Goal: Task Accomplishment & Management: Use online tool/utility

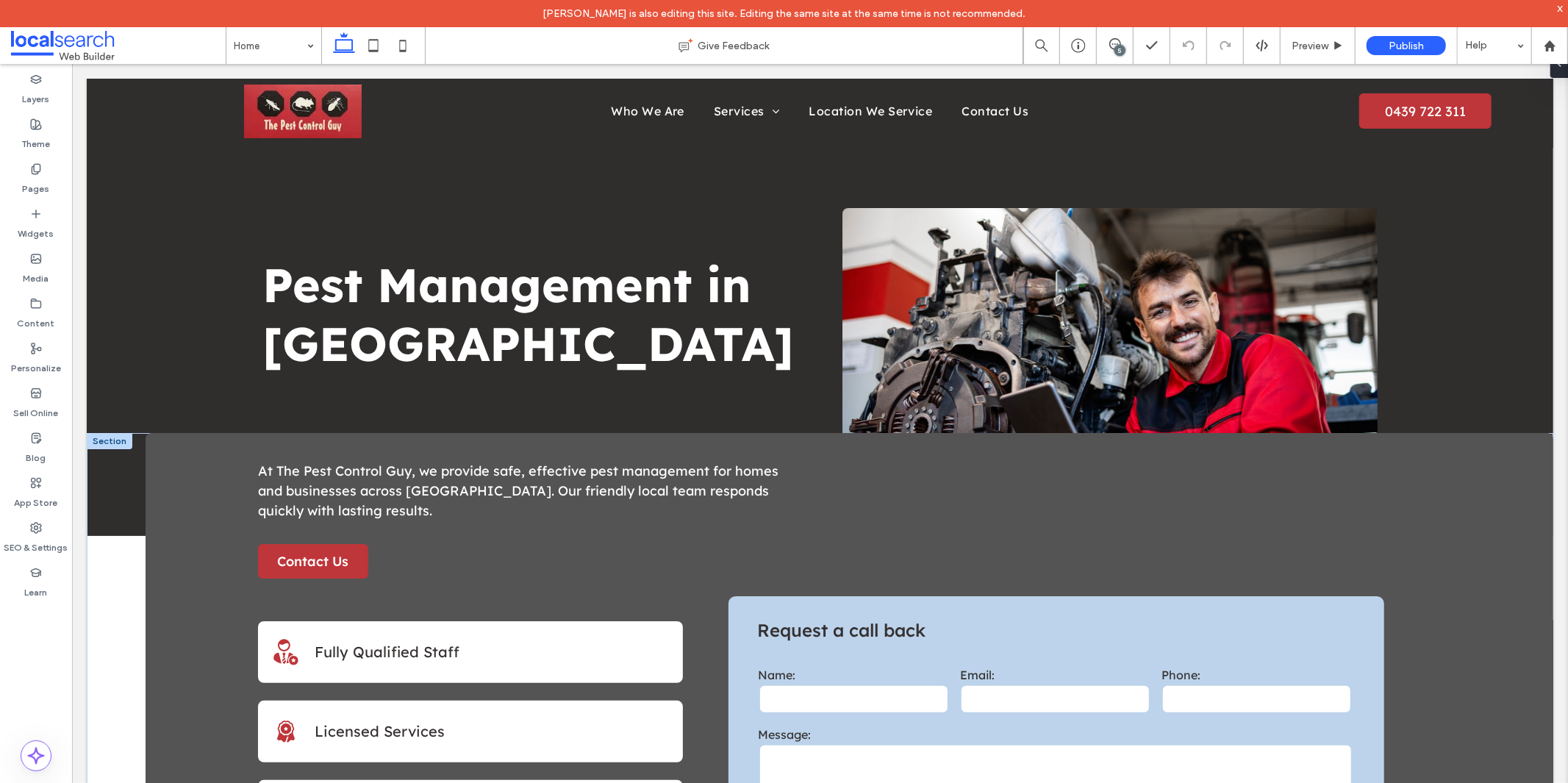
click at [112, 637] on div "**********" at bounding box center [819, 672] width 1466 height 478
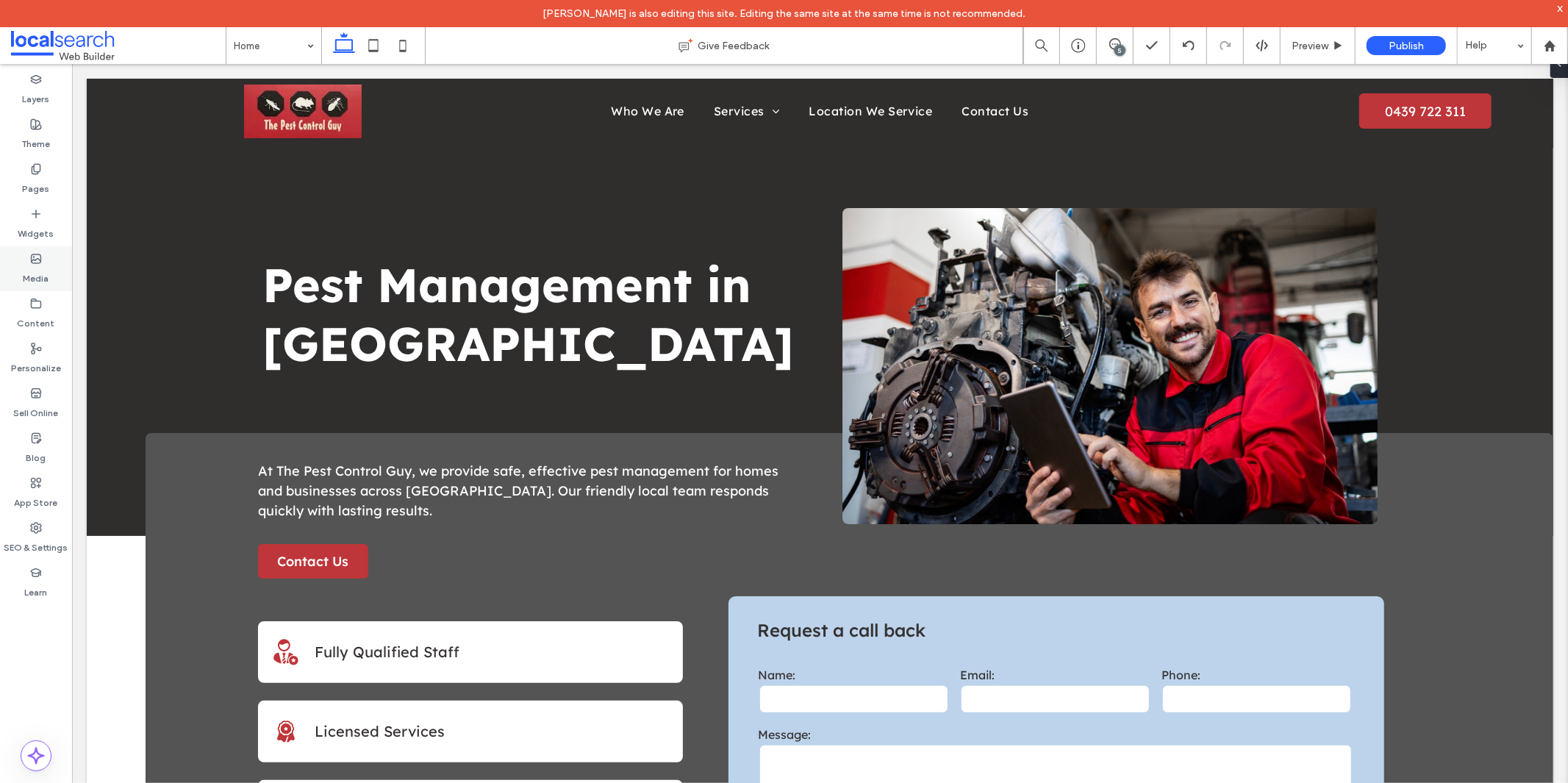
click at [26, 273] on label "Media" at bounding box center [36, 275] width 26 height 21
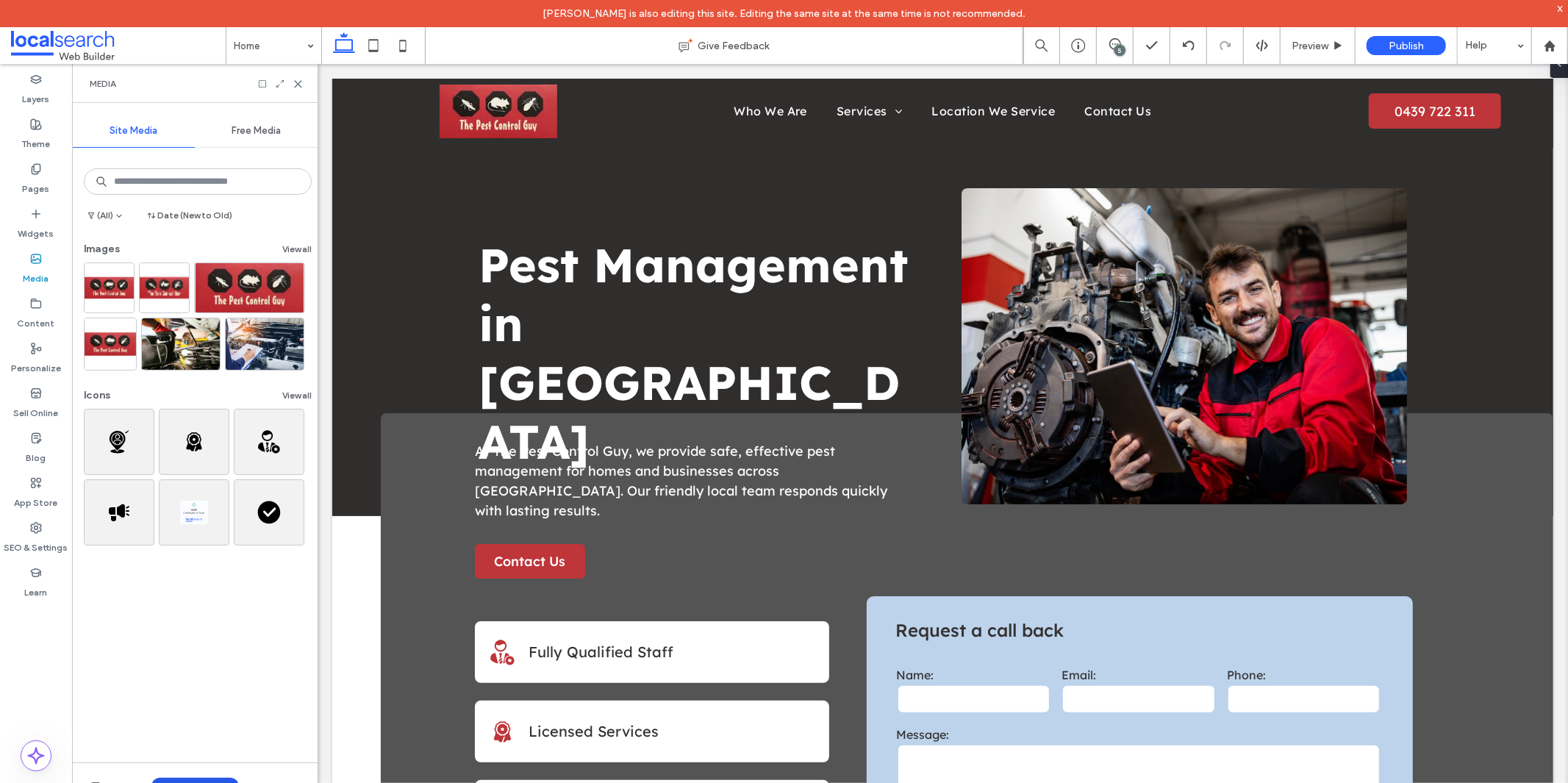
click at [202, 782] on button "Upload Media" at bounding box center [195, 787] width 88 height 18
click at [222, 699] on div "Images" at bounding box center [214, 696] width 100 height 15
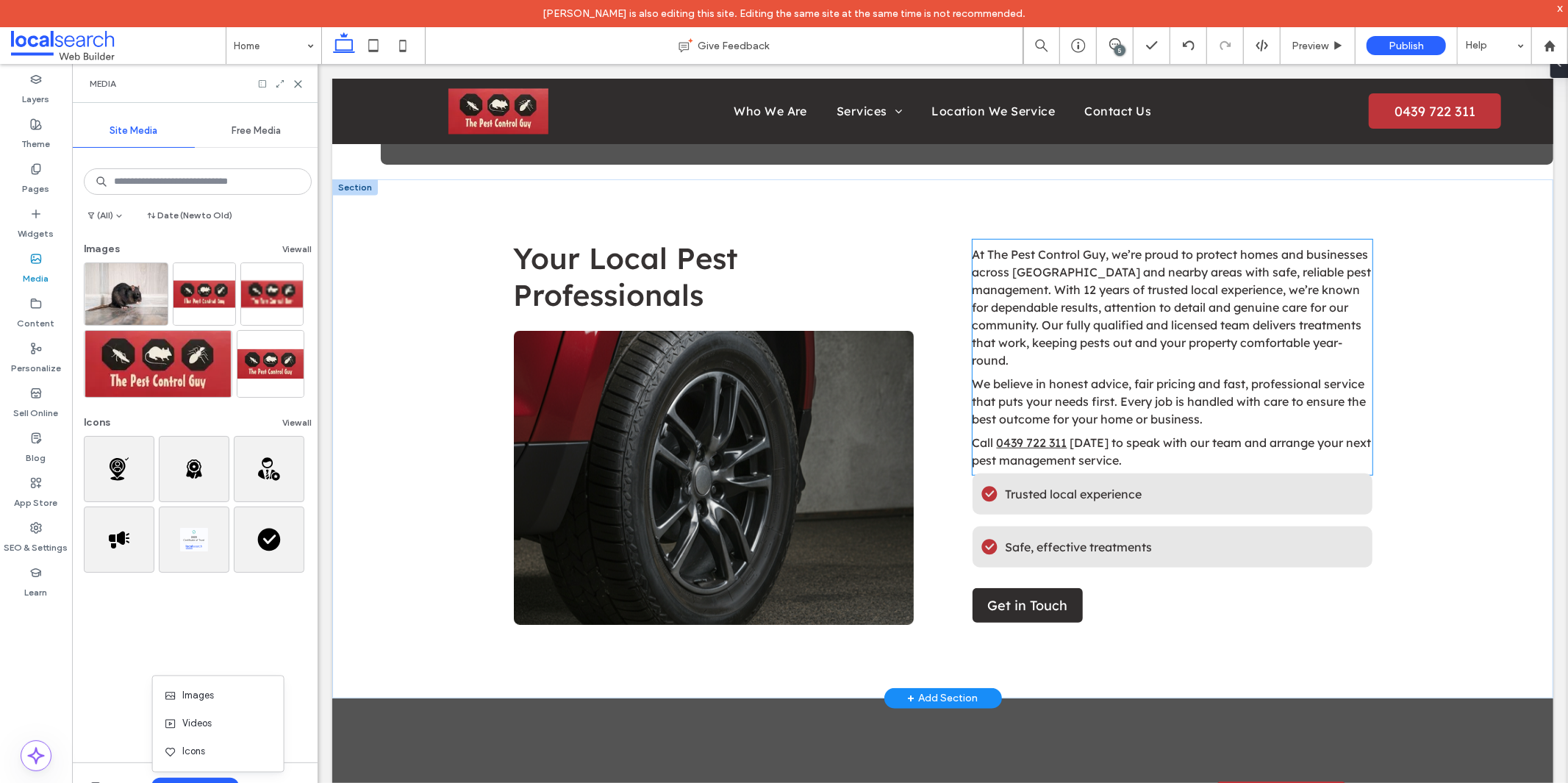
scroll to position [653, 0]
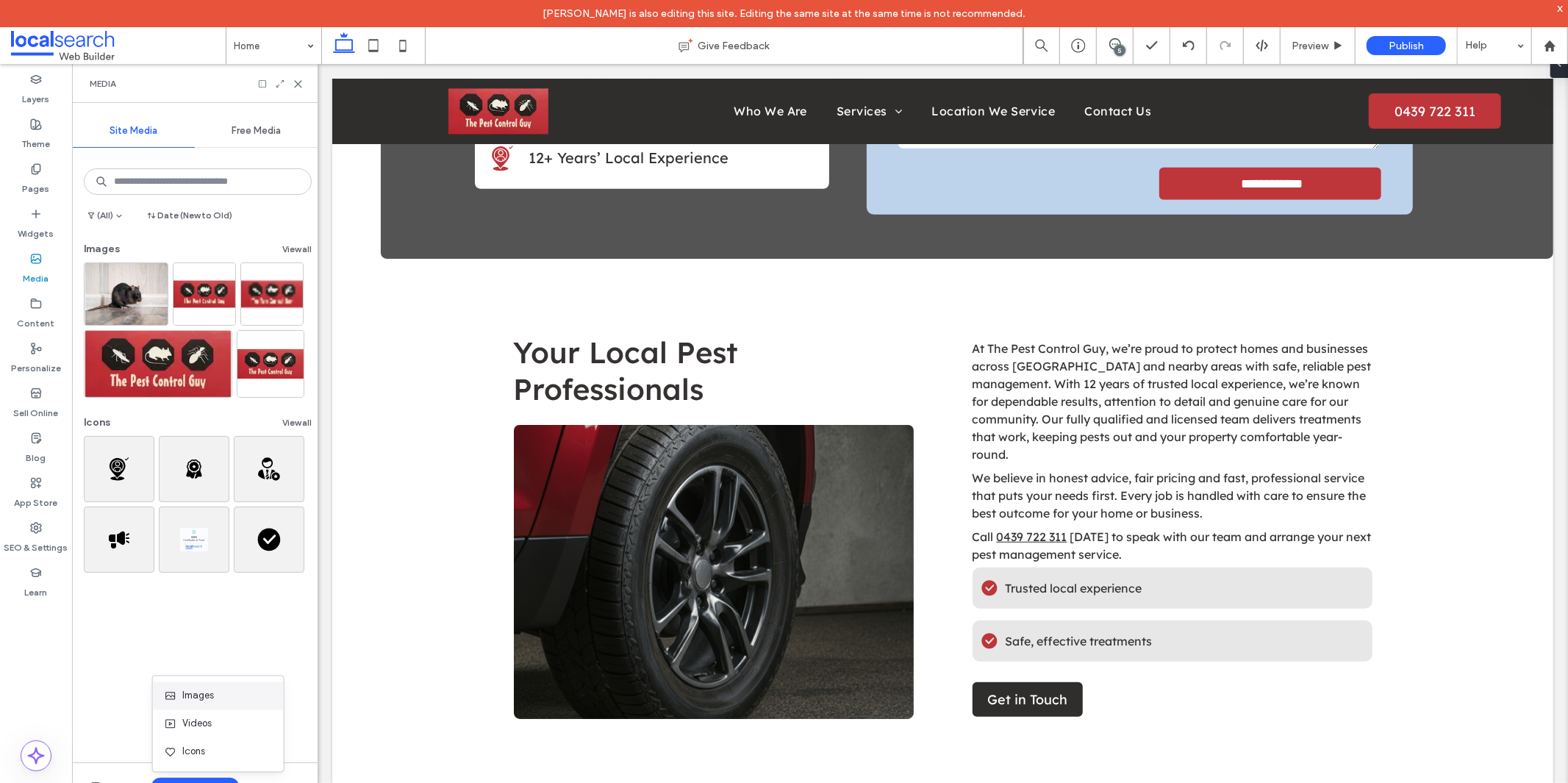
click at [195, 703] on span "Images" at bounding box center [198, 696] width 32 height 15
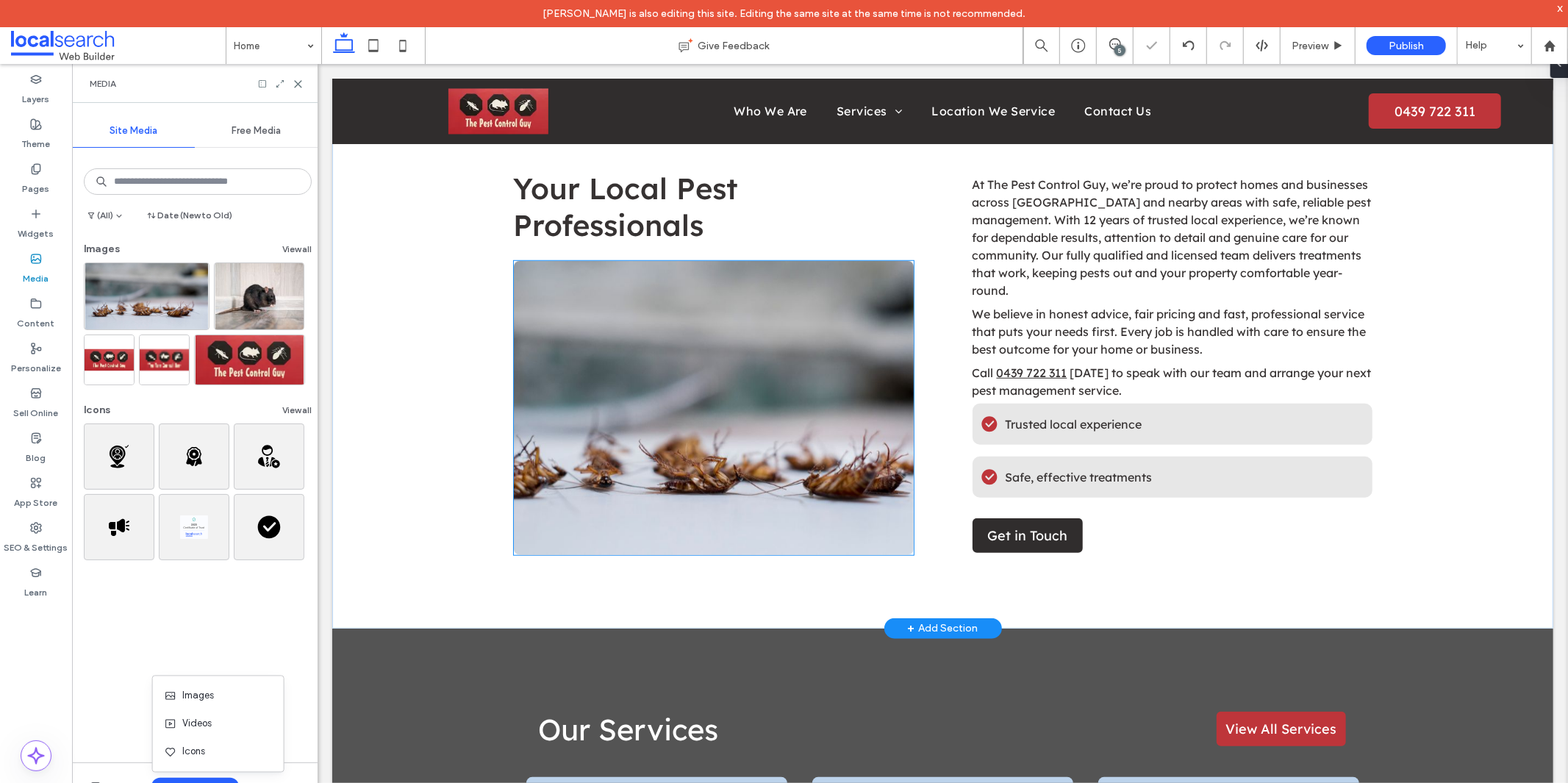
scroll to position [1225, 0]
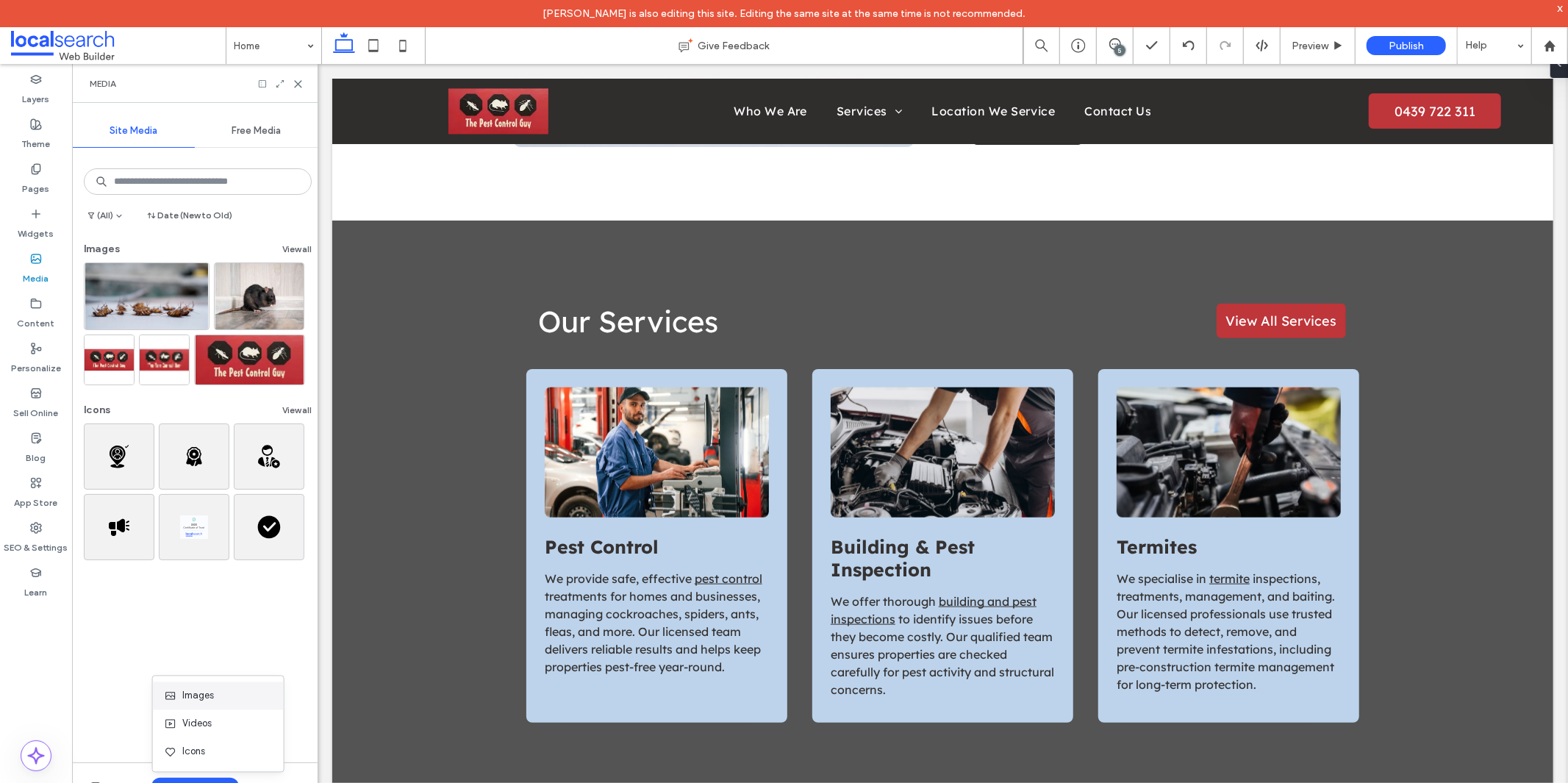
click at [224, 694] on div "Images" at bounding box center [214, 696] width 100 height 15
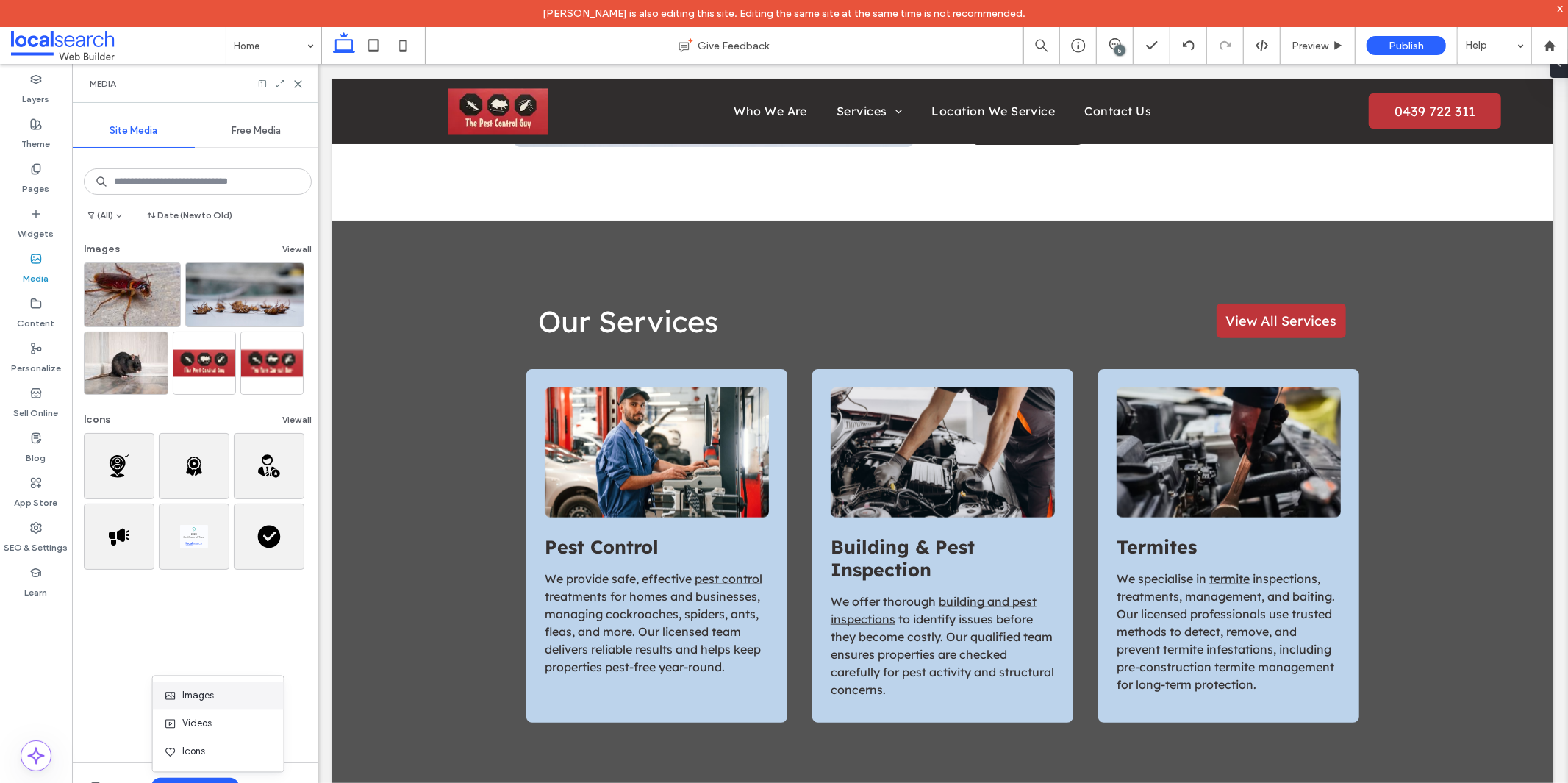
click at [188, 692] on span "Images" at bounding box center [198, 696] width 32 height 15
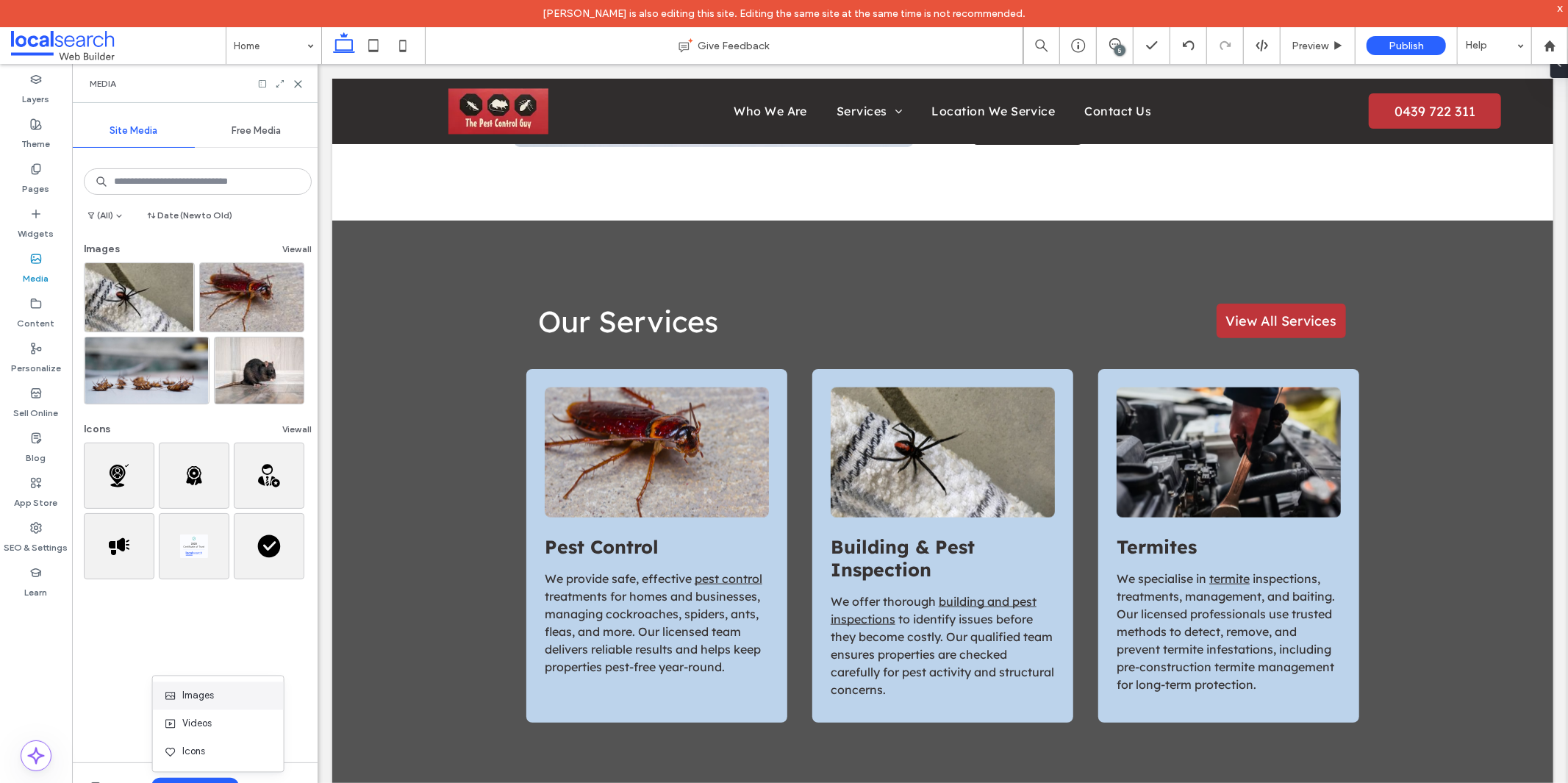
click at [195, 695] on span "Images" at bounding box center [198, 696] width 32 height 15
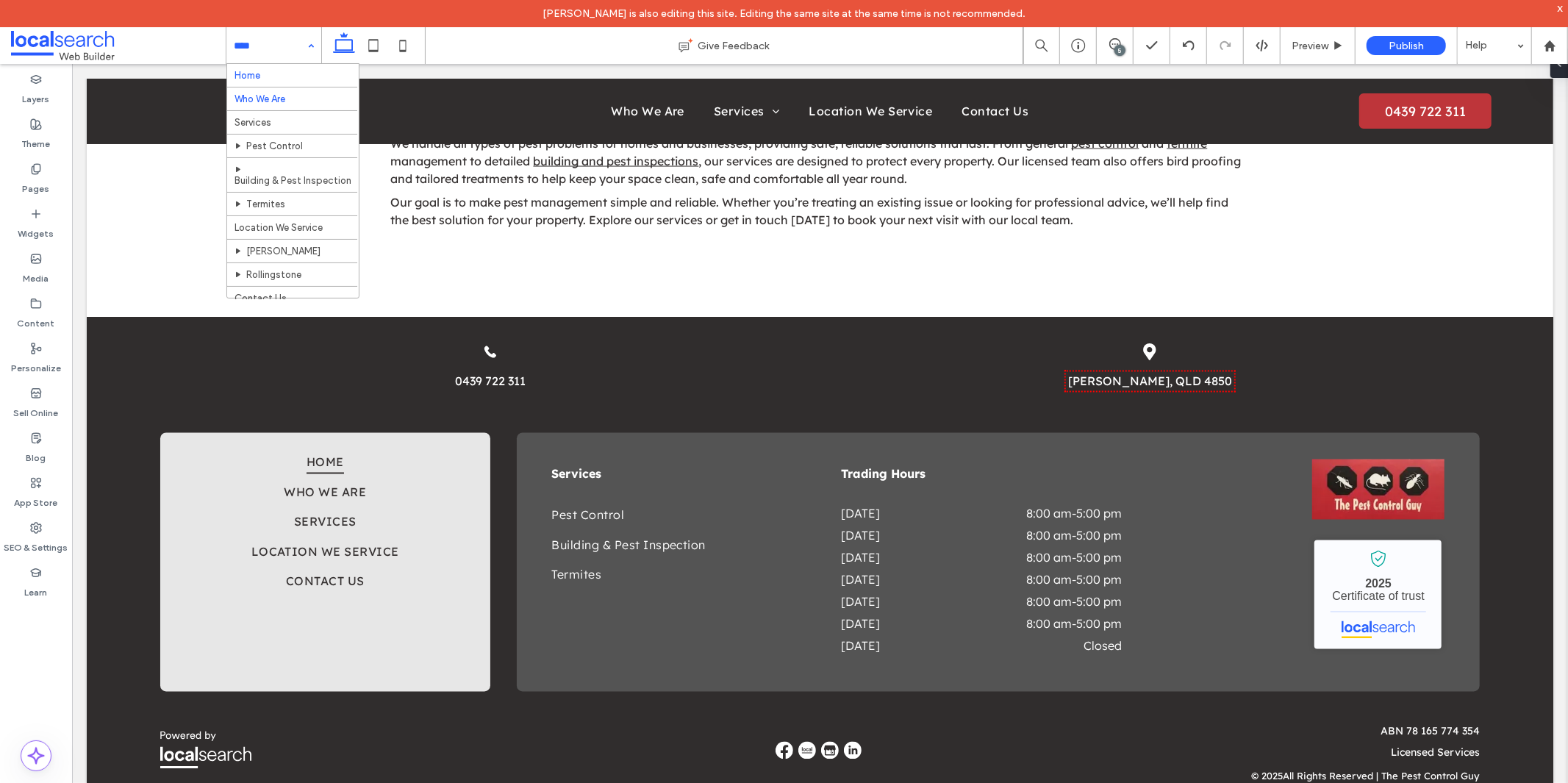
scroll to position [2054, 0]
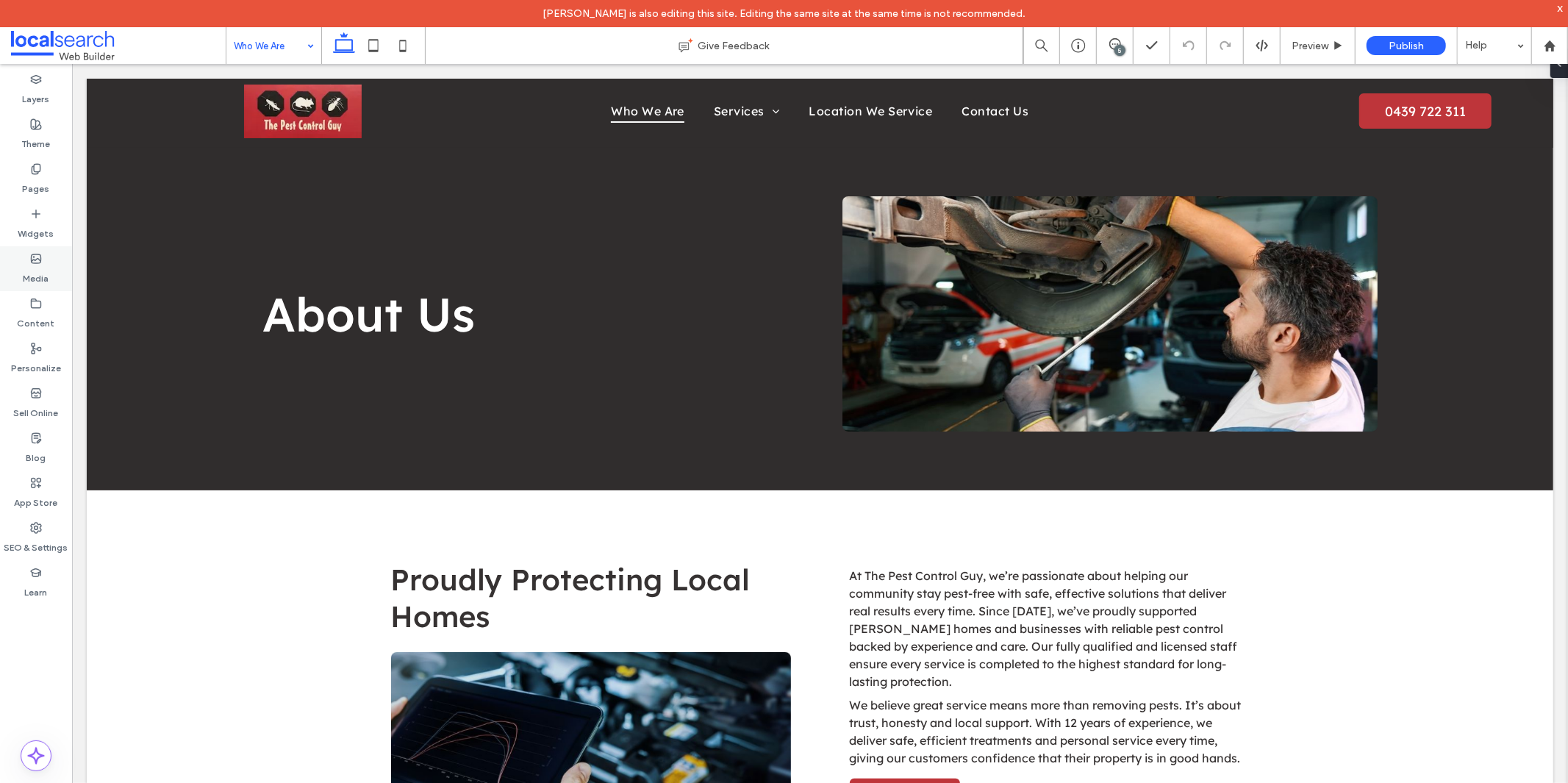
click at [29, 271] on label "Media" at bounding box center [36, 275] width 26 height 21
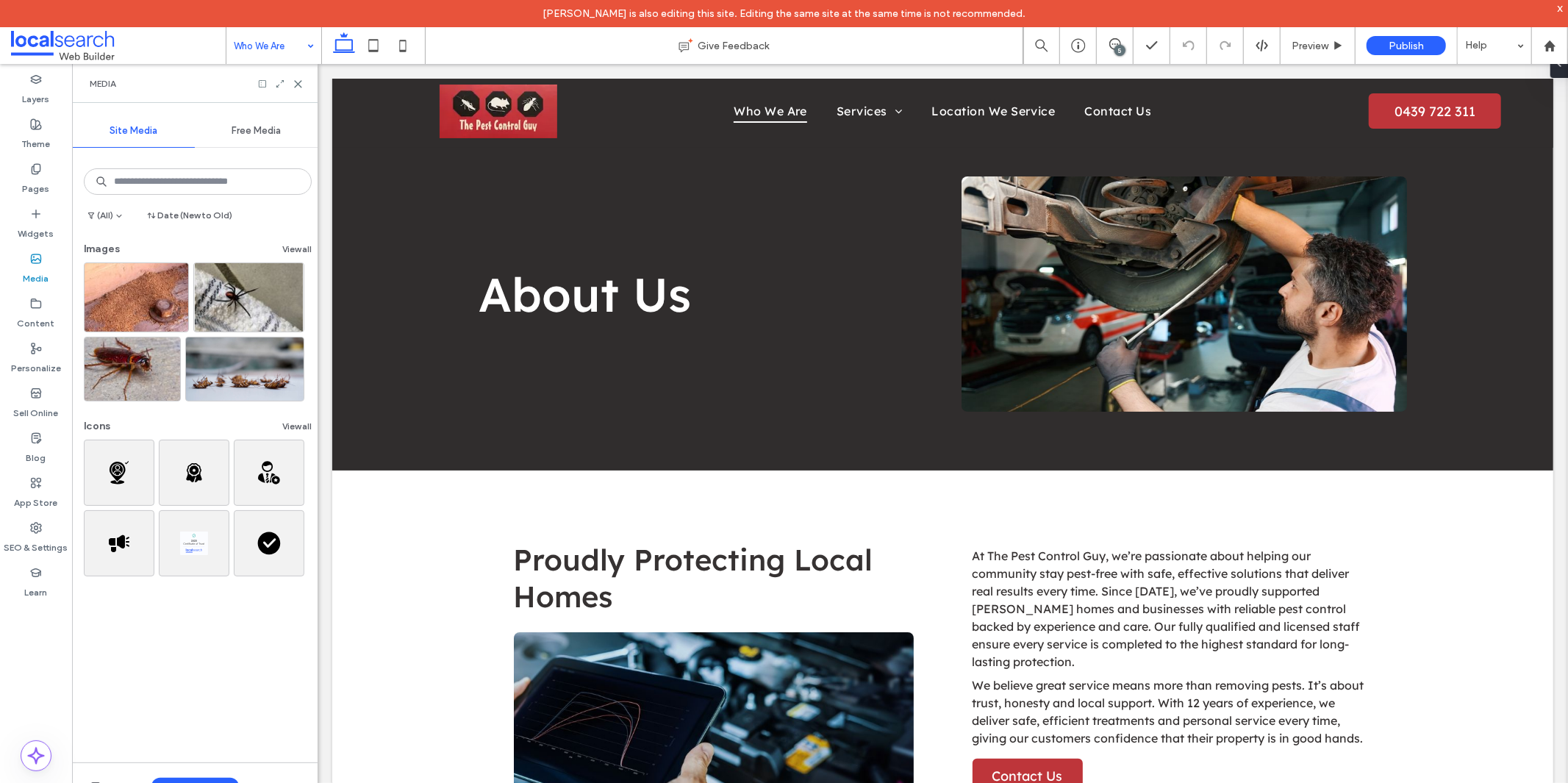
click at [192, 775] on div "Upload Media" at bounding box center [194, 786] width 246 height 48
click at [192, 782] on button "Upload Media" at bounding box center [195, 787] width 88 height 18
click at [188, 699] on span "Images" at bounding box center [198, 696] width 32 height 15
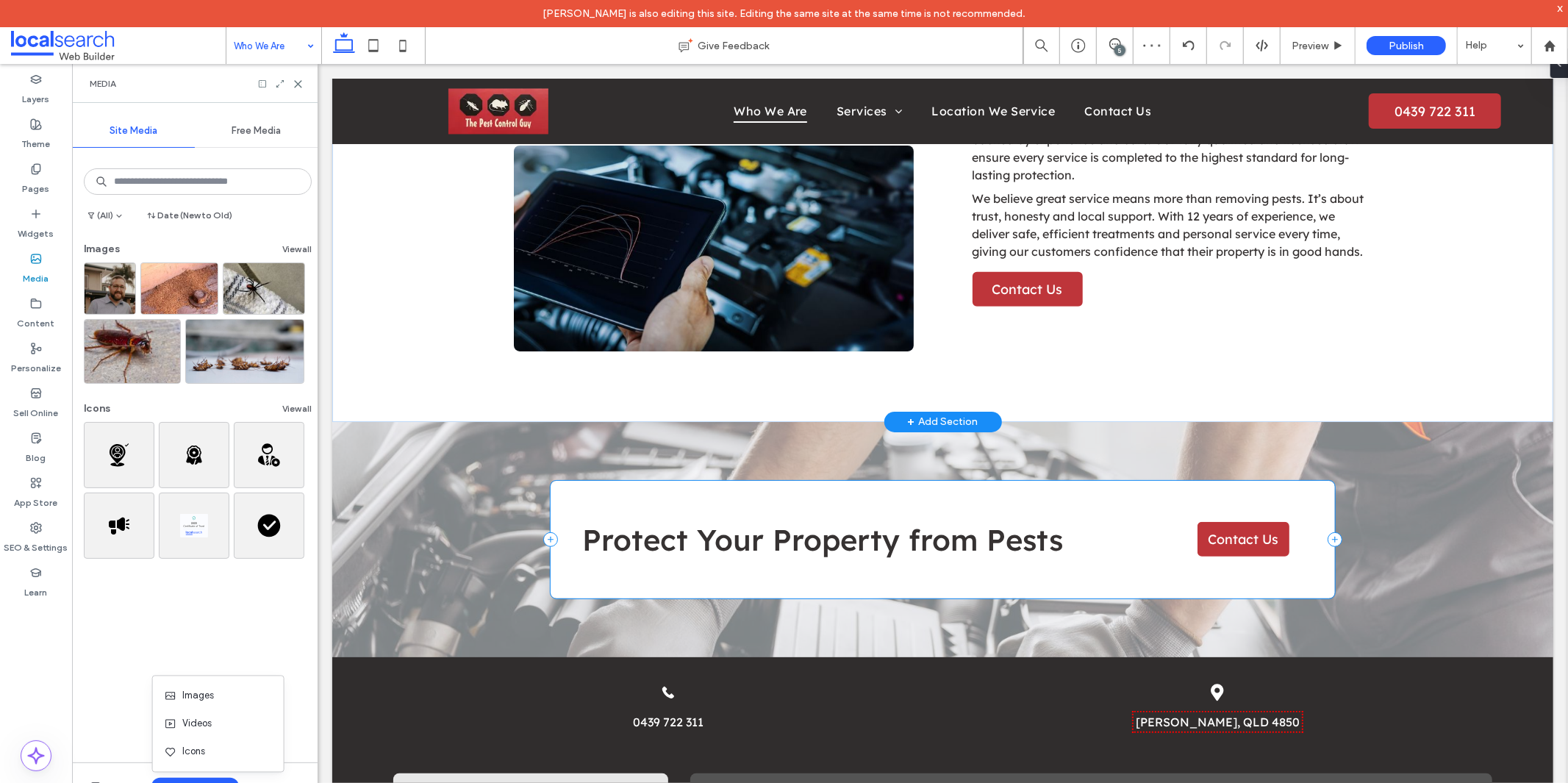
scroll to position [245, 0]
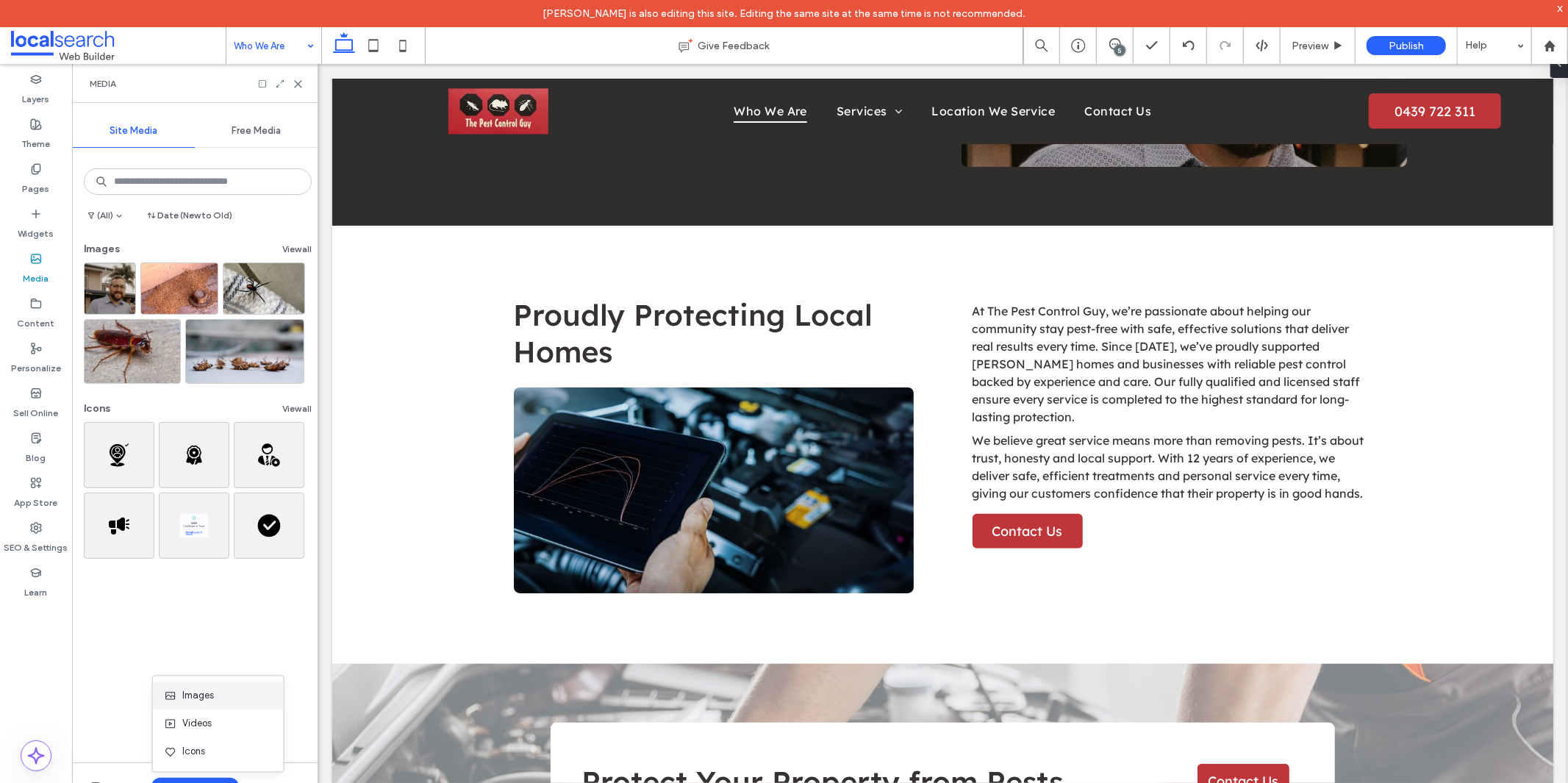
click at [220, 699] on div "Images" at bounding box center [214, 696] width 100 height 15
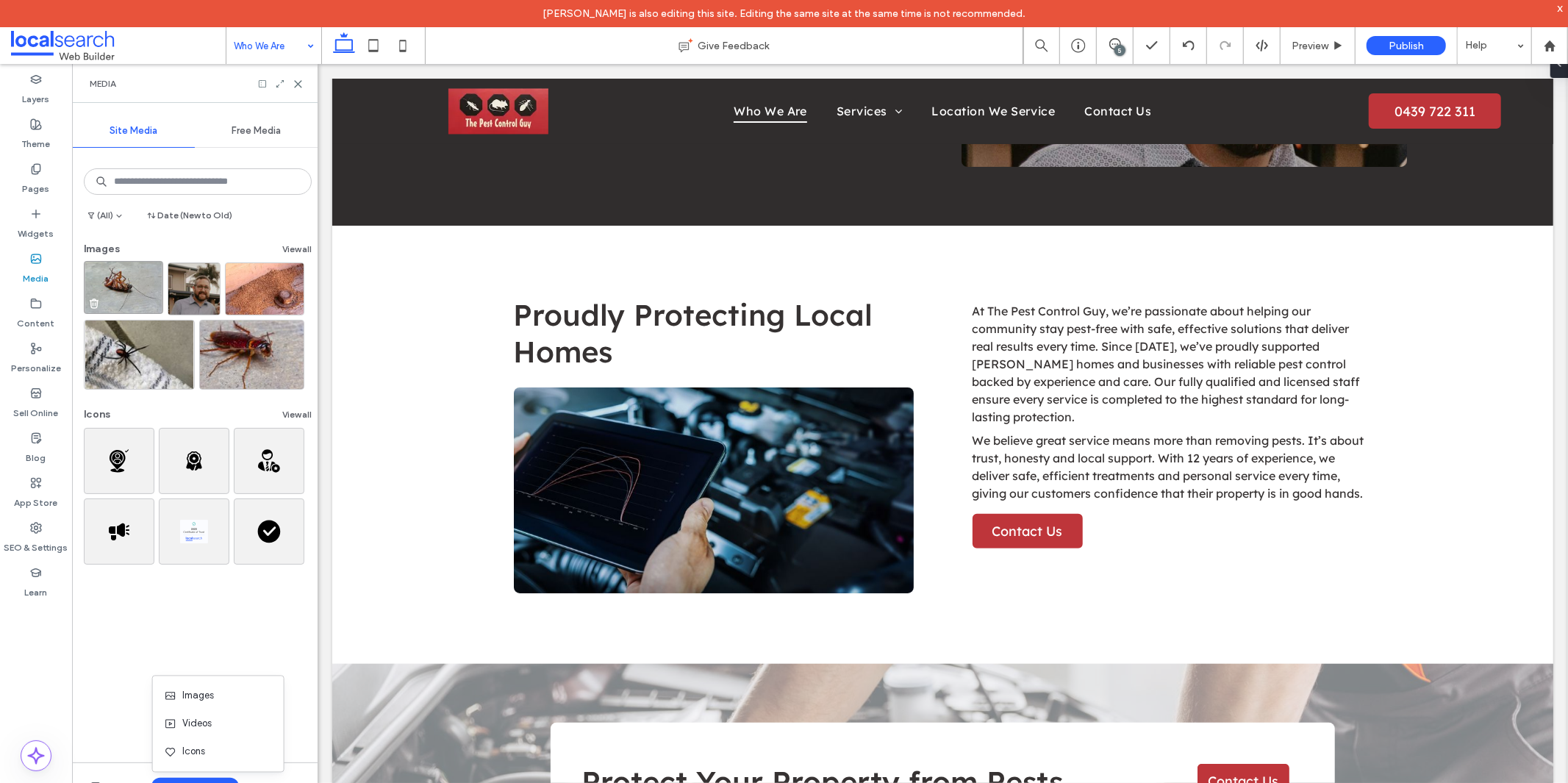
drag, startPoint x: 81, startPoint y: 282, endPoint x: 99, endPoint y: 285, distance: 18.2
click at [99, 287] on div "Images View all Icons View all" at bounding box center [194, 404] width 246 height 335
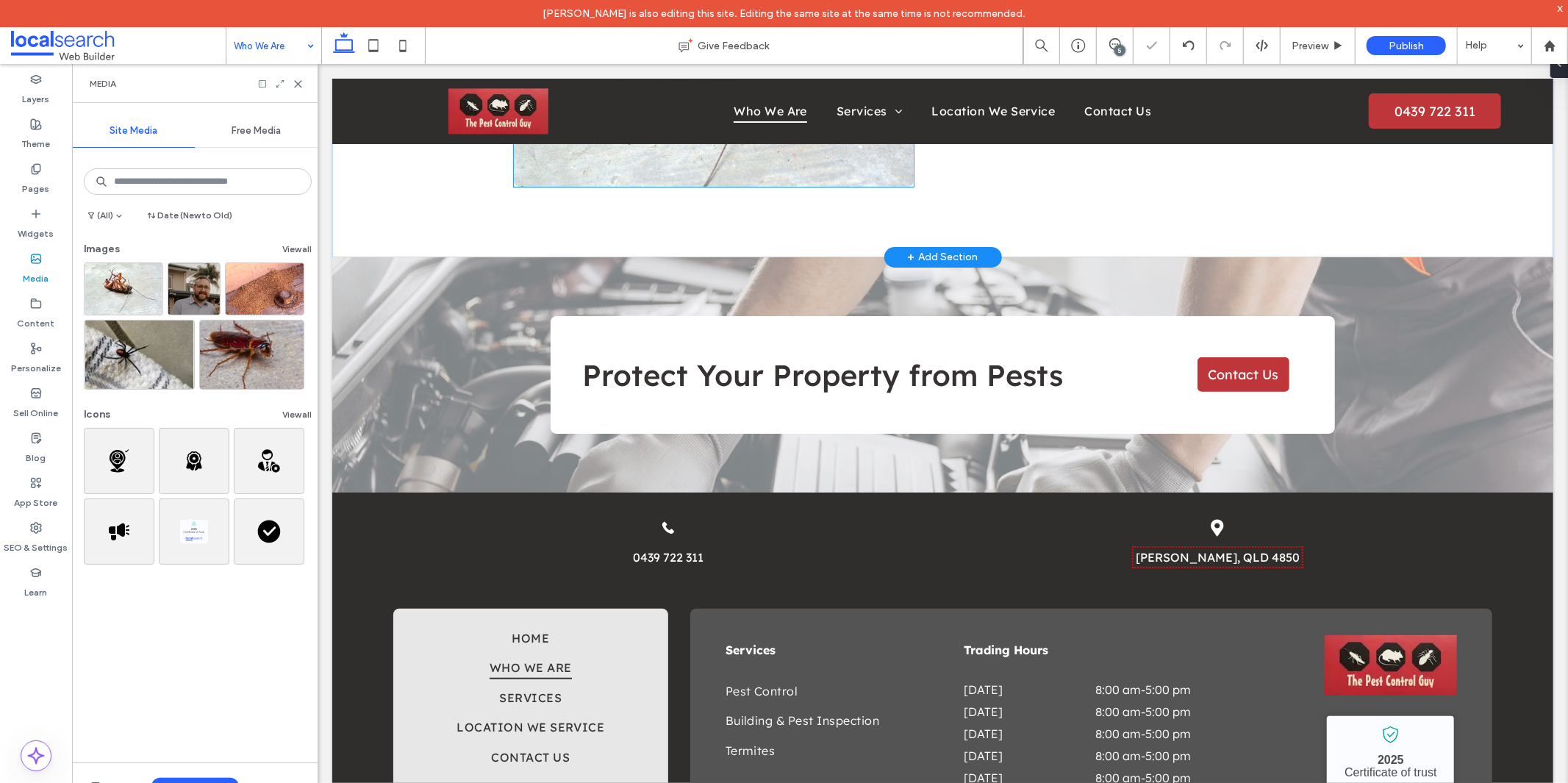
scroll to position [653, 0]
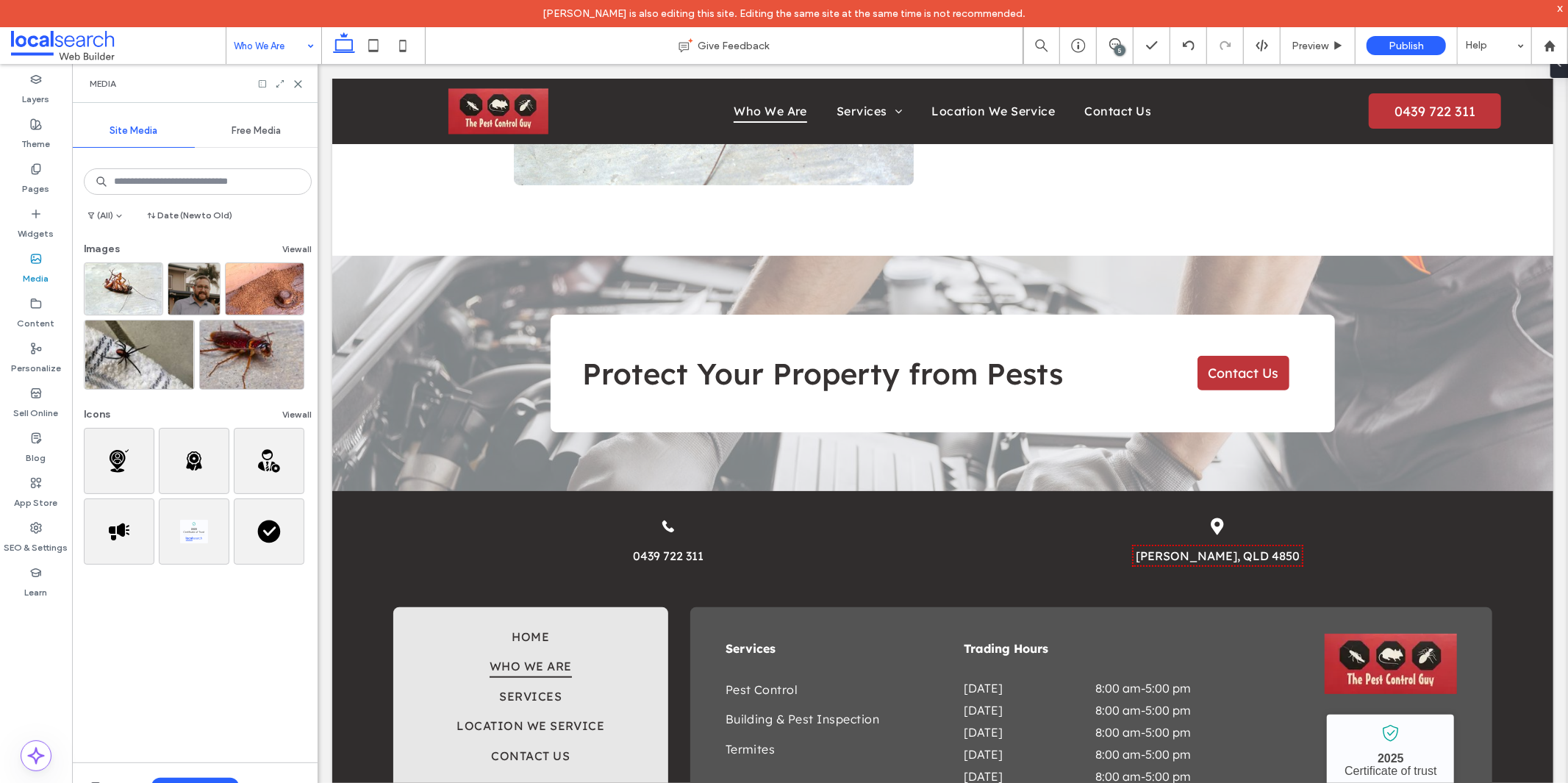
click at [193, 776] on div "Upload Media" at bounding box center [194, 786] width 246 height 48
click at [191, 782] on button "Upload Media" at bounding box center [195, 787] width 88 height 18
click at [209, 701] on span "Images" at bounding box center [198, 696] width 32 height 15
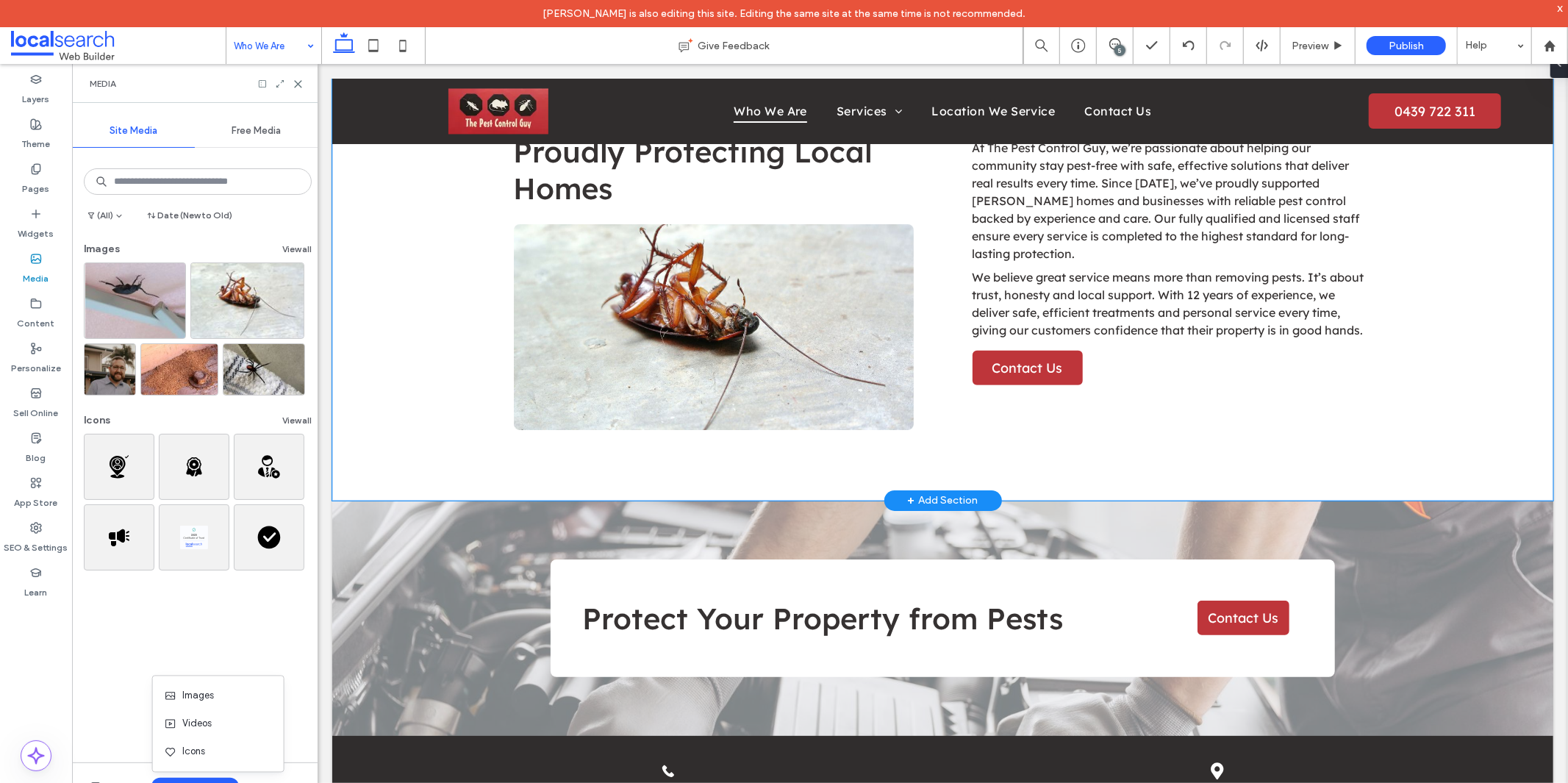
scroll to position [490, 0]
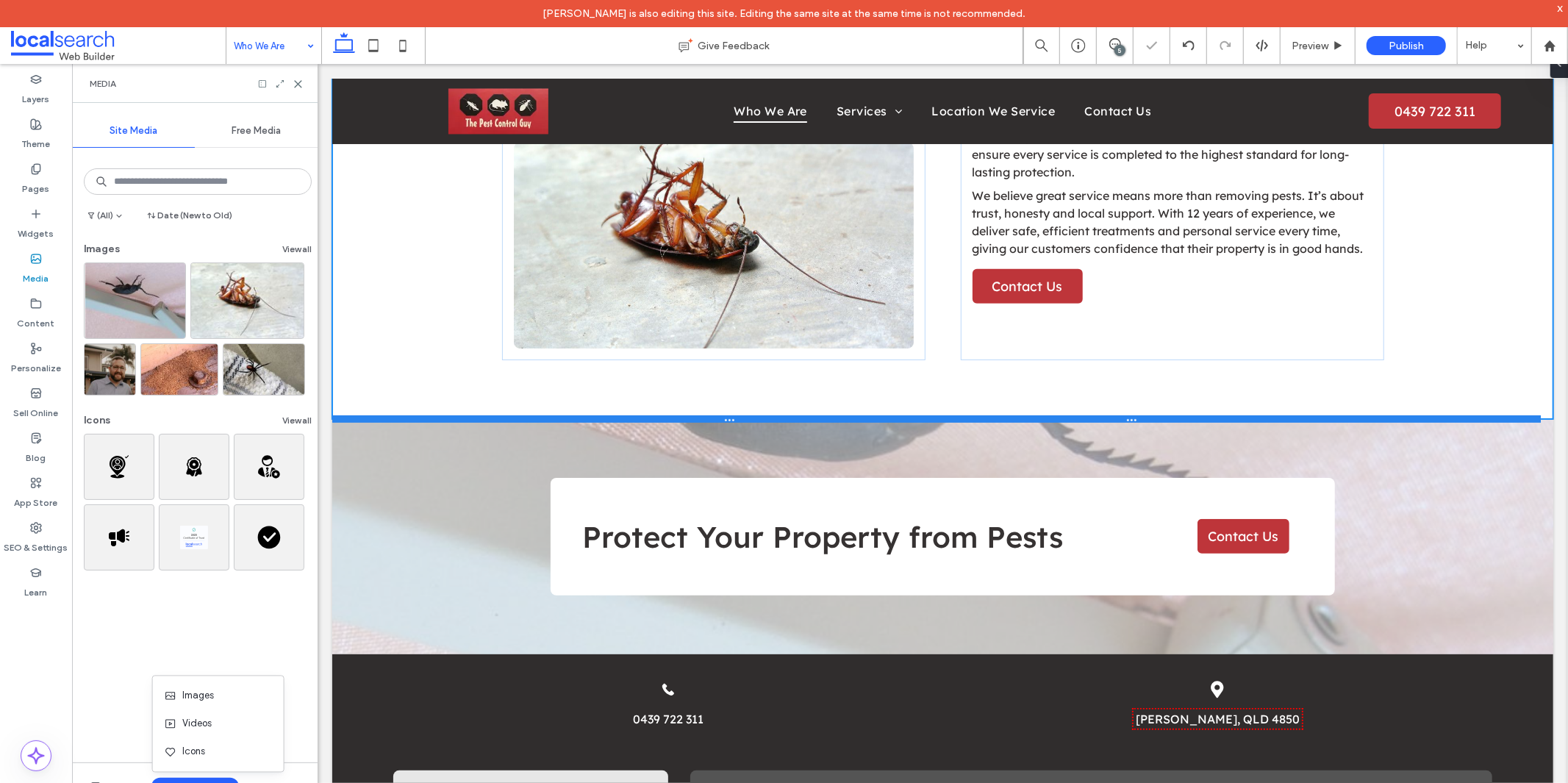
click at [478, 419] on div at bounding box center [936, 419] width 1208 height 7
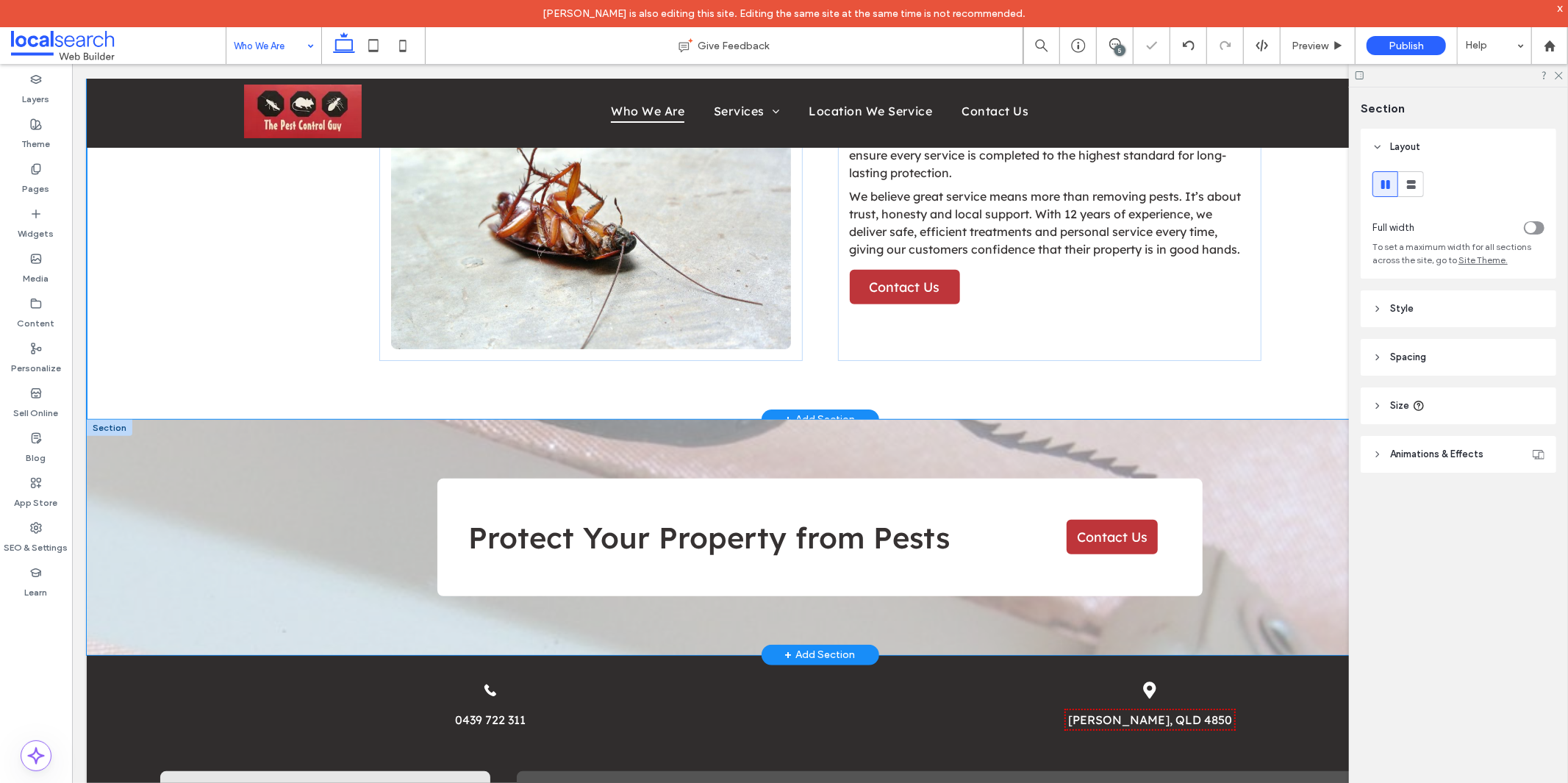
scroll to position [509, 0]
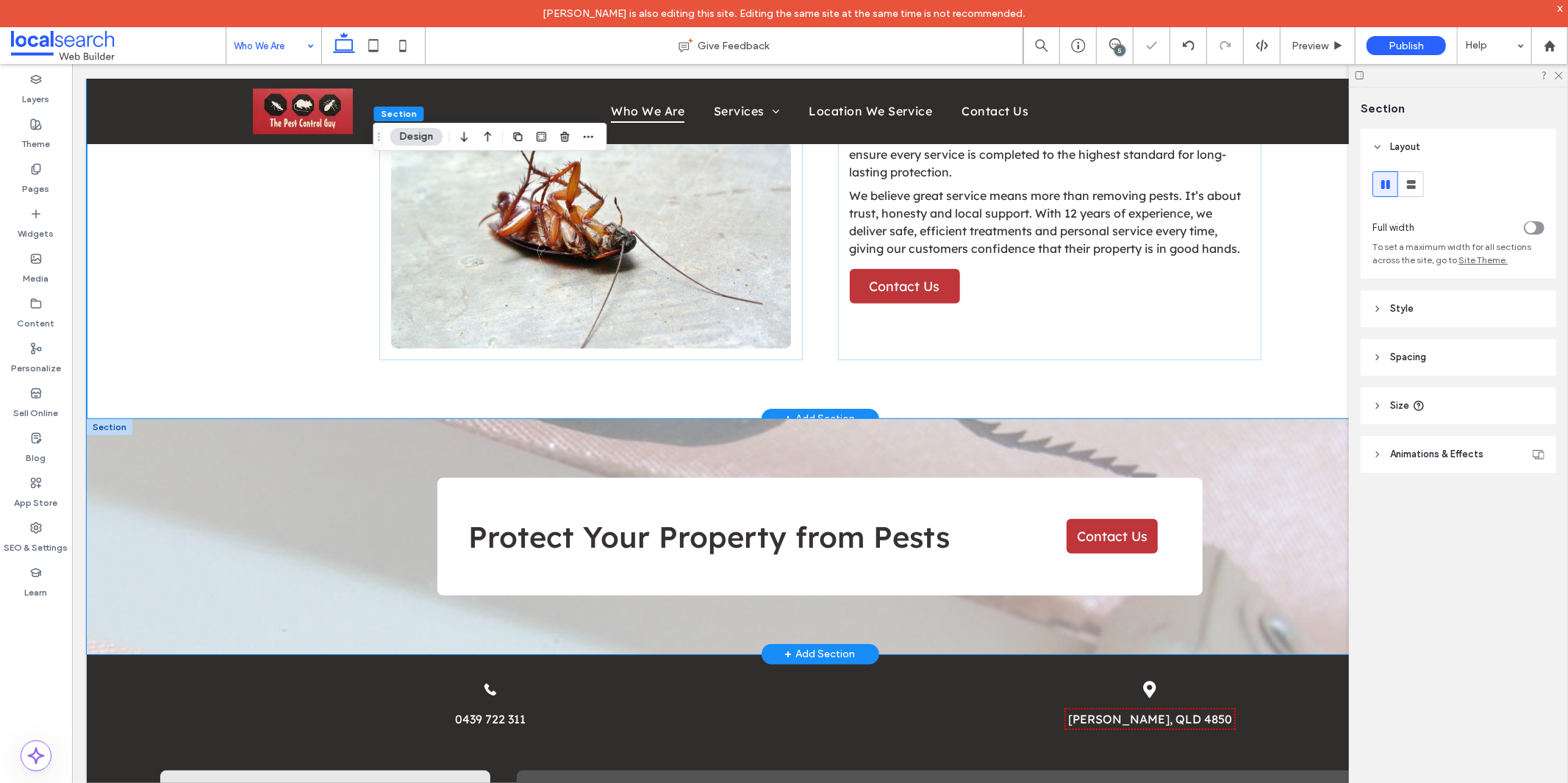
click at [378, 450] on div "Protect Your Property from Pests ﻿ Contact Us" at bounding box center [819, 536] width 882 height 235
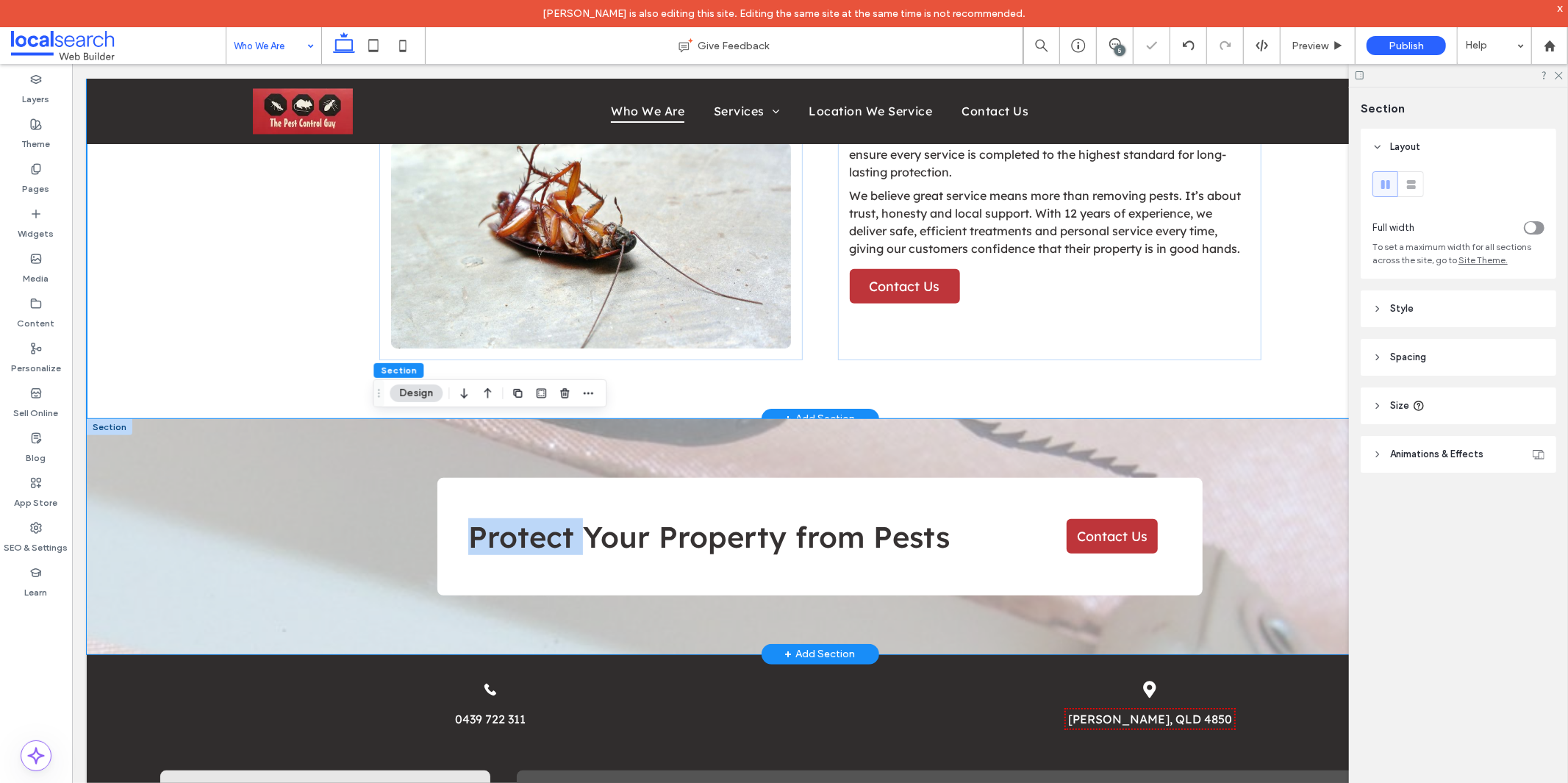
click at [378, 450] on div "Protect Your Property from Pests ﻿ Contact Us" at bounding box center [819, 536] width 882 height 235
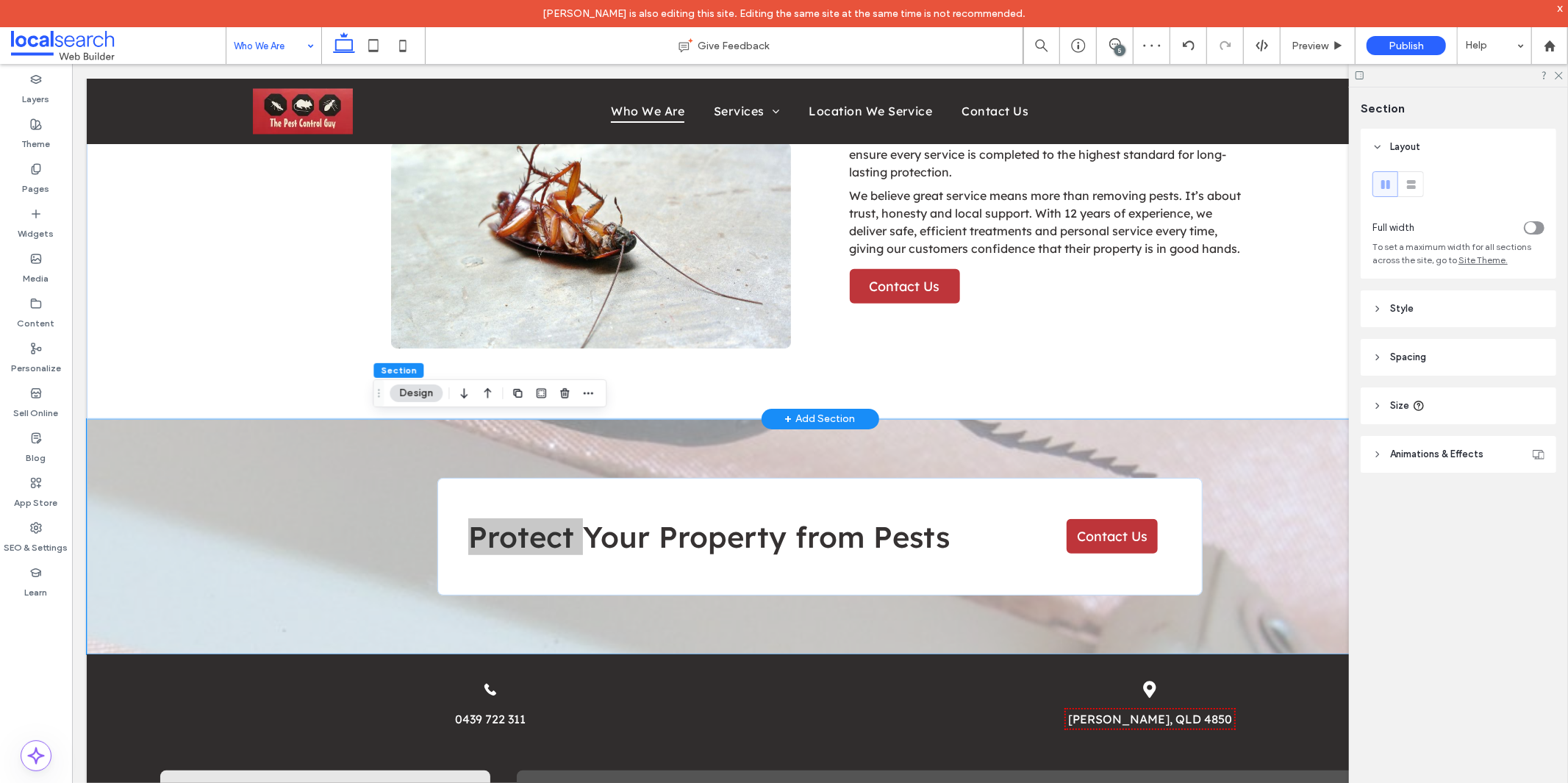
click at [1392, 318] on header "Style" at bounding box center [1458, 308] width 195 height 36
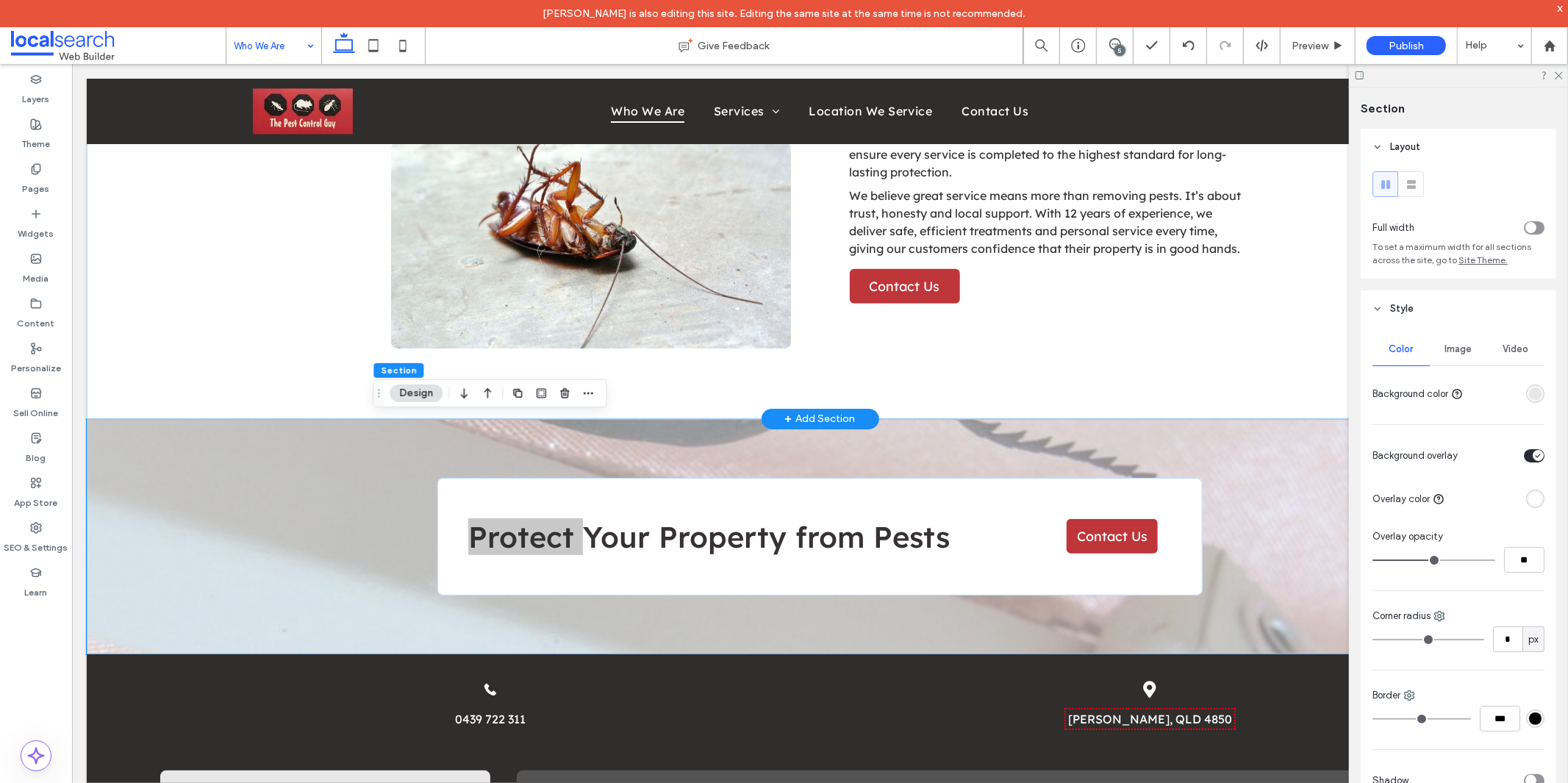
drag, startPoint x: 1461, startPoint y: 358, endPoint x: 1467, endPoint y: 371, distance: 14.3
click at [1463, 358] on div "Image" at bounding box center [1458, 349] width 57 height 33
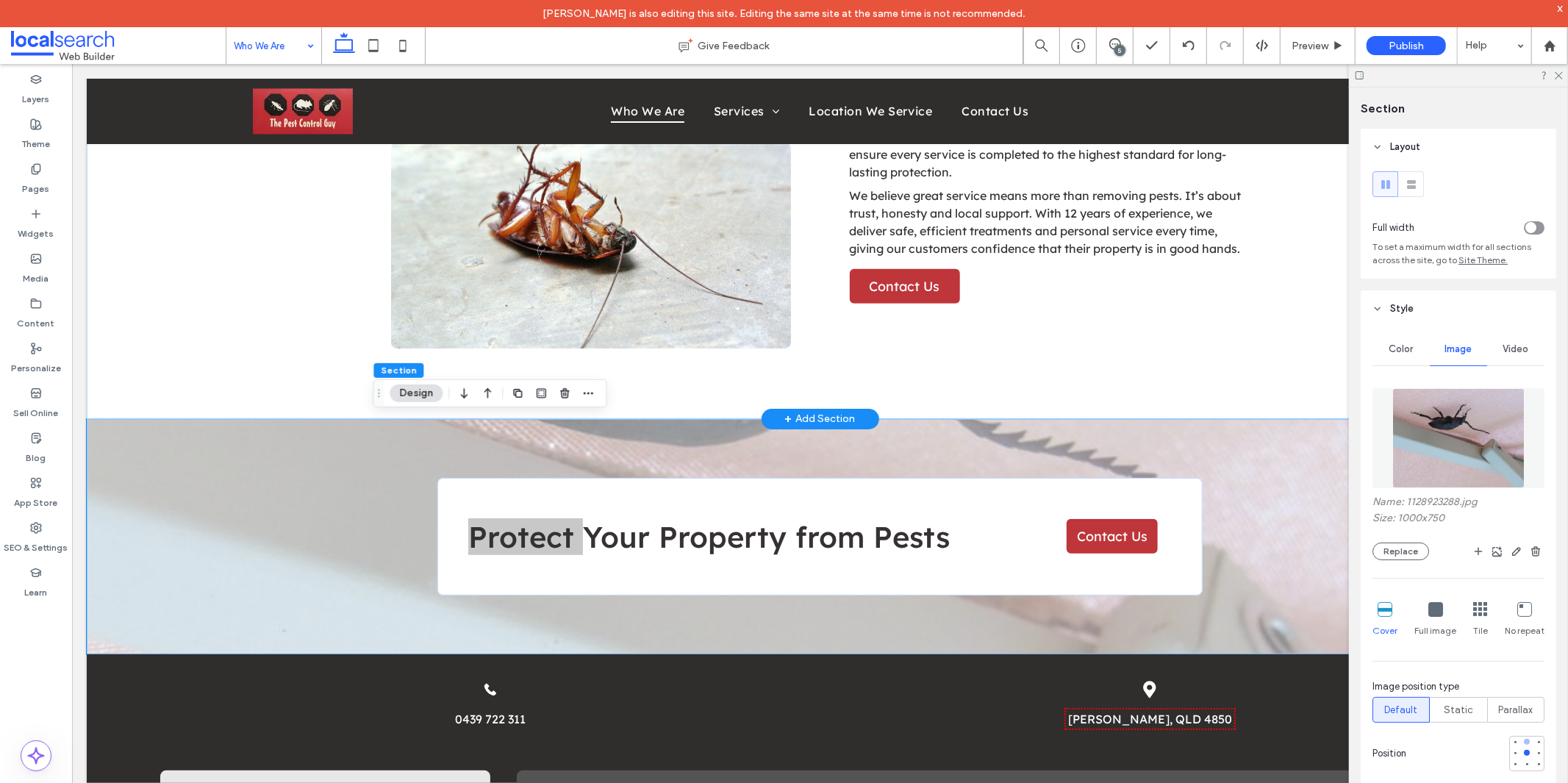
click at [1521, 746] on div at bounding box center [1526, 742] width 10 height 10
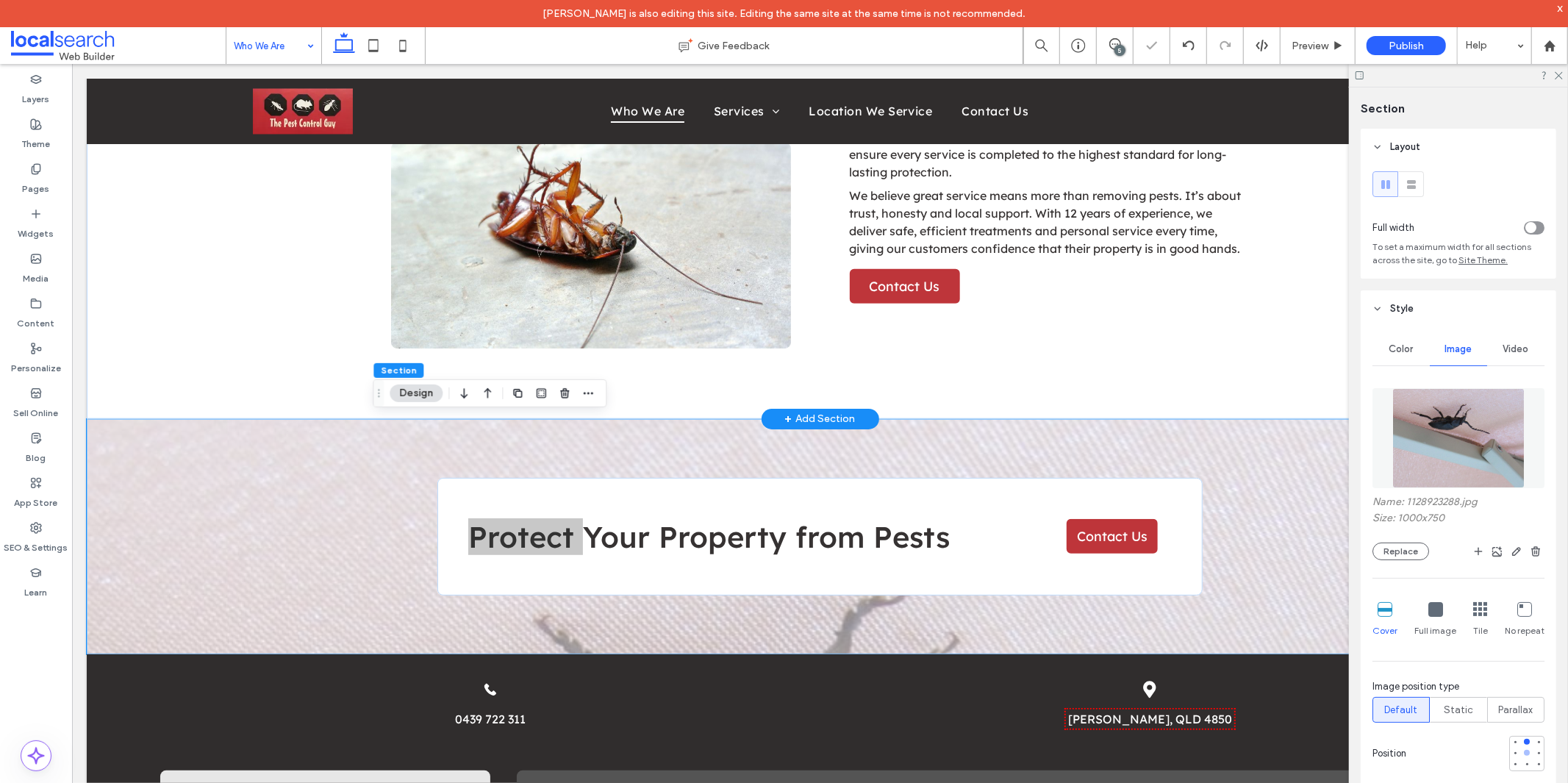
click at [1521, 752] on div at bounding box center [1526, 752] width 10 height 10
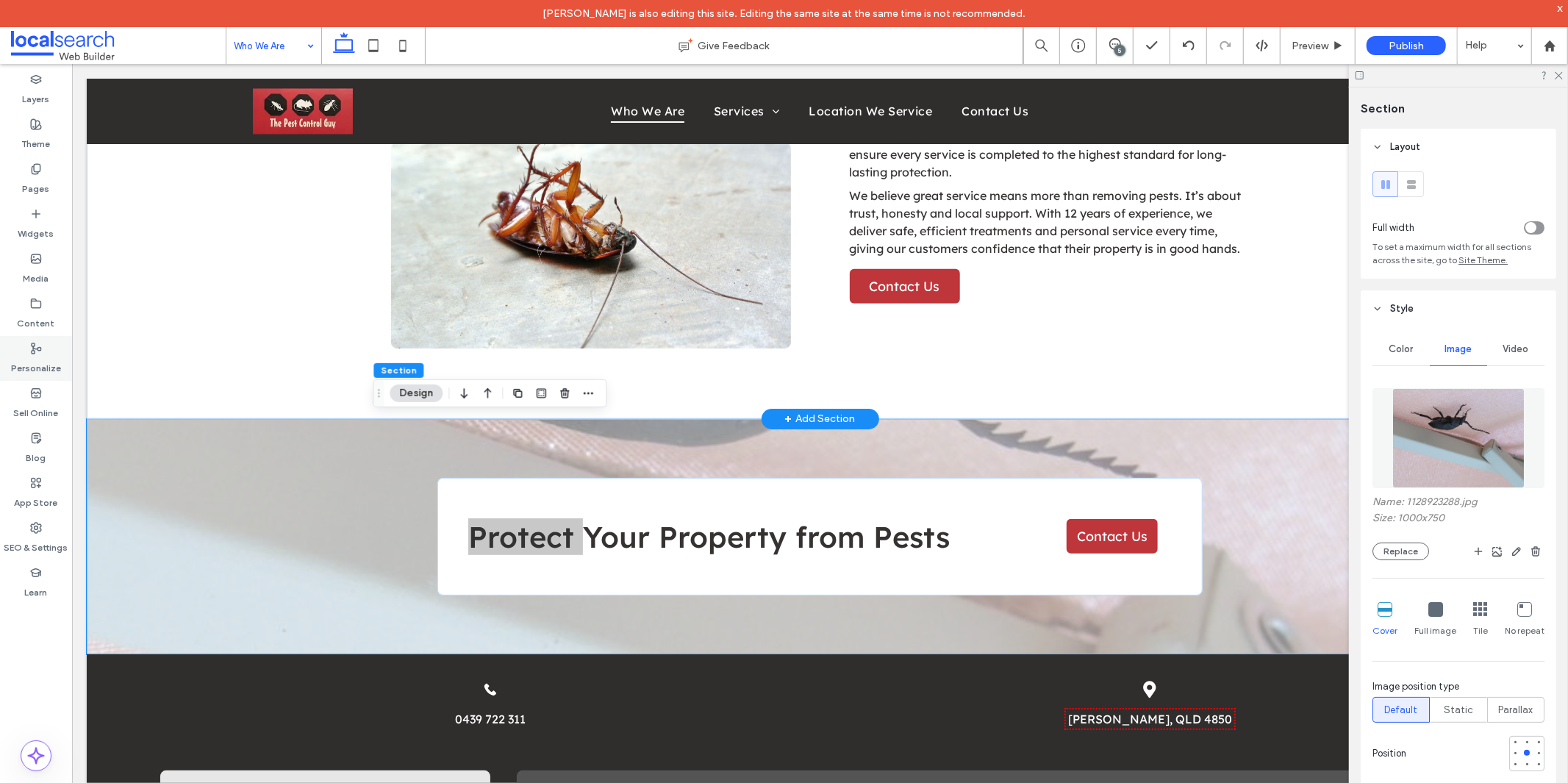
drag, startPoint x: 29, startPoint y: 278, endPoint x: 54, endPoint y: 361, distance: 86.7
click at [29, 278] on label "Media" at bounding box center [36, 275] width 26 height 21
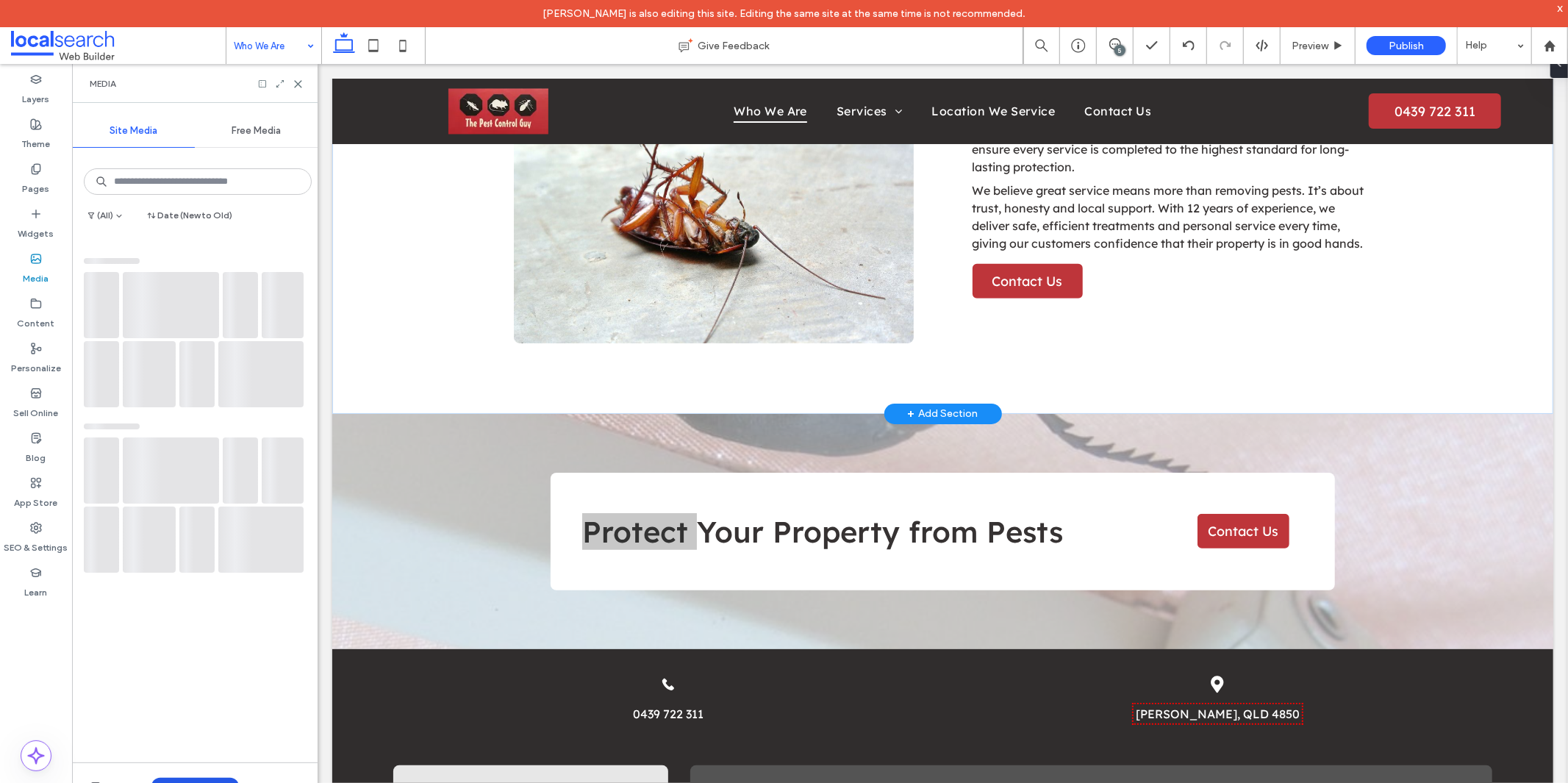
scroll to position [490, 0]
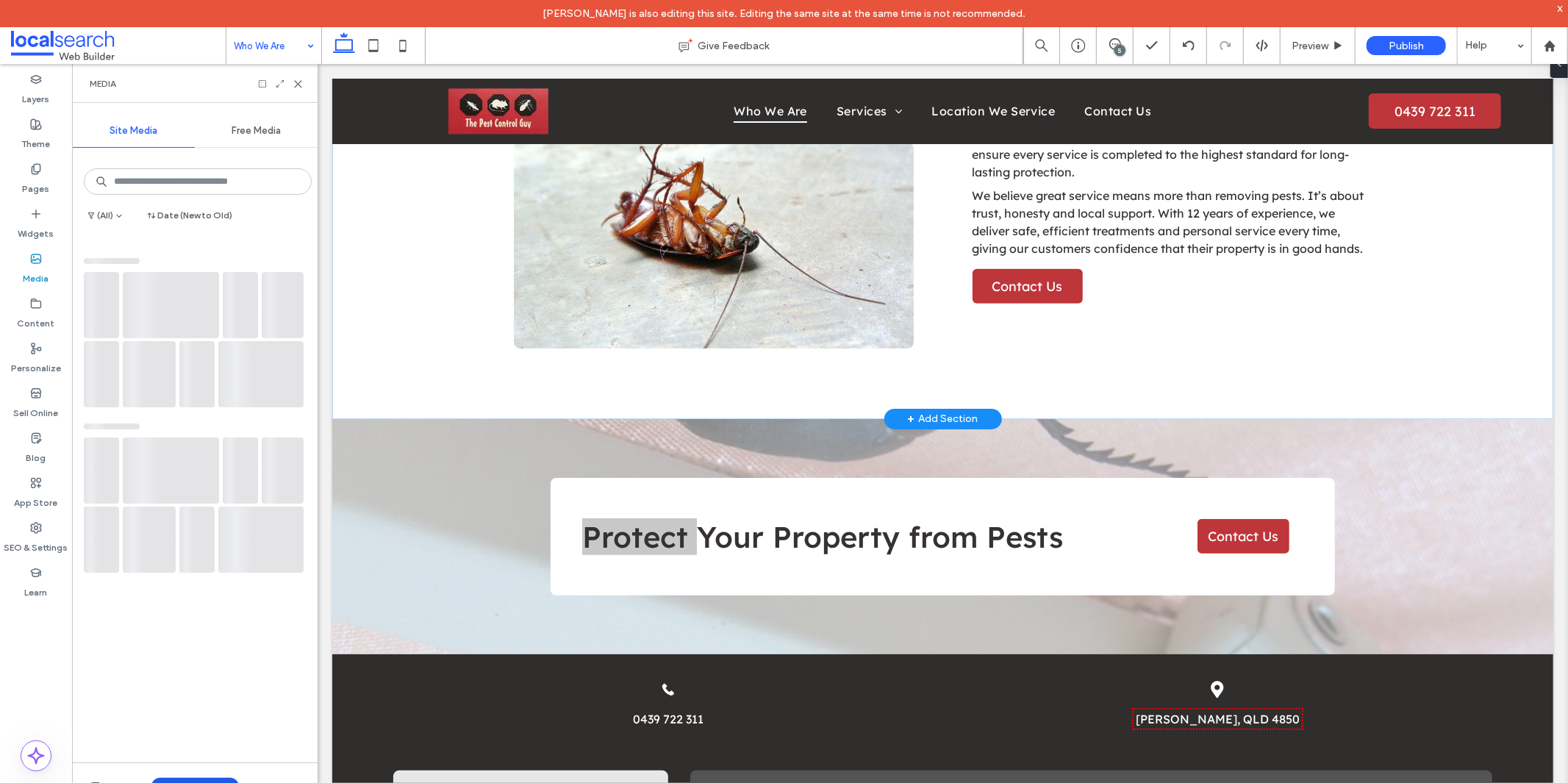
click at [189, 781] on button "Upload Media" at bounding box center [195, 787] width 88 height 18
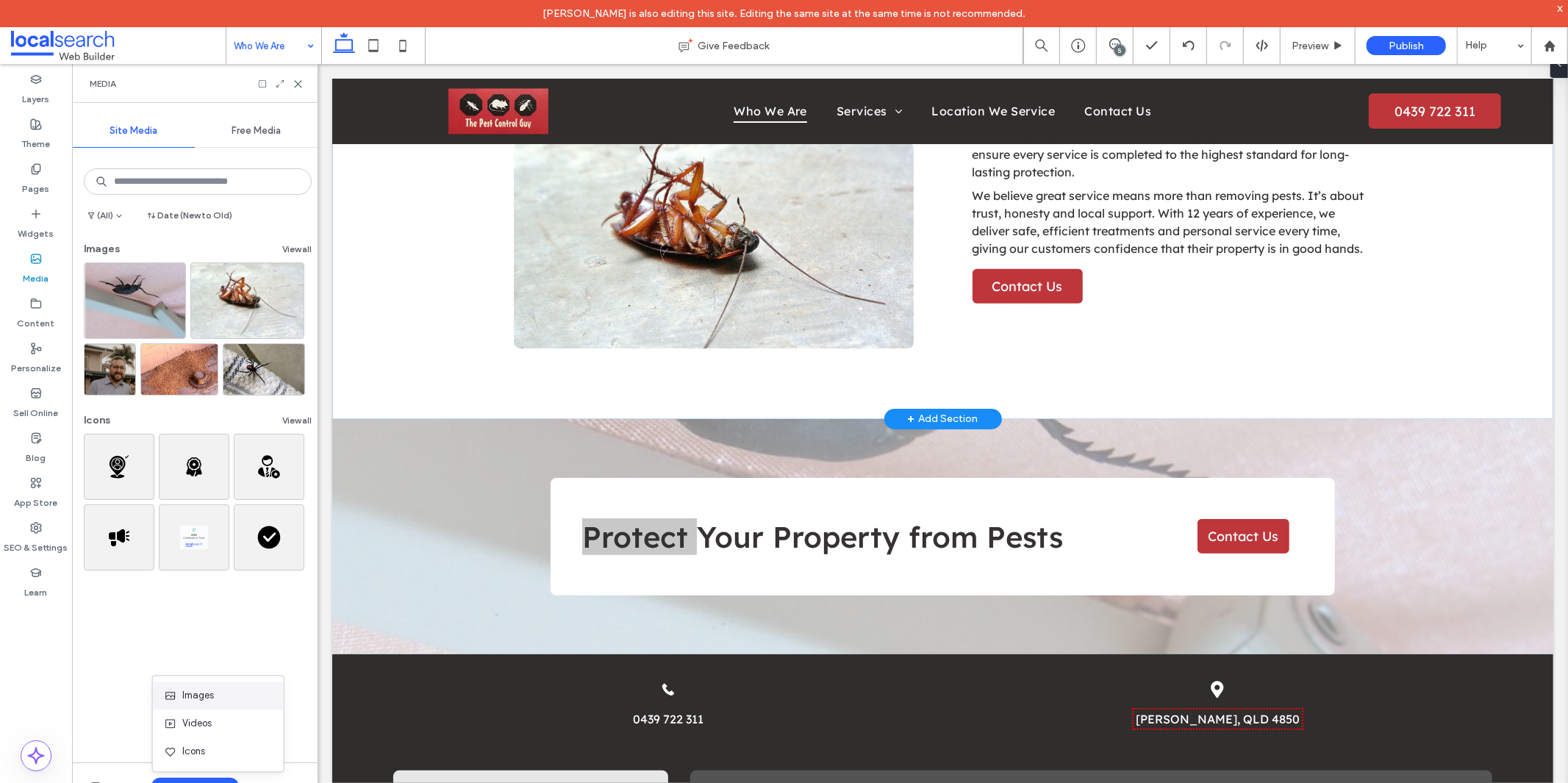
click at [205, 703] on span "Images" at bounding box center [198, 696] width 32 height 15
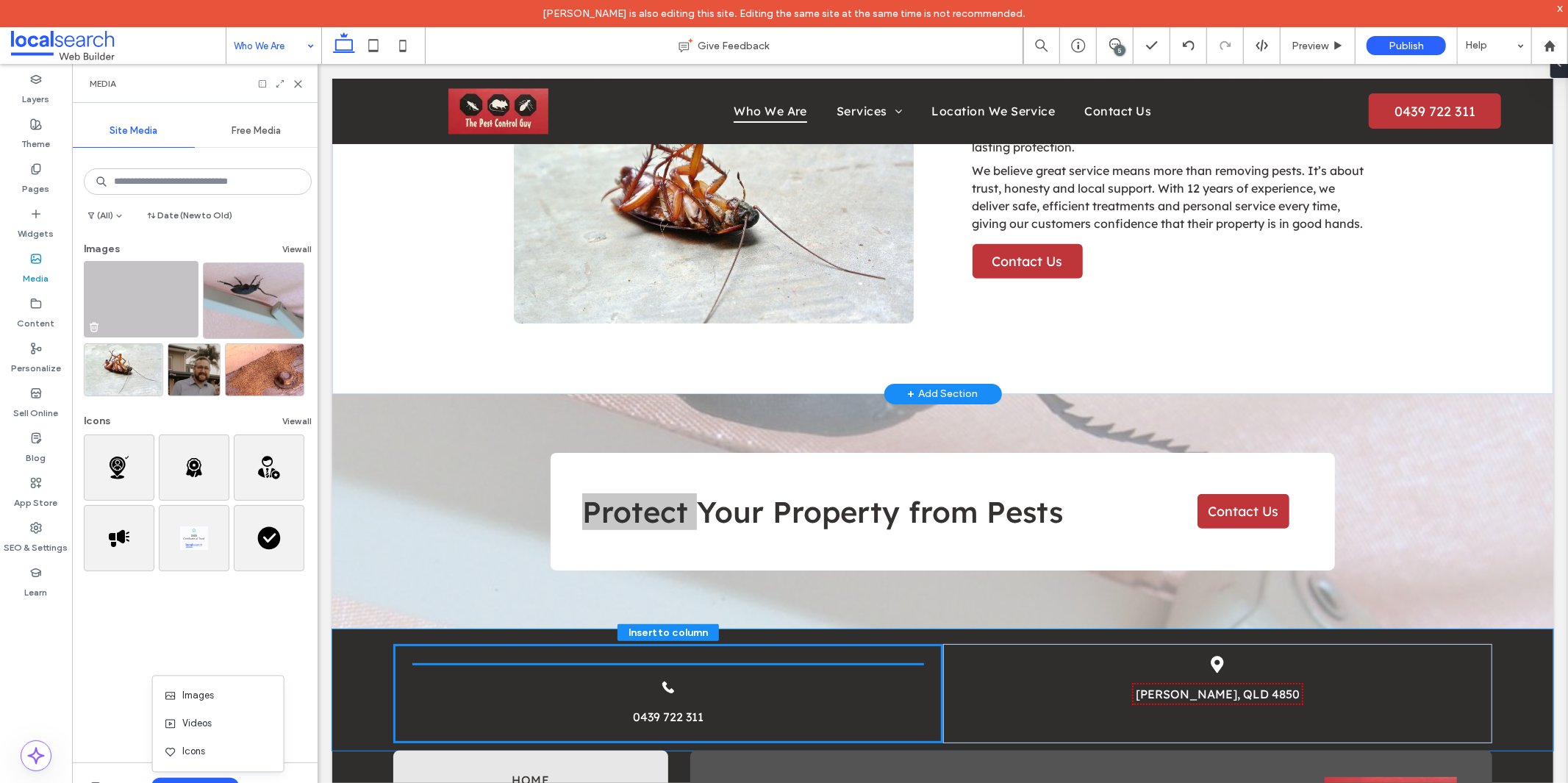
scroll to position [523, 0]
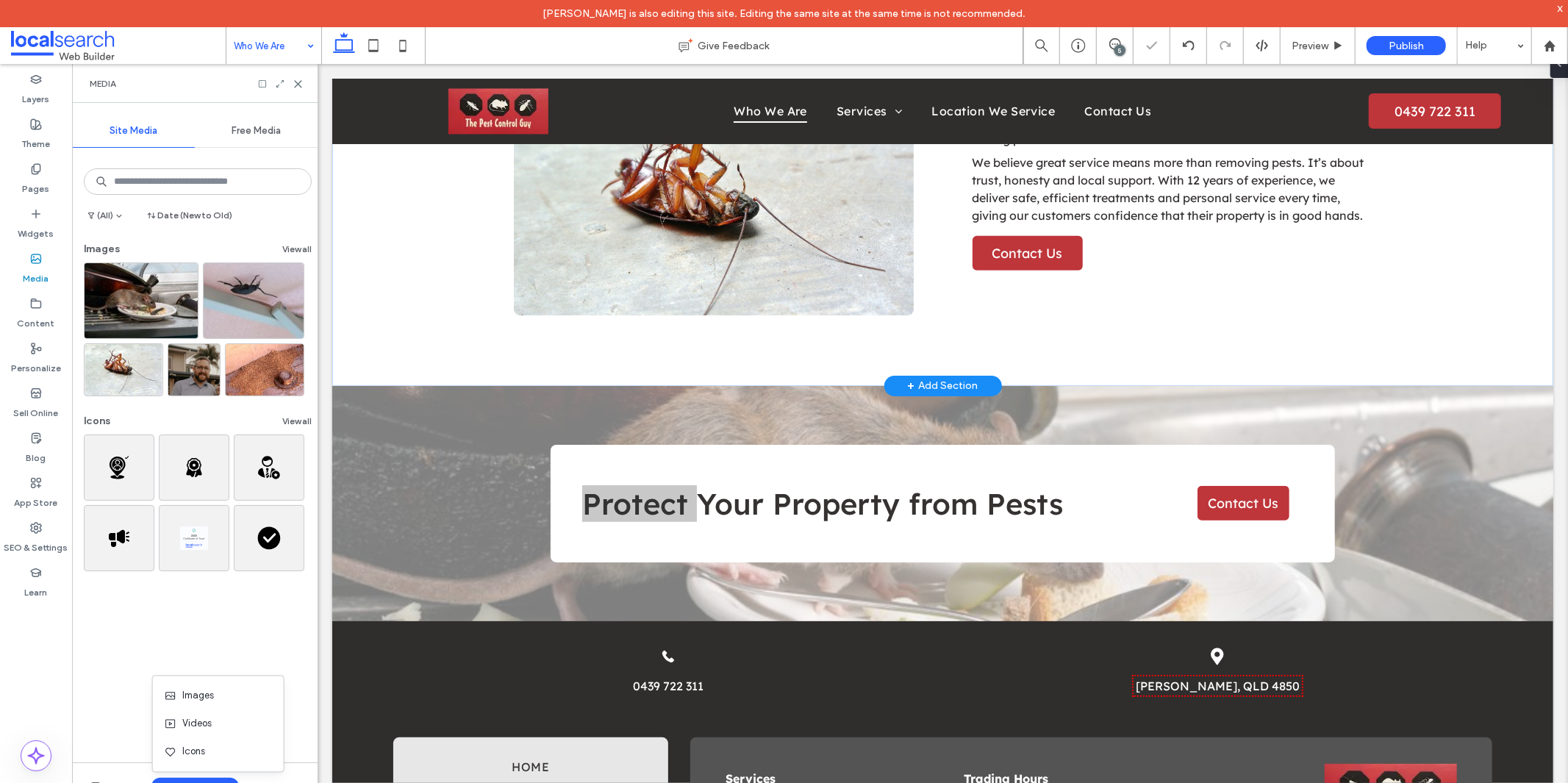
drag, startPoint x: 265, startPoint y: 48, endPoint x: 280, endPoint y: 61, distance: 19.8
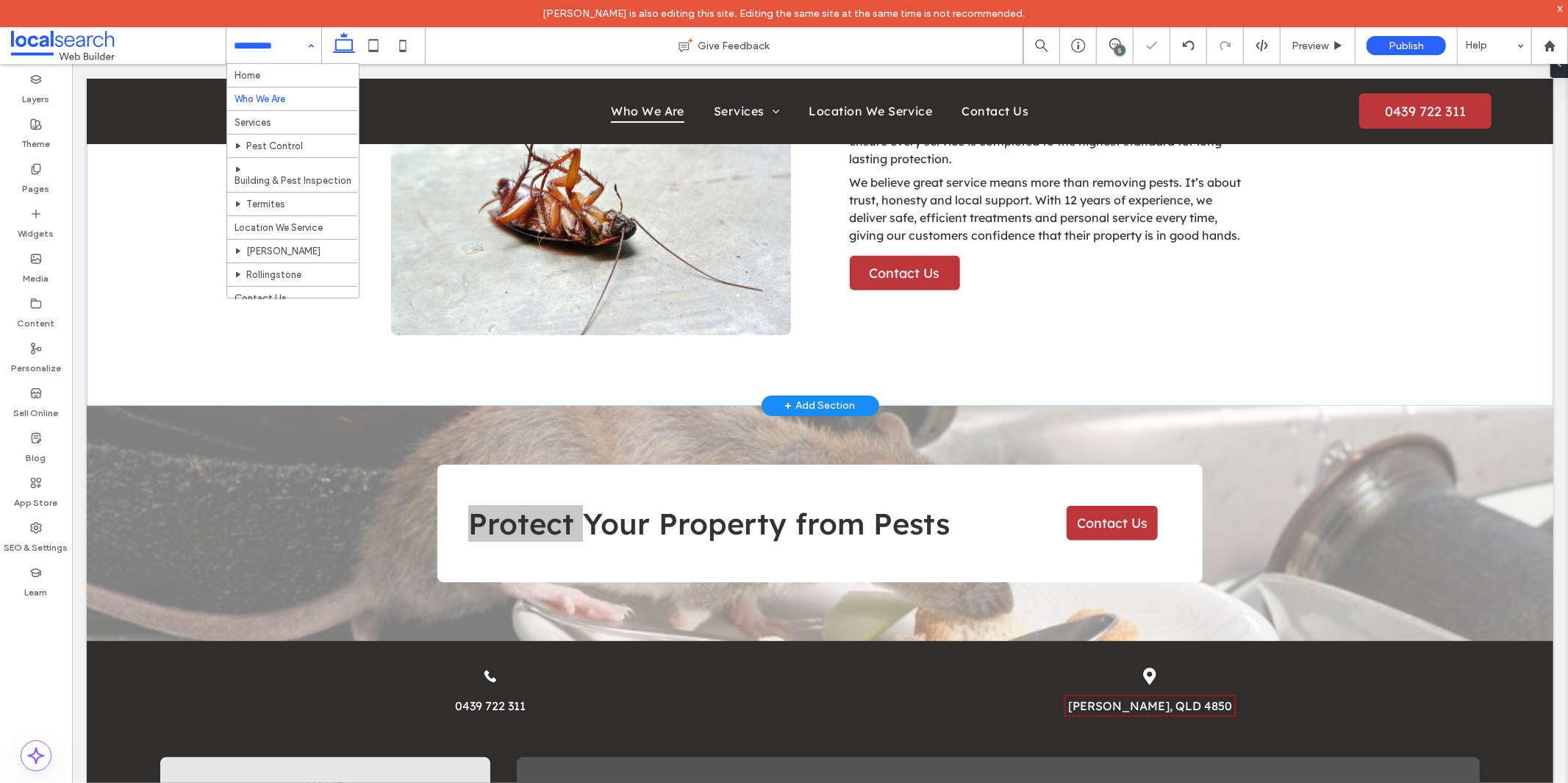
scroll to position [542, 0]
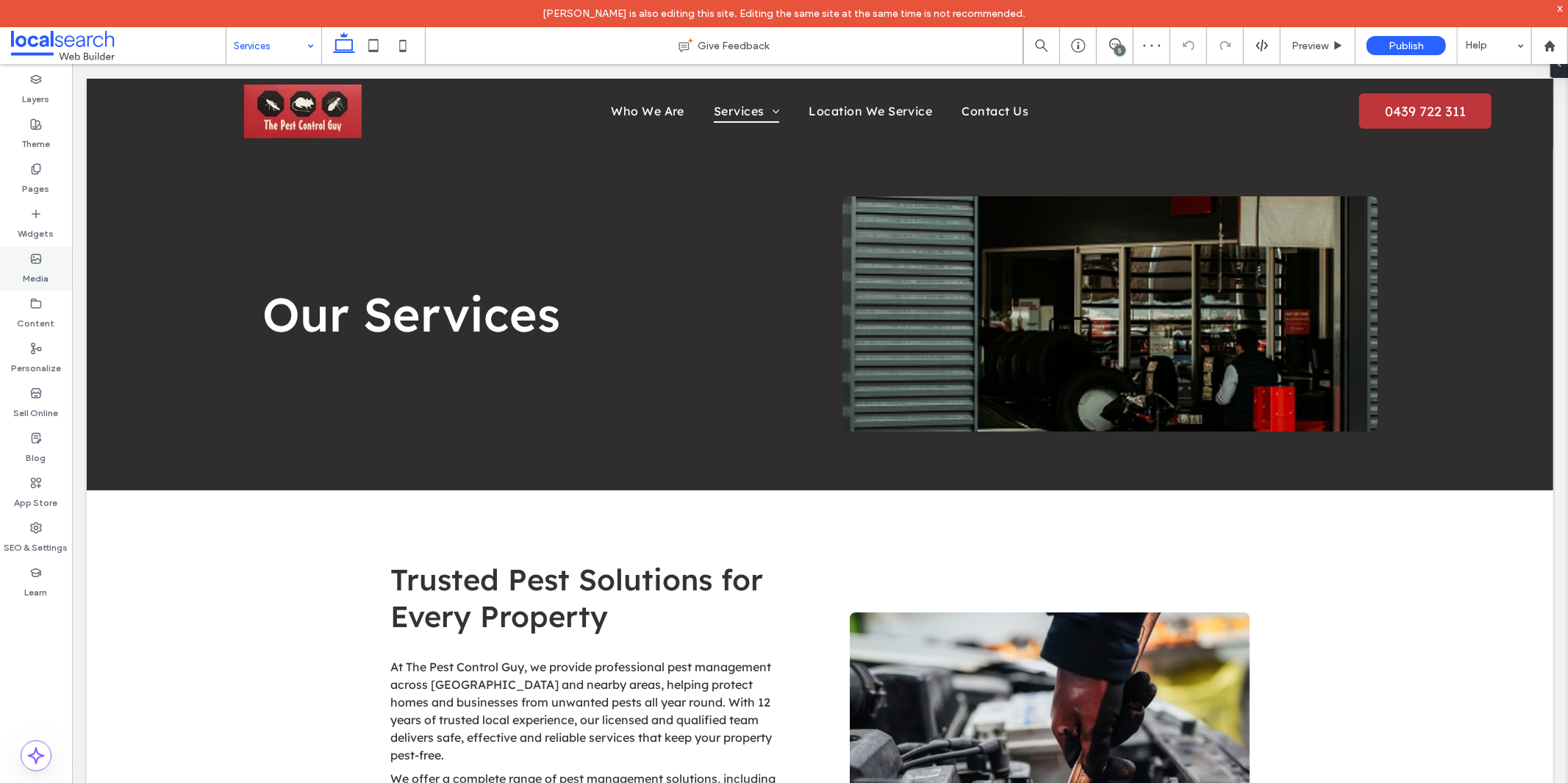
click at [31, 249] on div "Media" at bounding box center [35, 269] width 72 height 45
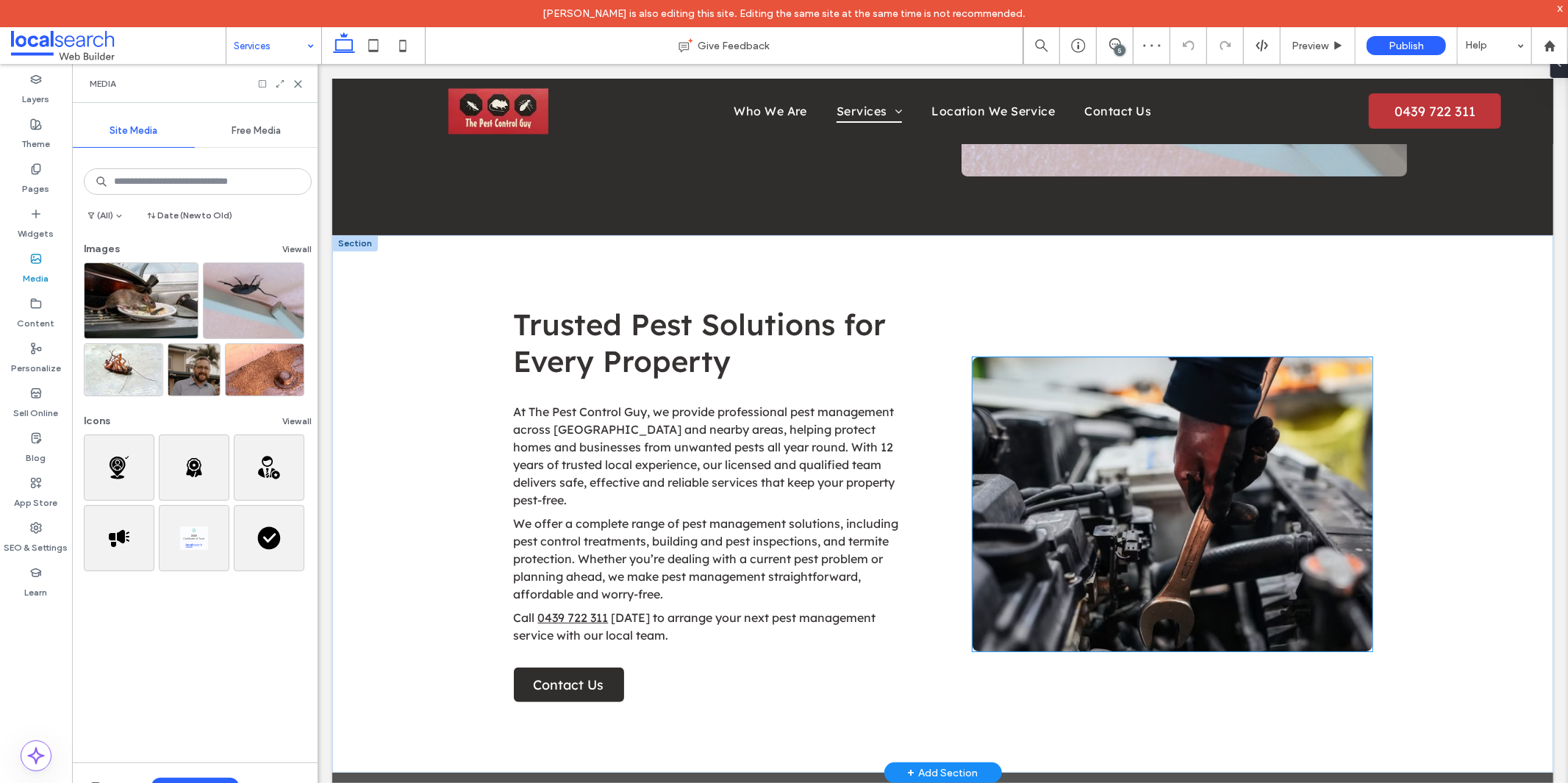
scroll to position [326, 0]
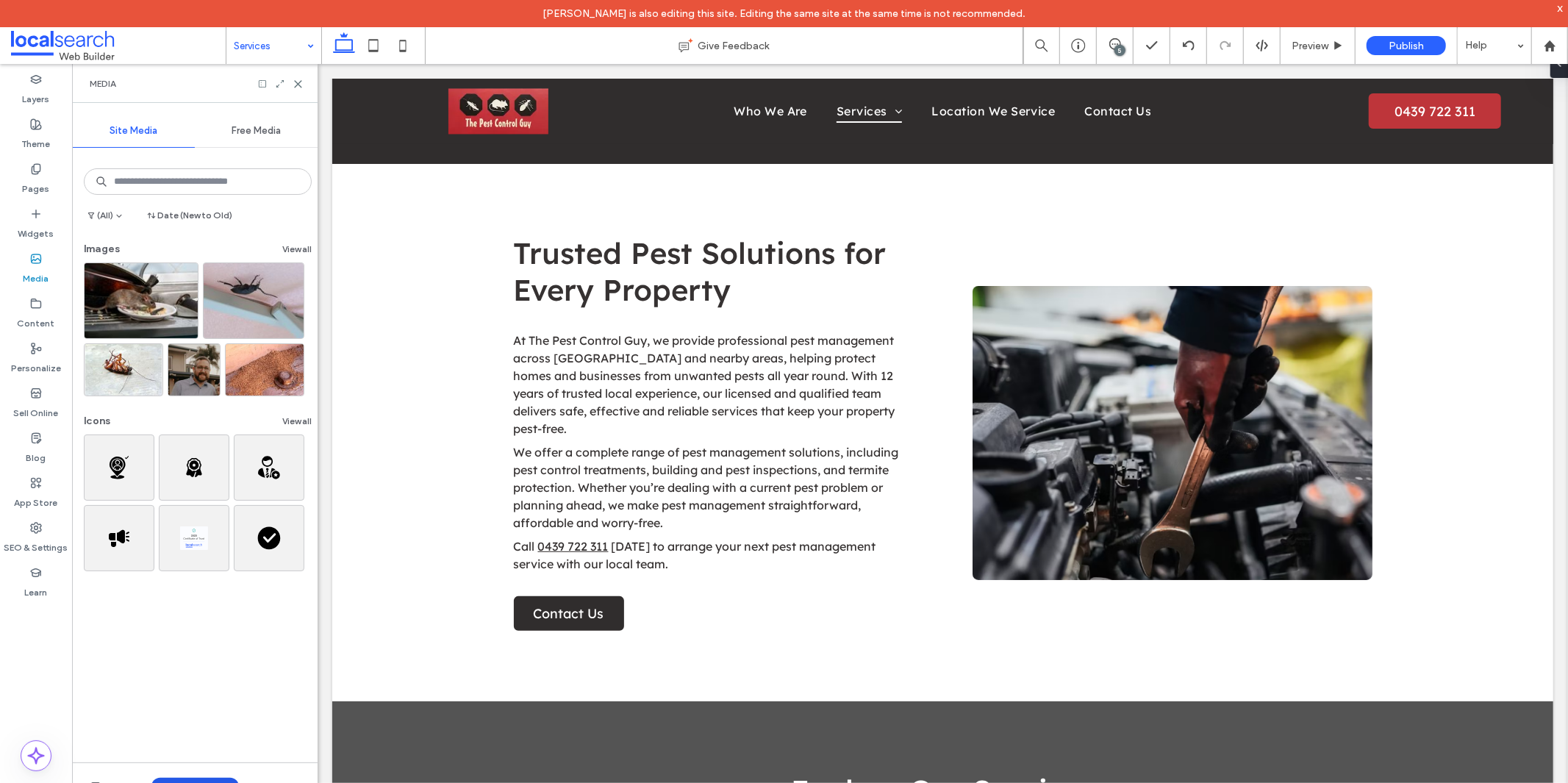
click at [191, 780] on button "Upload Media" at bounding box center [195, 787] width 88 height 18
click at [180, 692] on span at bounding box center [173, 696] width 18 height 12
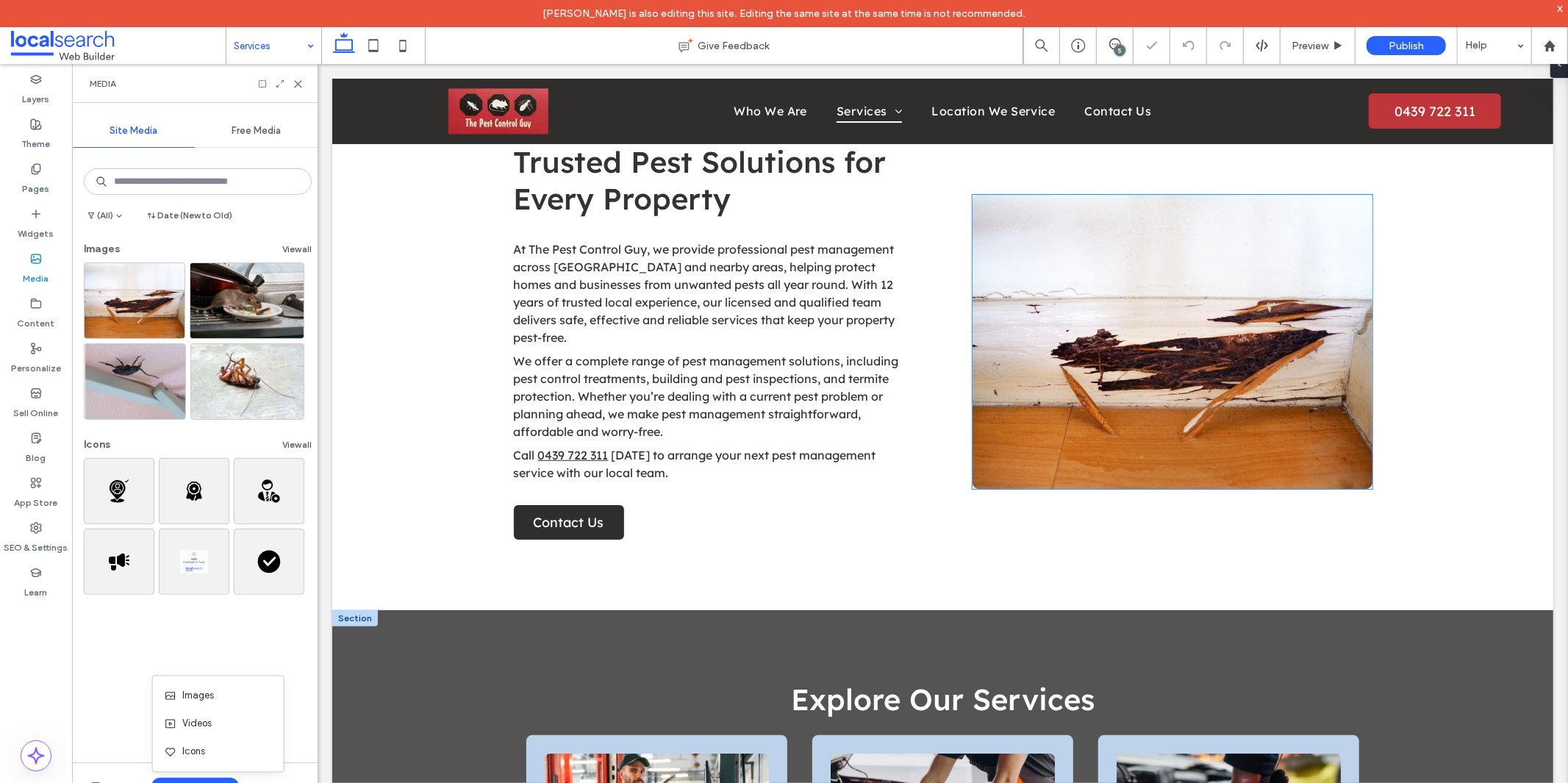
scroll to position [817, 0]
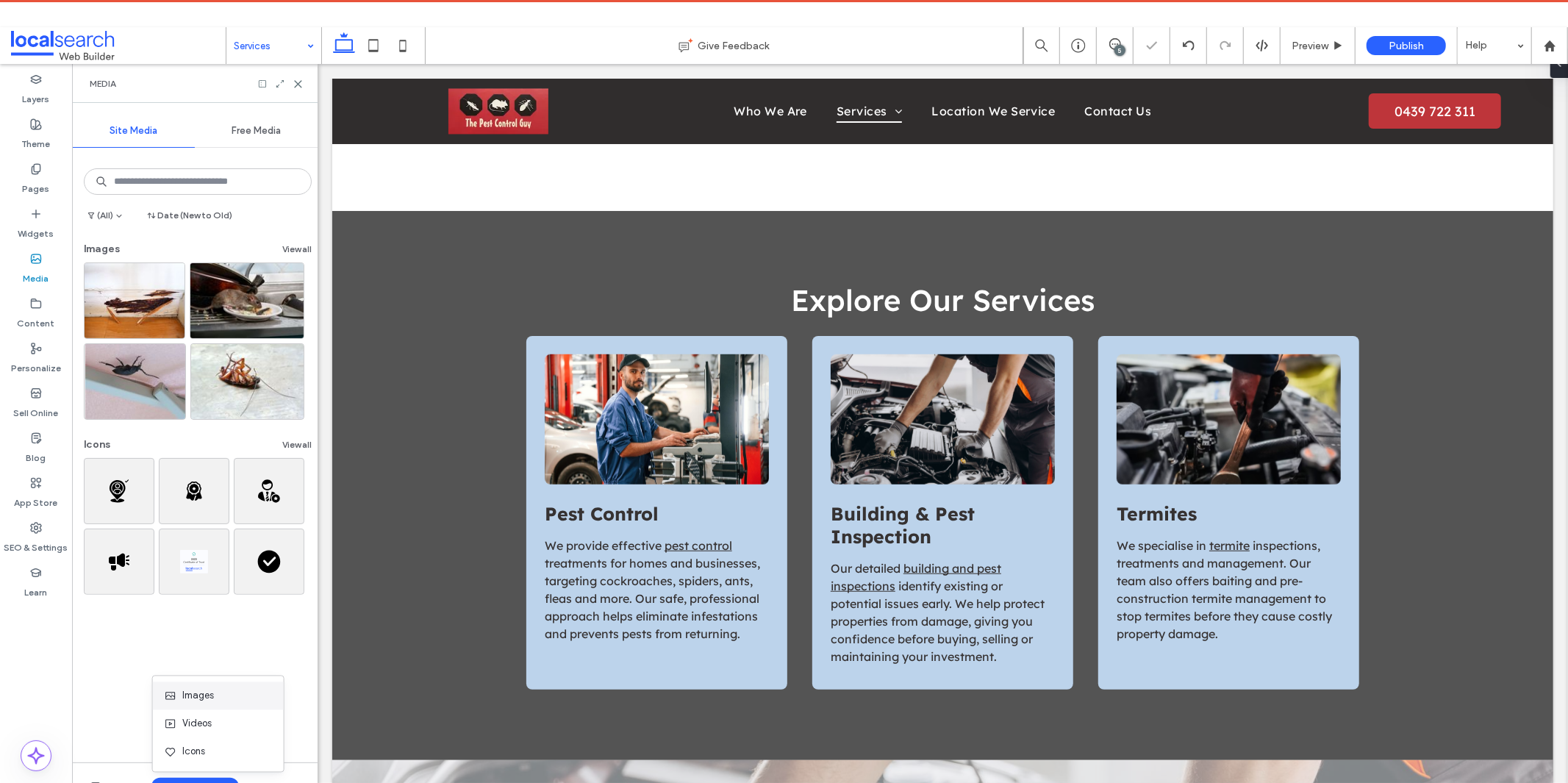
click at [199, 690] on span "Images" at bounding box center [198, 696] width 32 height 15
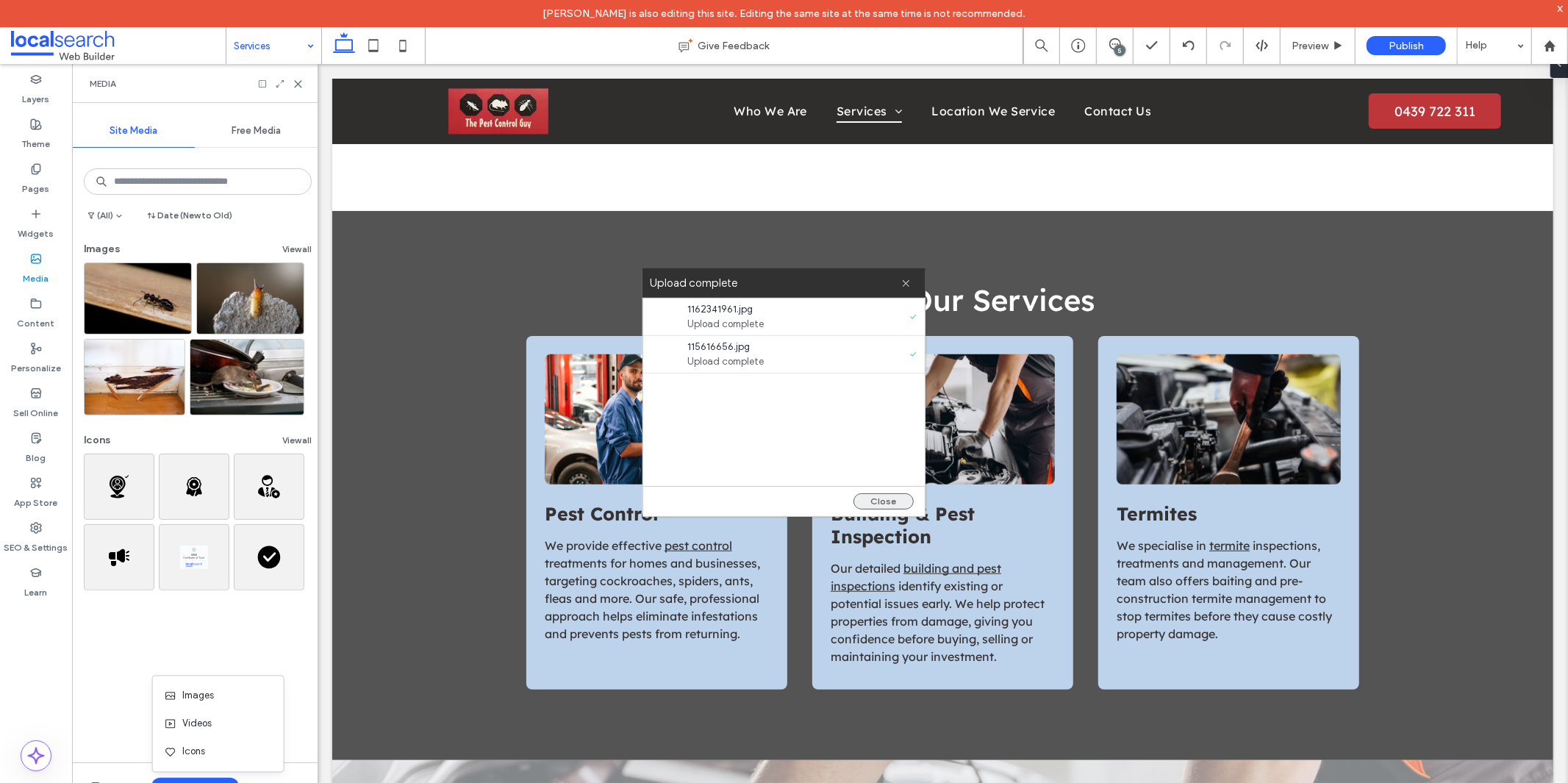
click at [886, 497] on button "Close" at bounding box center [883, 501] width 61 height 16
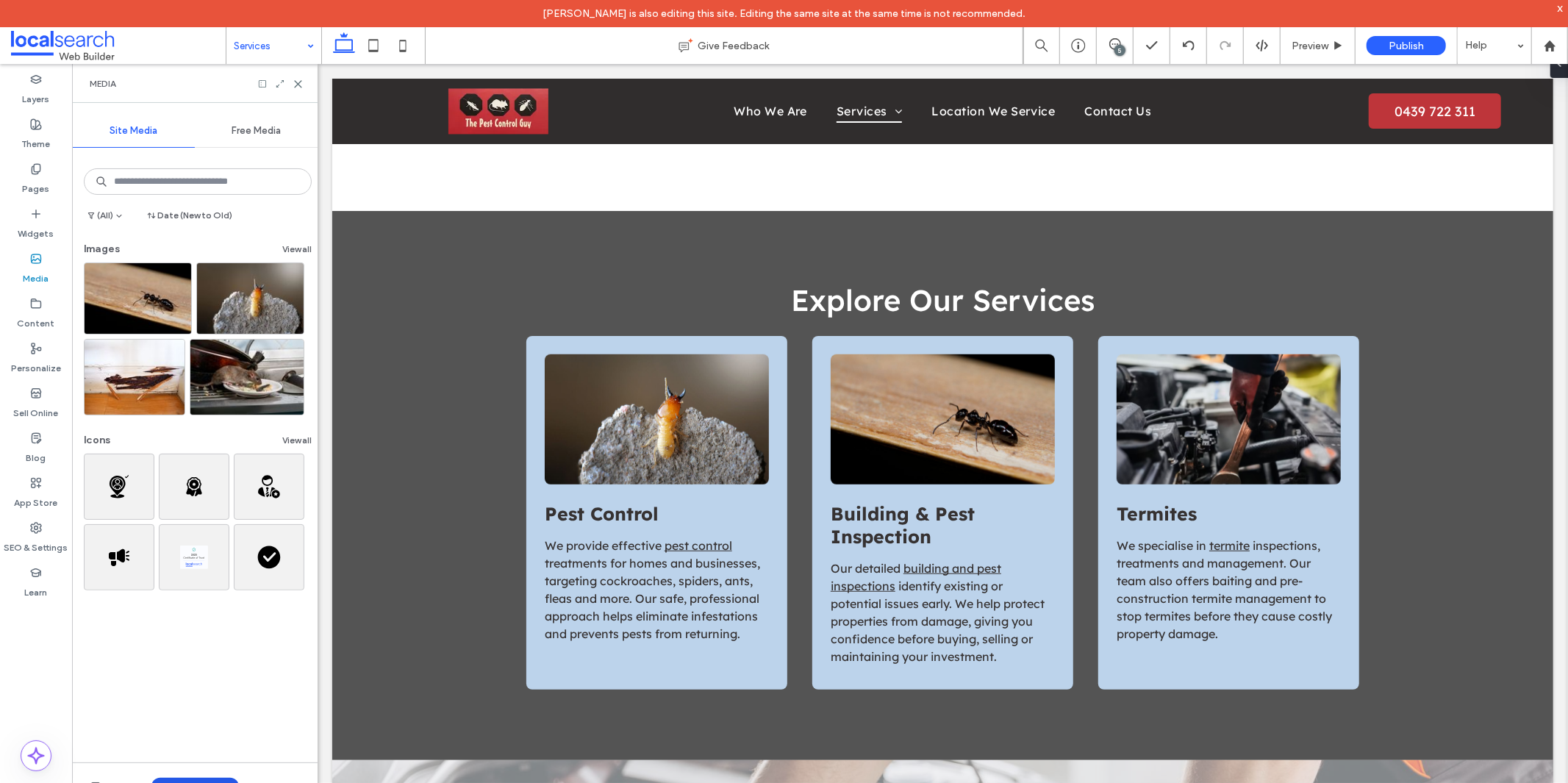
click at [178, 782] on button "Upload Media" at bounding box center [195, 787] width 88 height 18
click at [185, 697] on span "Images" at bounding box center [198, 696] width 32 height 15
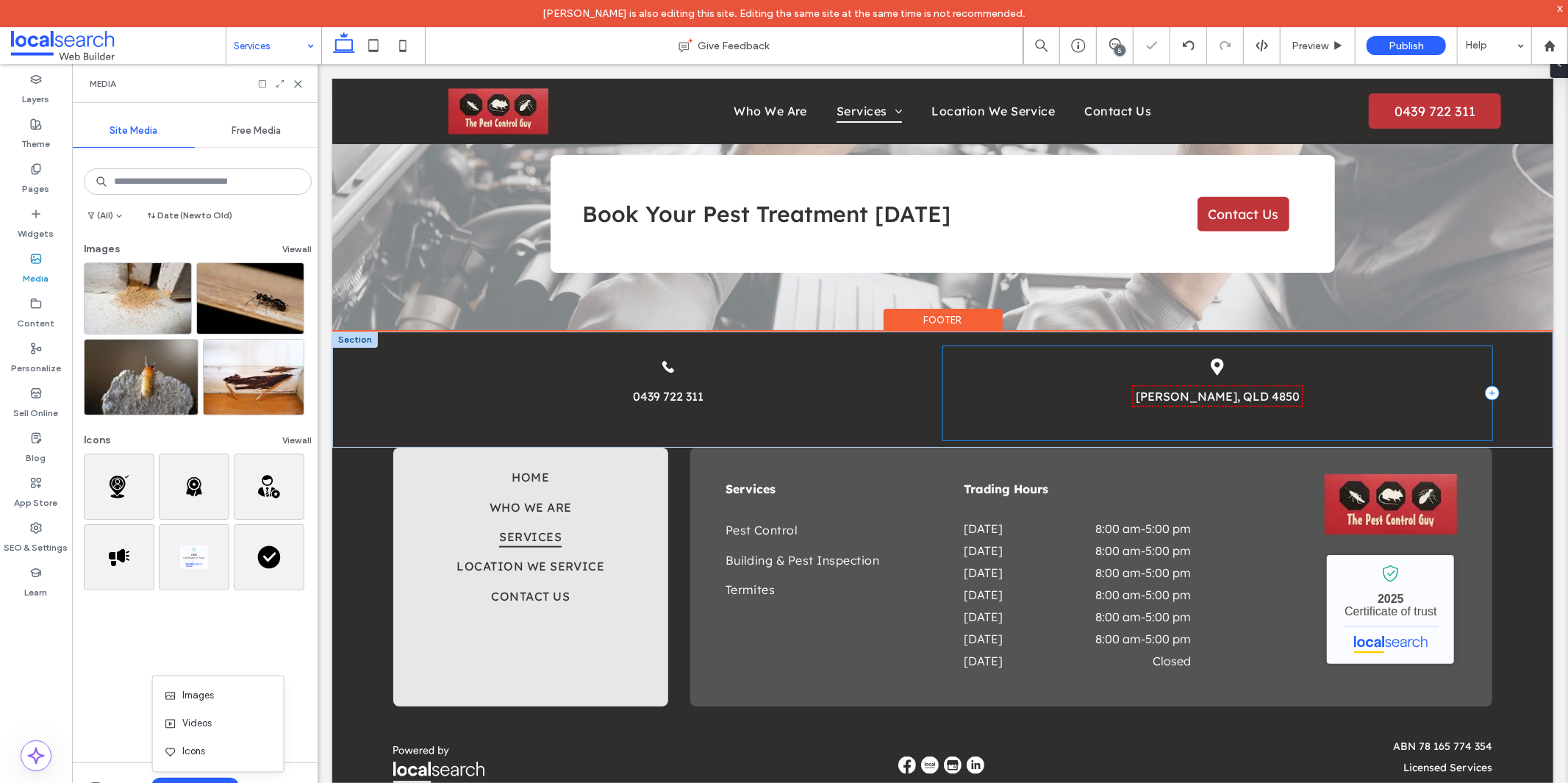
scroll to position [1484, 0]
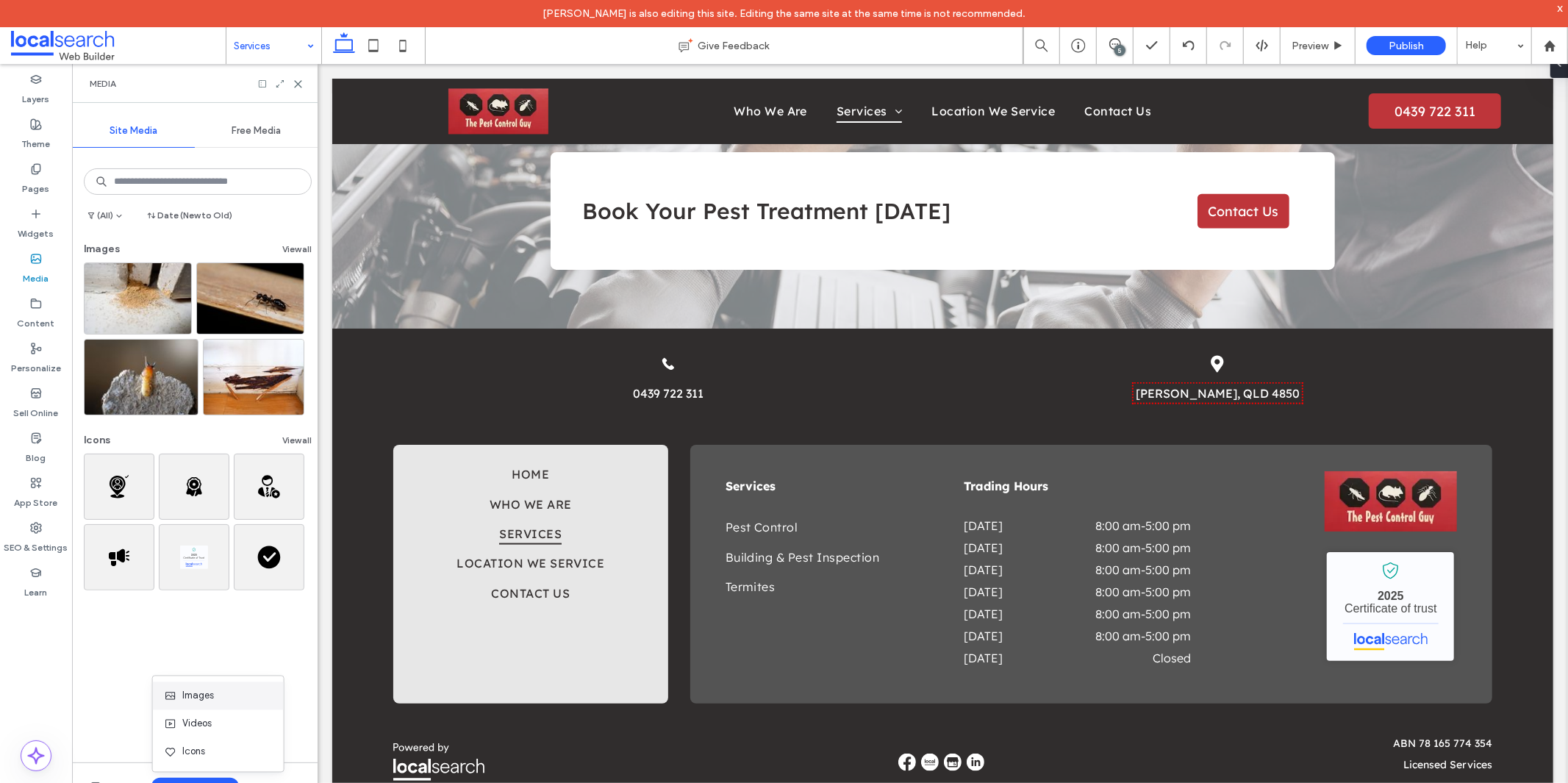
click at [173, 696] on use at bounding box center [170, 696] width 9 height 7
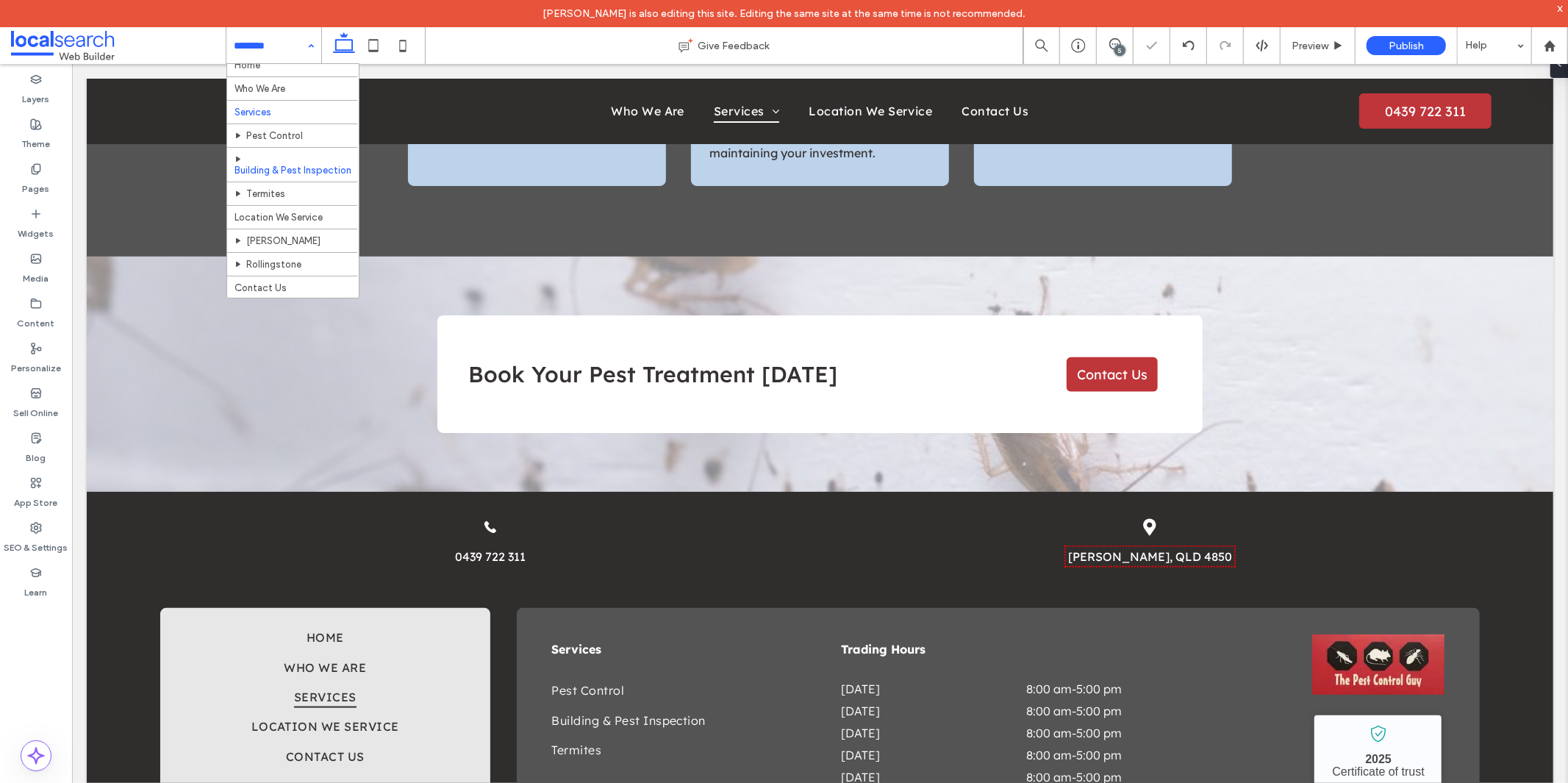
scroll to position [16, 0]
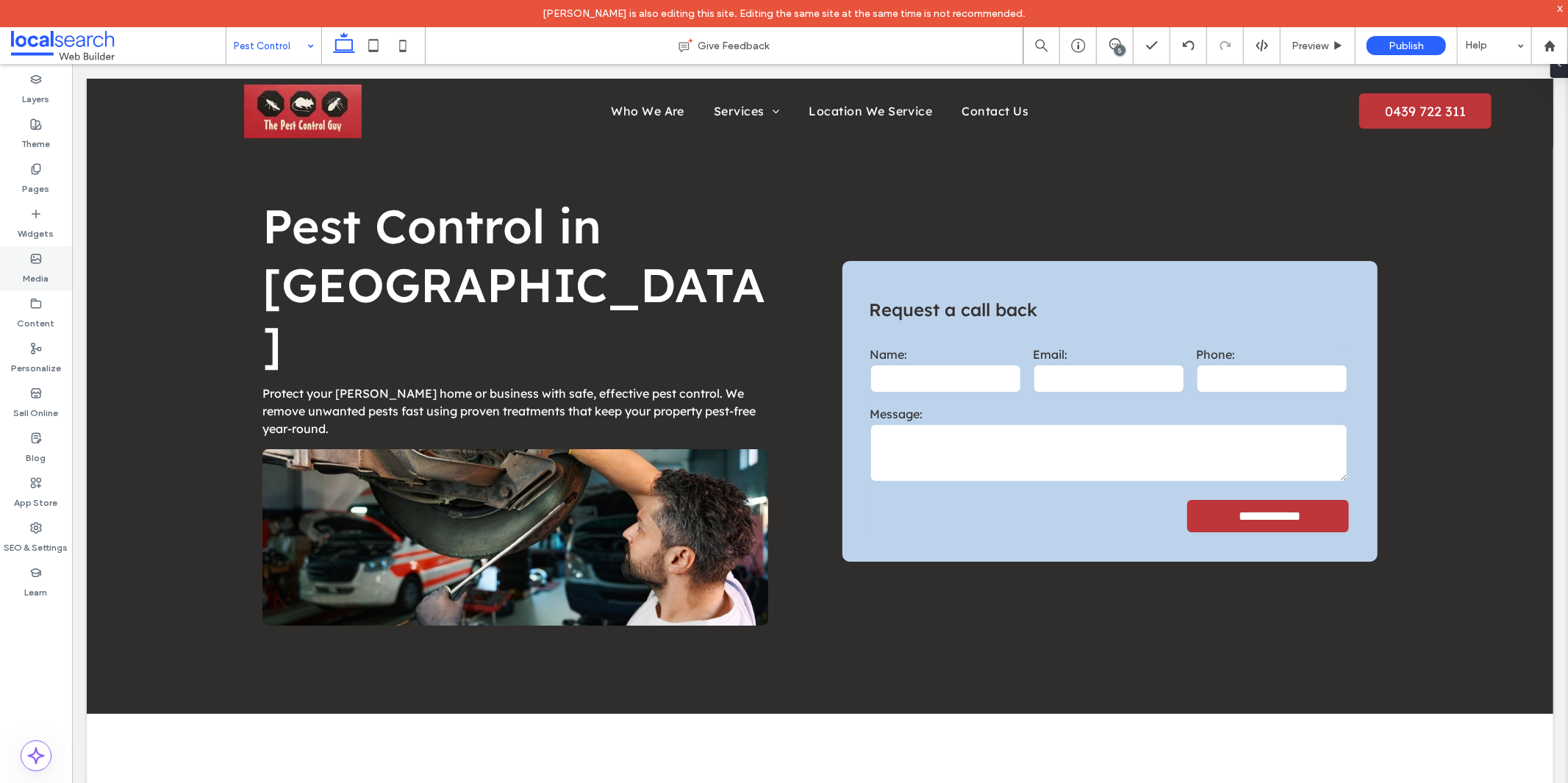
click at [40, 273] on label "Media" at bounding box center [36, 275] width 26 height 21
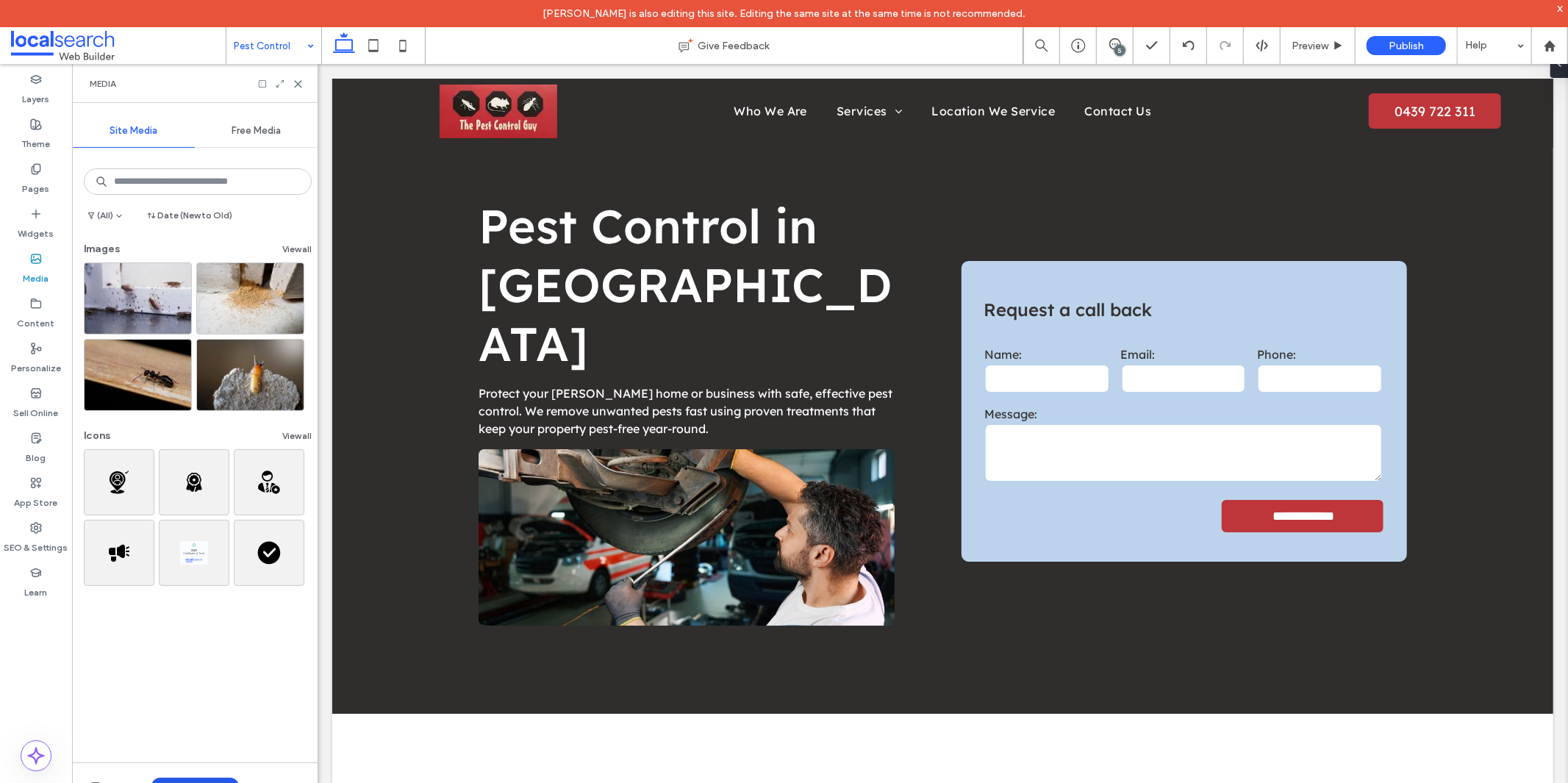
click at [202, 782] on button "Upload Media" at bounding box center [195, 787] width 88 height 18
click at [209, 692] on span "Images" at bounding box center [198, 696] width 32 height 15
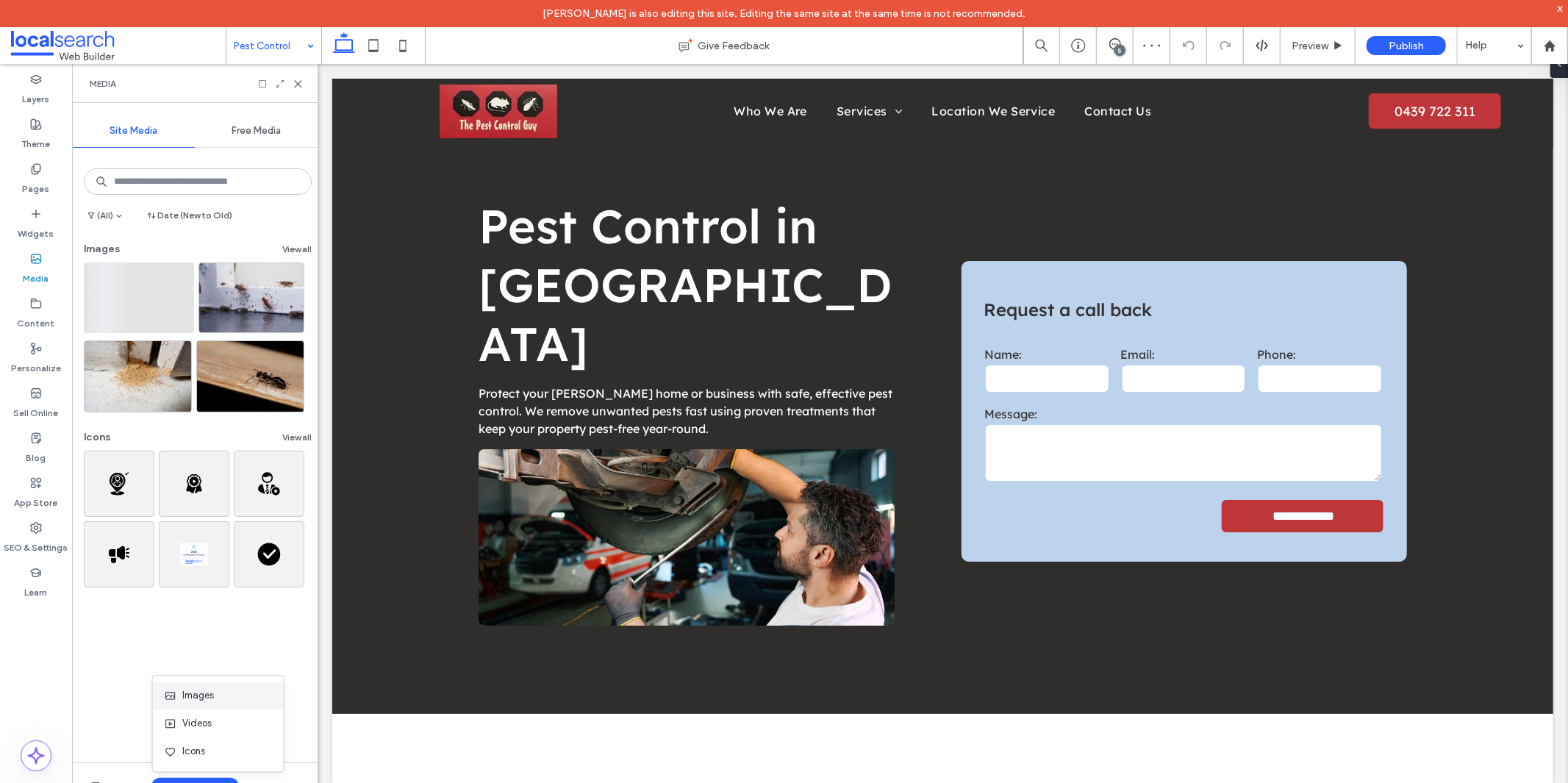
click at [194, 694] on span "Images" at bounding box center [198, 696] width 32 height 15
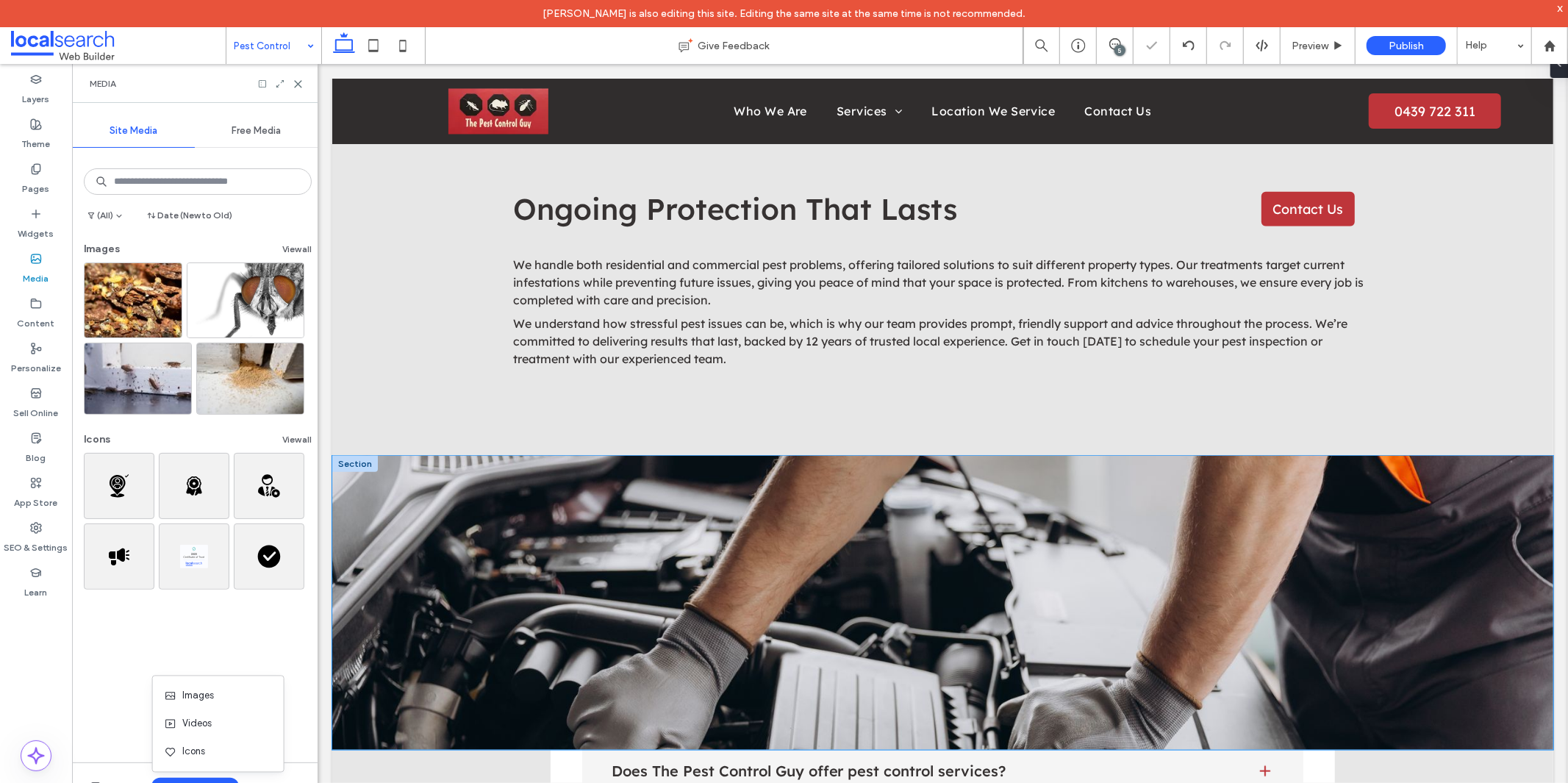
scroll to position [1225, 0]
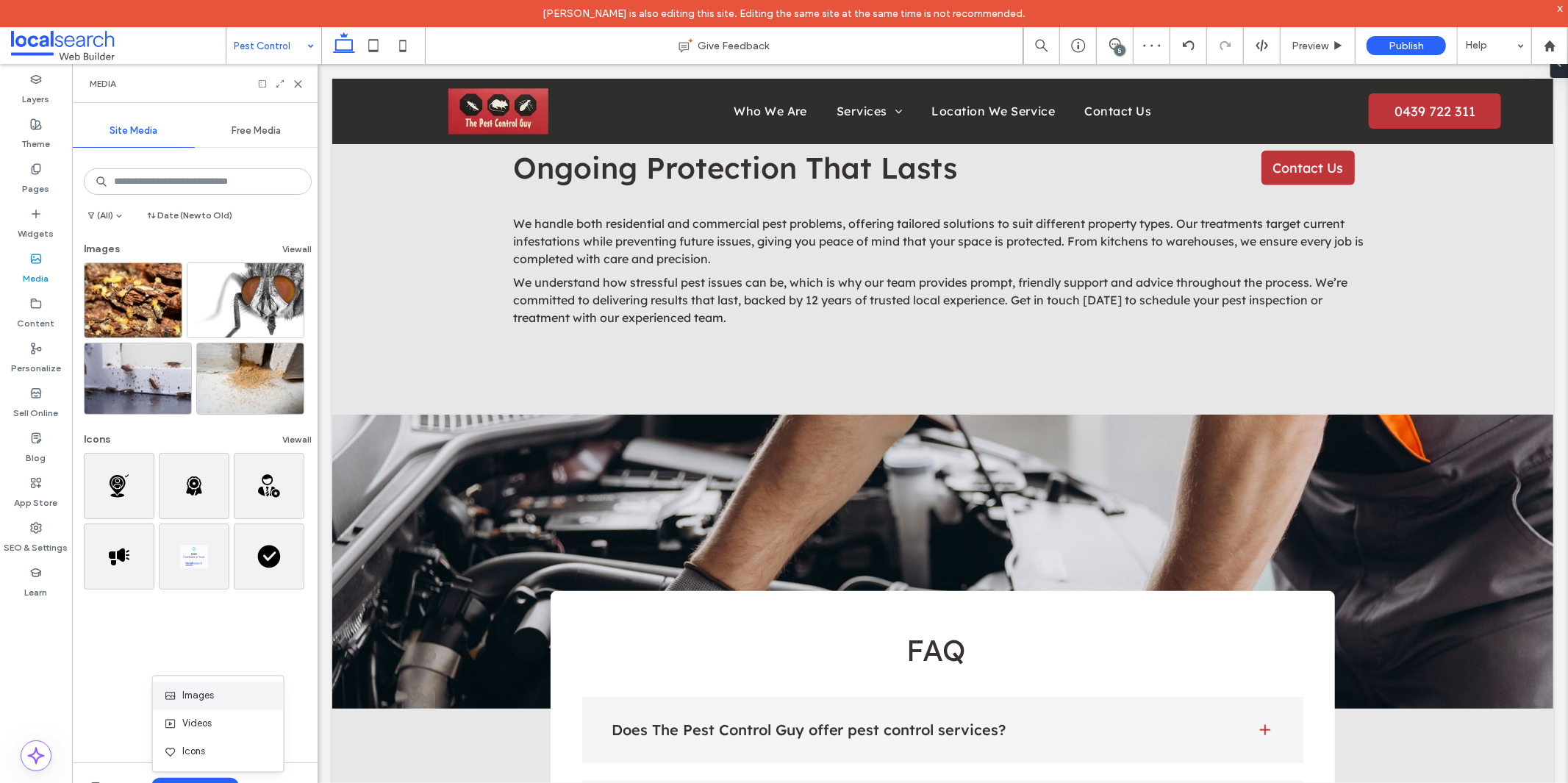
click at [209, 702] on span "Images" at bounding box center [198, 696] width 32 height 15
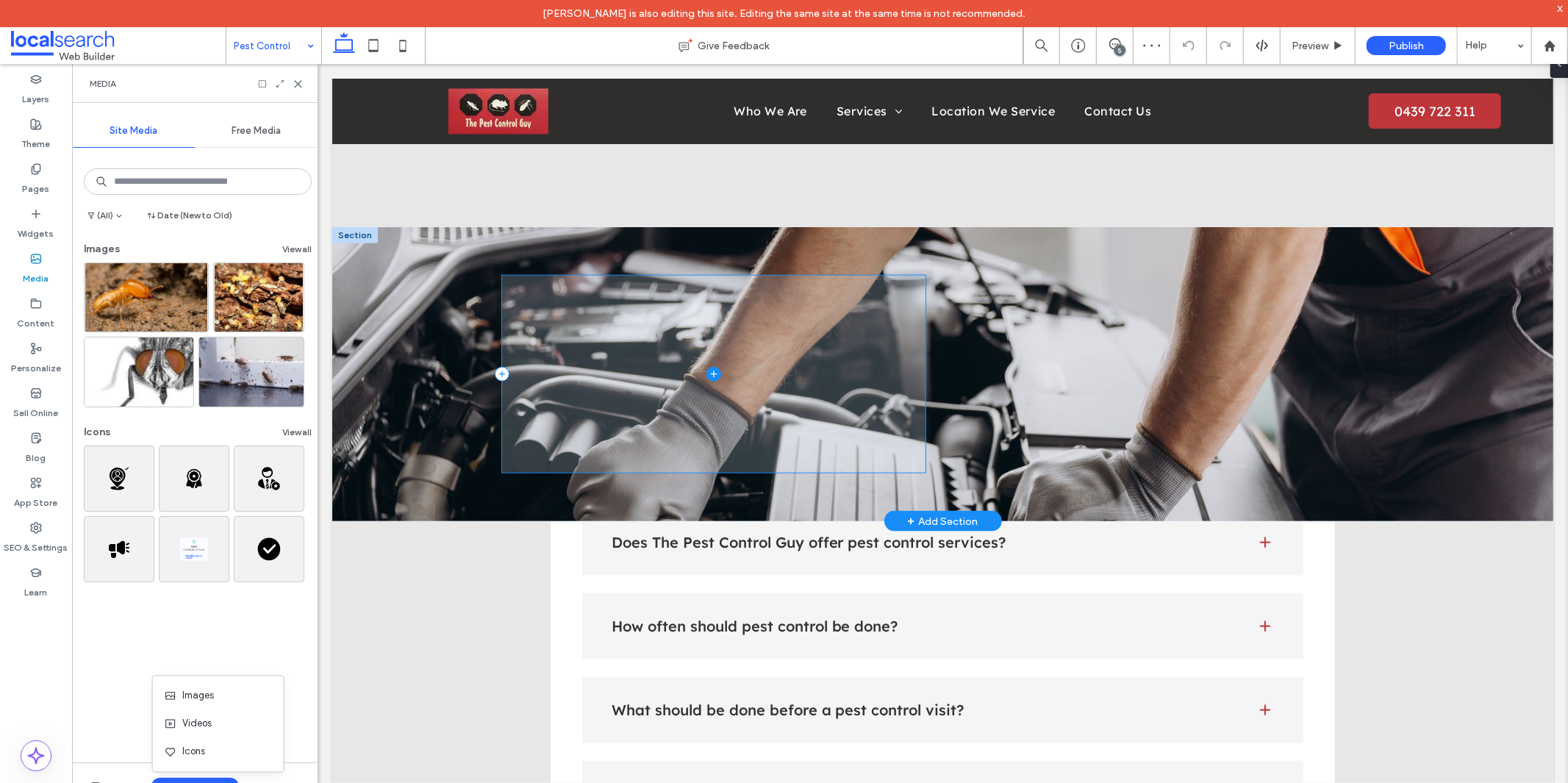
scroll to position [1307, 0]
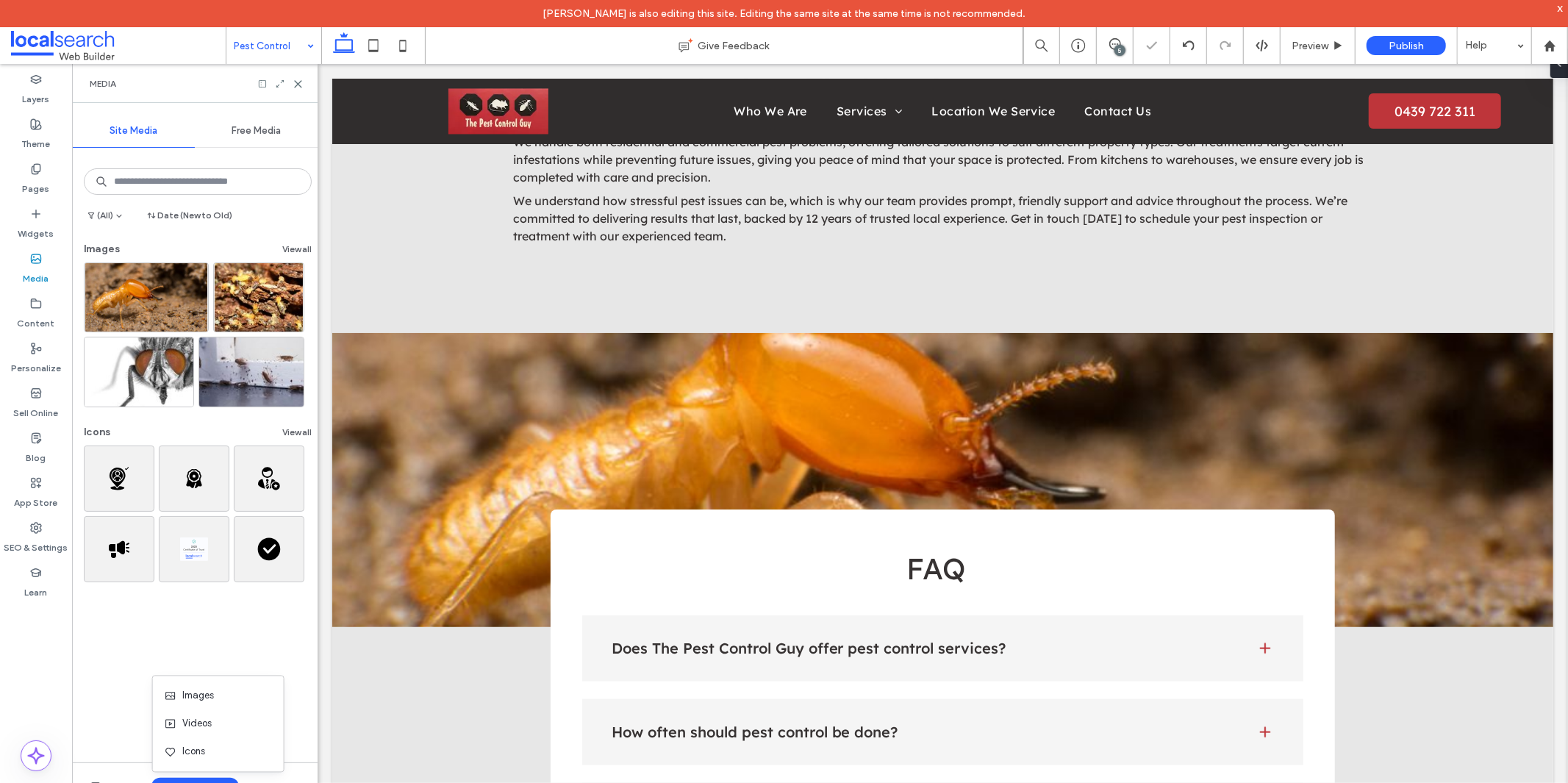
drag, startPoint x: 247, startPoint y: 34, endPoint x: 254, endPoint y: 61, distance: 27.9
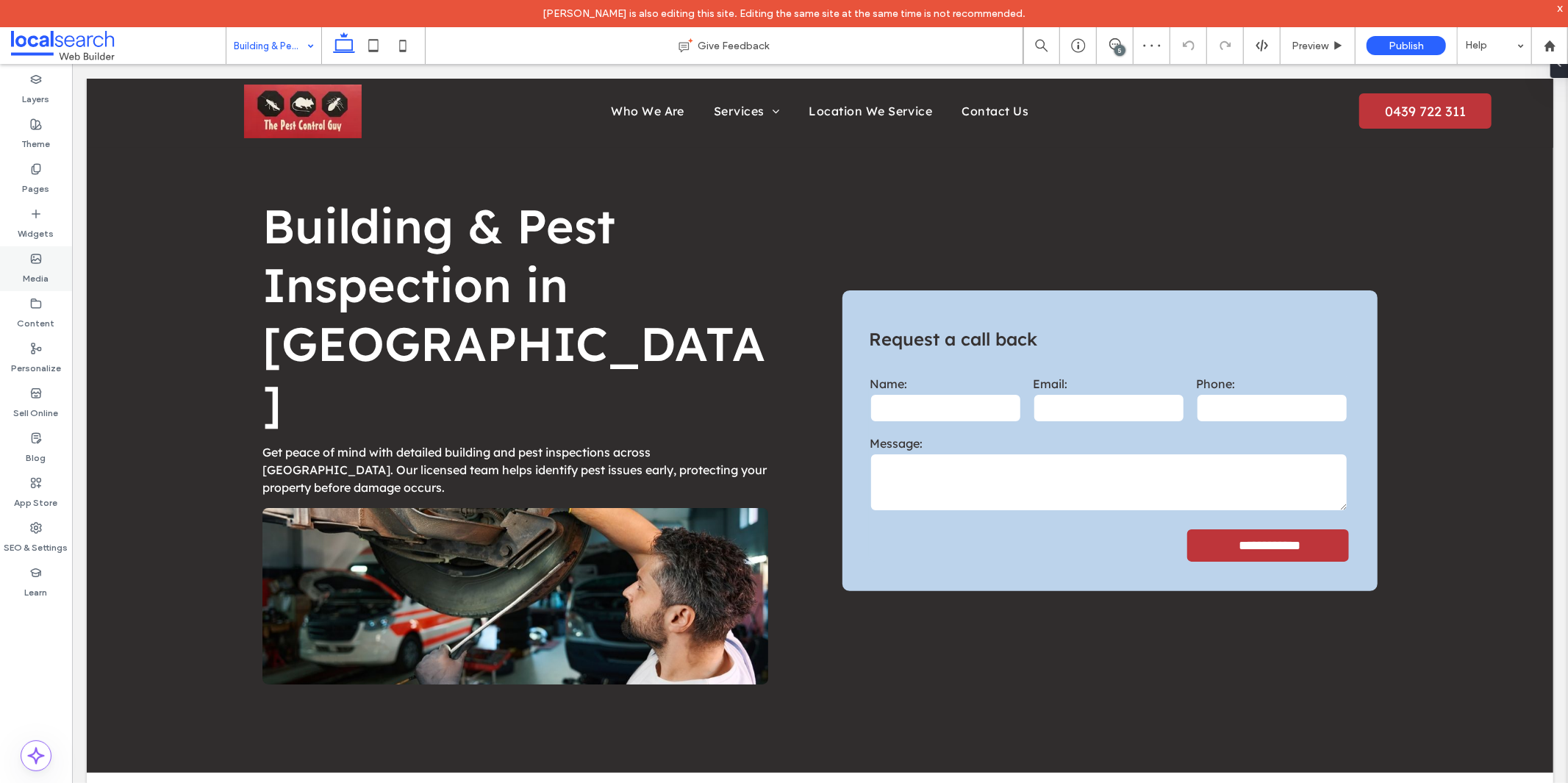
click at [38, 275] on label "Media" at bounding box center [36, 275] width 26 height 21
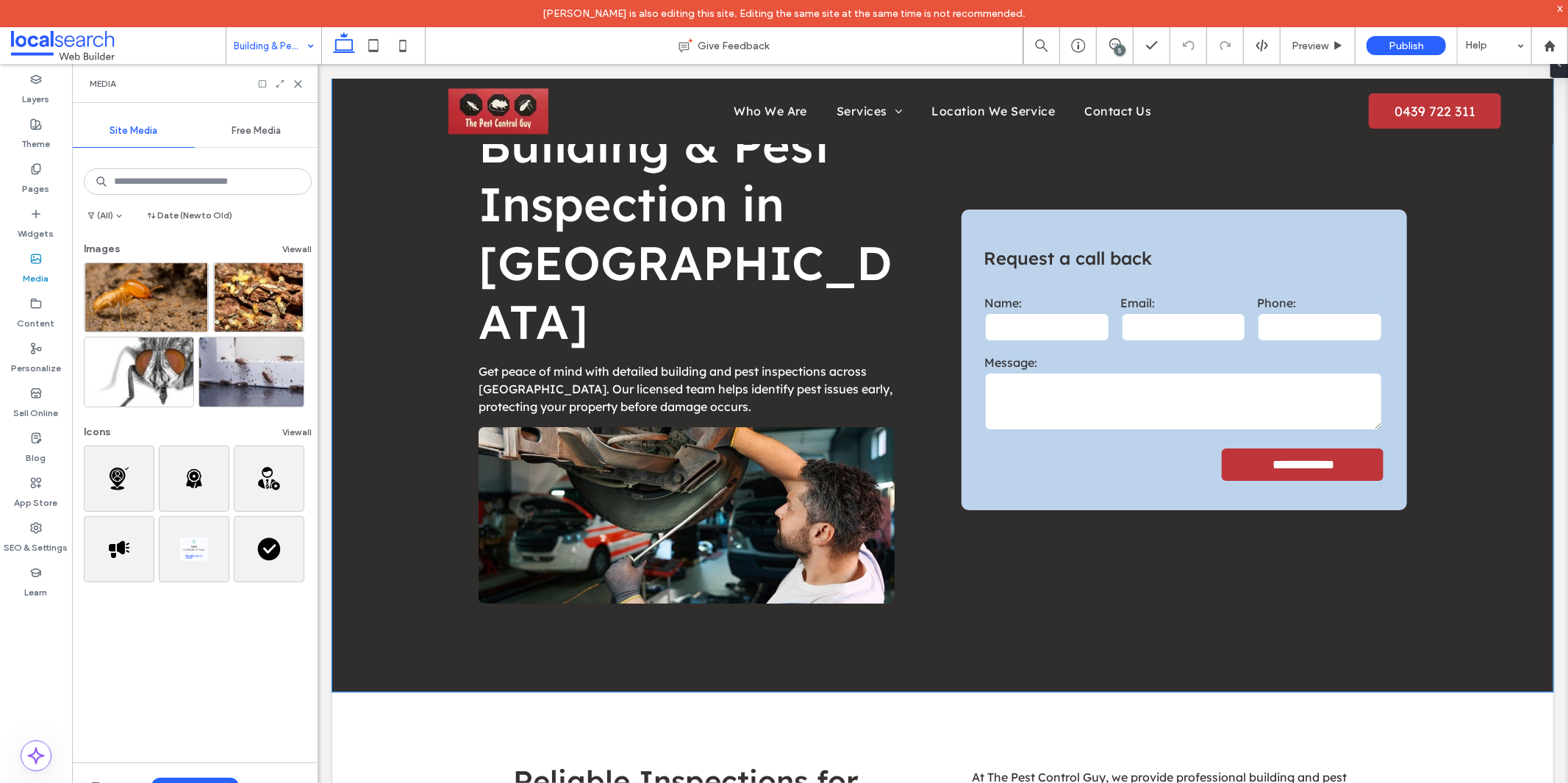
scroll to position [81, 0]
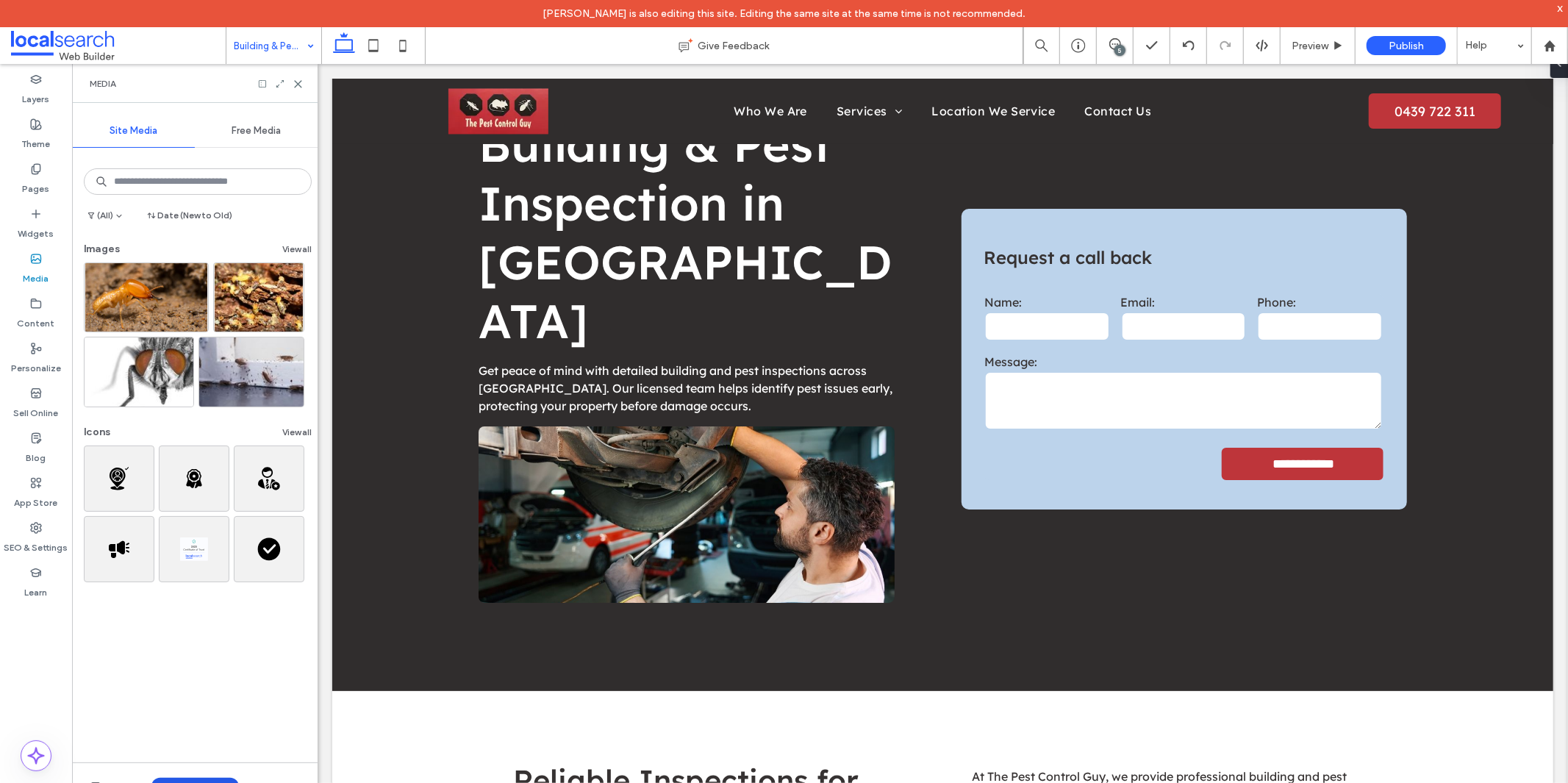
click at [174, 778] on button "Upload Media" at bounding box center [195, 787] width 88 height 18
click at [179, 691] on span at bounding box center [173, 696] width 18 height 12
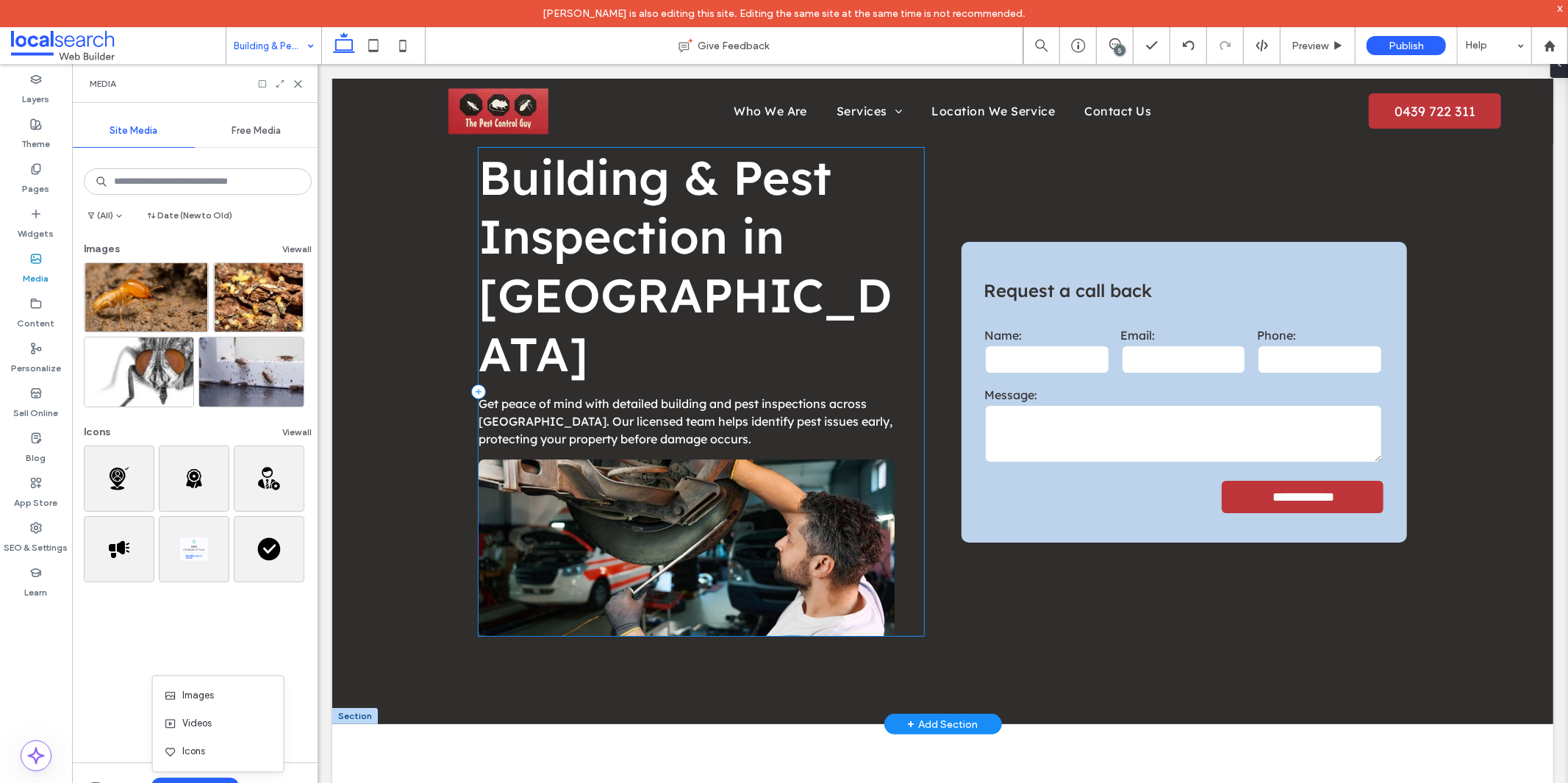
scroll to position [0, 0]
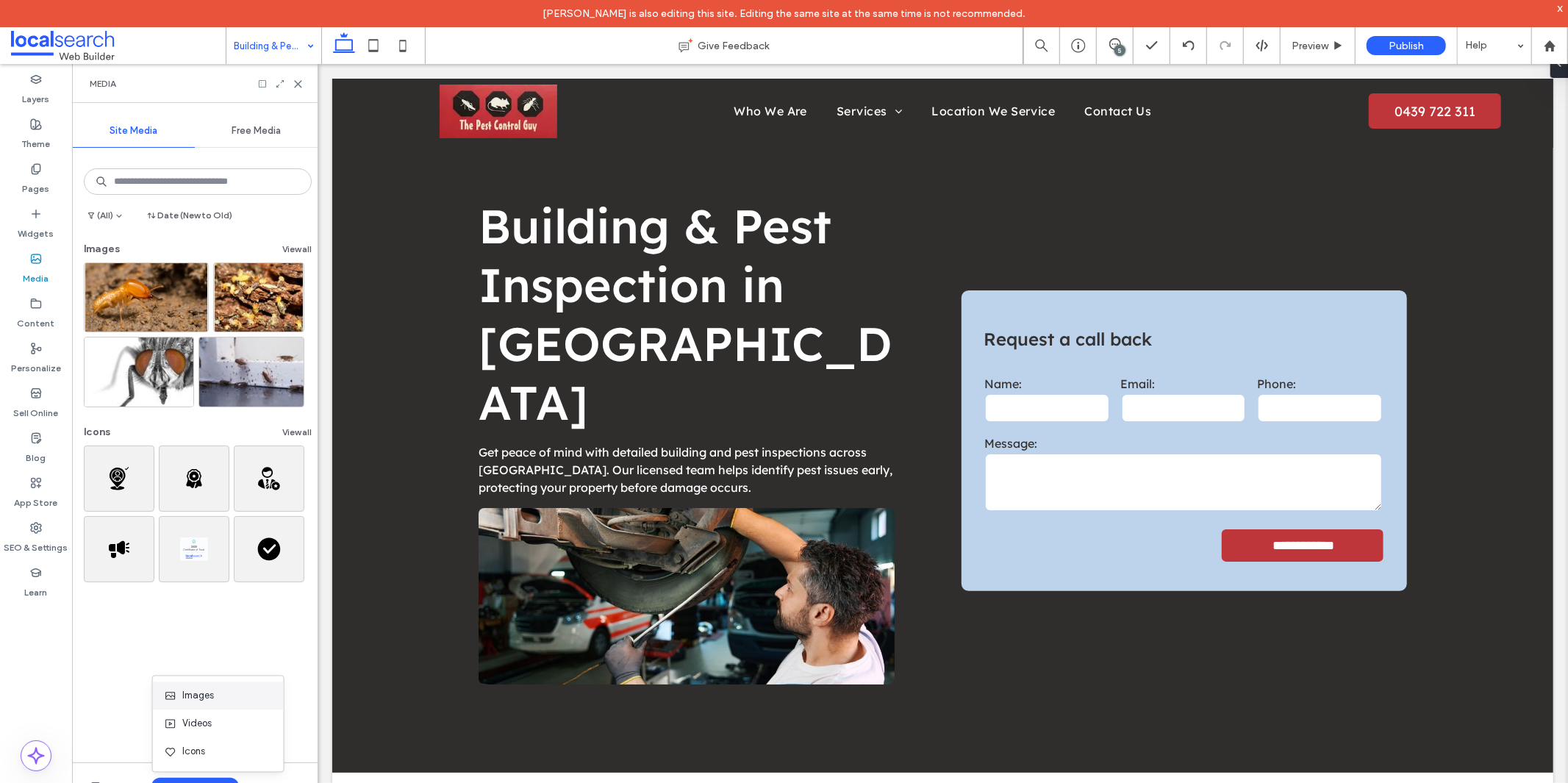
click at [193, 692] on span "Images" at bounding box center [198, 696] width 32 height 15
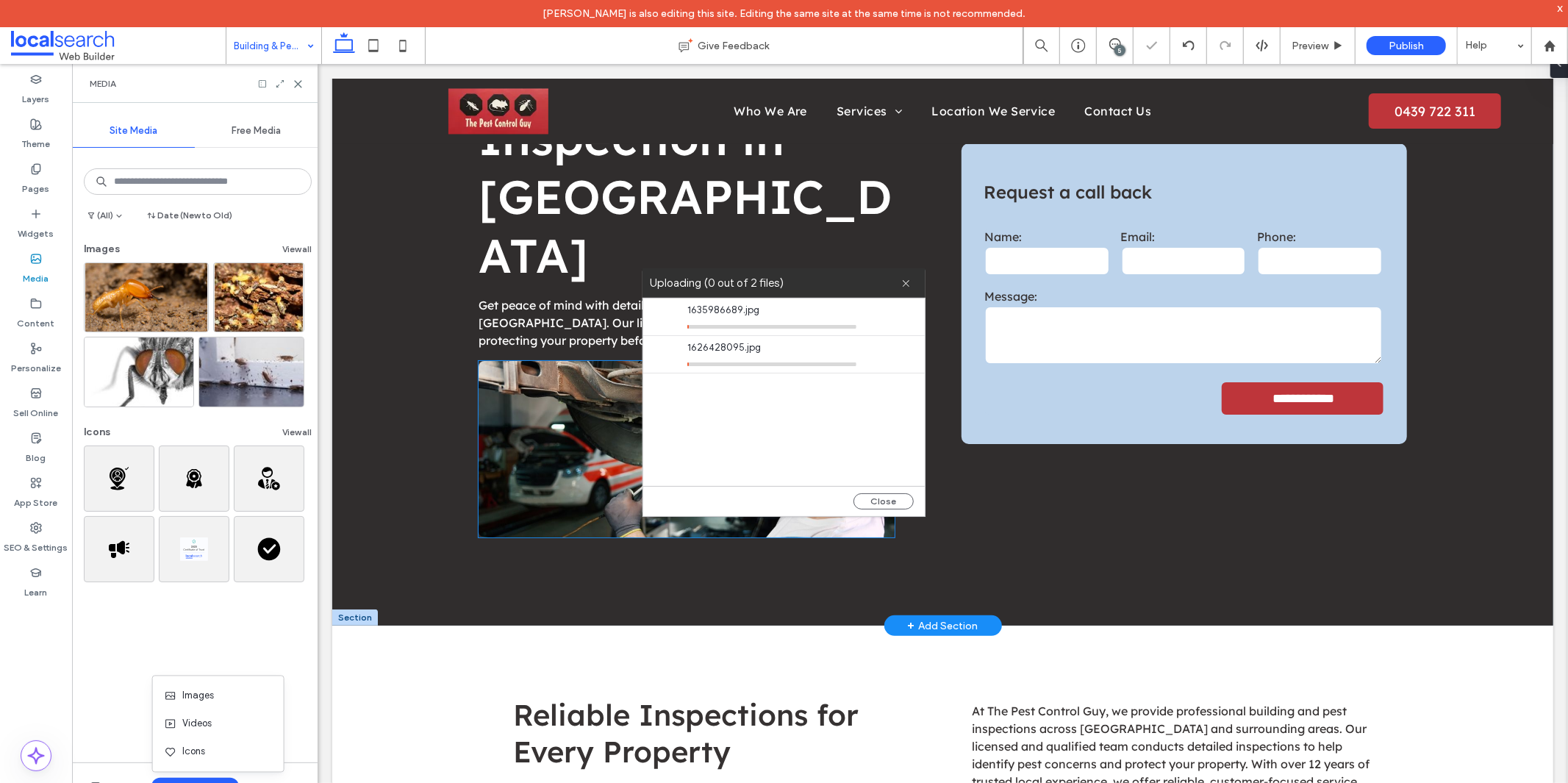
scroll to position [164, 0]
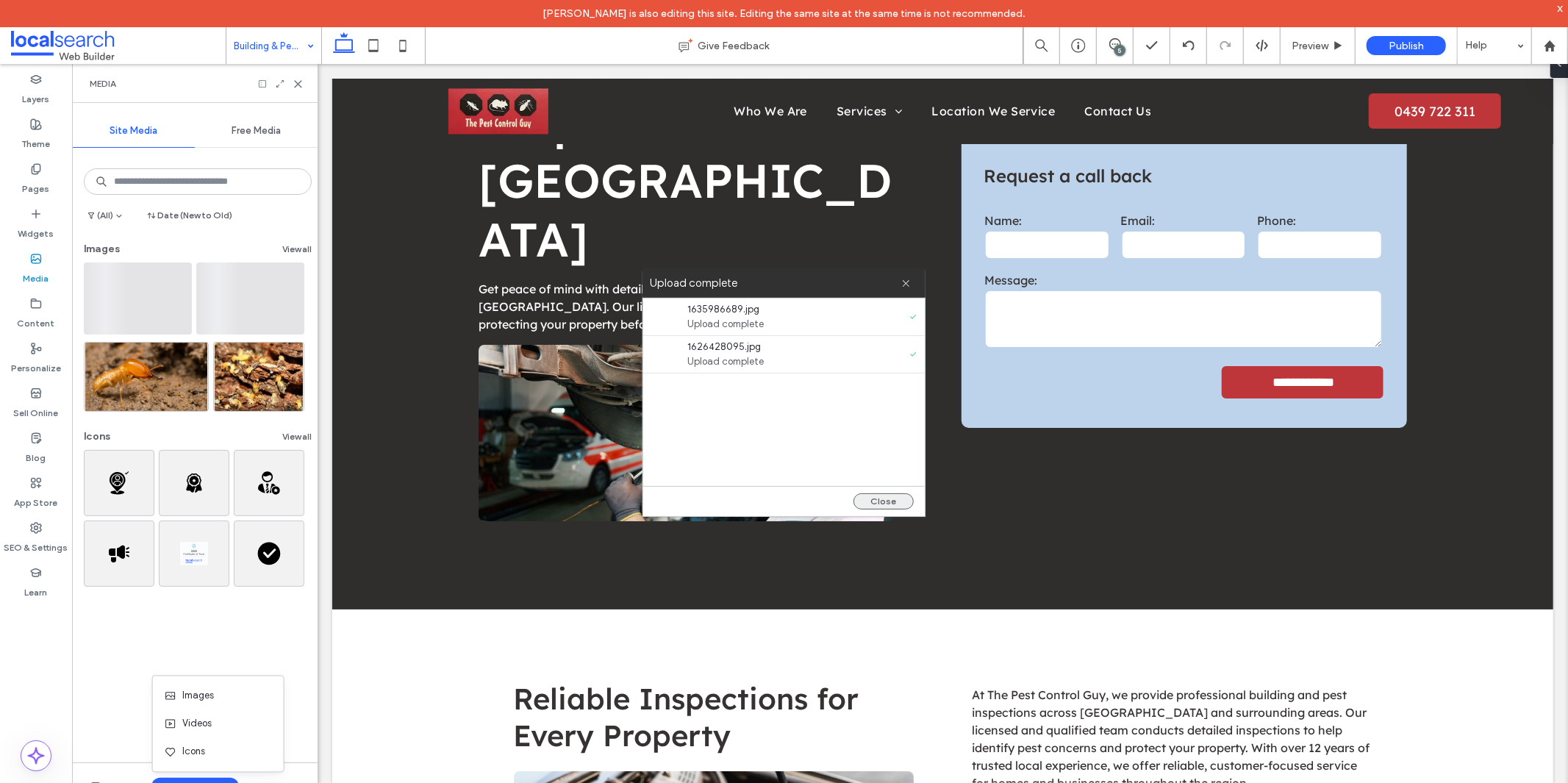
click at [871, 500] on button "Close" at bounding box center [883, 501] width 61 height 16
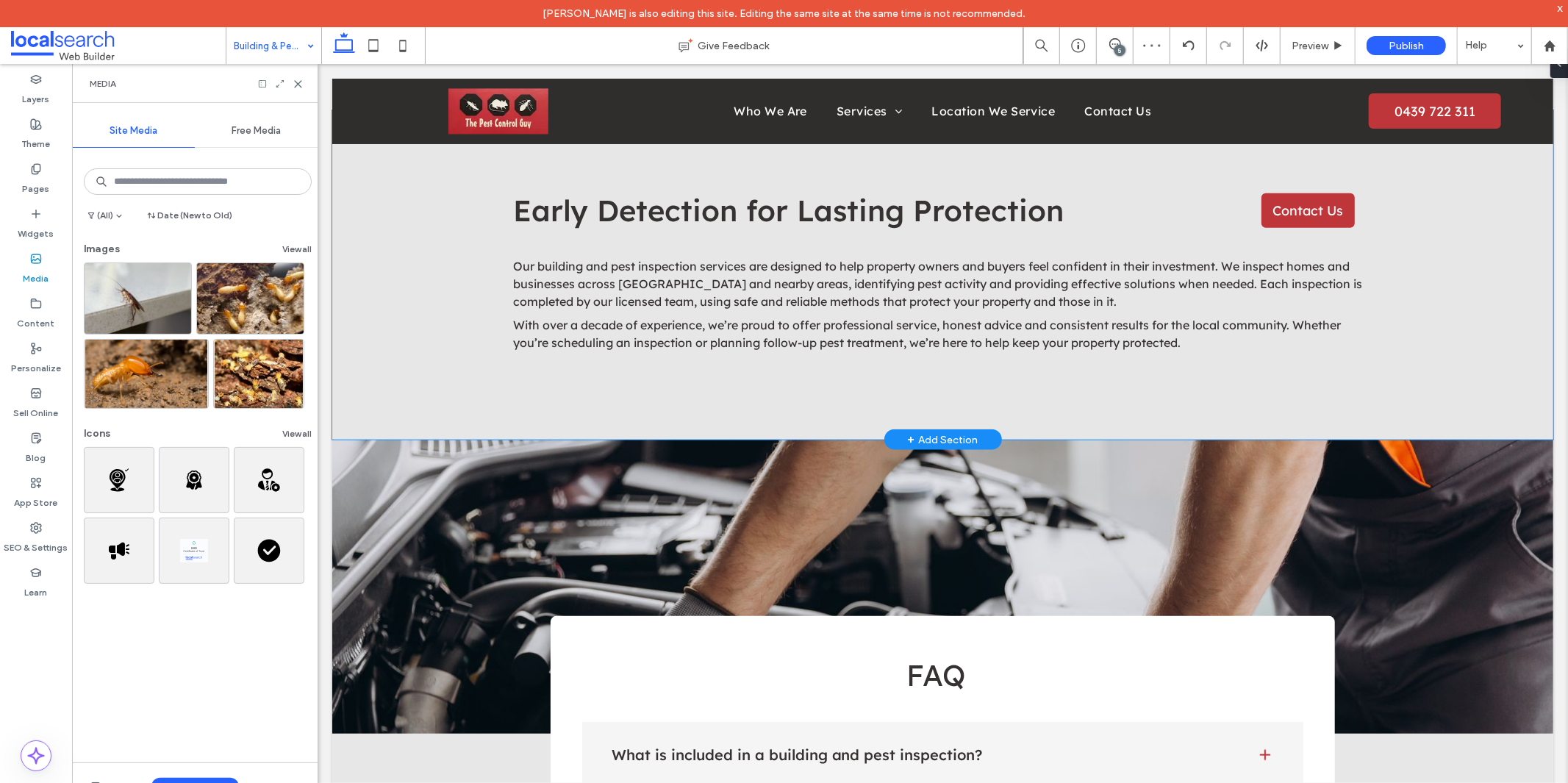
scroll to position [1225, 0]
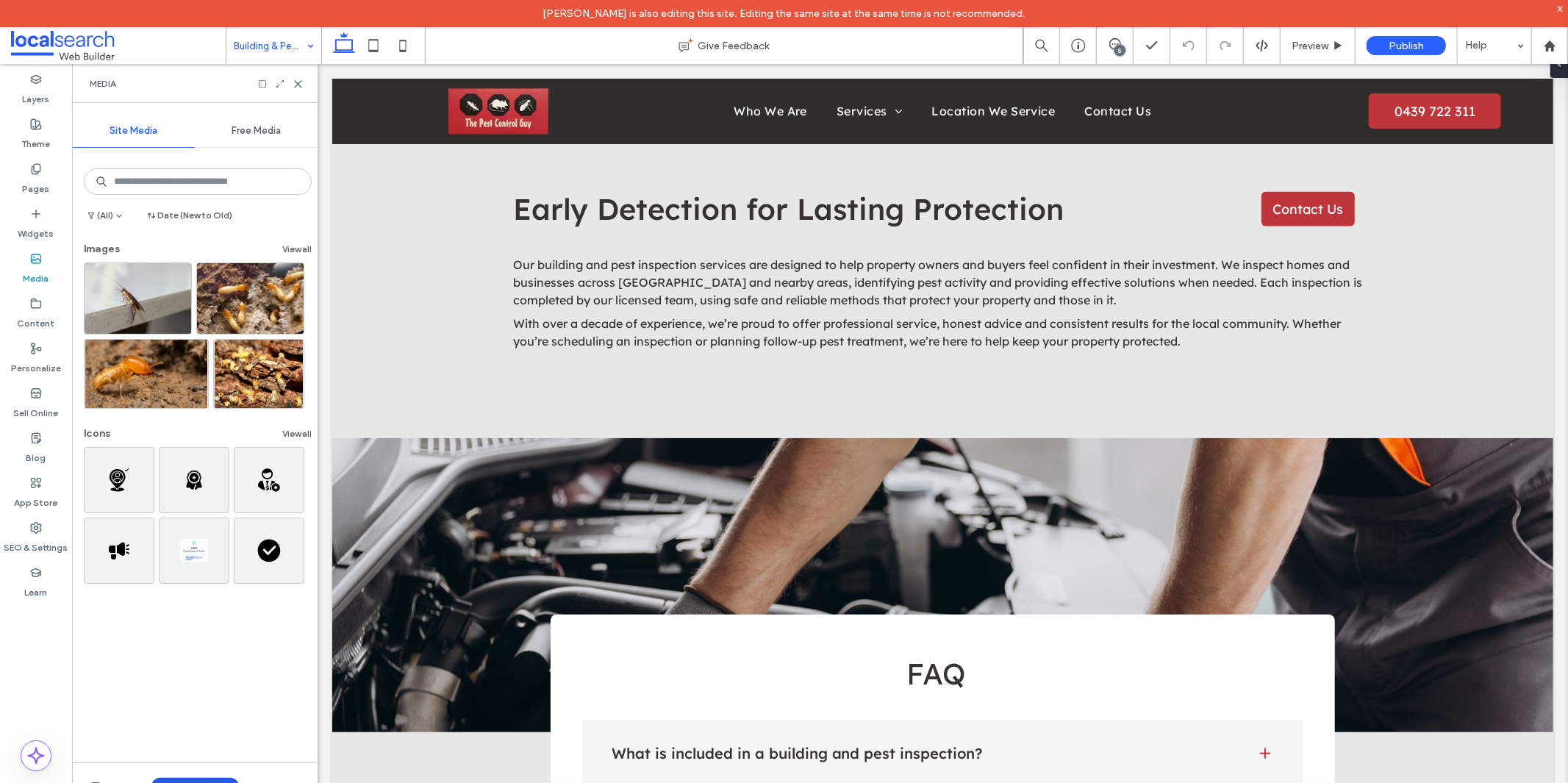
drag, startPoint x: 209, startPoint y: 768, endPoint x: 204, endPoint y: 778, distance: 11.2
click at [207, 773] on div "Upload Media" at bounding box center [194, 786] width 246 height 48
click at [204, 779] on button "Upload Media" at bounding box center [195, 787] width 88 height 18
click at [184, 694] on span "Images" at bounding box center [198, 696] width 32 height 15
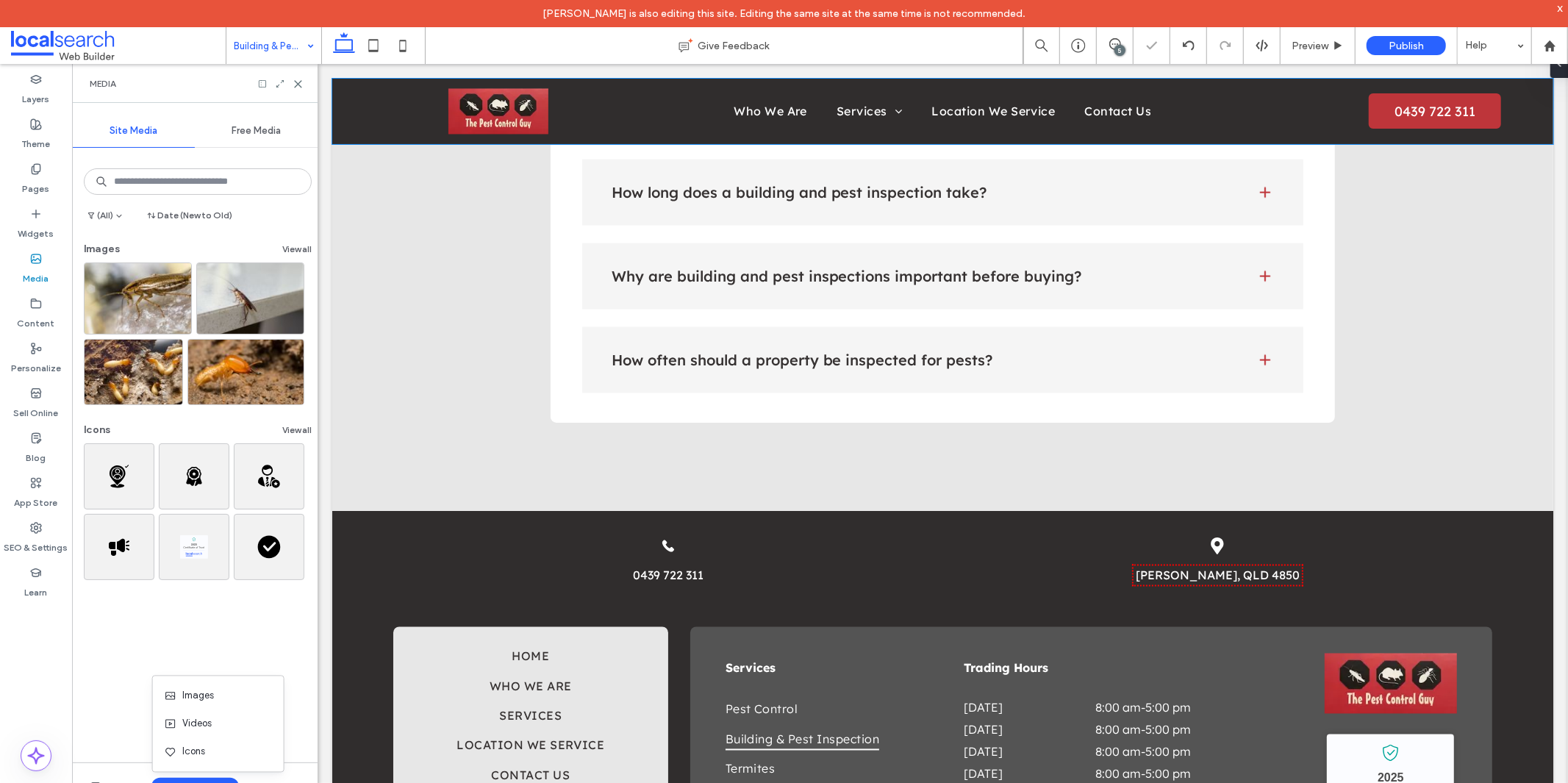
scroll to position [1879, 0]
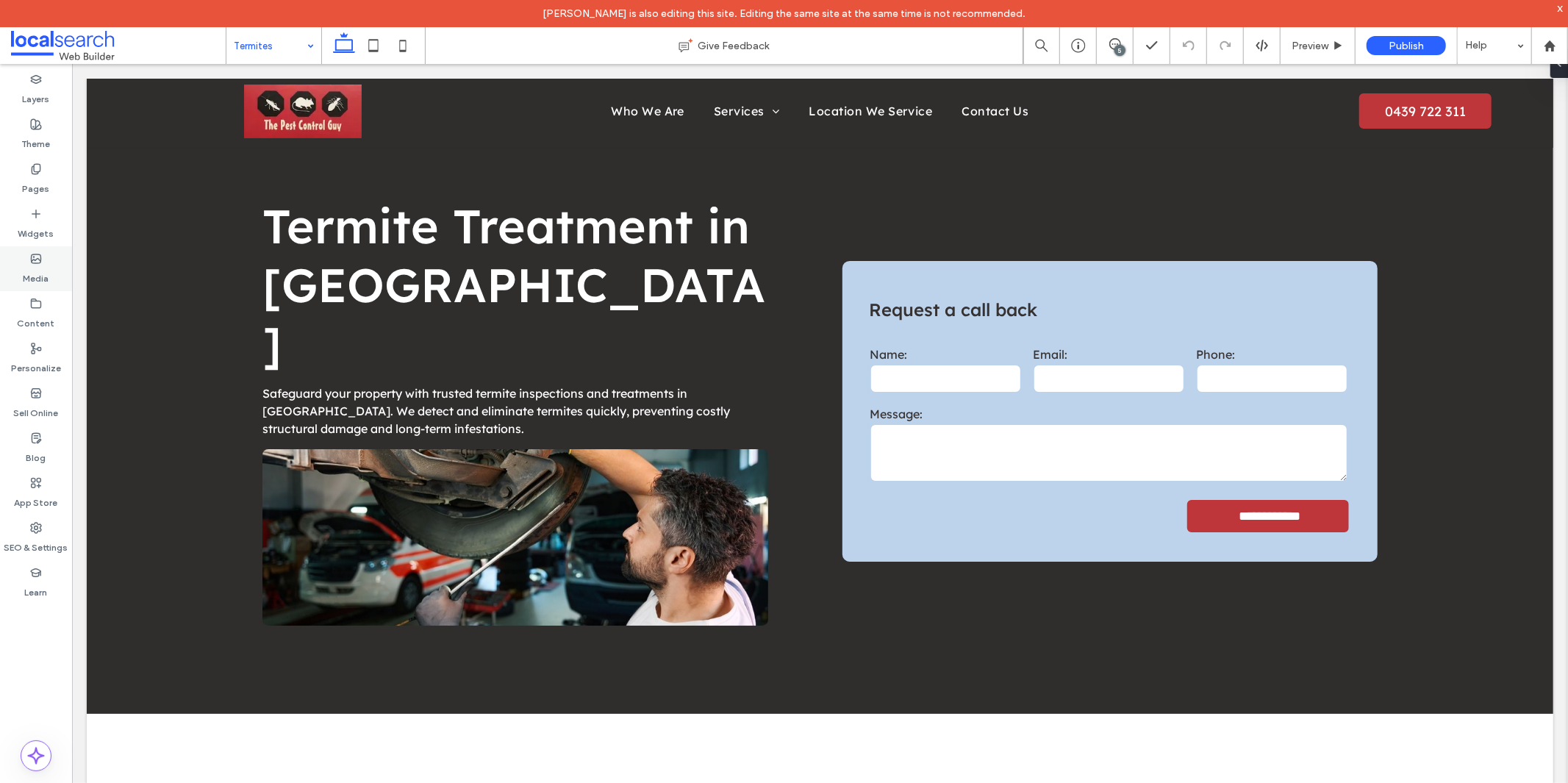
click at [29, 273] on label "Media" at bounding box center [36, 275] width 26 height 21
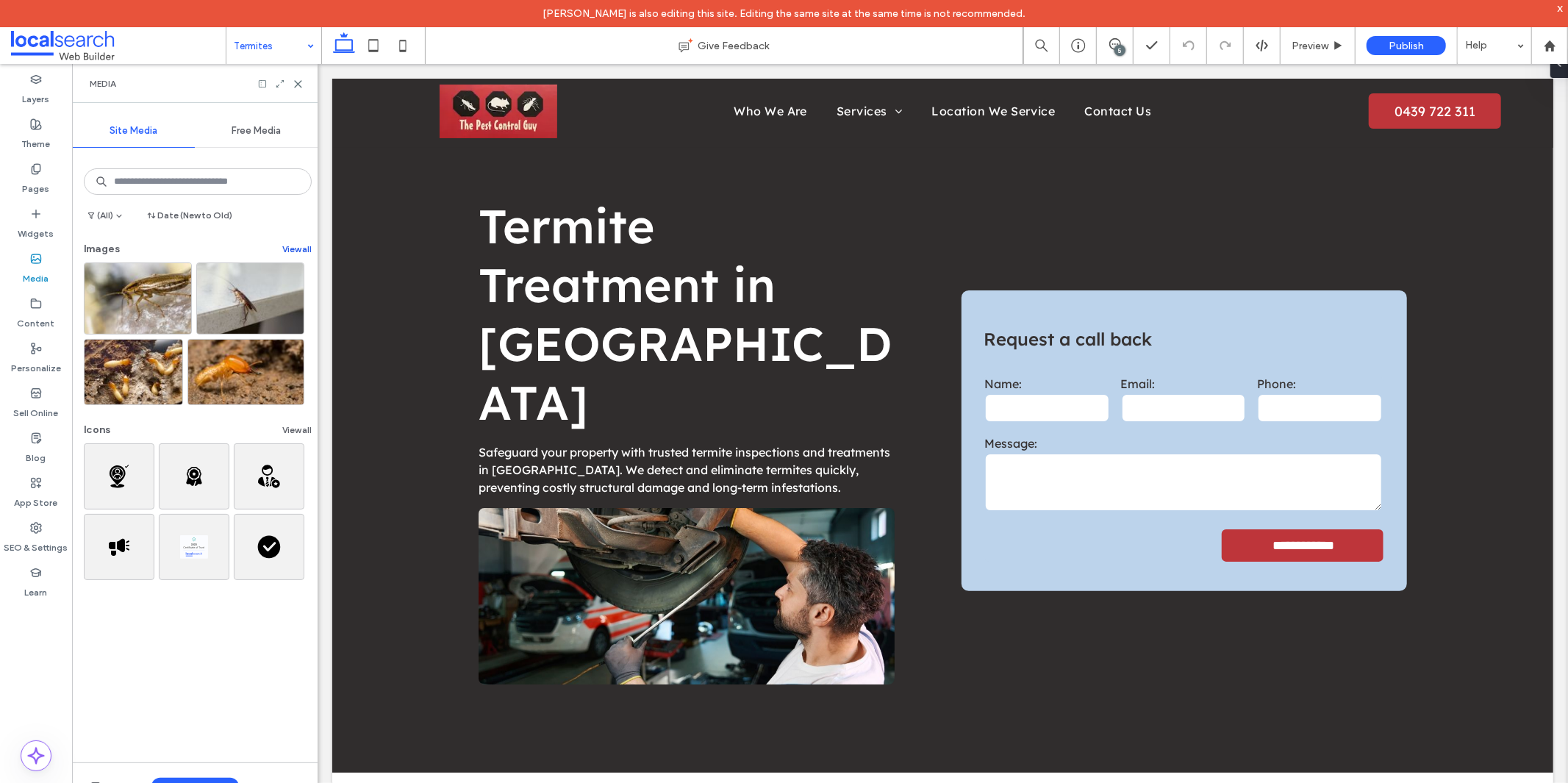
click at [285, 243] on button "View all" at bounding box center [296, 249] width 29 height 18
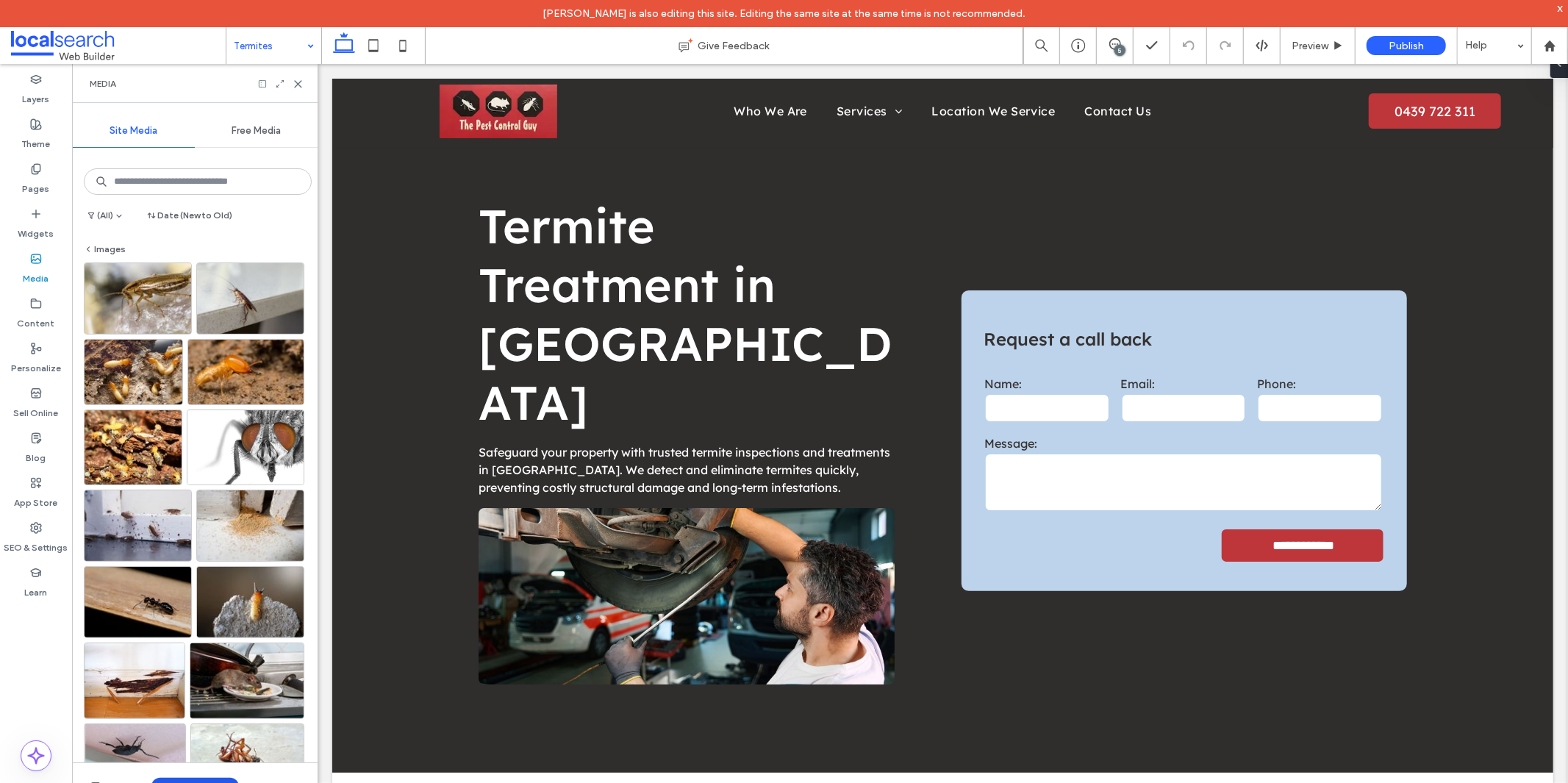
click at [181, 782] on button "Upload Media" at bounding box center [195, 787] width 88 height 18
click at [190, 695] on span "Images" at bounding box center [198, 696] width 32 height 15
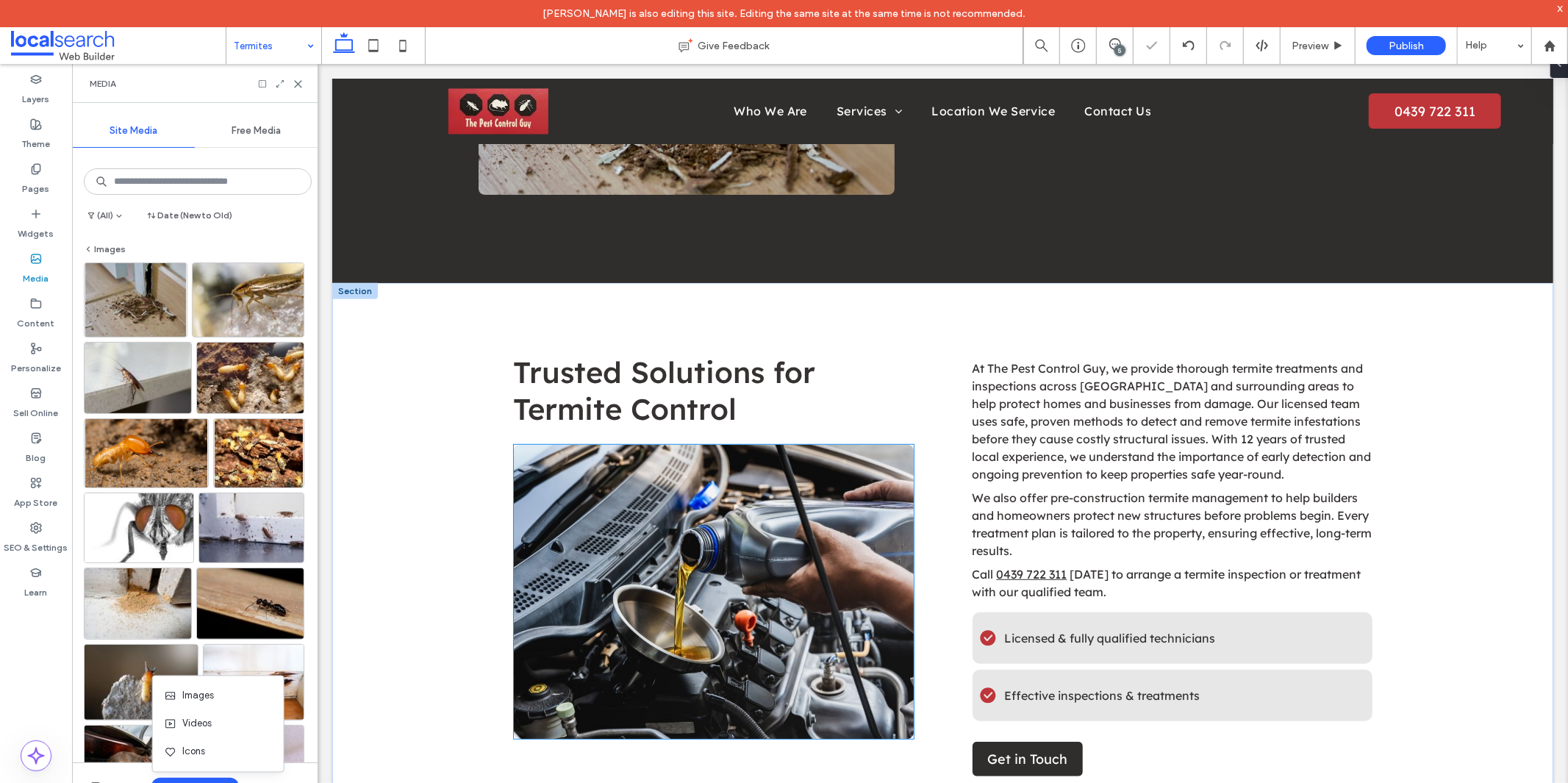
scroll to position [735, 0]
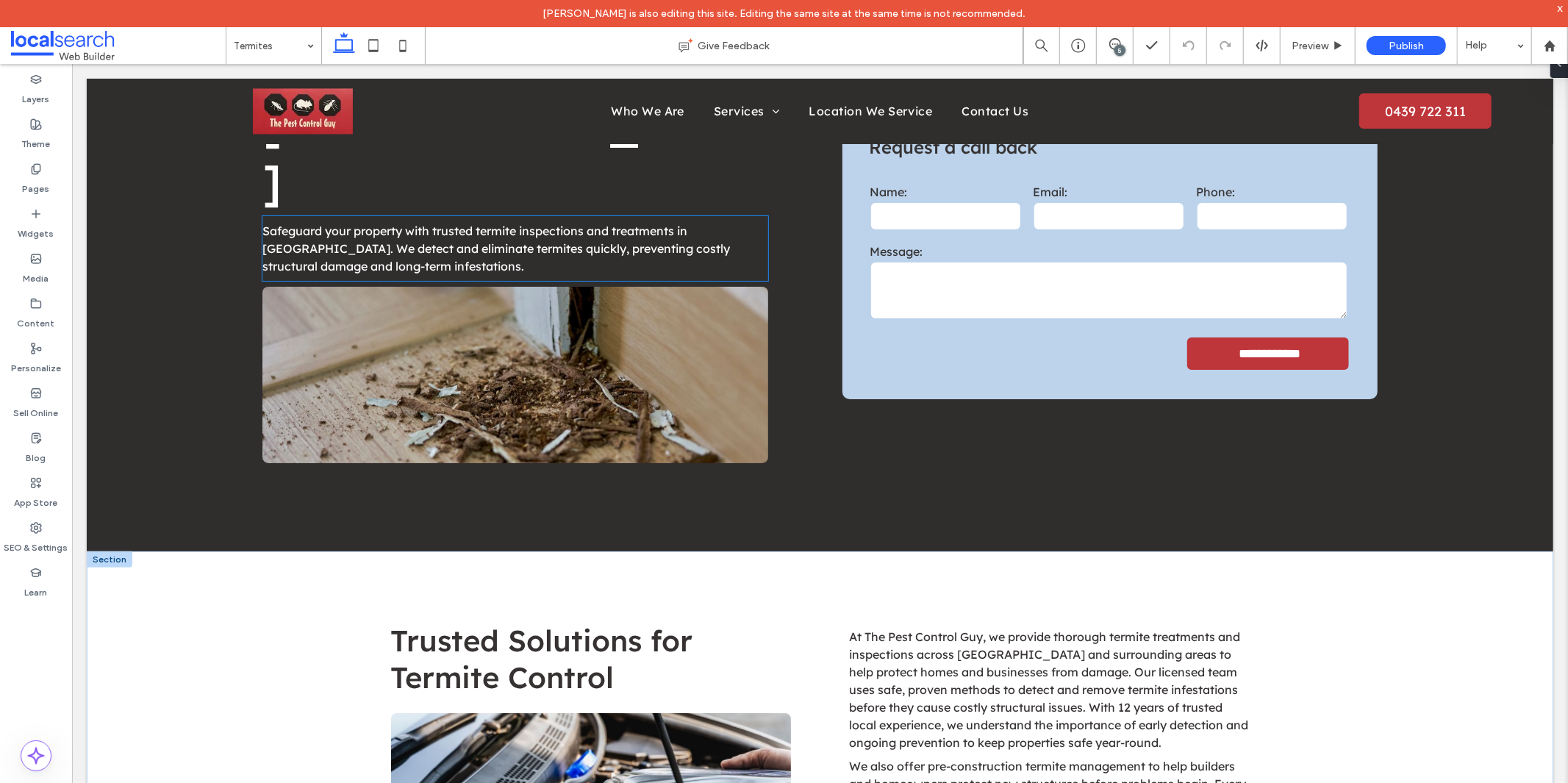
scroll to position [490, 0]
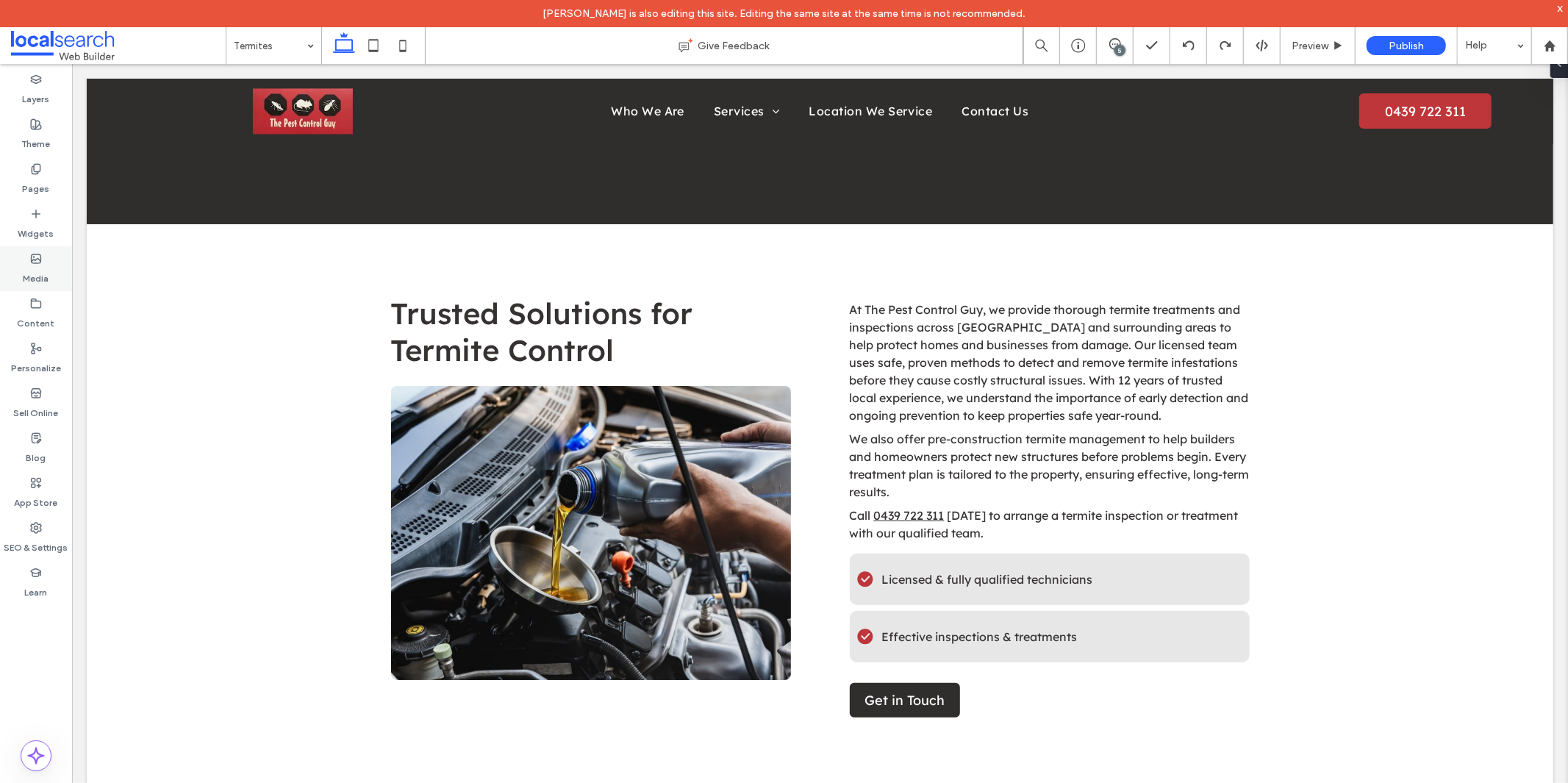
click at [33, 272] on label "Media" at bounding box center [36, 275] width 26 height 21
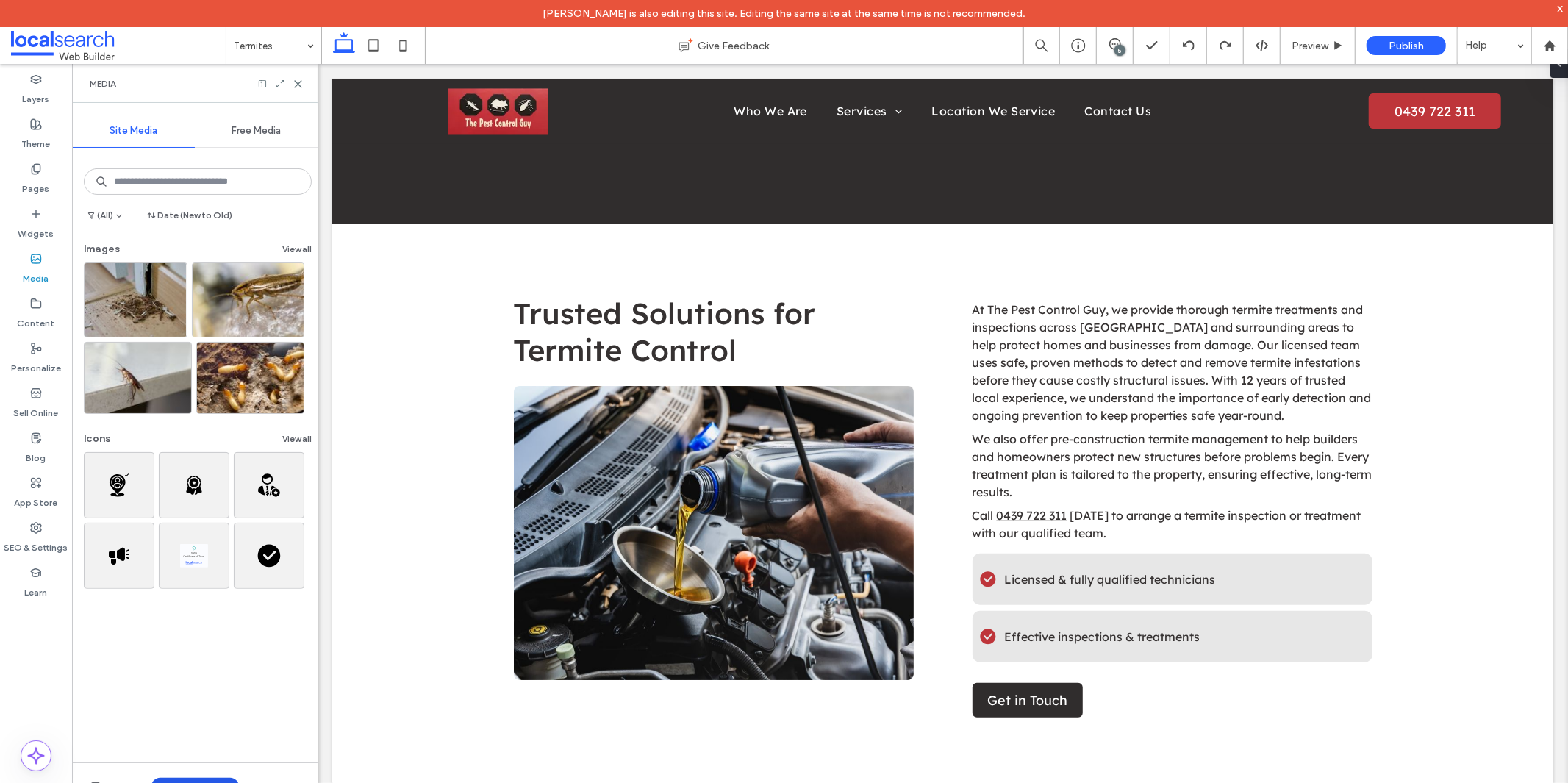
click at [200, 782] on button "Upload Media" at bounding box center [195, 787] width 88 height 18
click at [209, 696] on span "Images" at bounding box center [198, 696] width 32 height 15
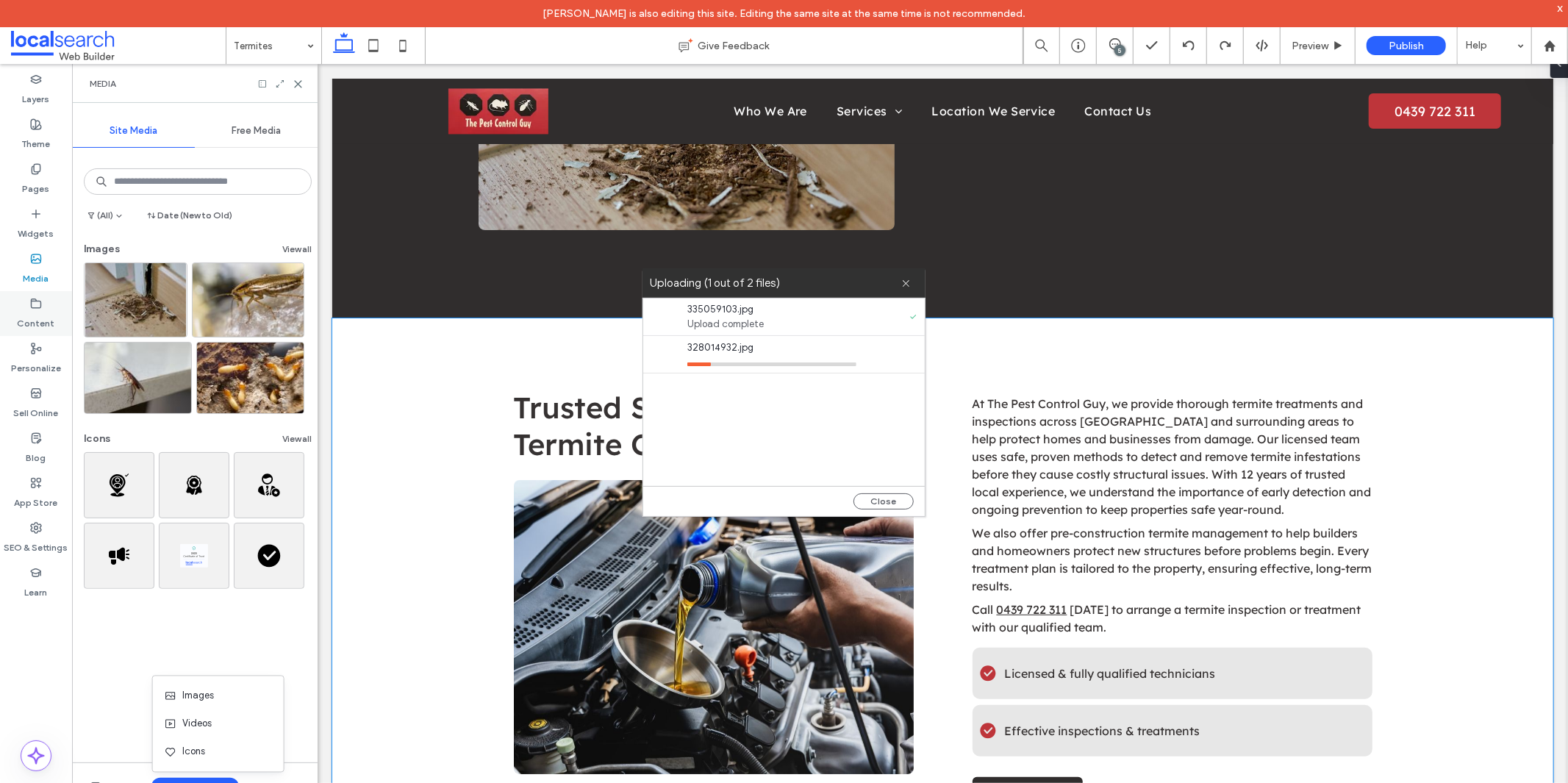
scroll to position [490, 0]
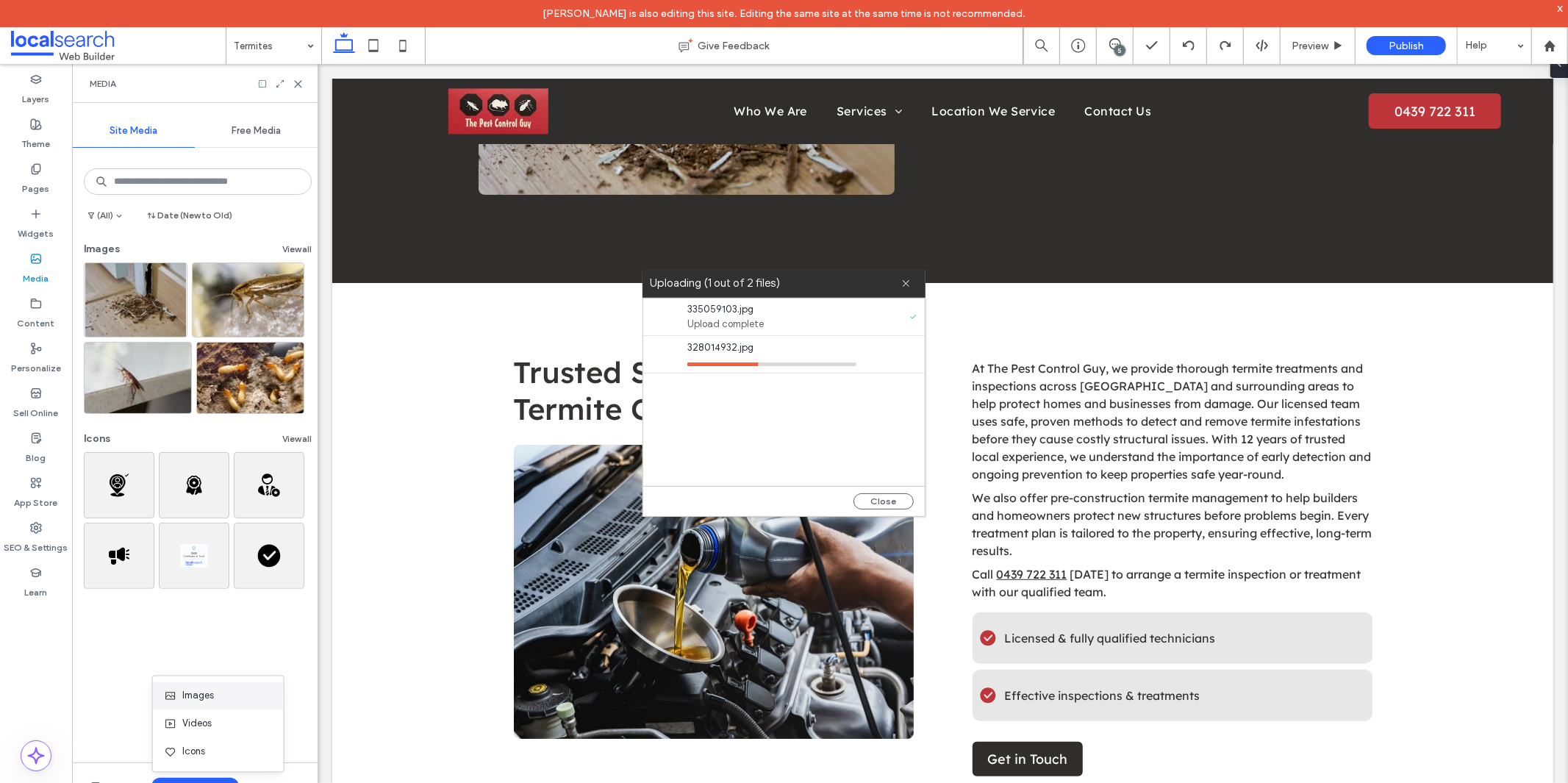
click at [200, 696] on span "Images" at bounding box center [198, 696] width 32 height 15
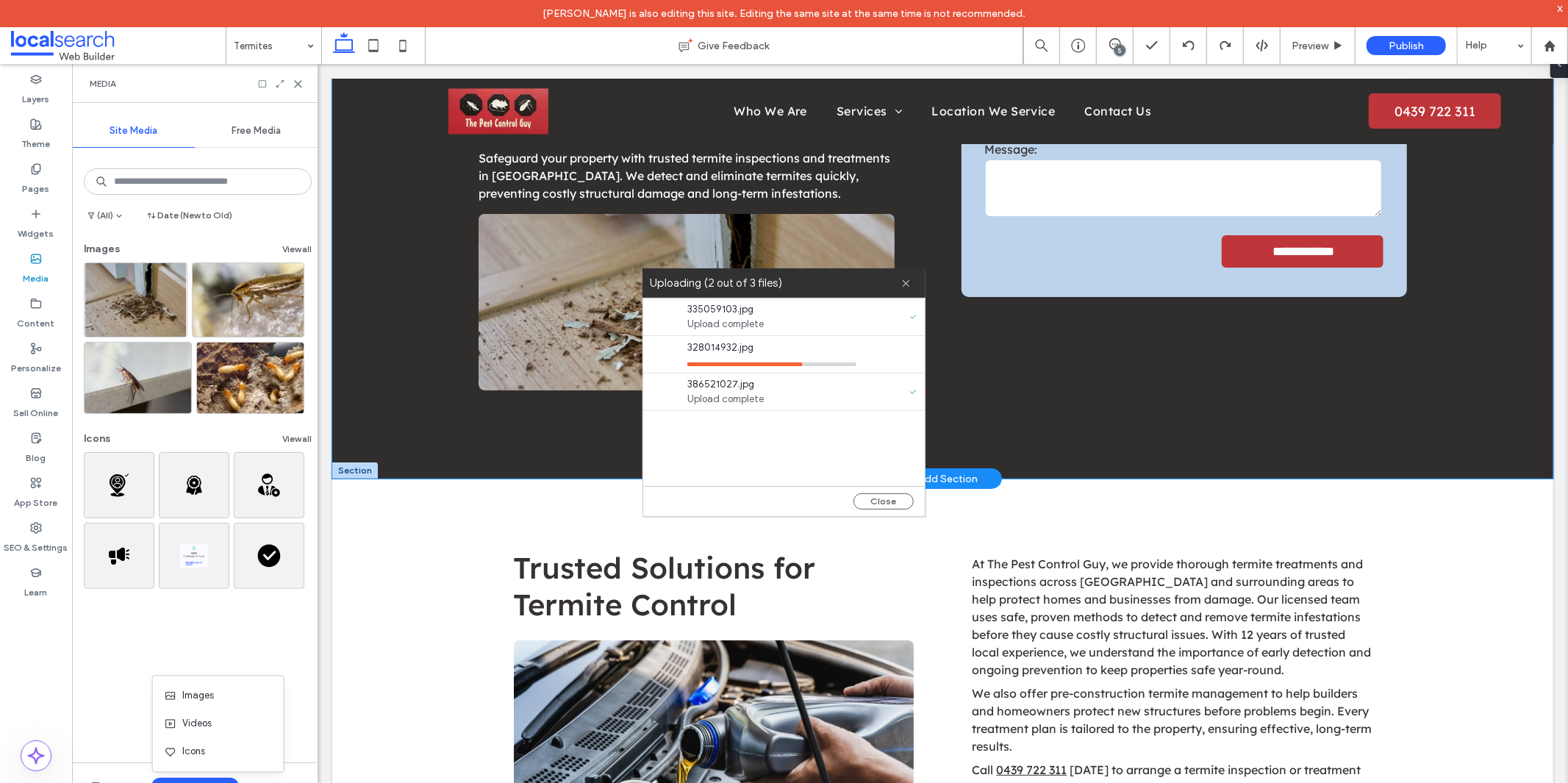
scroll to position [326, 0]
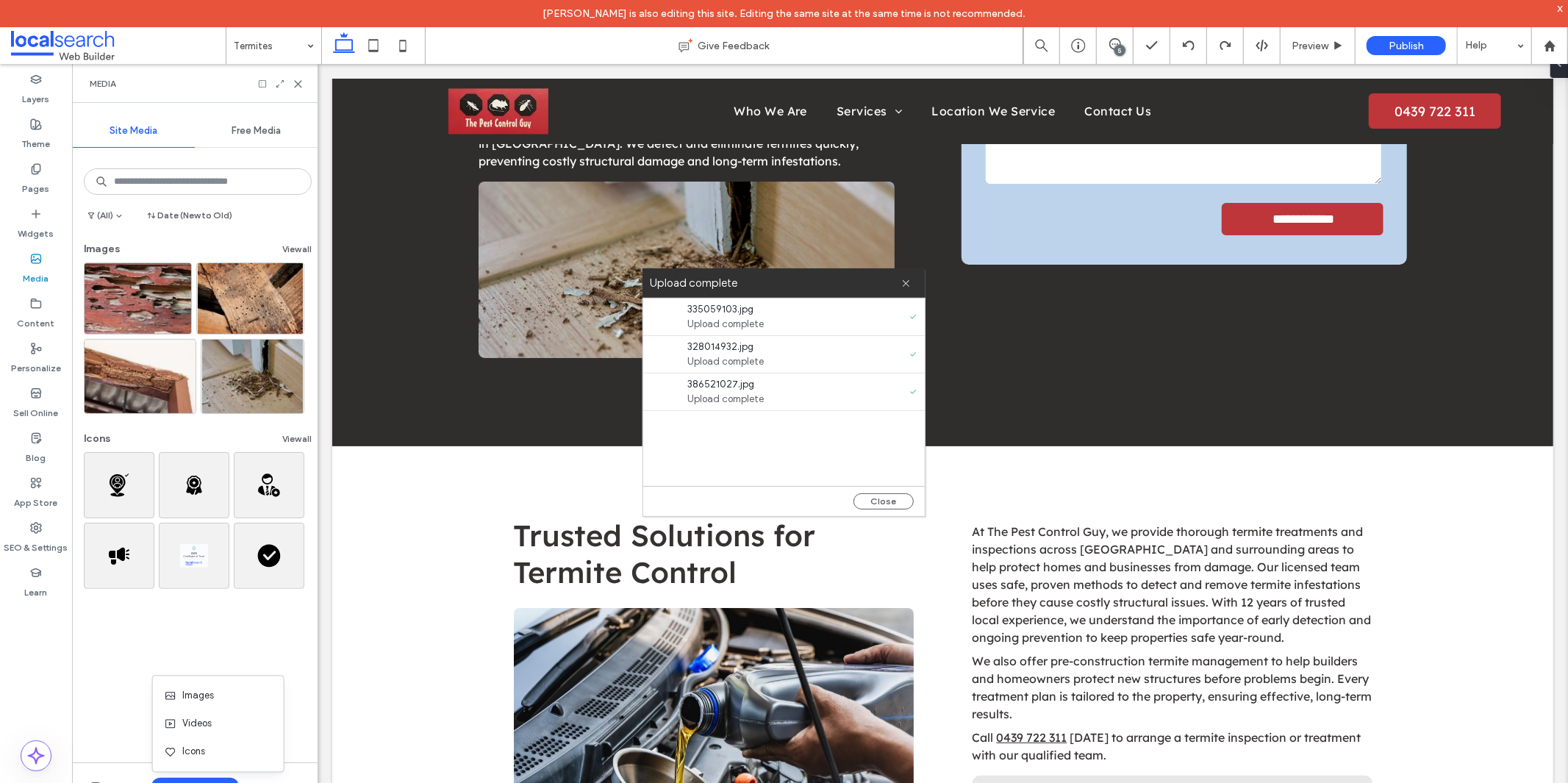
click at [886, 510] on div "Close" at bounding box center [784, 501] width 281 height 30
click at [889, 507] on button "Close" at bounding box center [883, 501] width 61 height 16
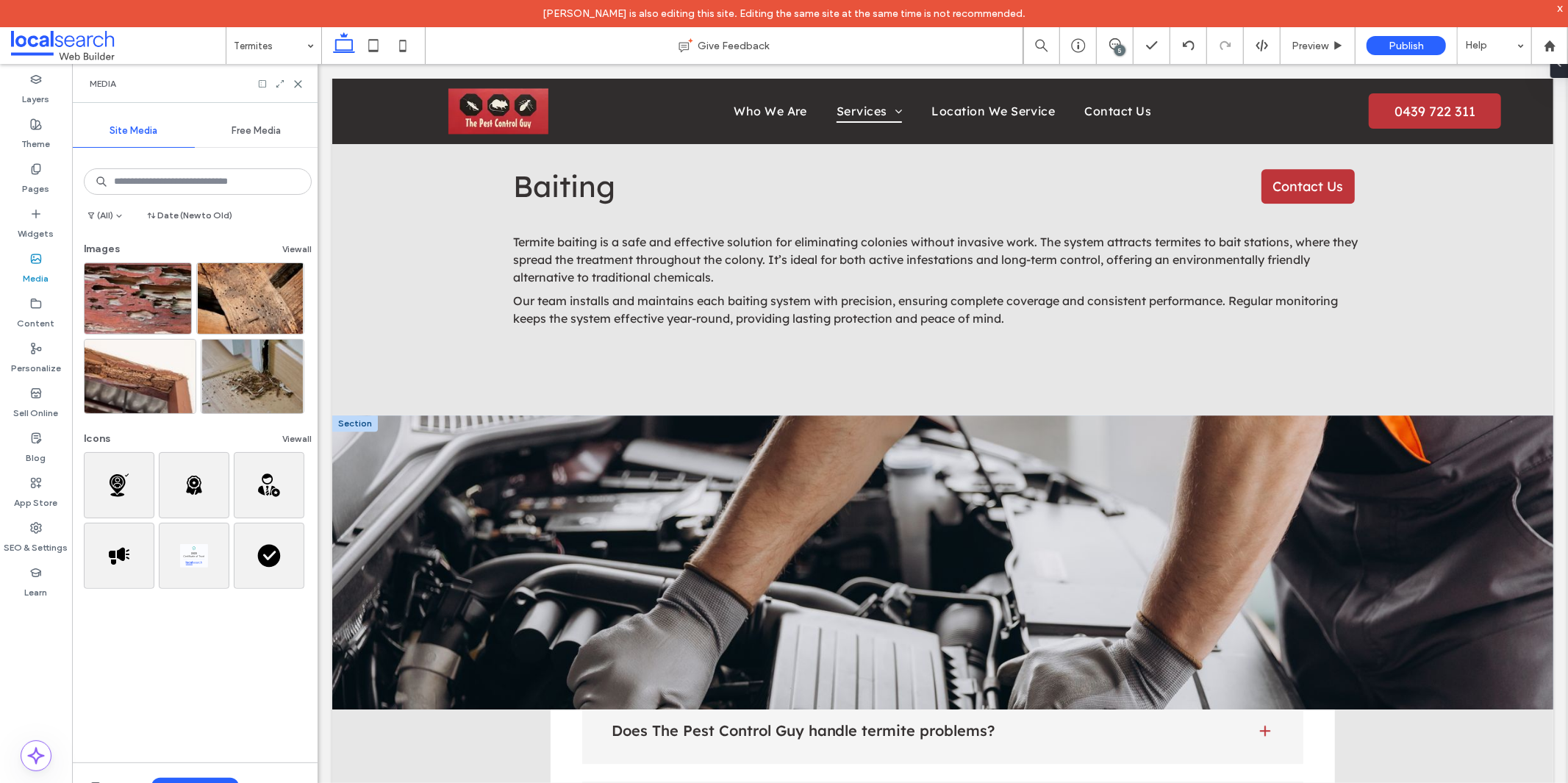
scroll to position [3105, 0]
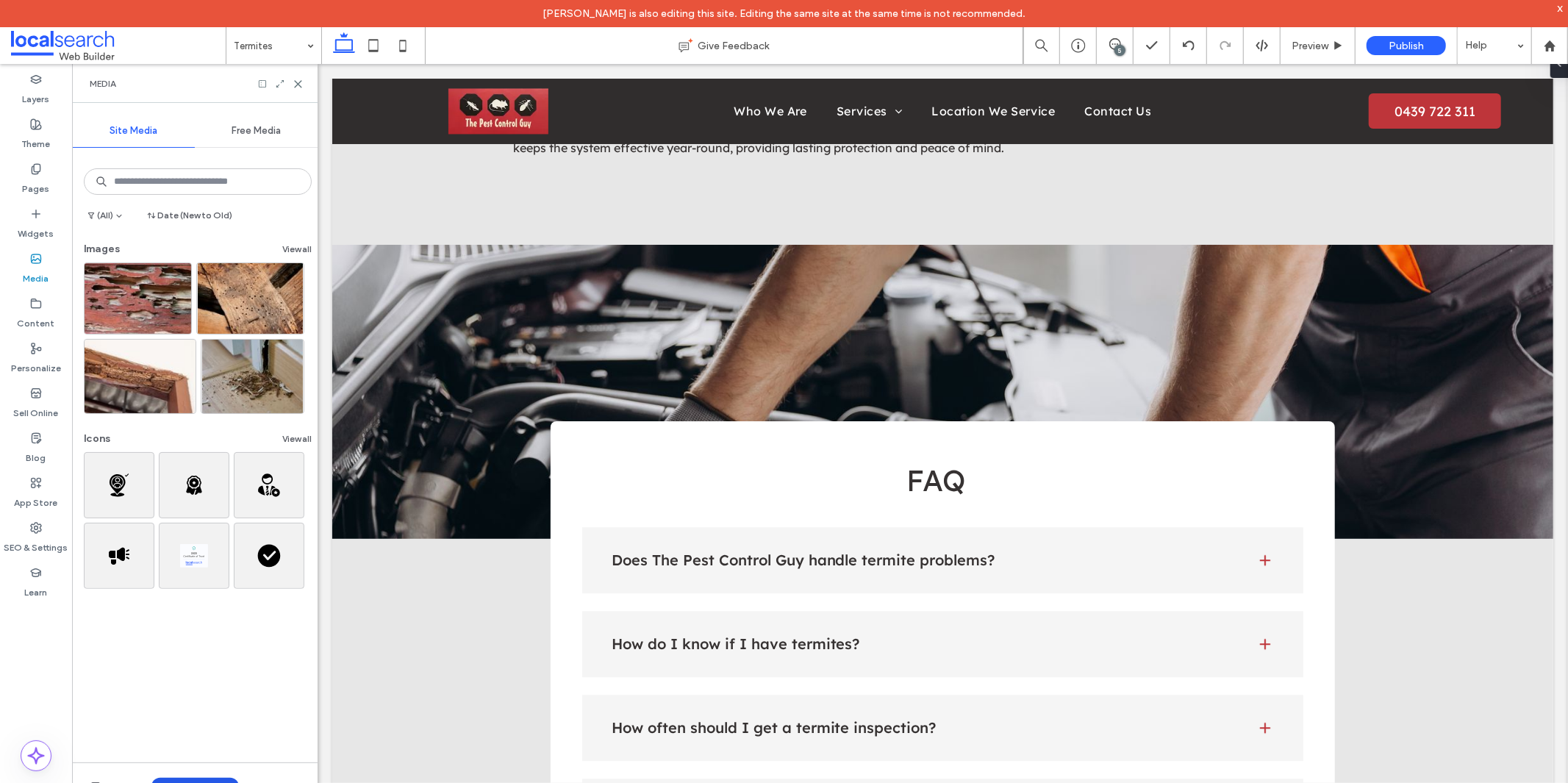
click at [206, 782] on button "Upload Media" at bounding box center [195, 787] width 88 height 18
click at [192, 704] on div "Images" at bounding box center [219, 696] width 131 height 28
click at [205, 692] on span "Images" at bounding box center [198, 696] width 32 height 15
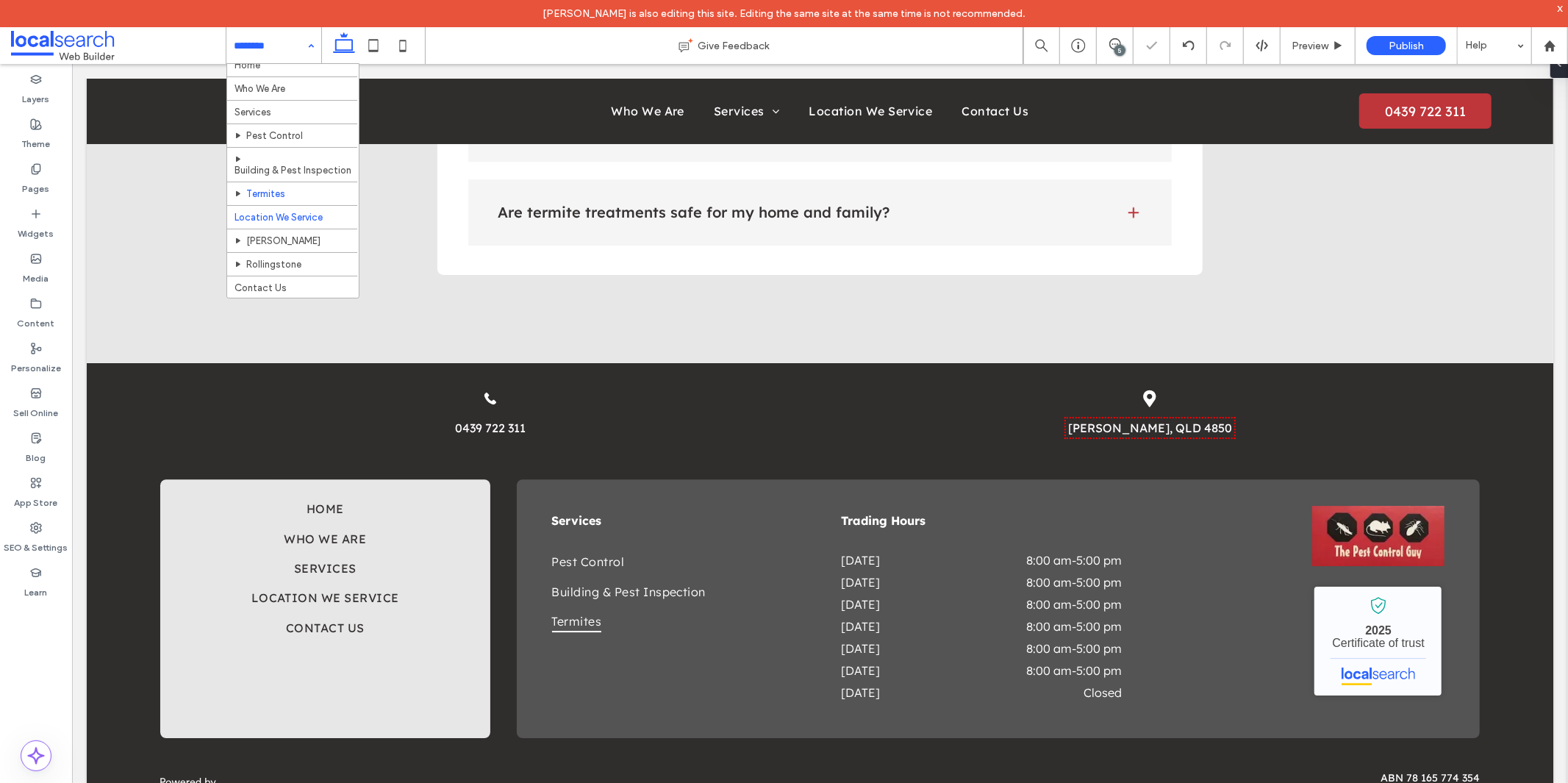
scroll to position [16, 0]
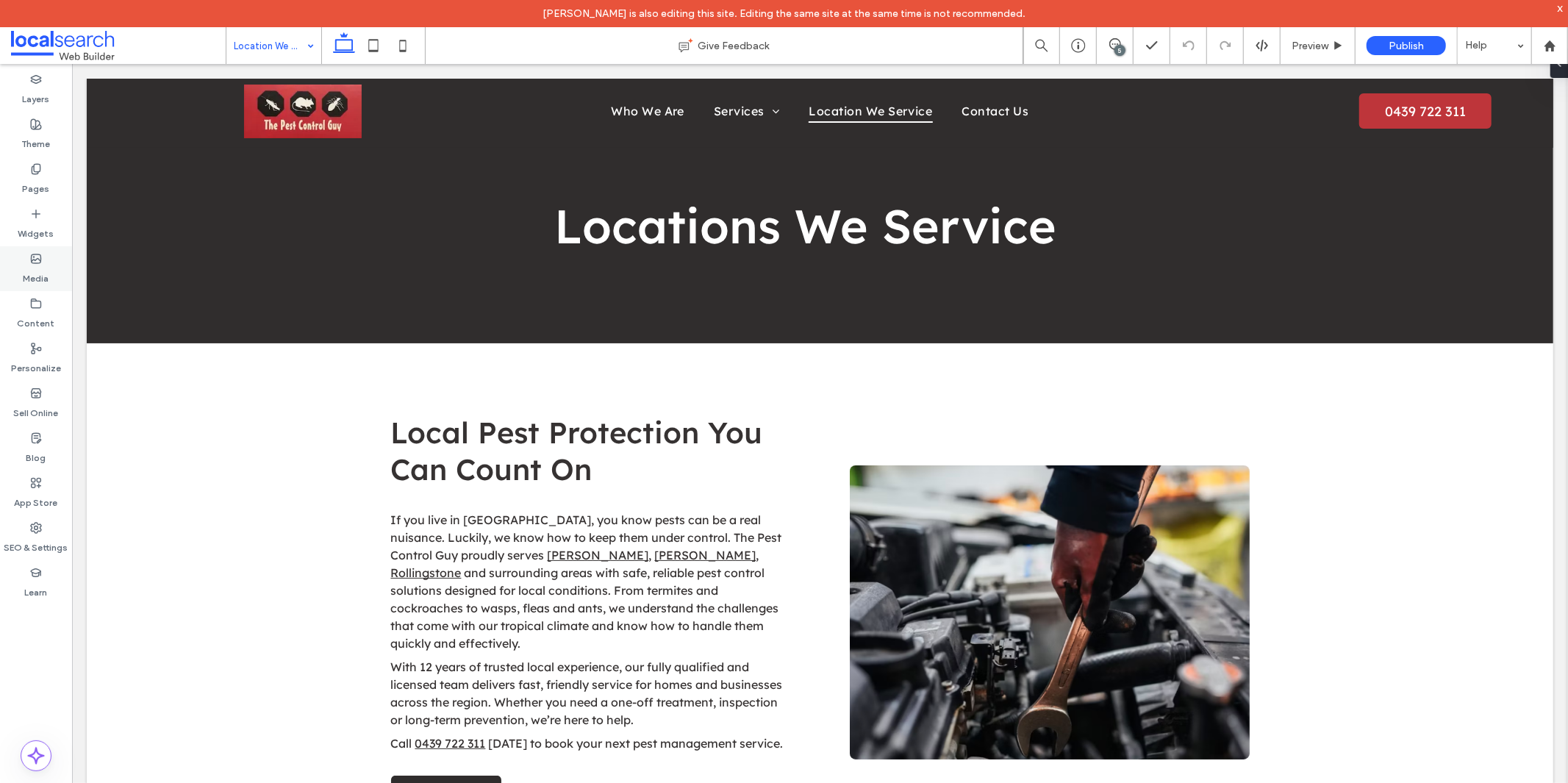
click at [17, 263] on div "Media" at bounding box center [35, 269] width 72 height 45
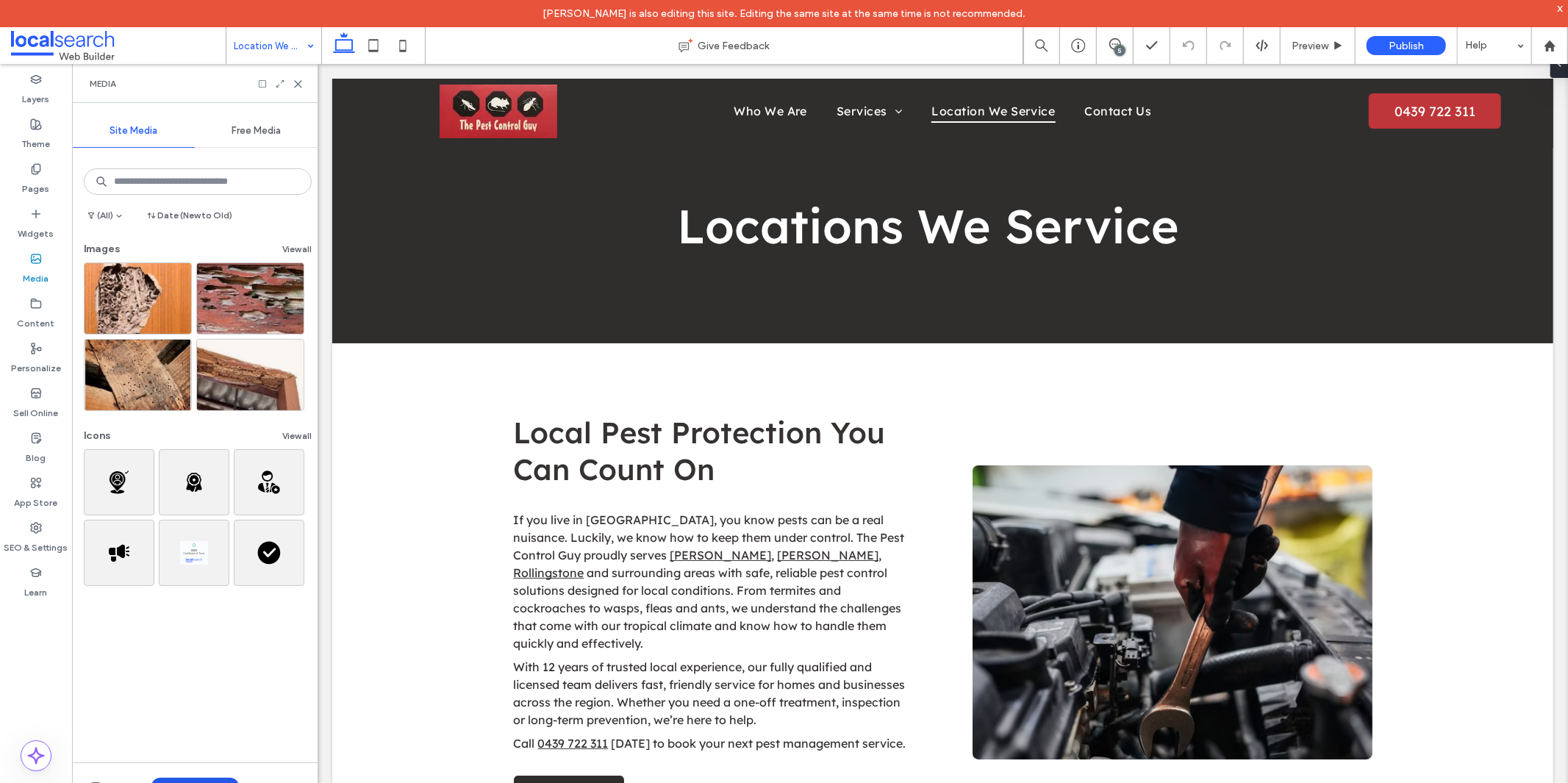
click at [185, 778] on button "Upload Media" at bounding box center [195, 787] width 88 height 18
click at [179, 691] on span at bounding box center [173, 696] width 18 height 12
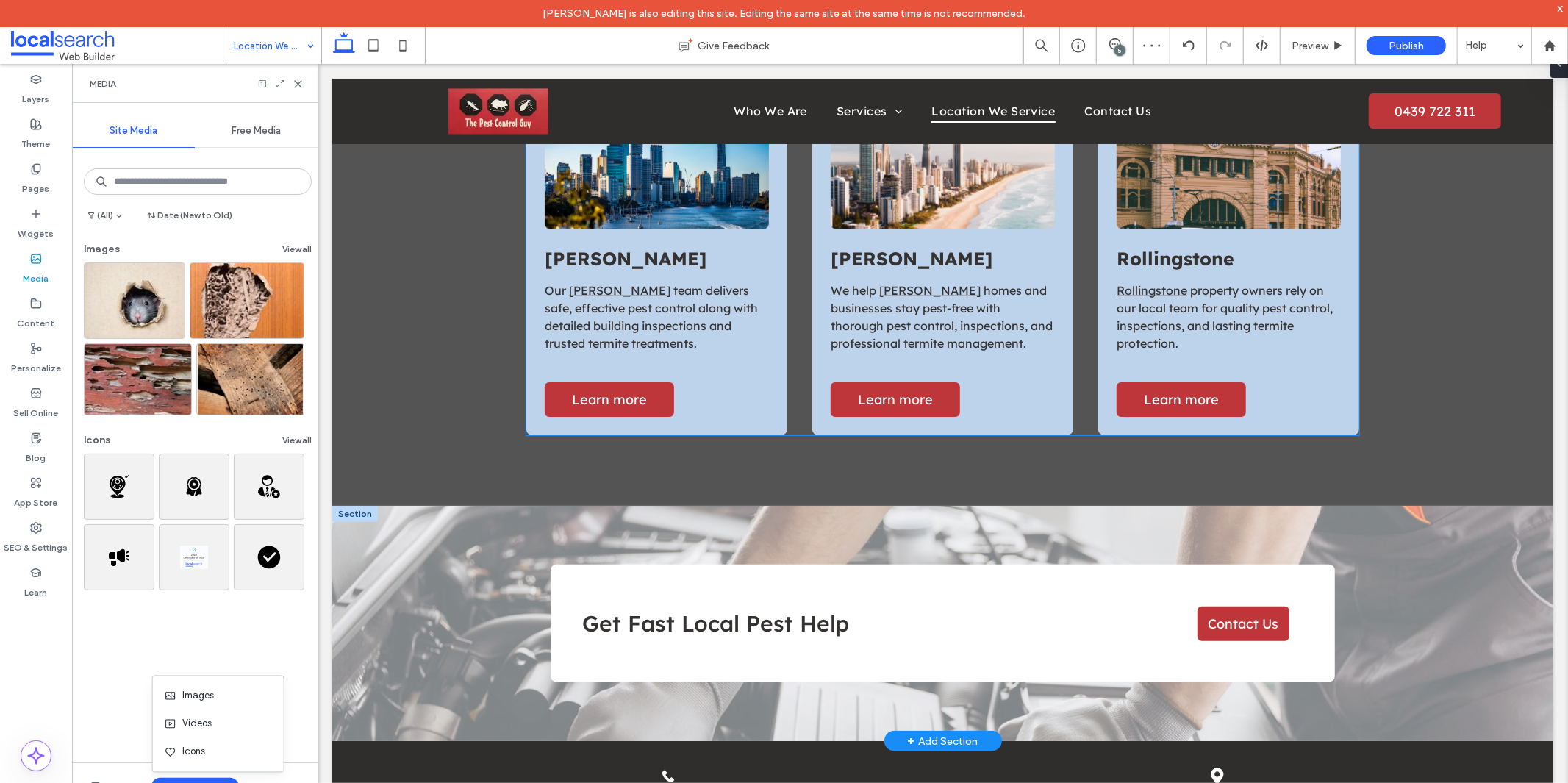
scroll to position [844, 0]
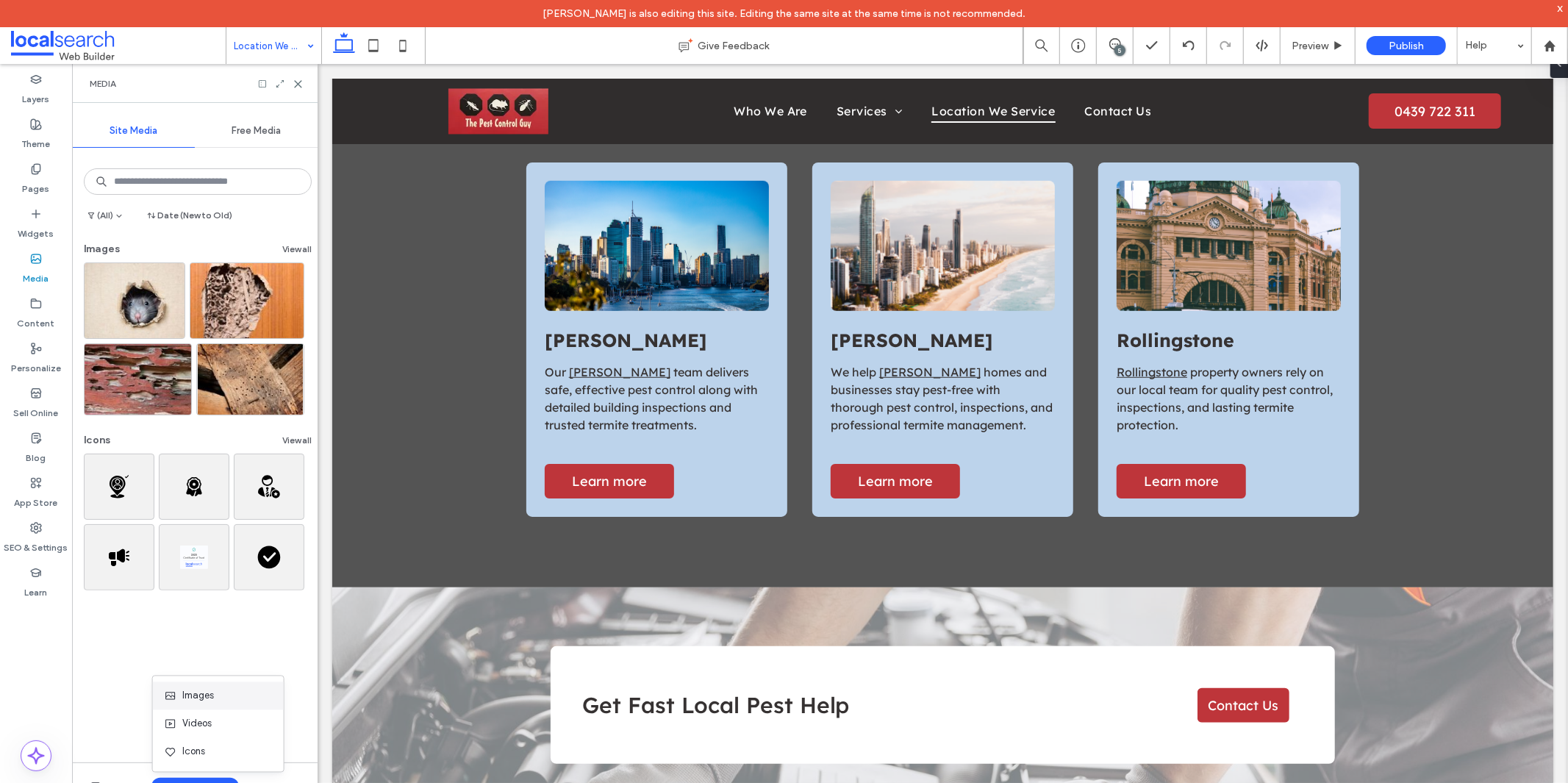
click at [226, 692] on div "Images" at bounding box center [214, 696] width 100 height 15
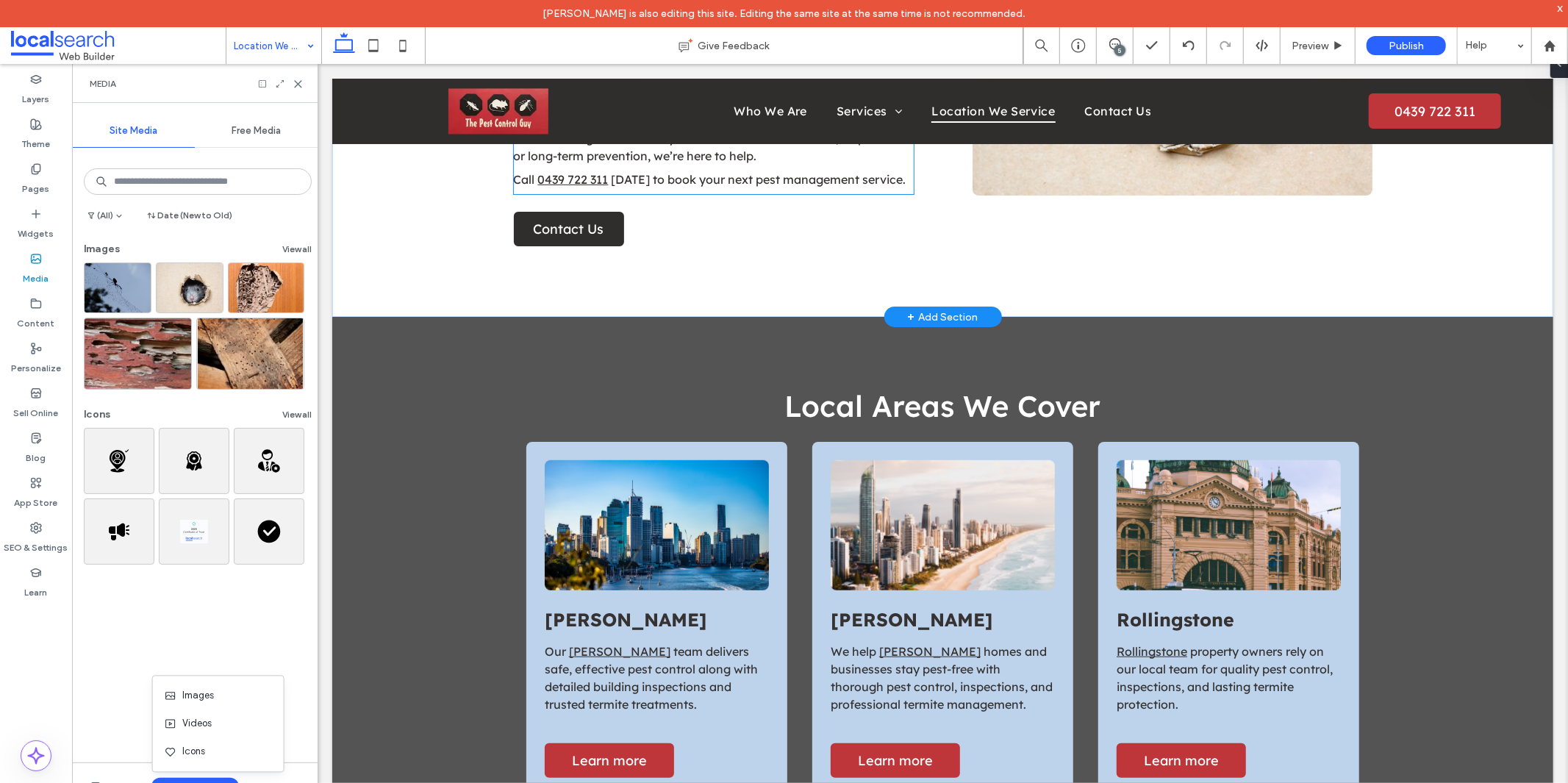
scroll to position [572, 0]
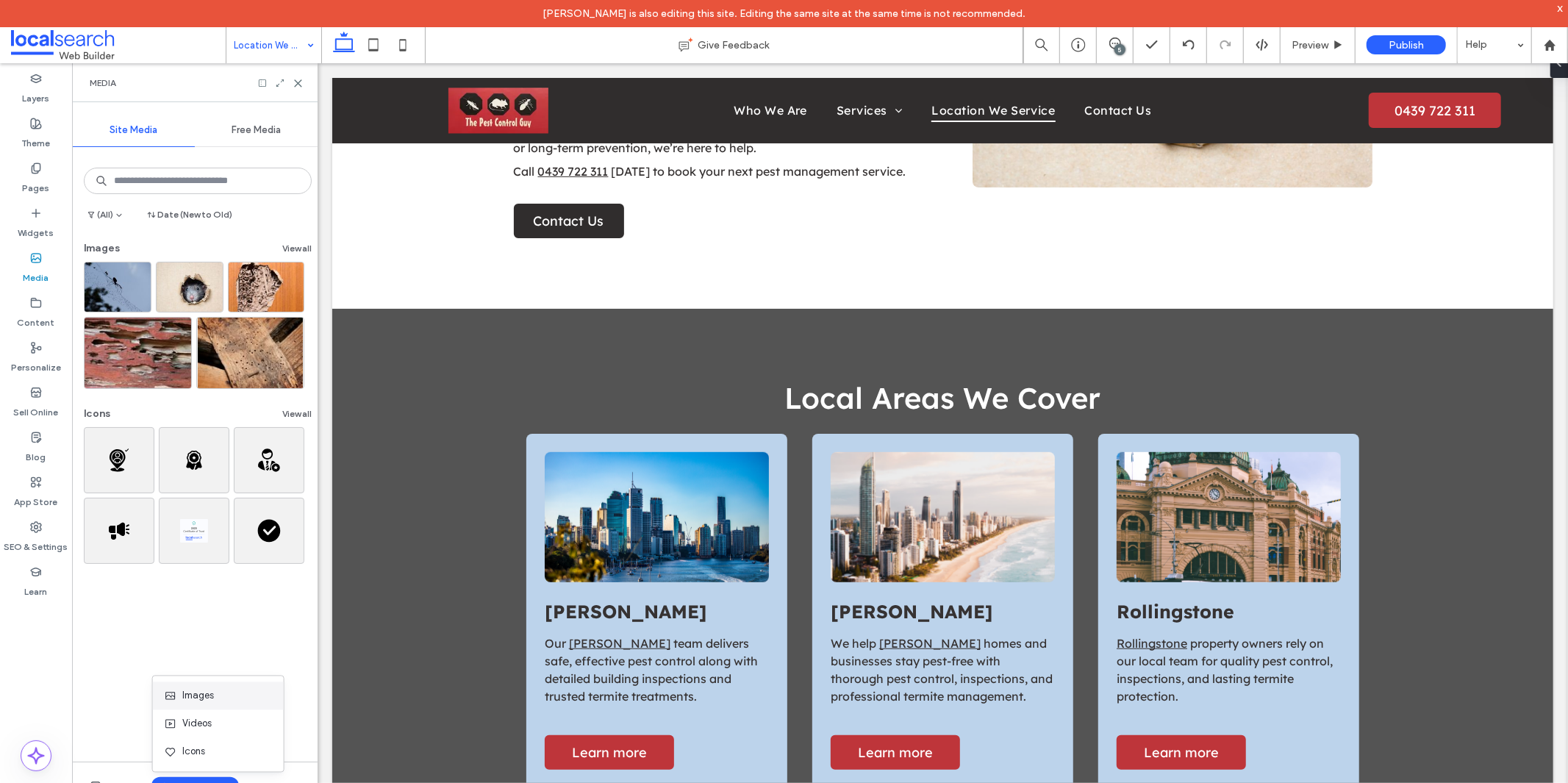
click at [247, 703] on div "Images" at bounding box center [219, 696] width 131 height 28
click at [247, 703] on div "Images" at bounding box center [214, 696] width 100 height 15
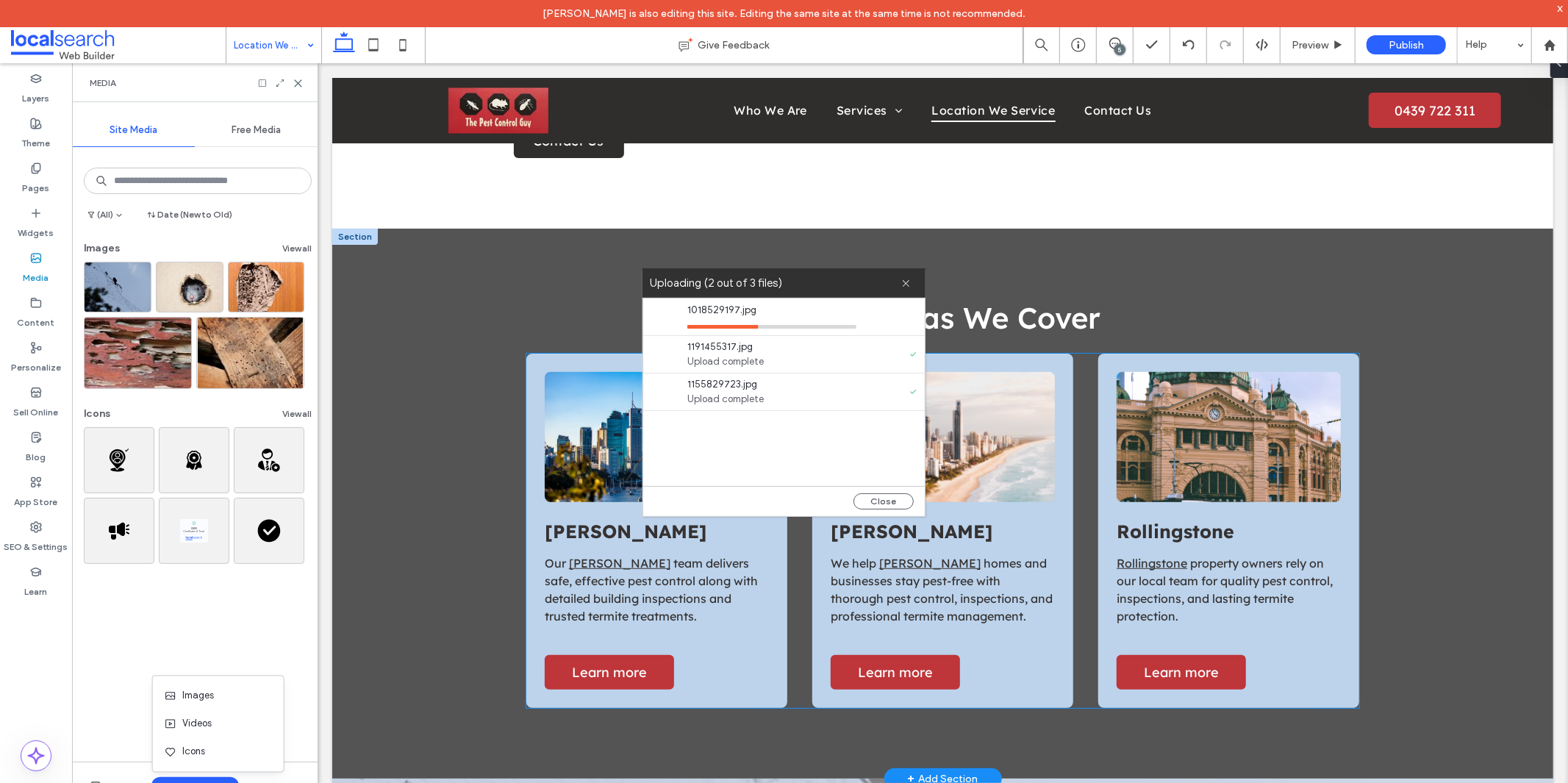
scroll to position [653, 0]
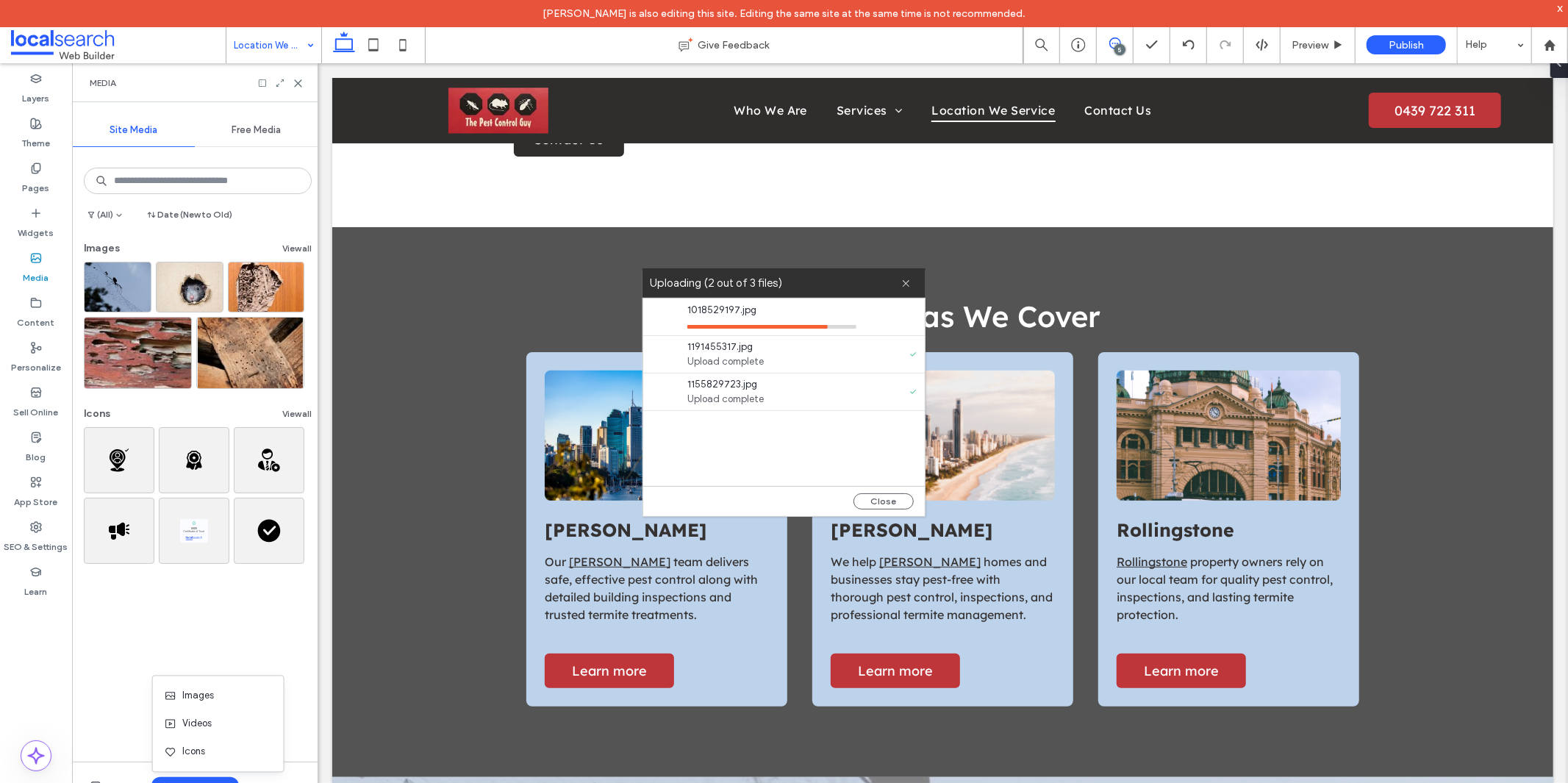
click at [1107, 47] on span at bounding box center [1114, 43] width 36 height 12
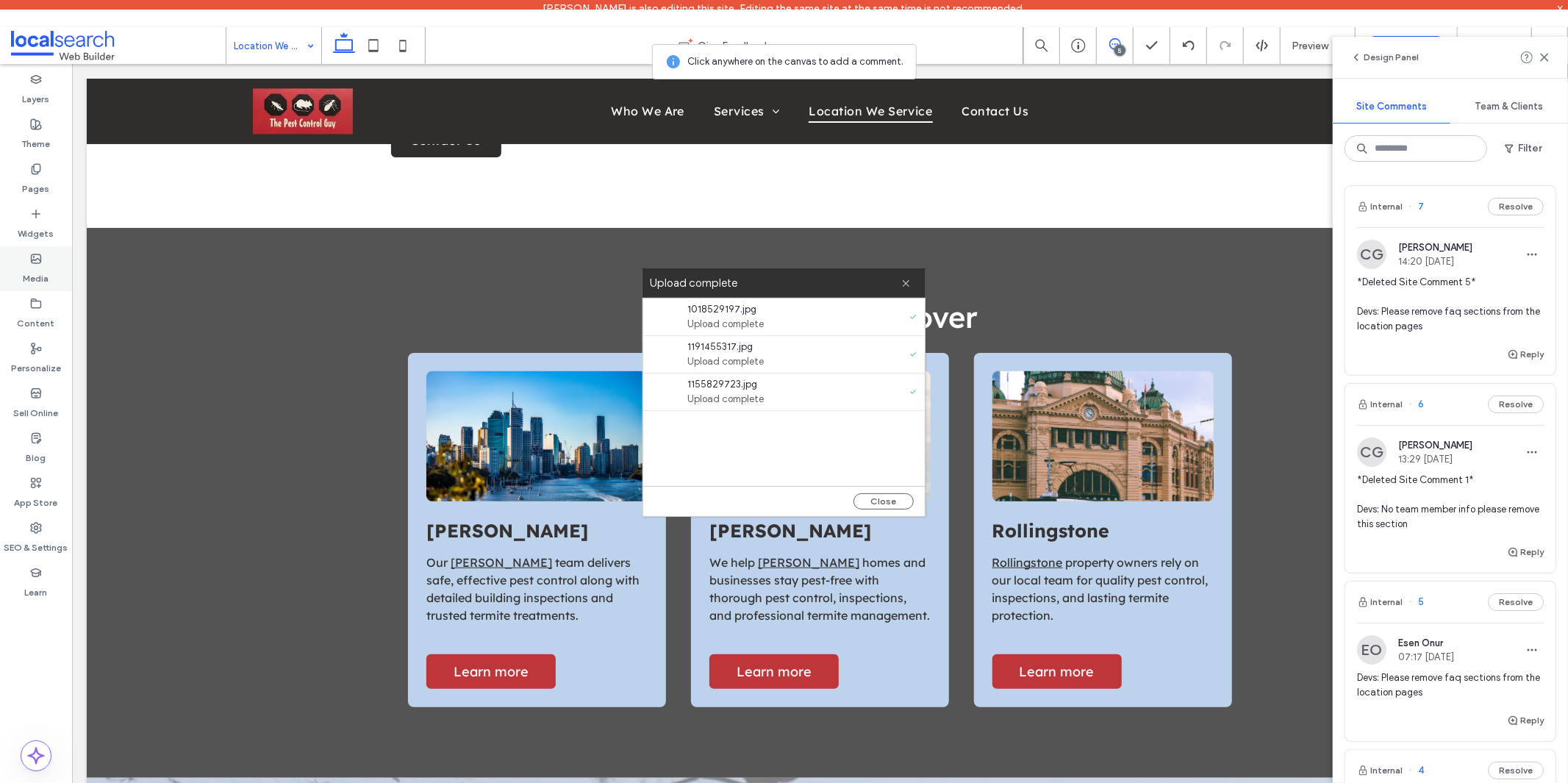
click at [36, 278] on label "Media" at bounding box center [36, 275] width 26 height 21
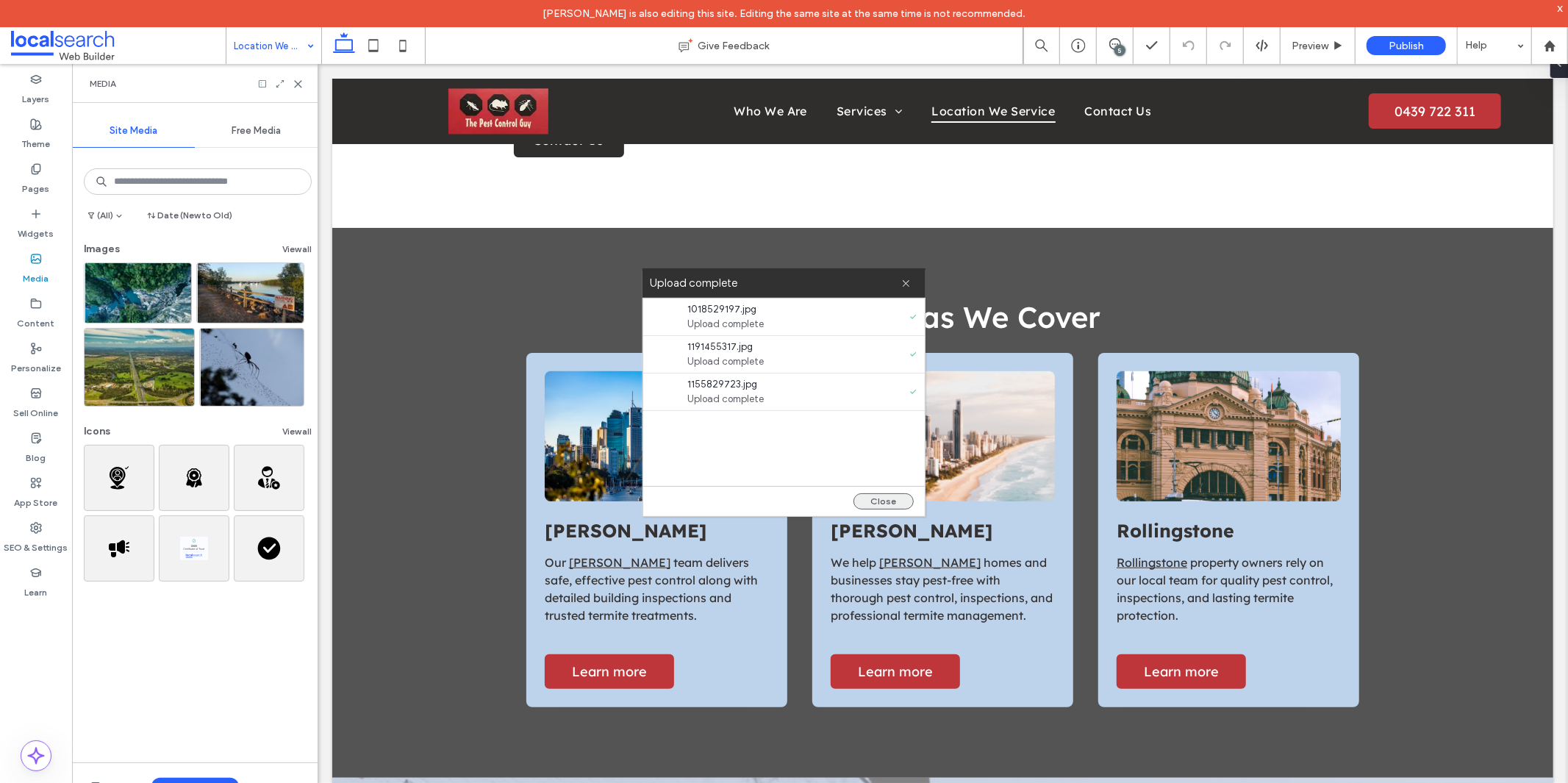
click at [882, 507] on button "Close" at bounding box center [883, 501] width 61 height 16
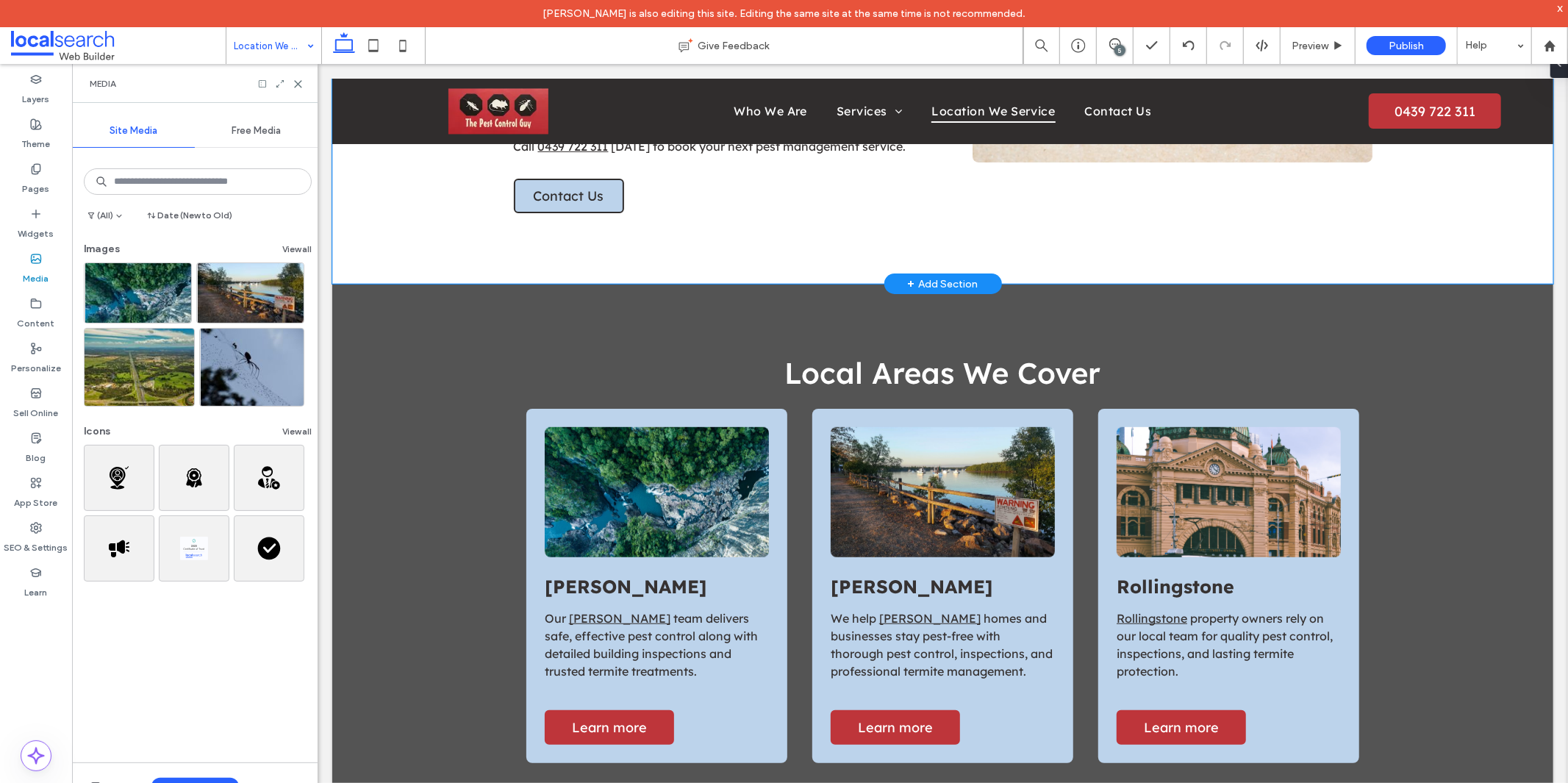
scroll to position [599, 0]
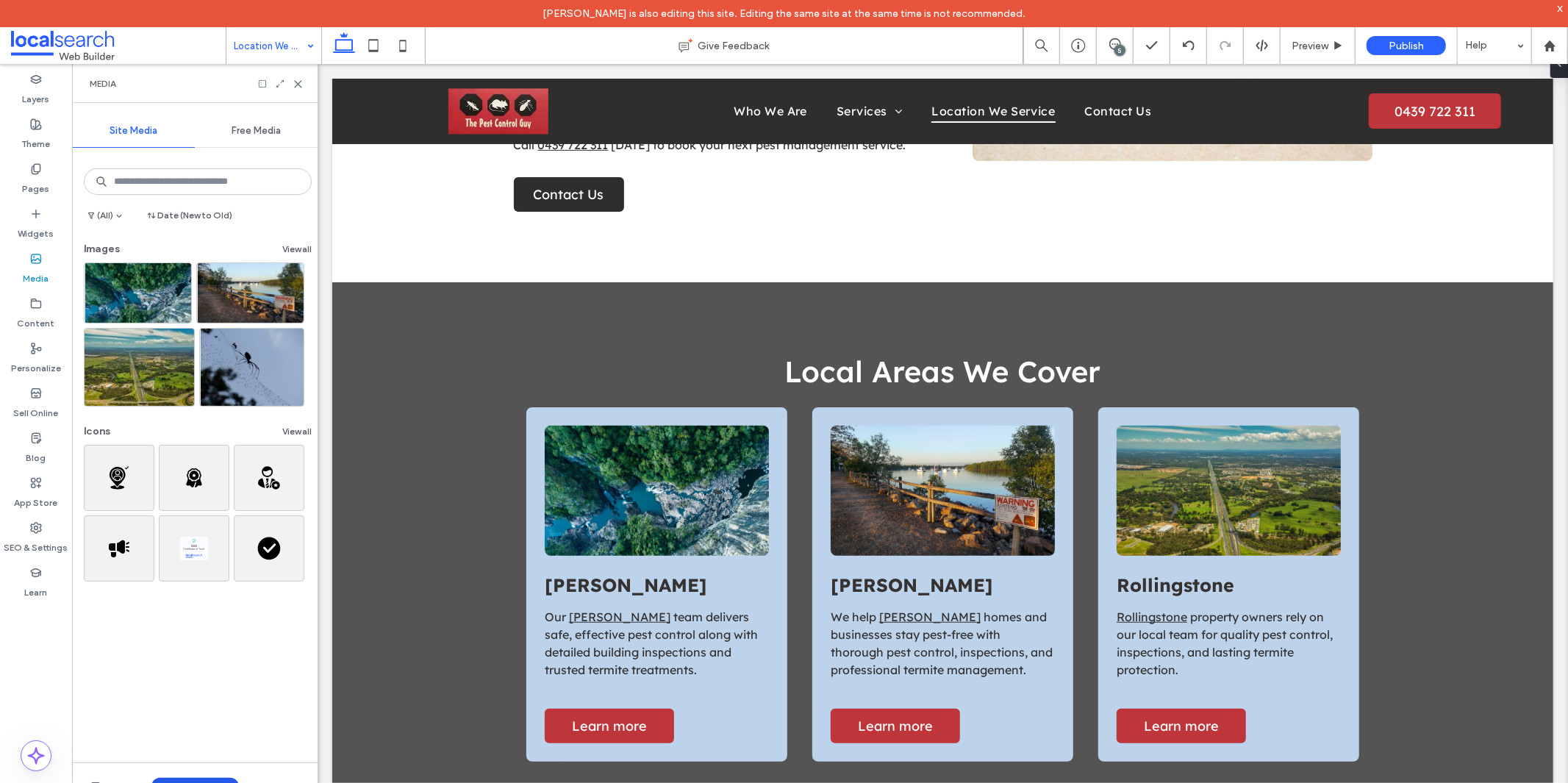
click at [196, 778] on button "Upload Media" at bounding box center [195, 787] width 88 height 18
click at [229, 694] on div "Images" at bounding box center [214, 696] width 100 height 15
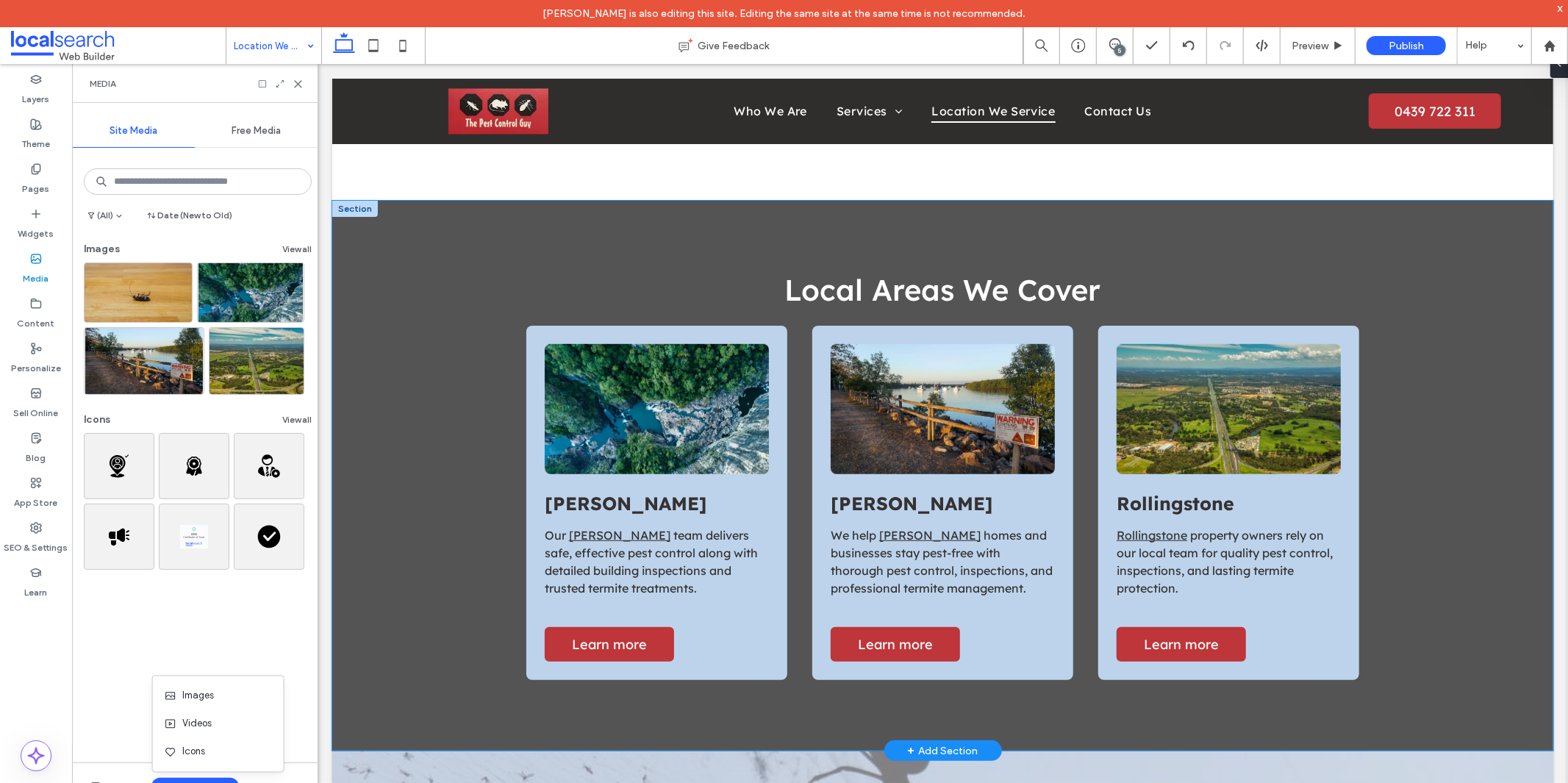
scroll to position [762, 0]
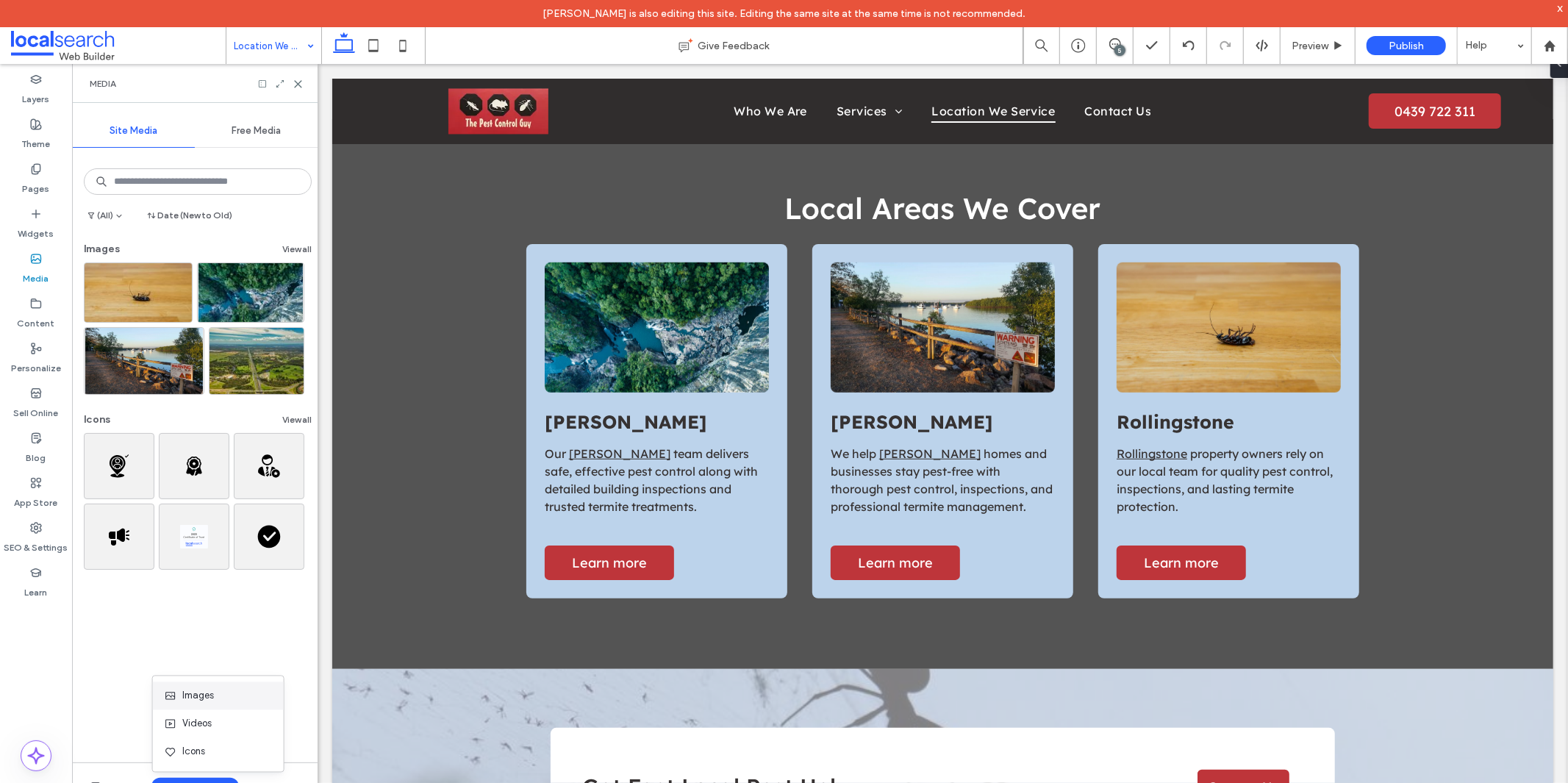
click at [215, 700] on div "Images" at bounding box center [214, 696] width 100 height 15
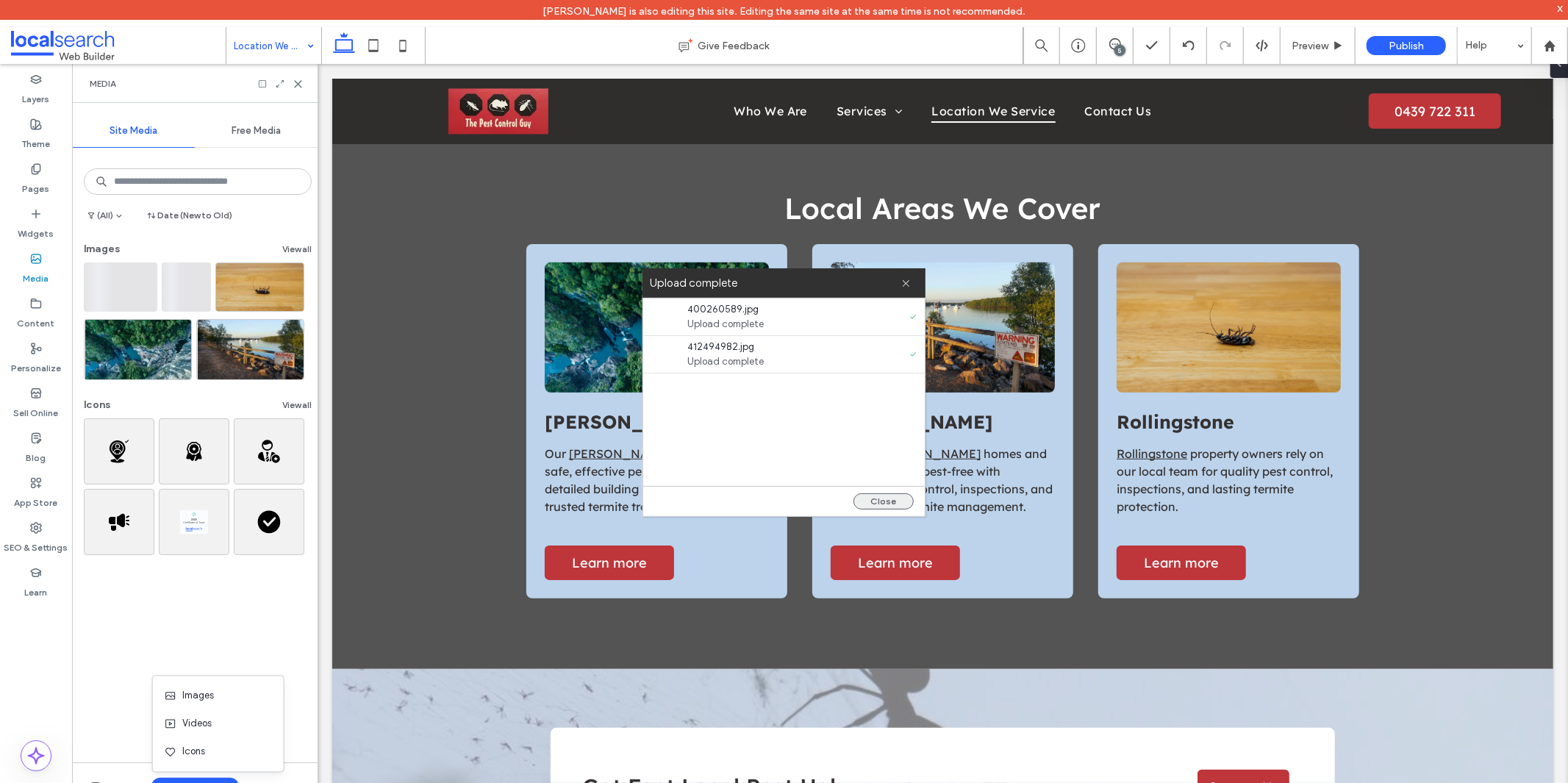
click at [904, 505] on button "Close" at bounding box center [883, 501] width 61 height 16
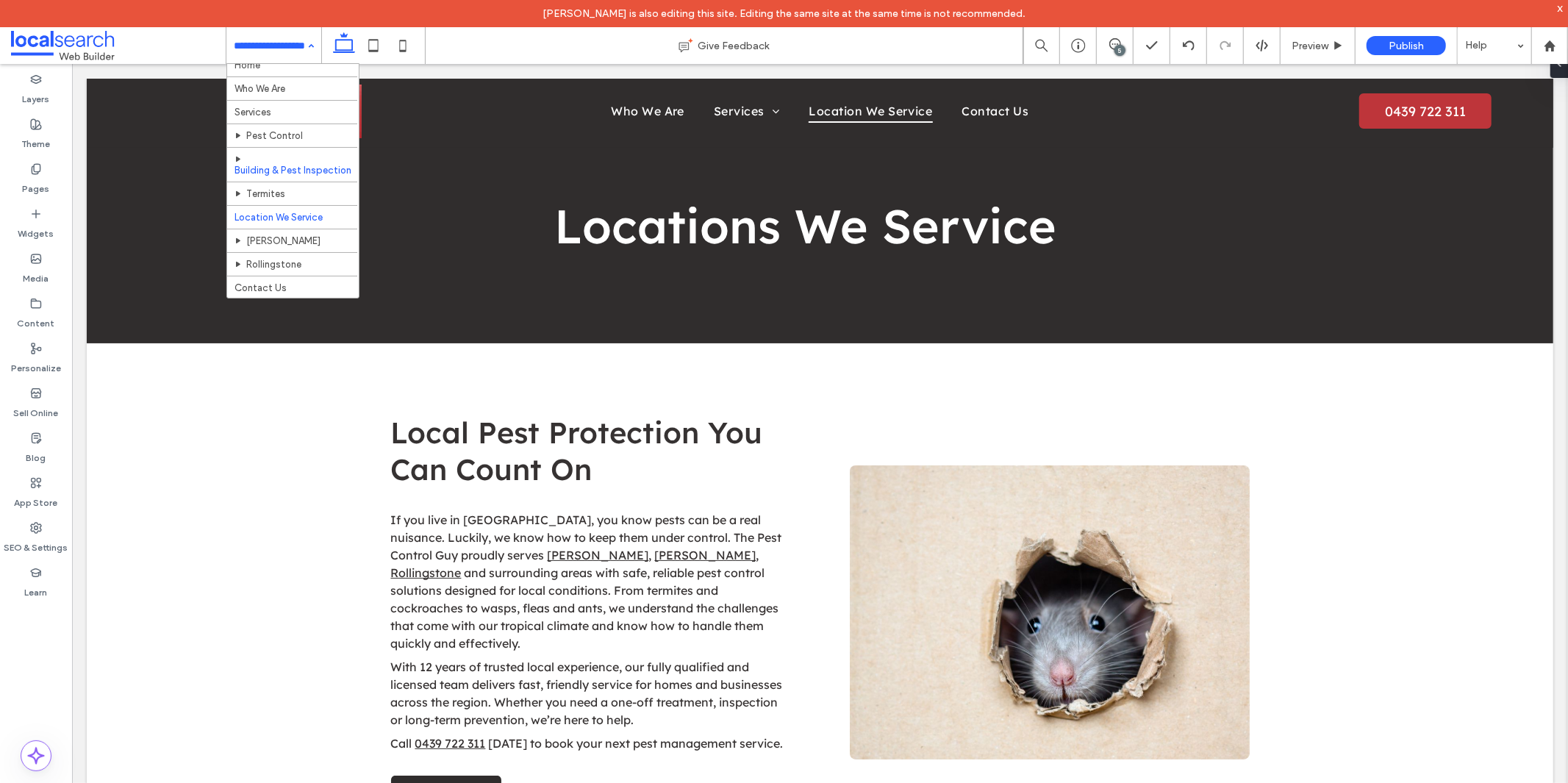
scroll to position [16, 0]
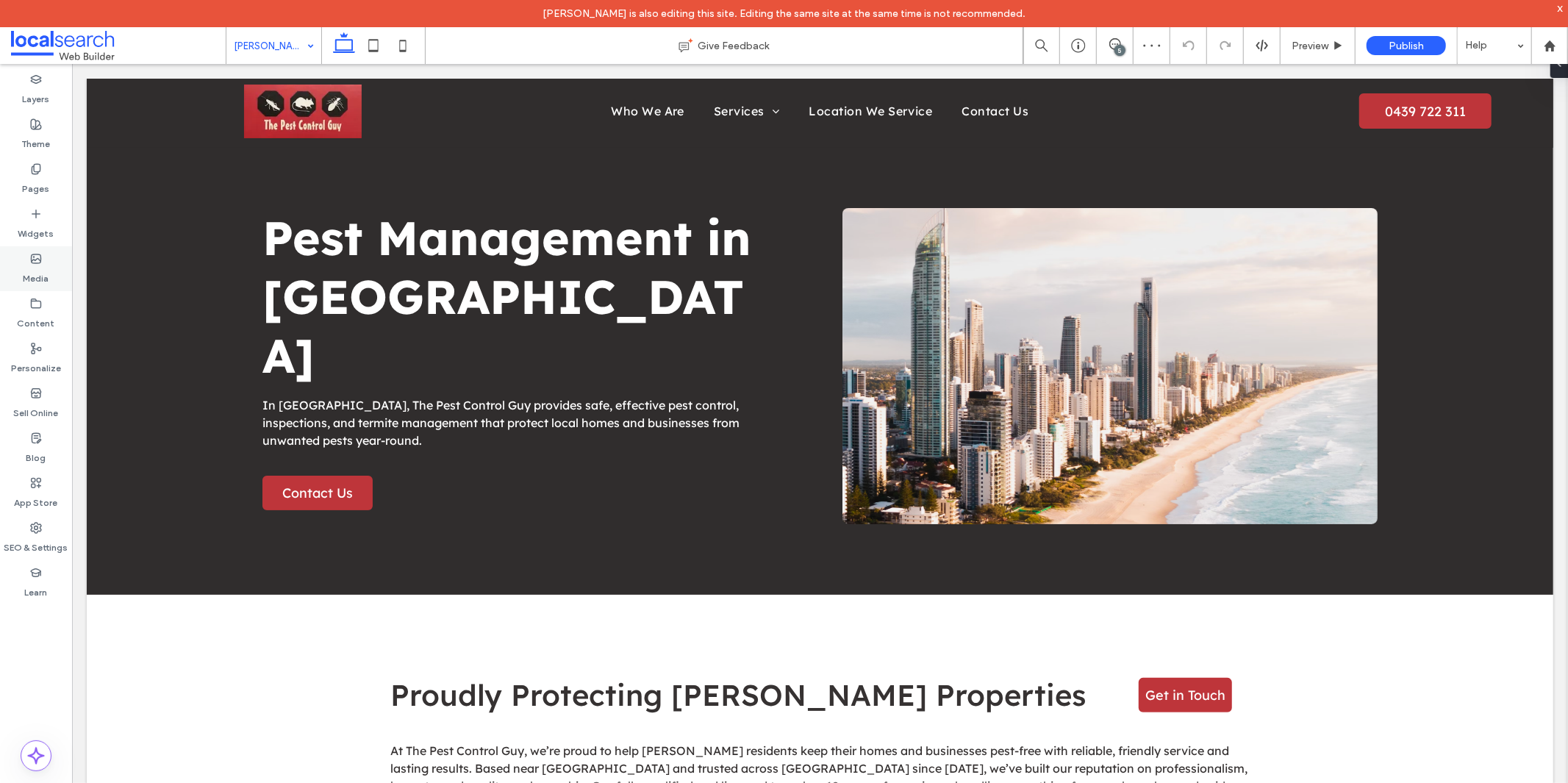
click at [46, 256] on div "Media" at bounding box center [35, 269] width 72 height 45
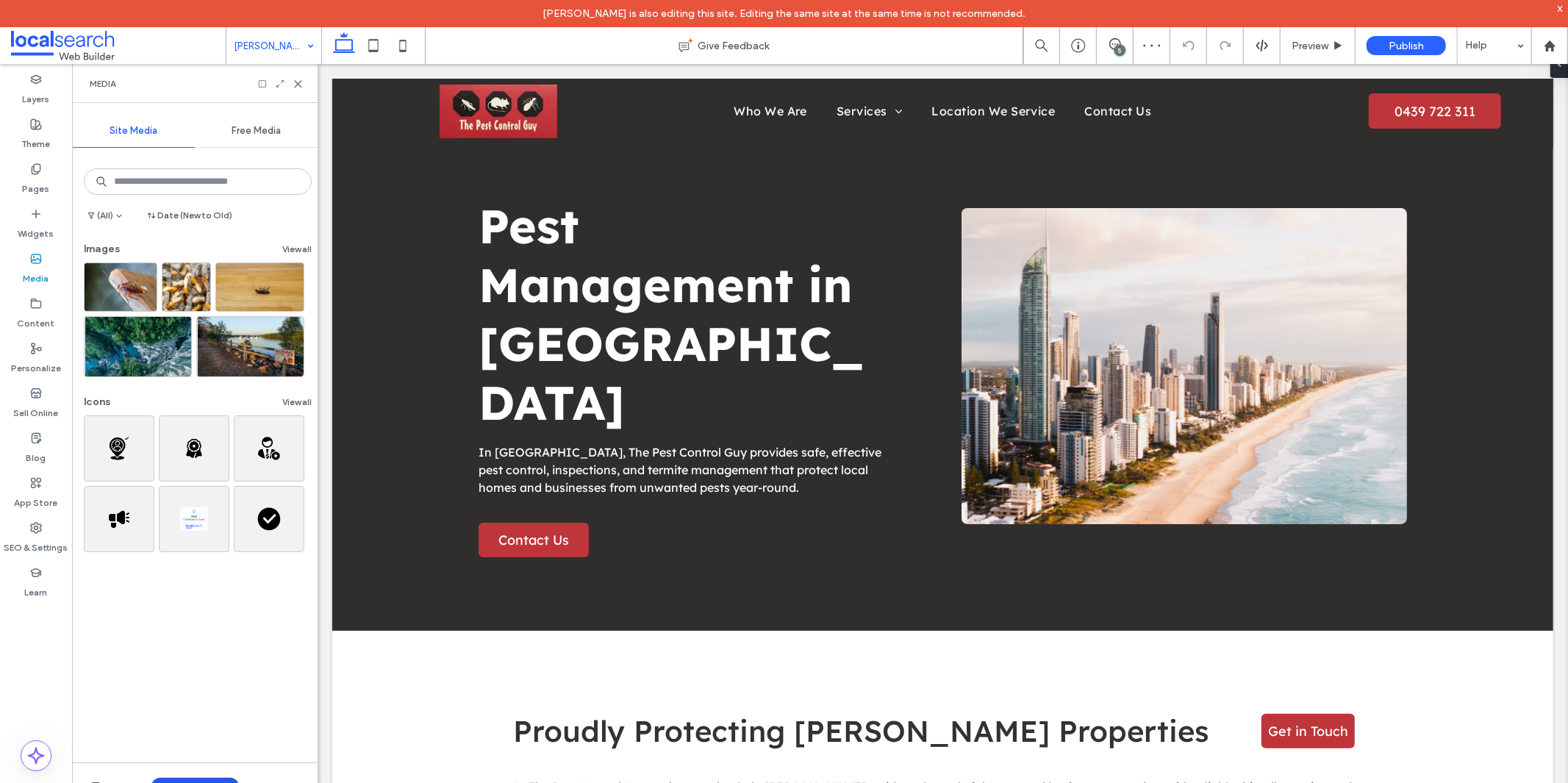
click at [202, 777] on div "Upload Media" at bounding box center [194, 786] width 246 height 48
click at [196, 782] on button "Upload Media" at bounding box center [195, 787] width 88 height 18
click at [202, 703] on span "Images" at bounding box center [198, 696] width 32 height 15
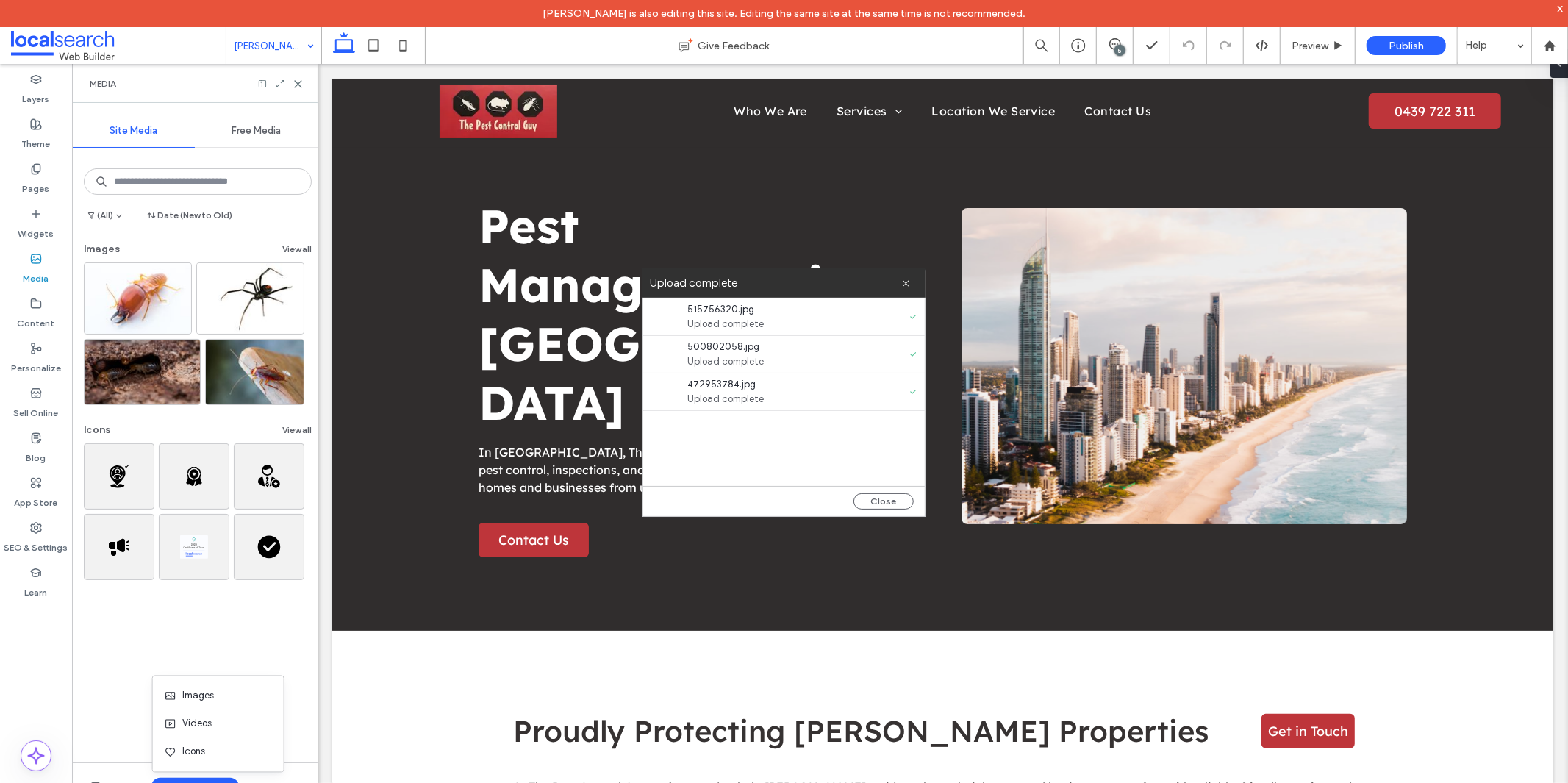
drag, startPoint x: 885, startPoint y: 497, endPoint x: 684, endPoint y: 478, distance: 201.9
click at [886, 498] on button "Close" at bounding box center [883, 501] width 61 height 16
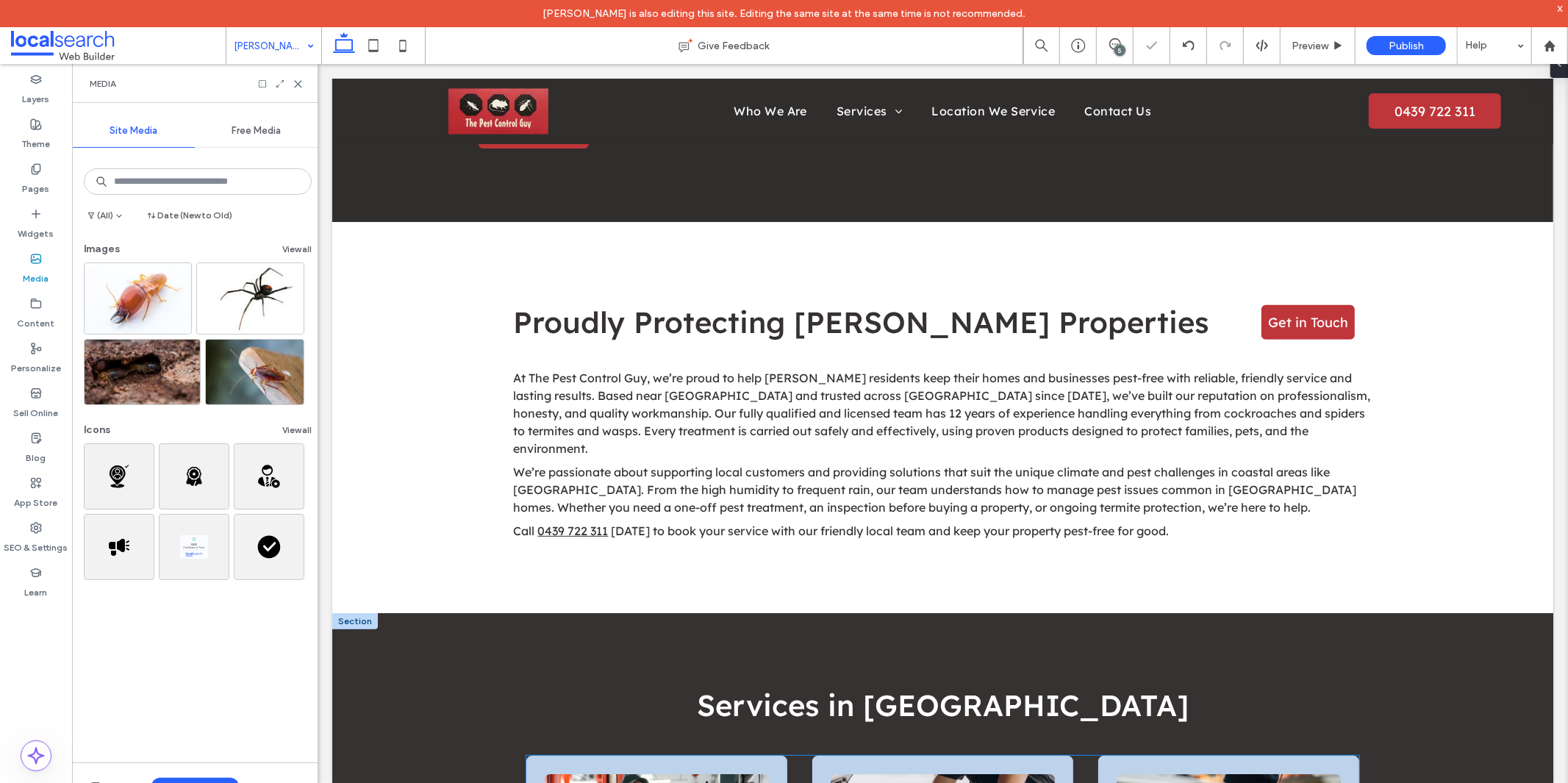
scroll to position [735, 0]
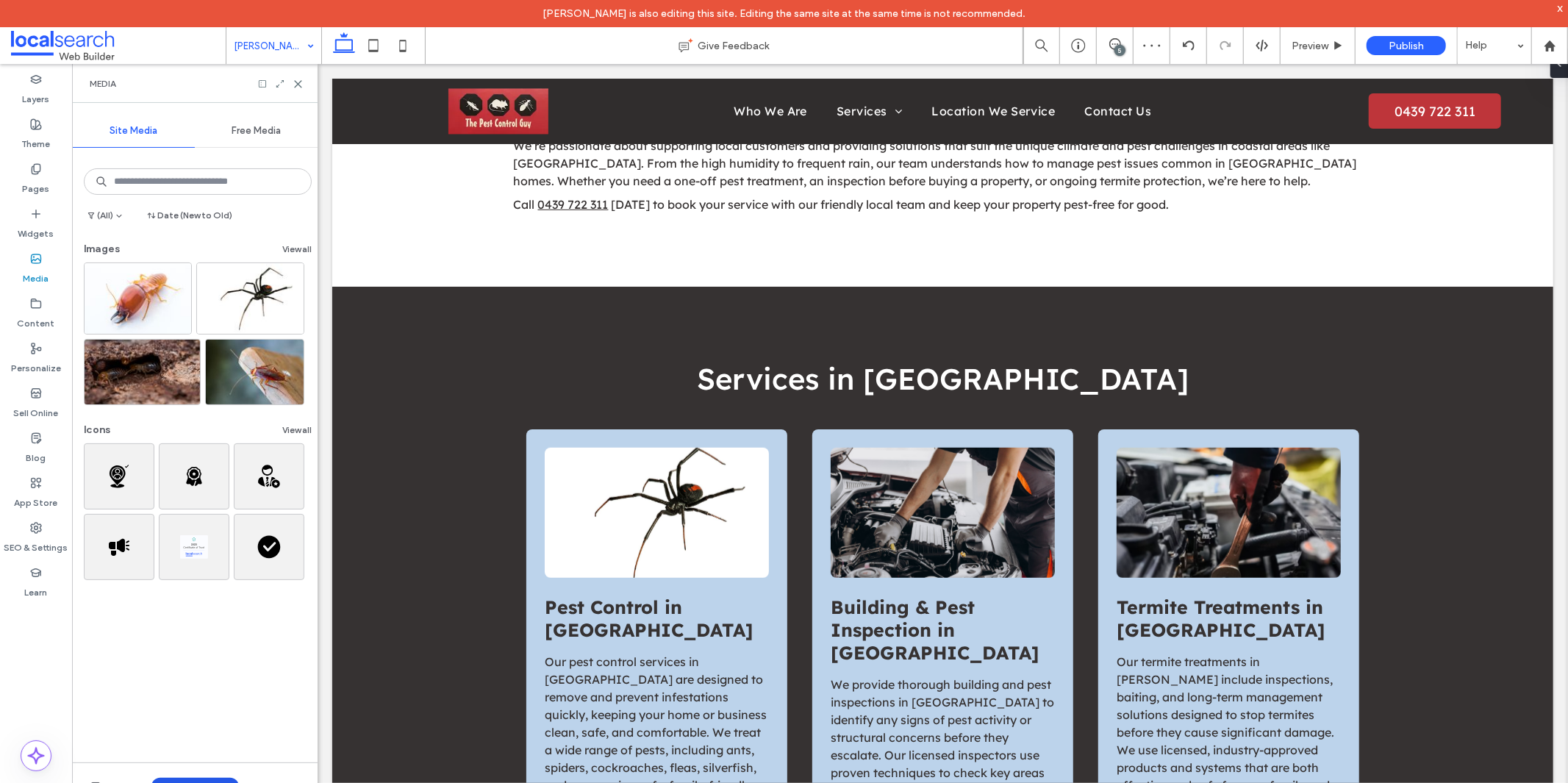
click at [199, 780] on button "Upload Media" at bounding box center [195, 787] width 88 height 18
click at [205, 693] on span "Images" at bounding box center [198, 696] width 32 height 15
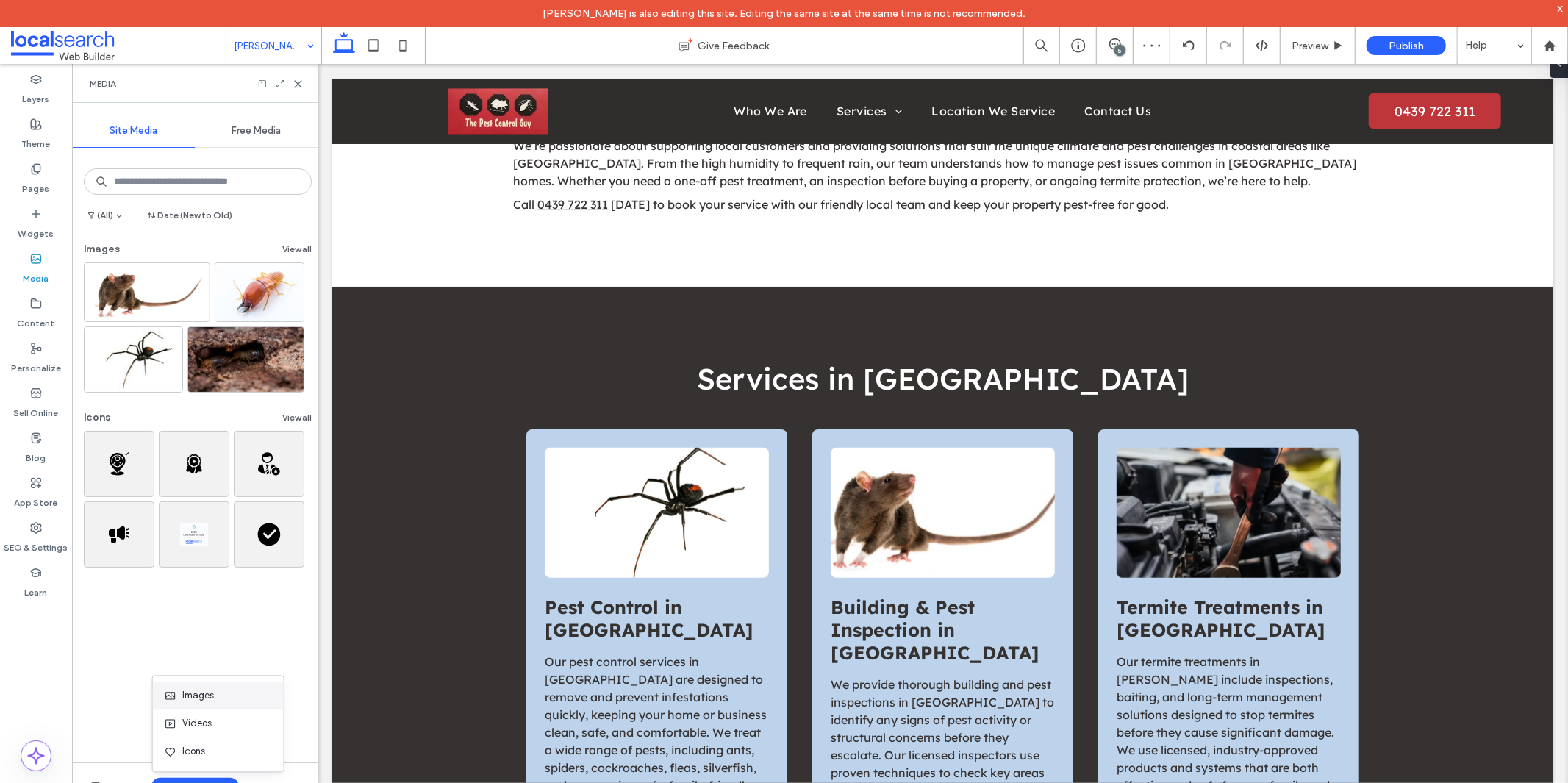
click at [203, 686] on div "Images" at bounding box center [219, 696] width 131 height 28
click at [196, 686] on div "Images" at bounding box center [219, 696] width 131 height 28
click at [195, 694] on span "Images" at bounding box center [198, 696] width 32 height 15
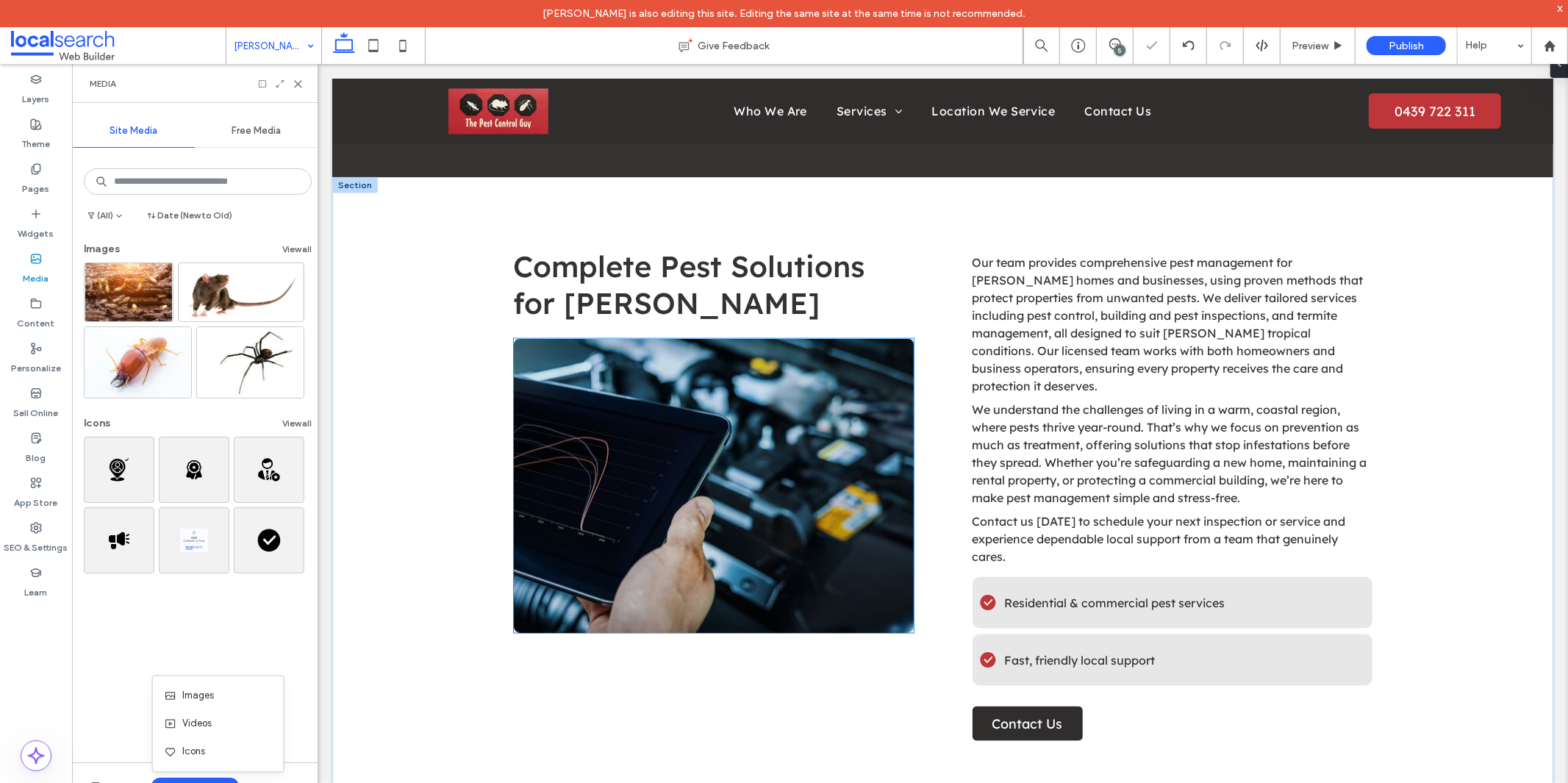
scroll to position [1552, 0]
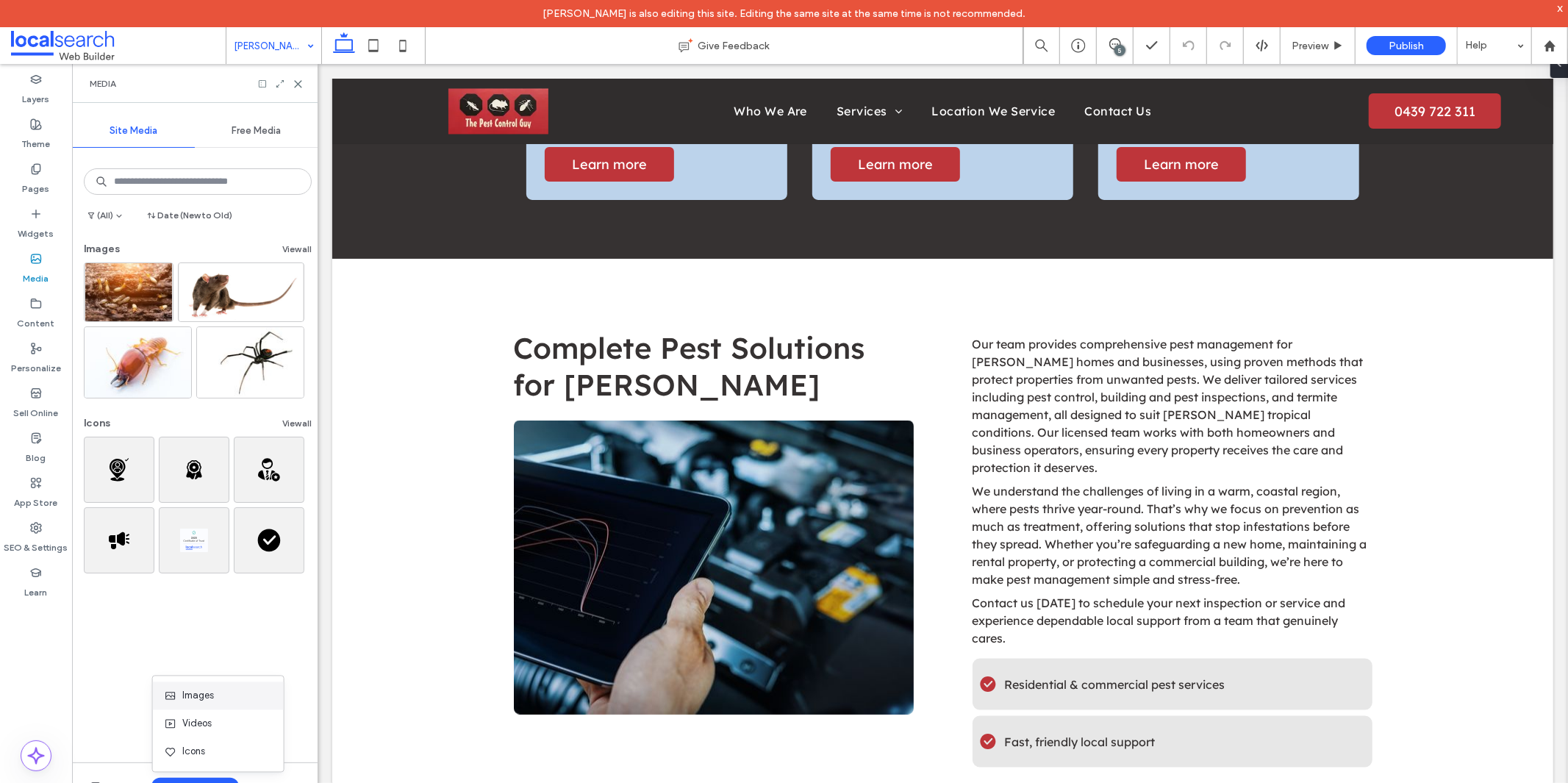
click at [203, 697] on span "Images" at bounding box center [198, 696] width 32 height 15
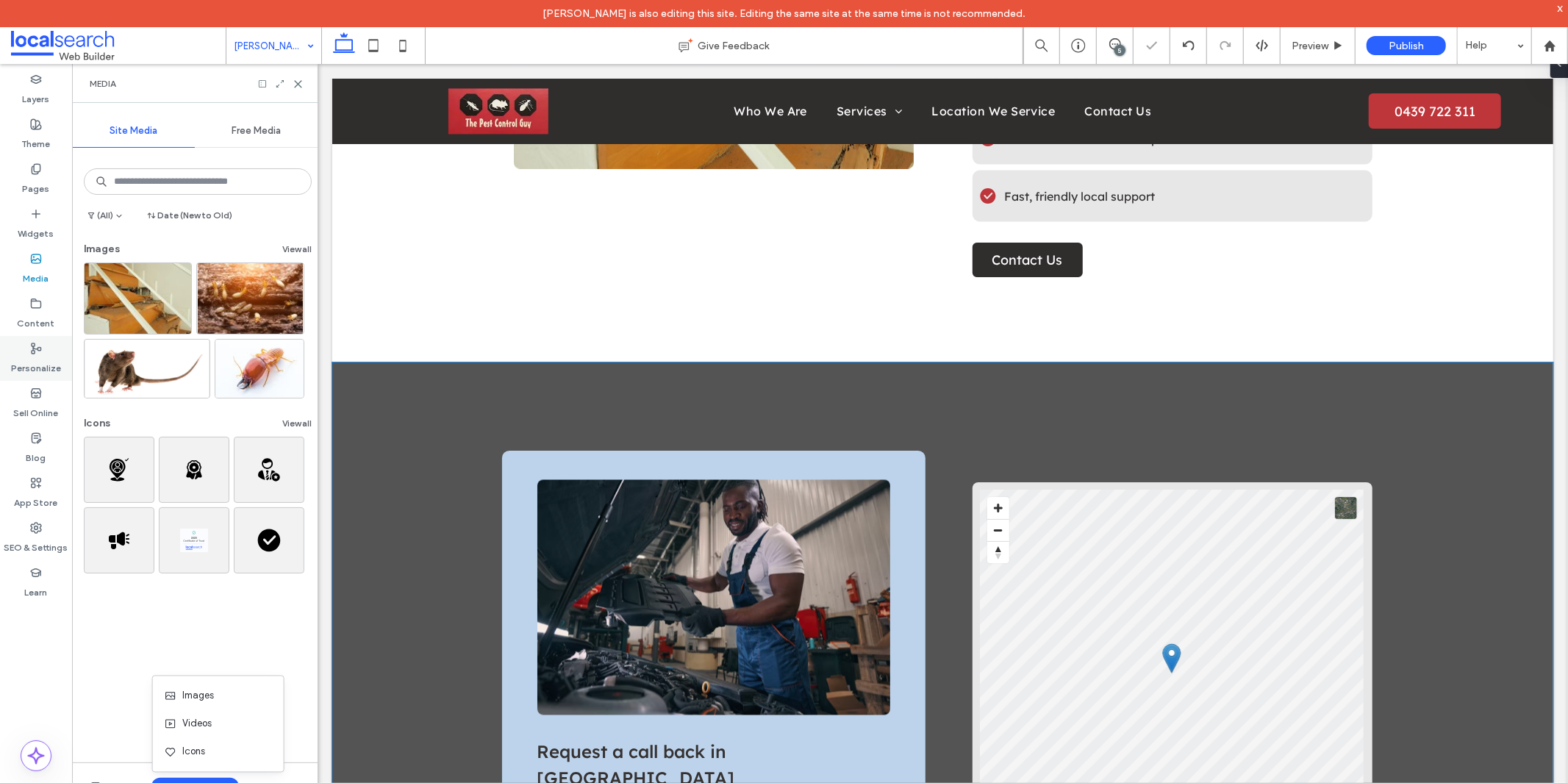
scroll to position [2124, 0]
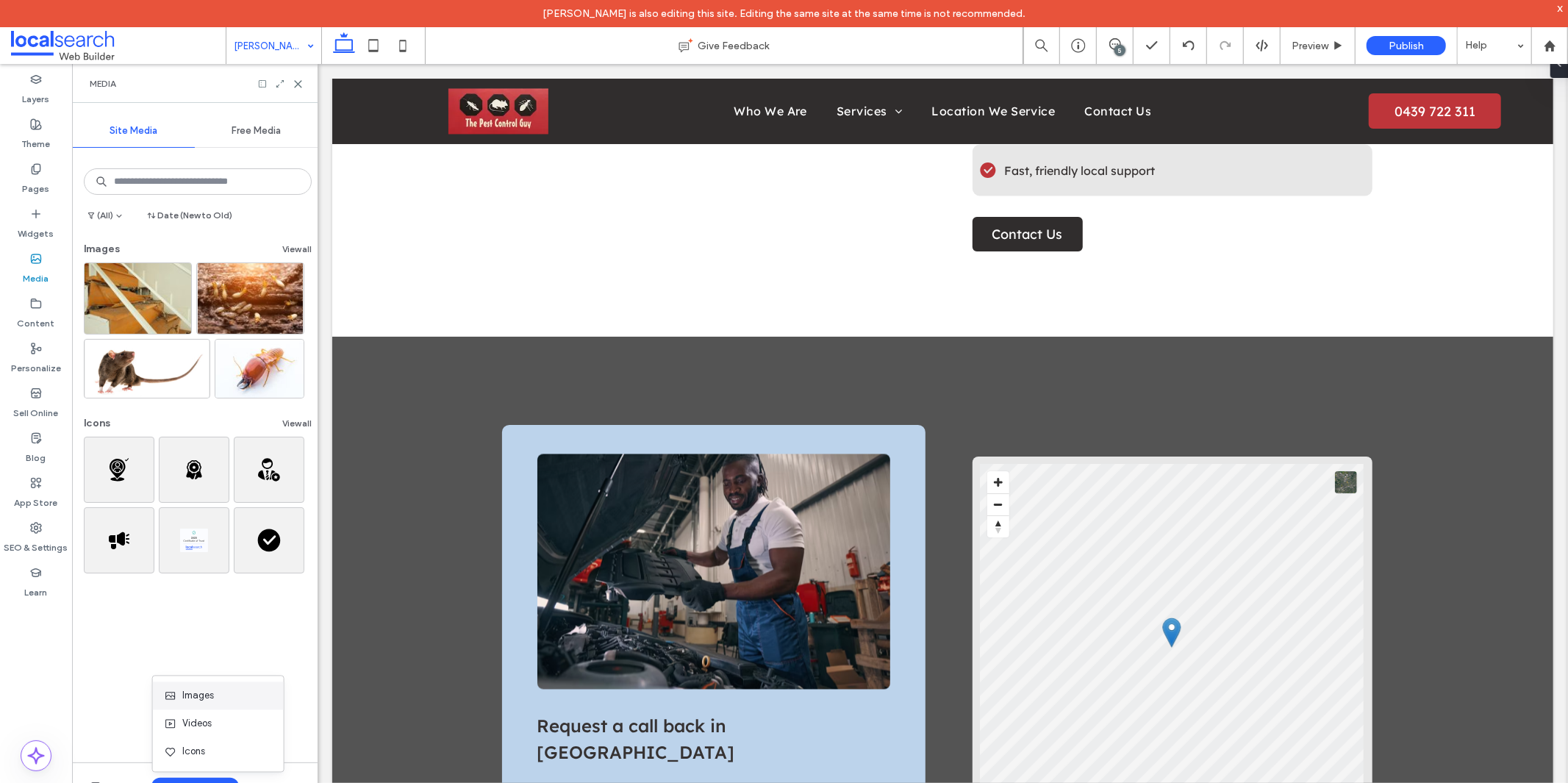
click at [205, 694] on span "Images" at bounding box center [198, 696] width 32 height 15
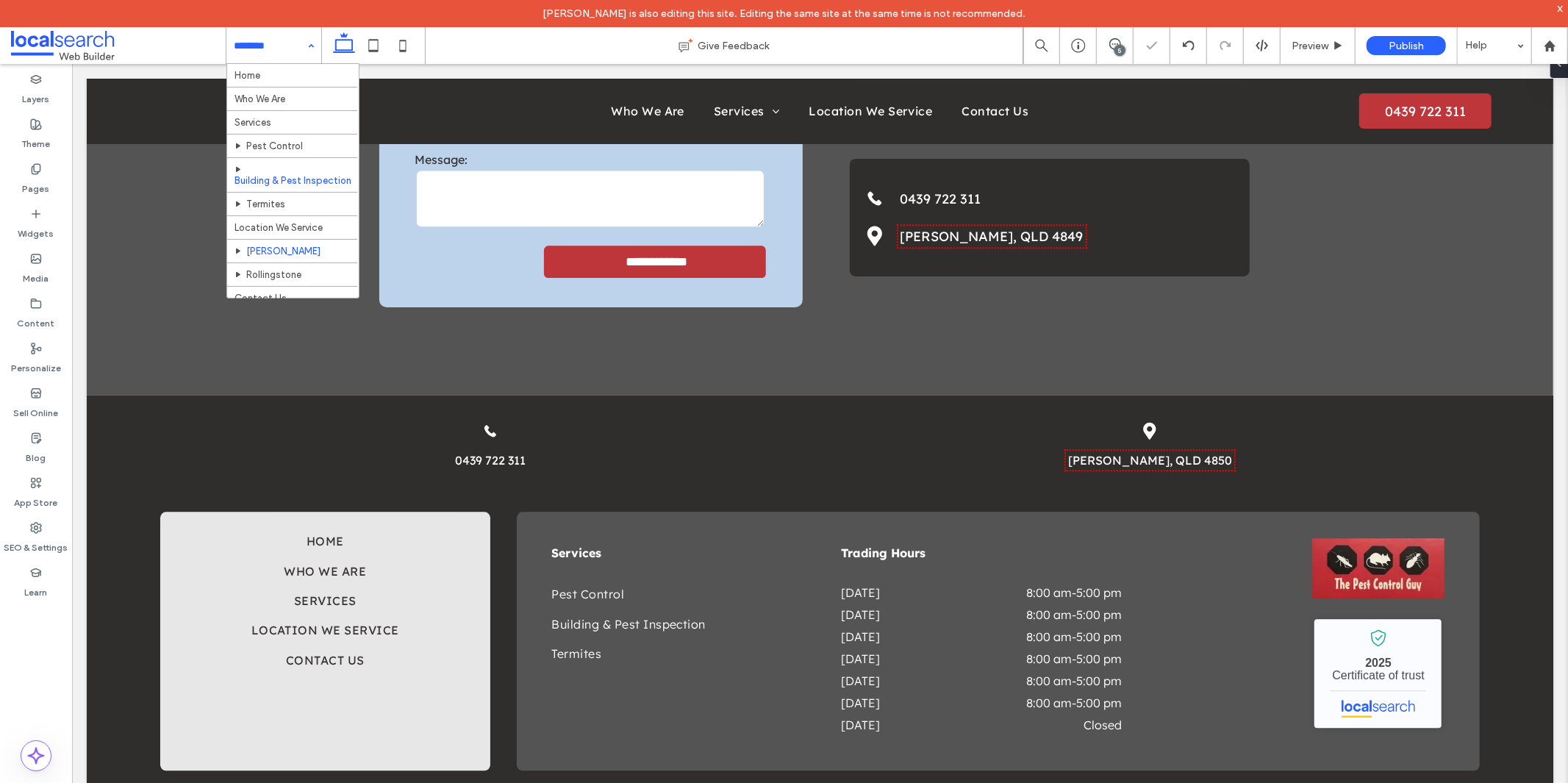
scroll to position [16, 0]
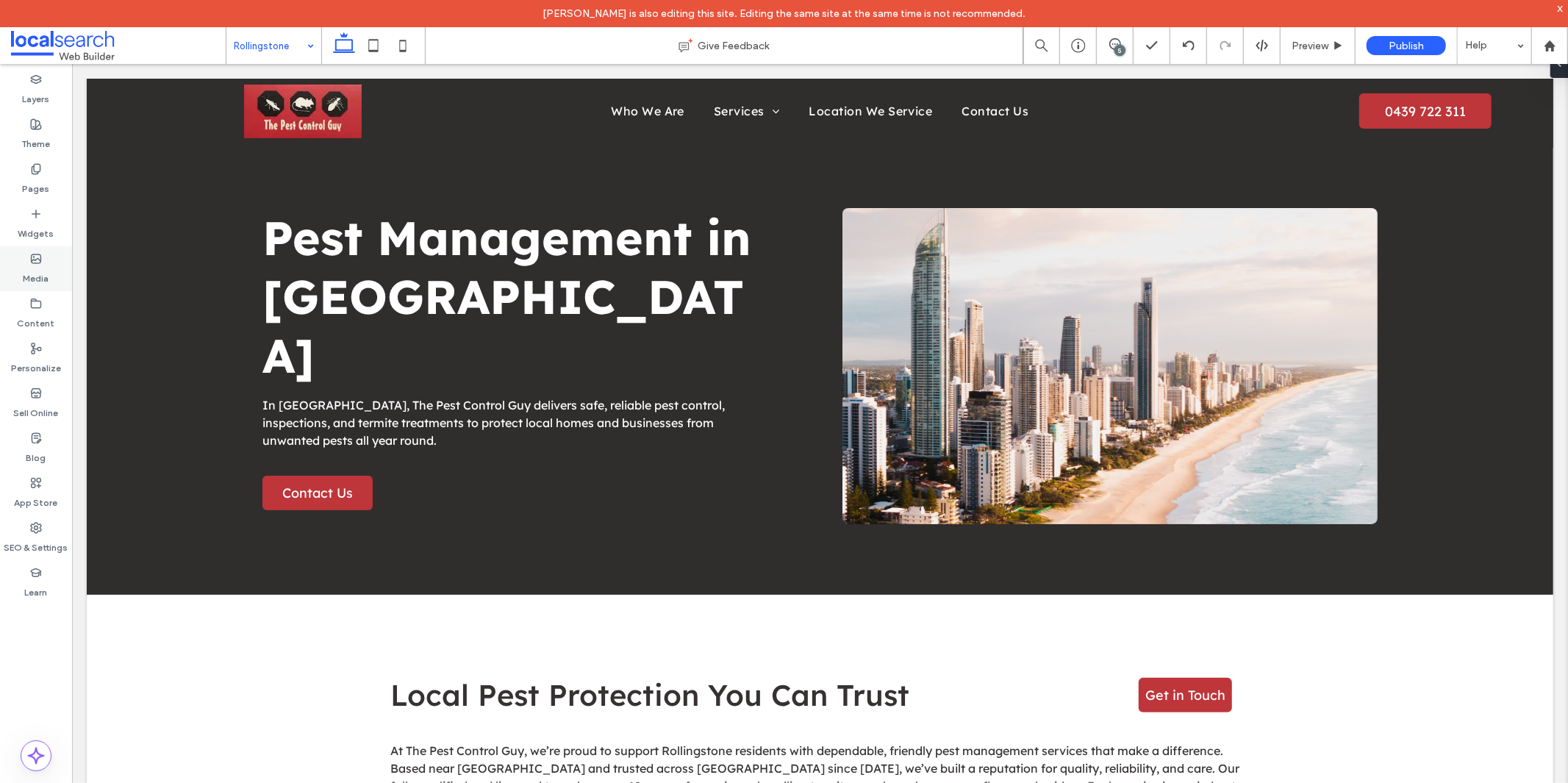
drag, startPoint x: 40, startPoint y: 271, endPoint x: 56, endPoint y: 284, distance: 20.6
click at [40, 271] on label "Media" at bounding box center [36, 275] width 26 height 21
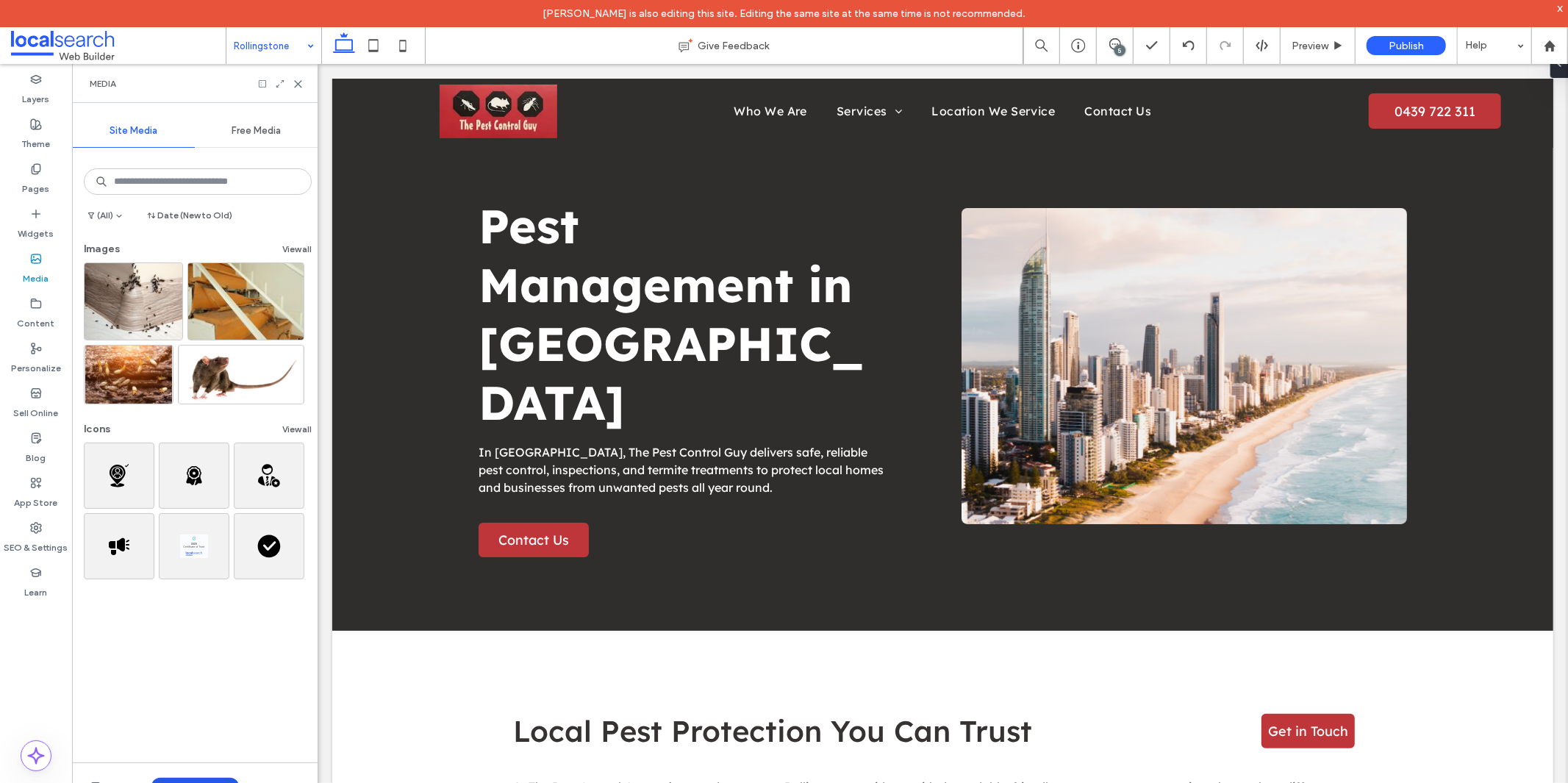
click at [193, 782] on button "Upload Media" at bounding box center [195, 787] width 88 height 18
click at [219, 692] on div "Images" at bounding box center [214, 696] width 100 height 15
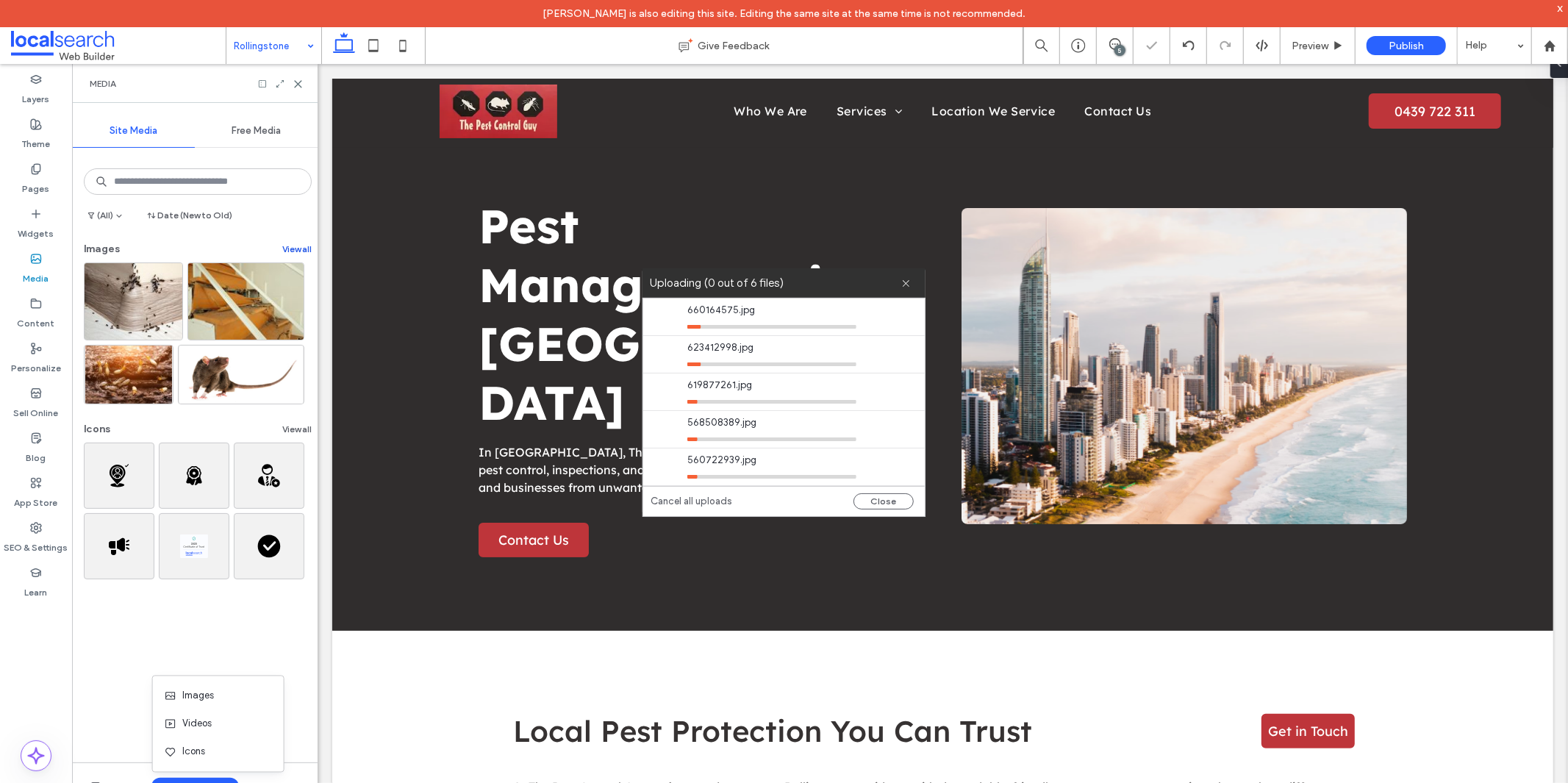
click at [289, 248] on button "View all" at bounding box center [296, 249] width 29 height 18
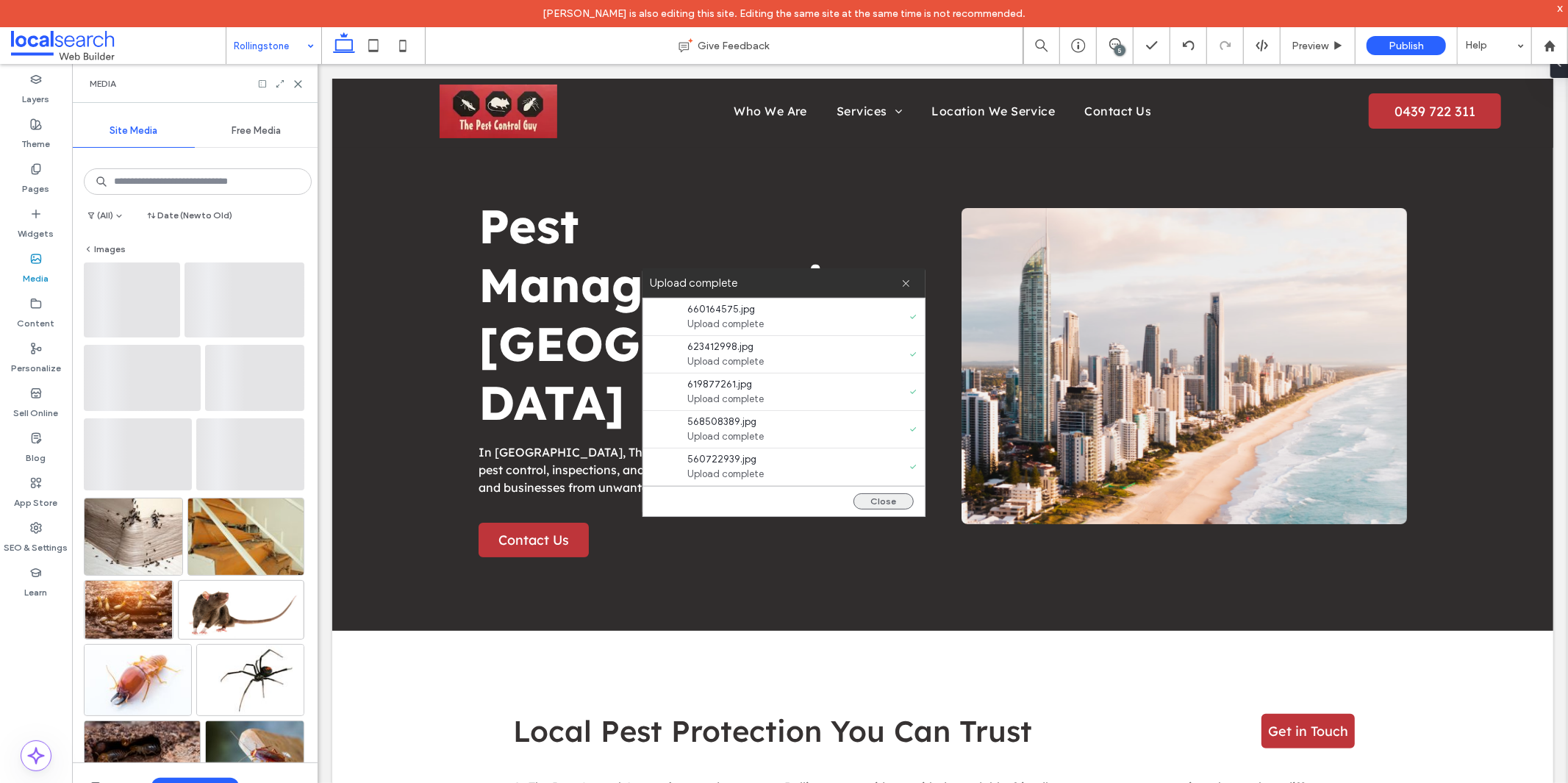
click at [871, 508] on button "Close" at bounding box center [883, 501] width 61 height 16
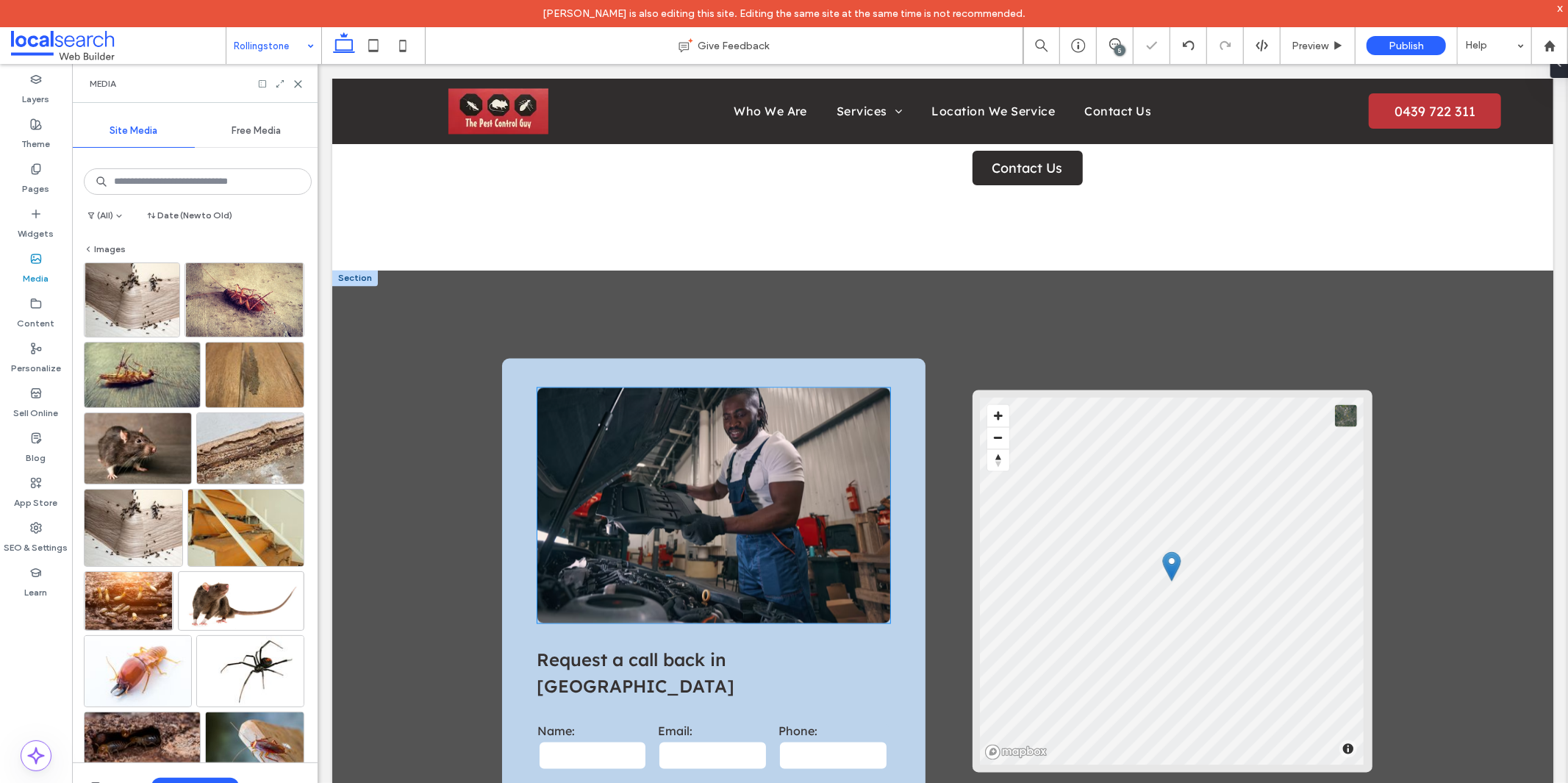
scroll to position [2288, 0]
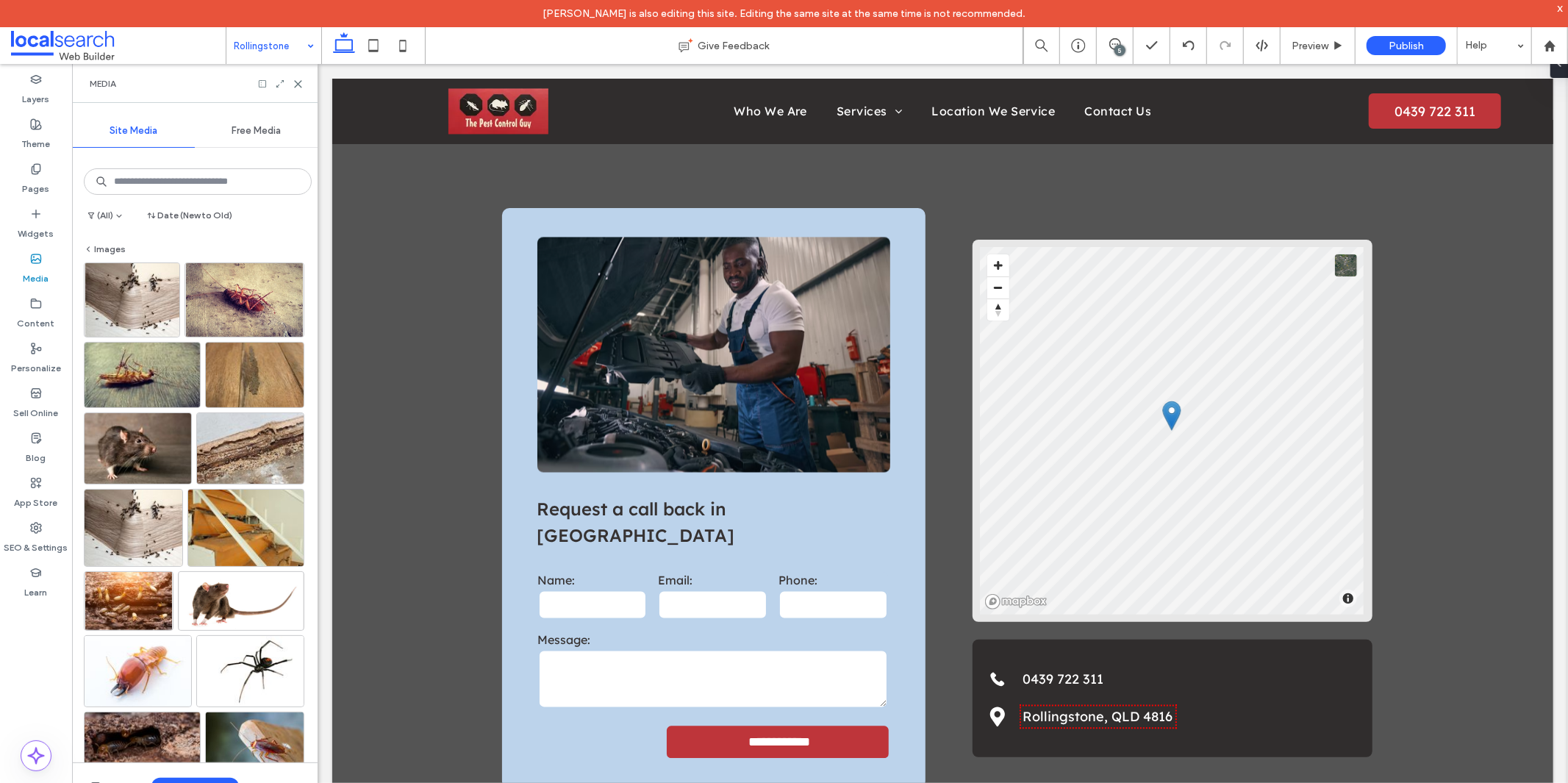
click at [185, 782] on button "Upload Media" at bounding box center [195, 787] width 88 height 18
click at [182, 702] on span "Images" at bounding box center [198, 696] width 32 height 15
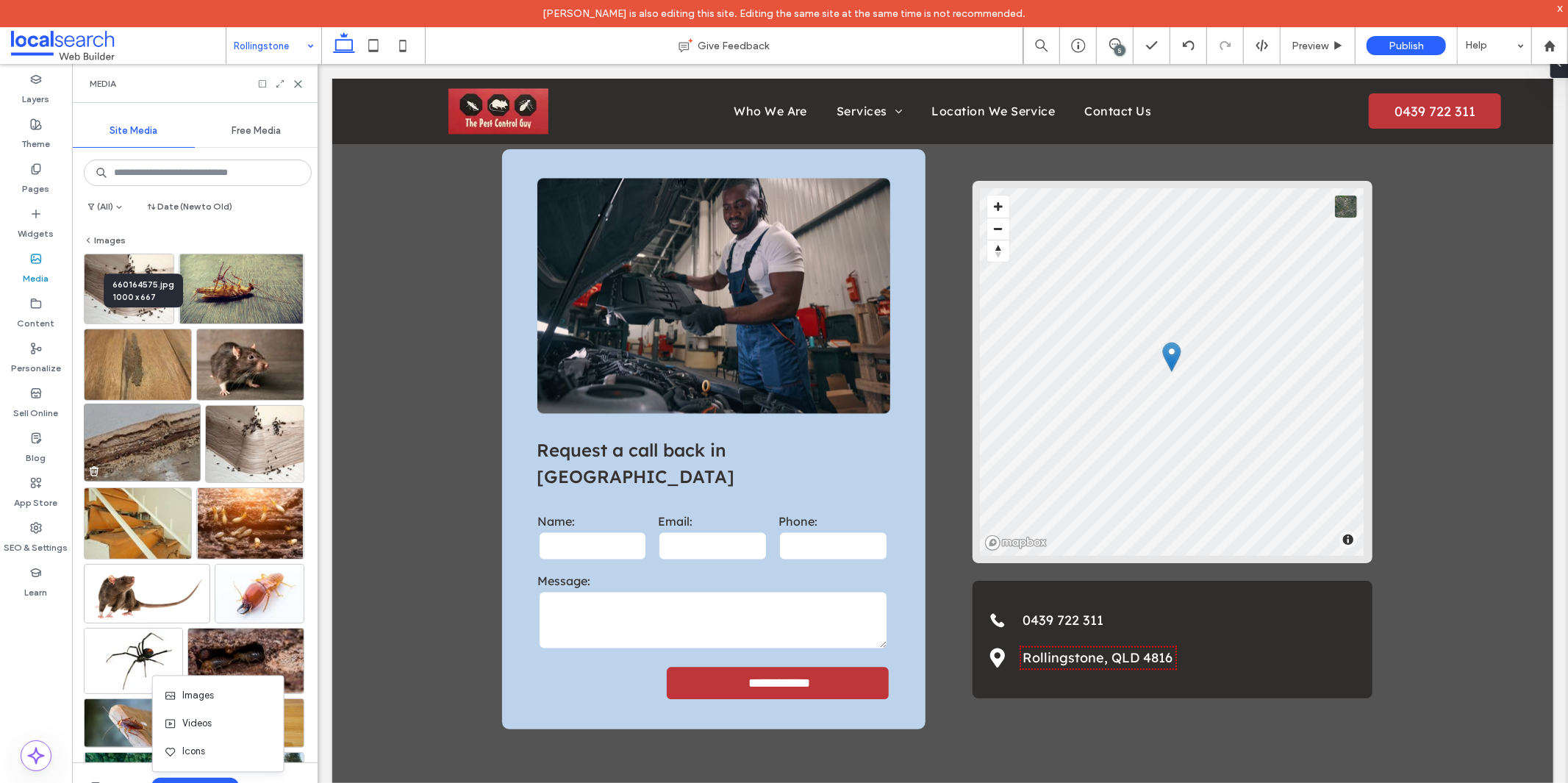
scroll to position [0, 0]
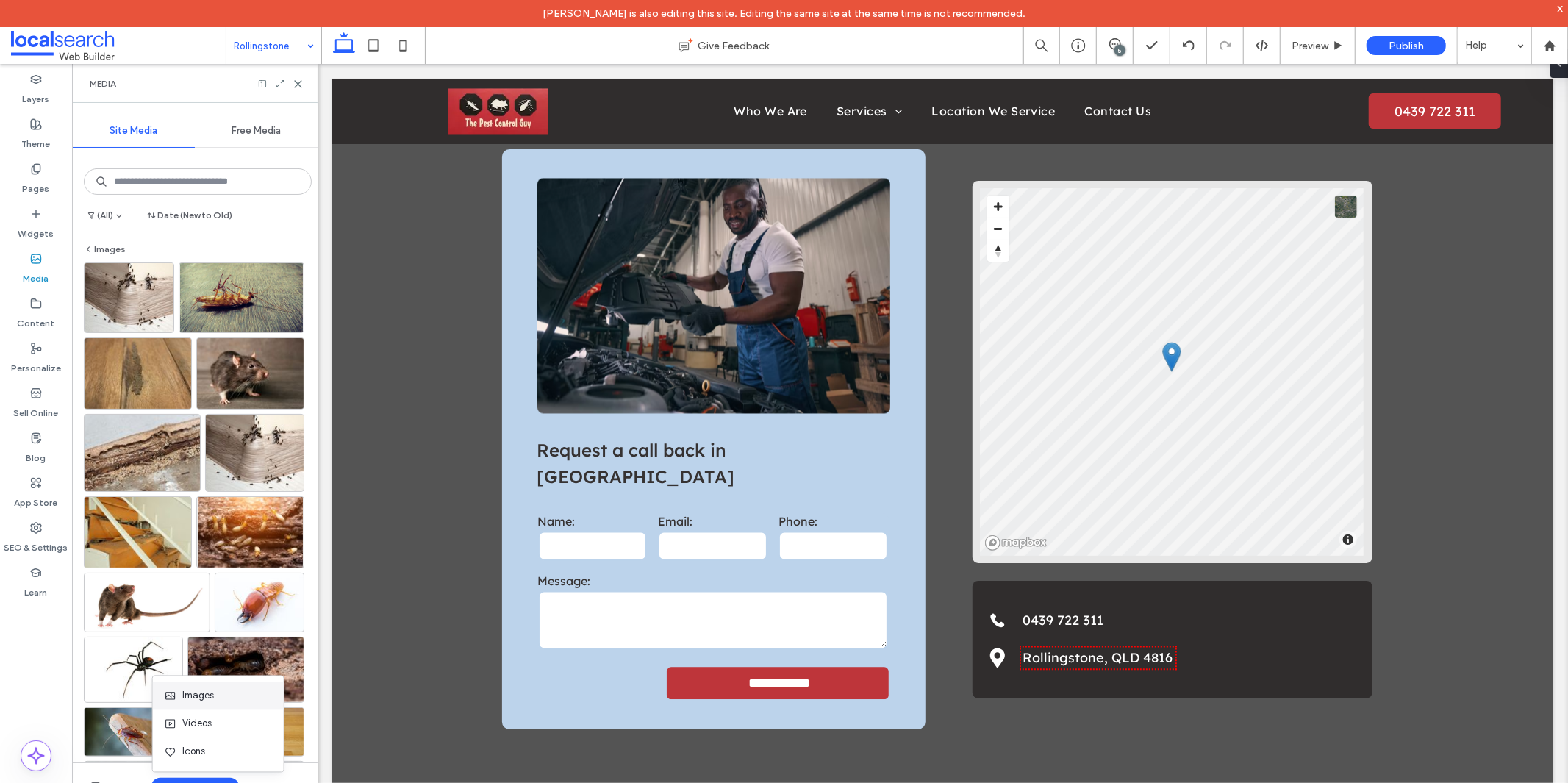
click at [215, 709] on div "Images" at bounding box center [219, 696] width 131 height 28
click at [237, 697] on div "Images" at bounding box center [214, 696] width 100 height 15
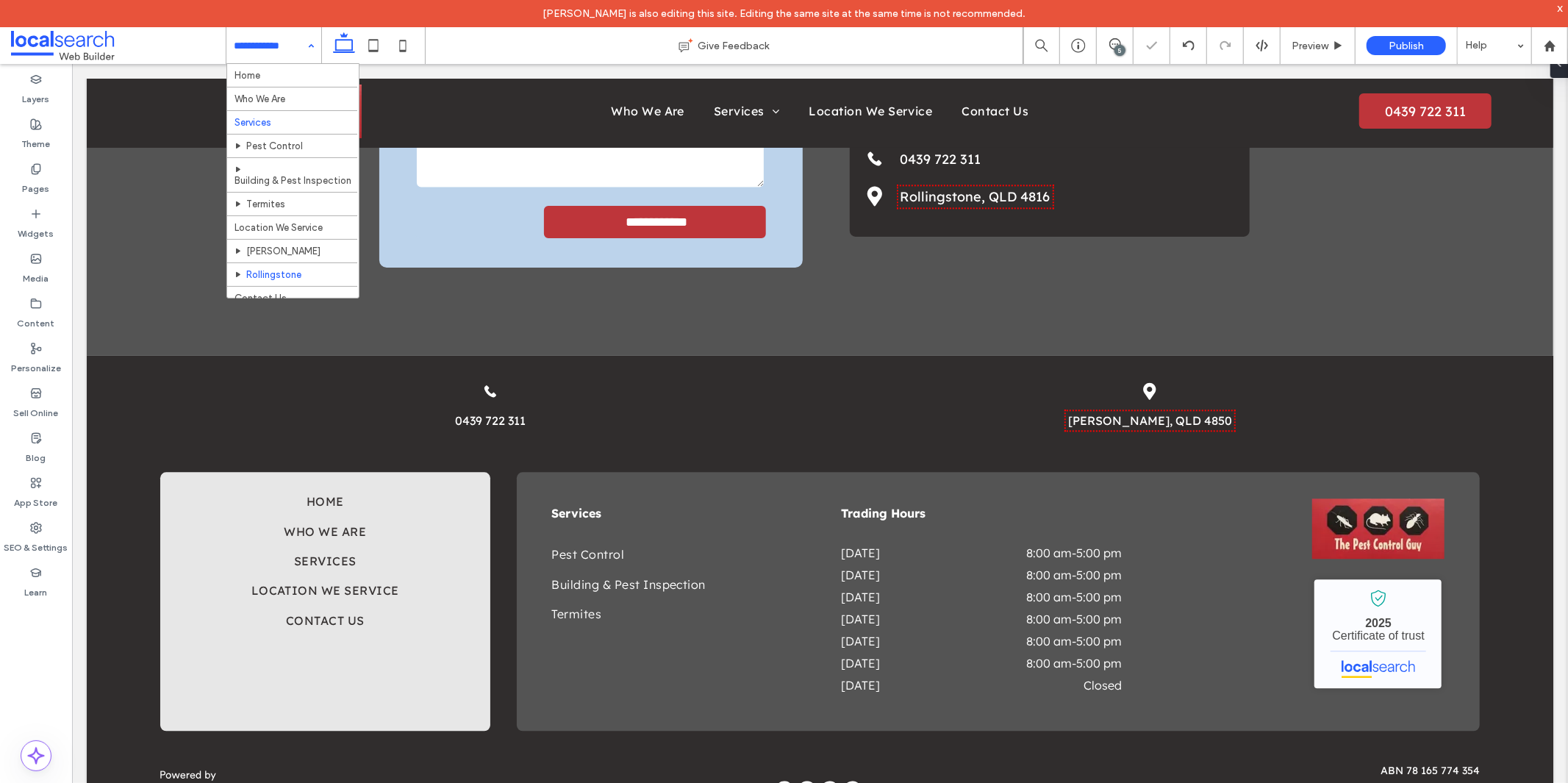
scroll to position [16, 0]
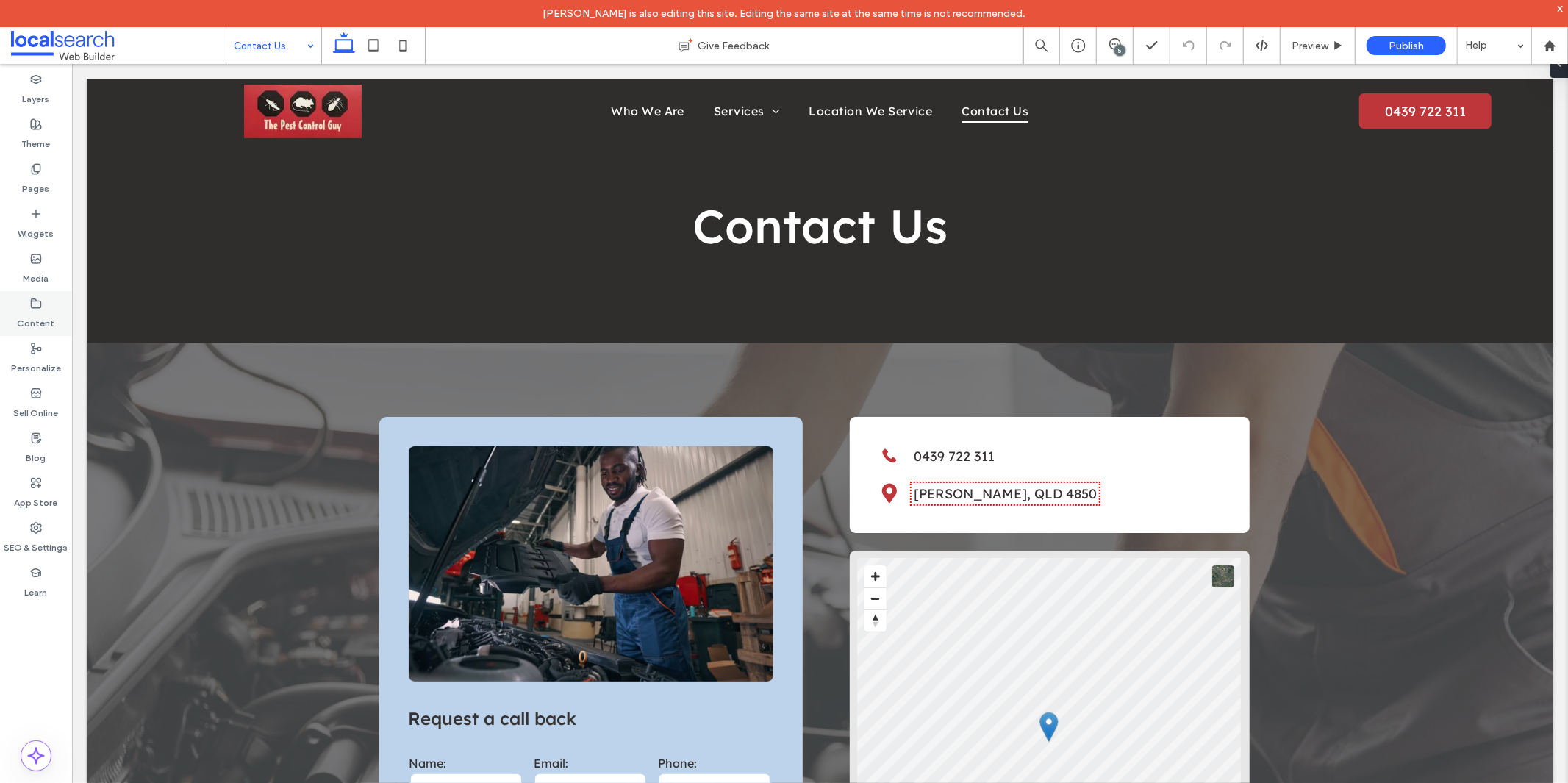
drag, startPoint x: 37, startPoint y: 250, endPoint x: 64, endPoint y: 295, distance: 52.5
click at [37, 250] on div "Media" at bounding box center [35, 269] width 72 height 45
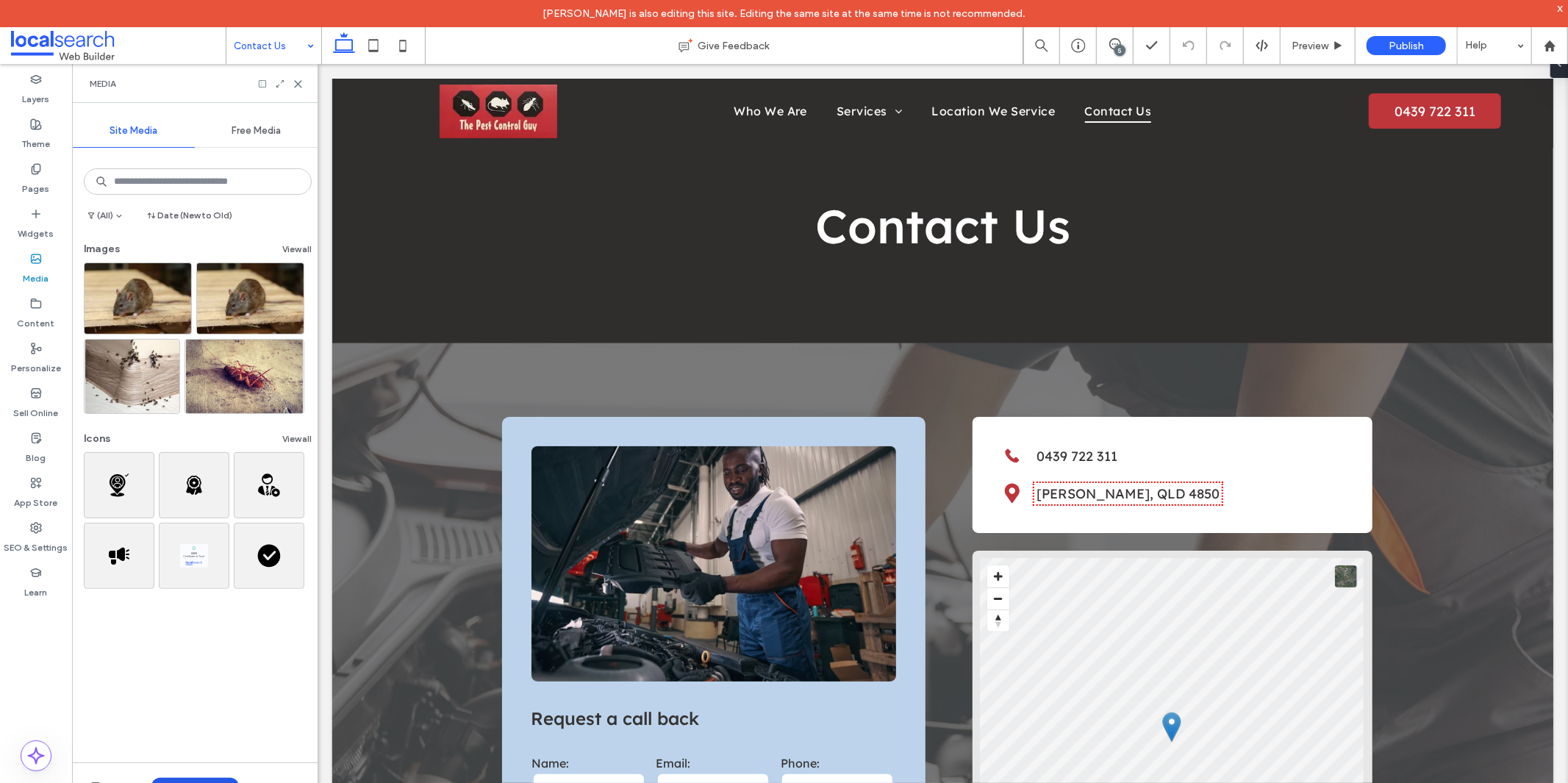
click at [202, 780] on button "Upload Media" at bounding box center [195, 787] width 88 height 18
click at [200, 692] on span "Images" at bounding box center [198, 696] width 32 height 15
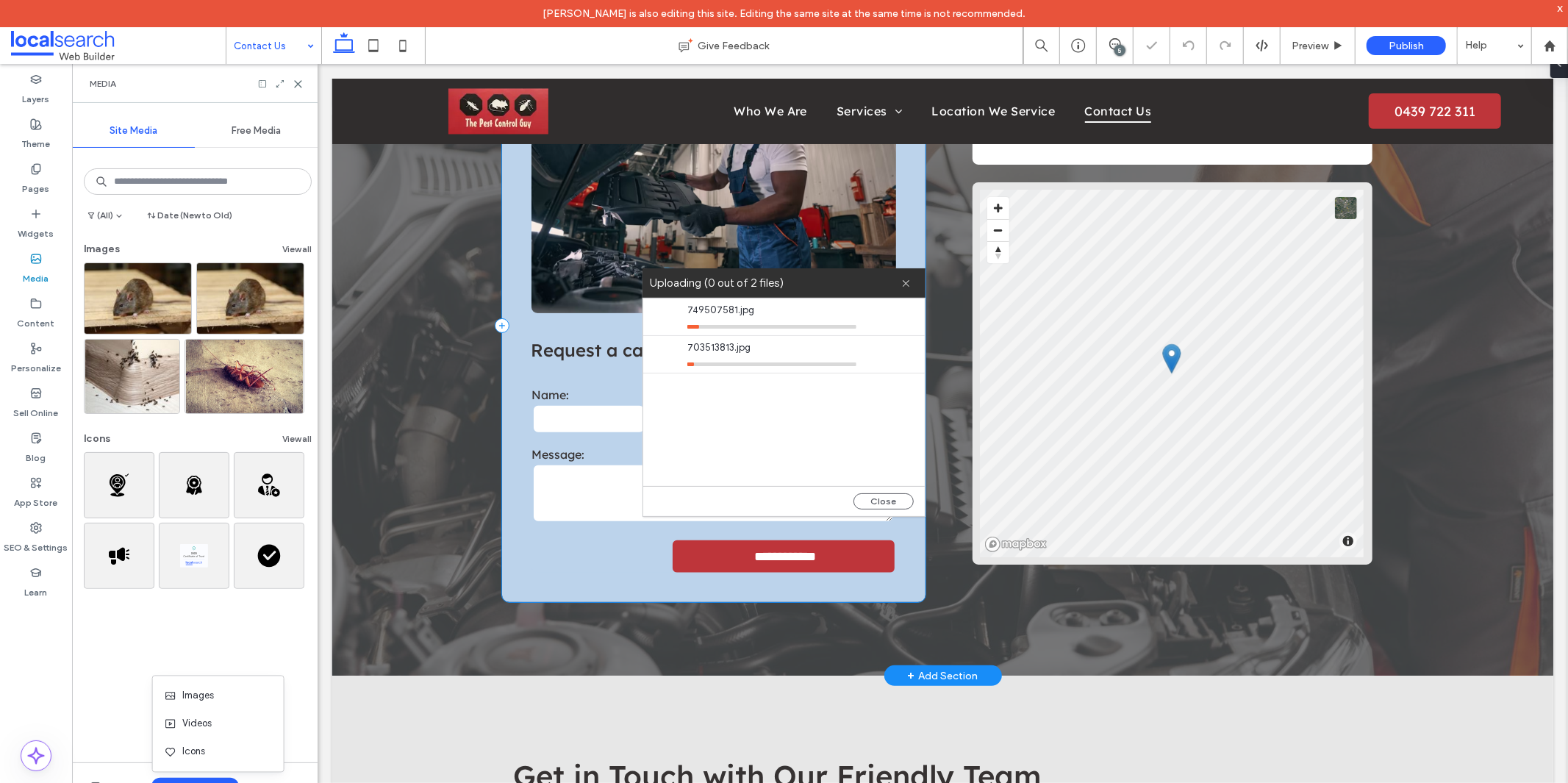
scroll to position [229, 0]
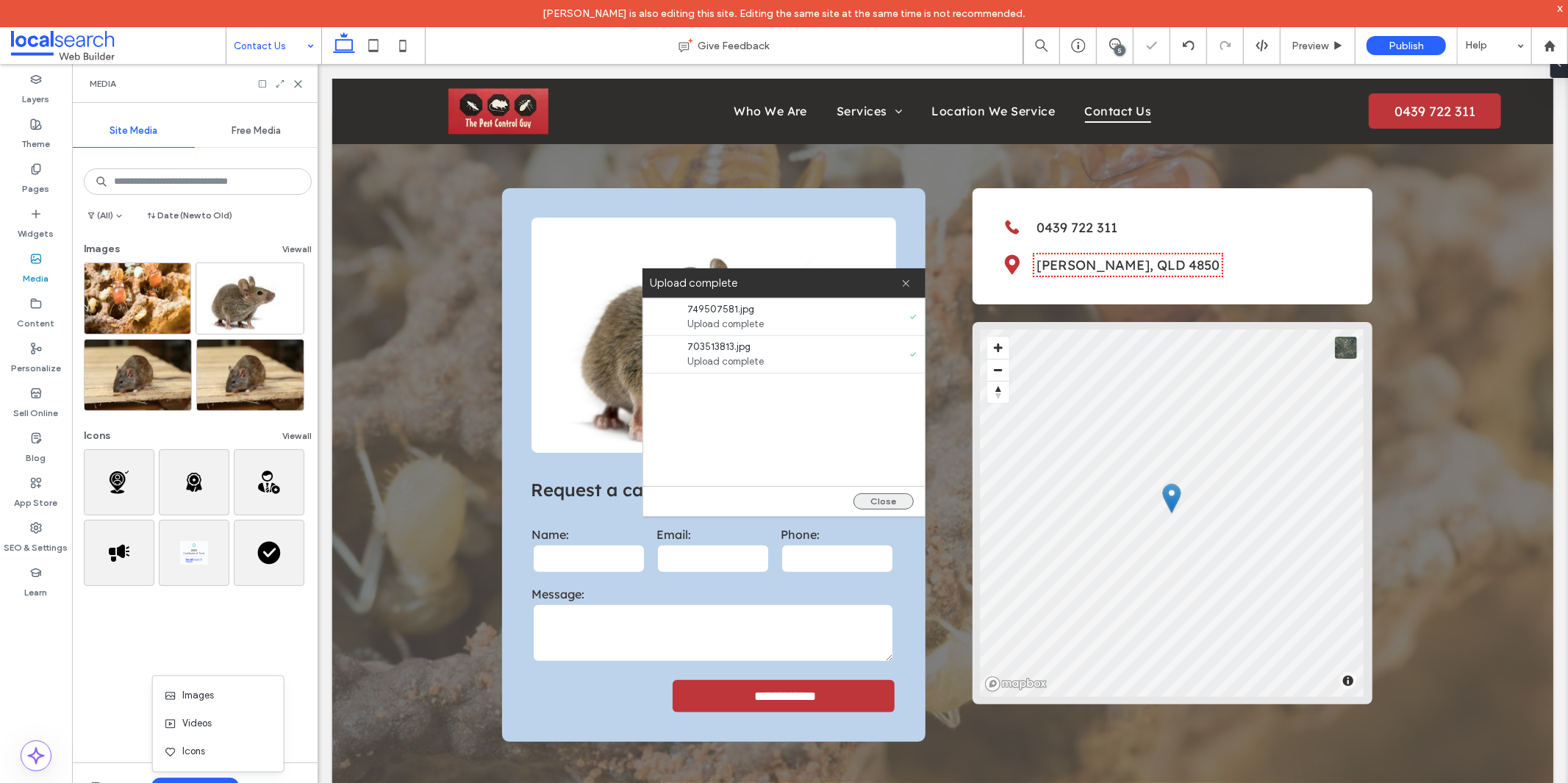
click at [901, 501] on button "Close" at bounding box center [883, 501] width 61 height 16
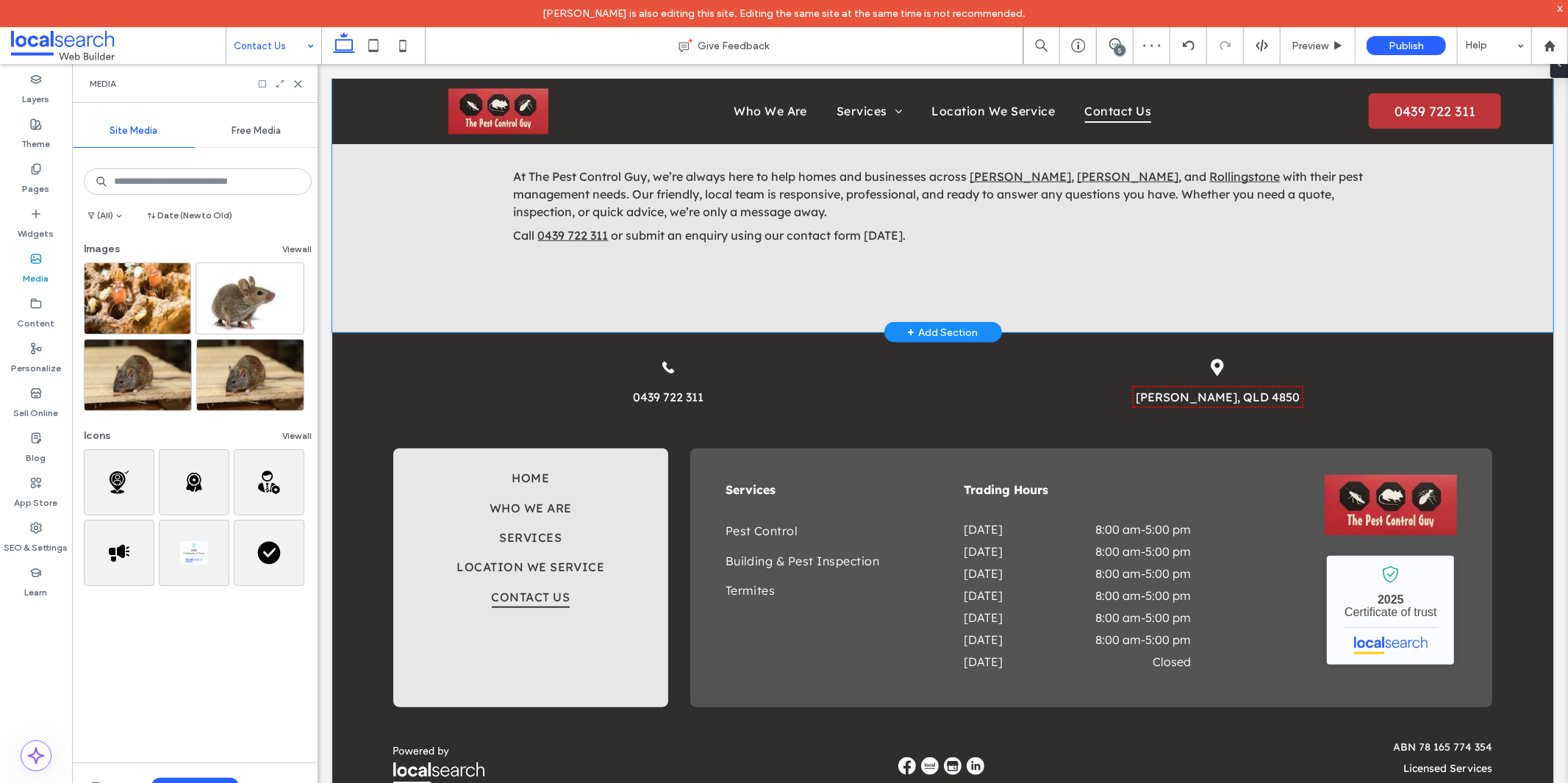
scroll to position [1046, 0]
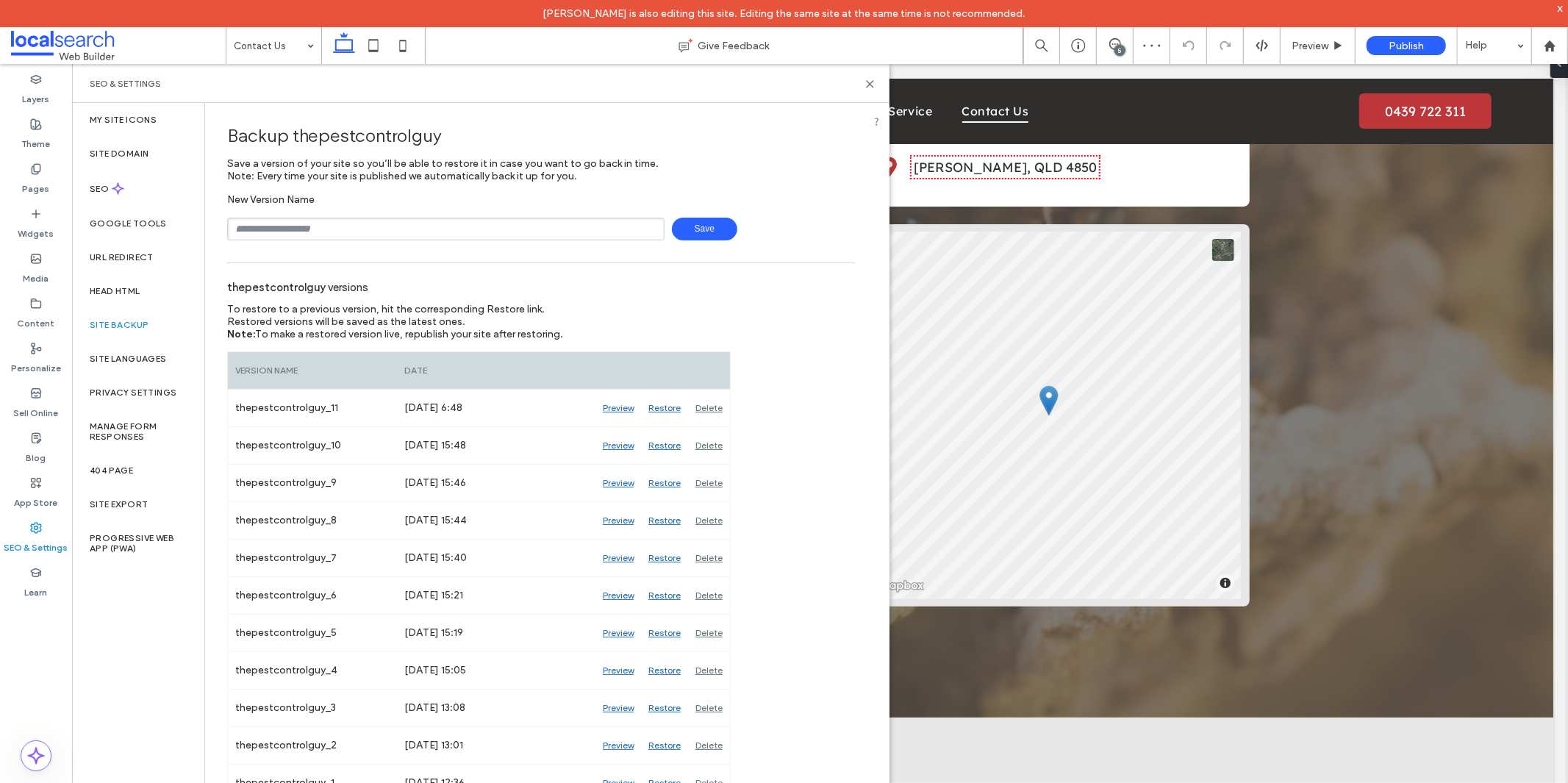
click at [360, 221] on input "text" at bounding box center [445, 229] width 437 height 22
click at [385, 229] on input "text" at bounding box center [445, 229] width 437 height 22
type input "******"
click at [688, 229] on span "Save" at bounding box center [704, 229] width 65 height 22
click at [871, 81] on use at bounding box center [869, 84] width 7 height 7
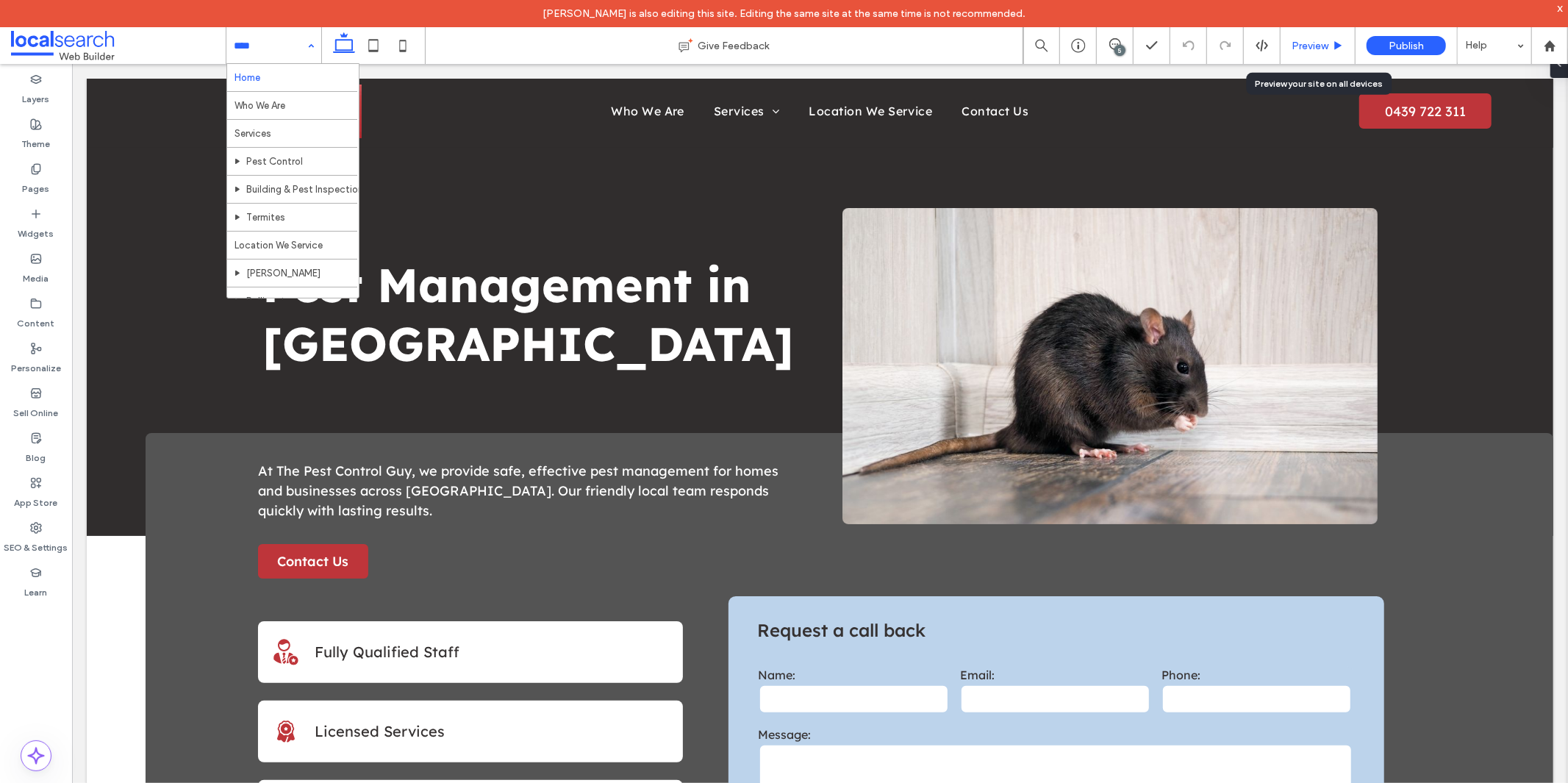
click at [1314, 47] on span "Preview" at bounding box center [1309, 46] width 36 height 12
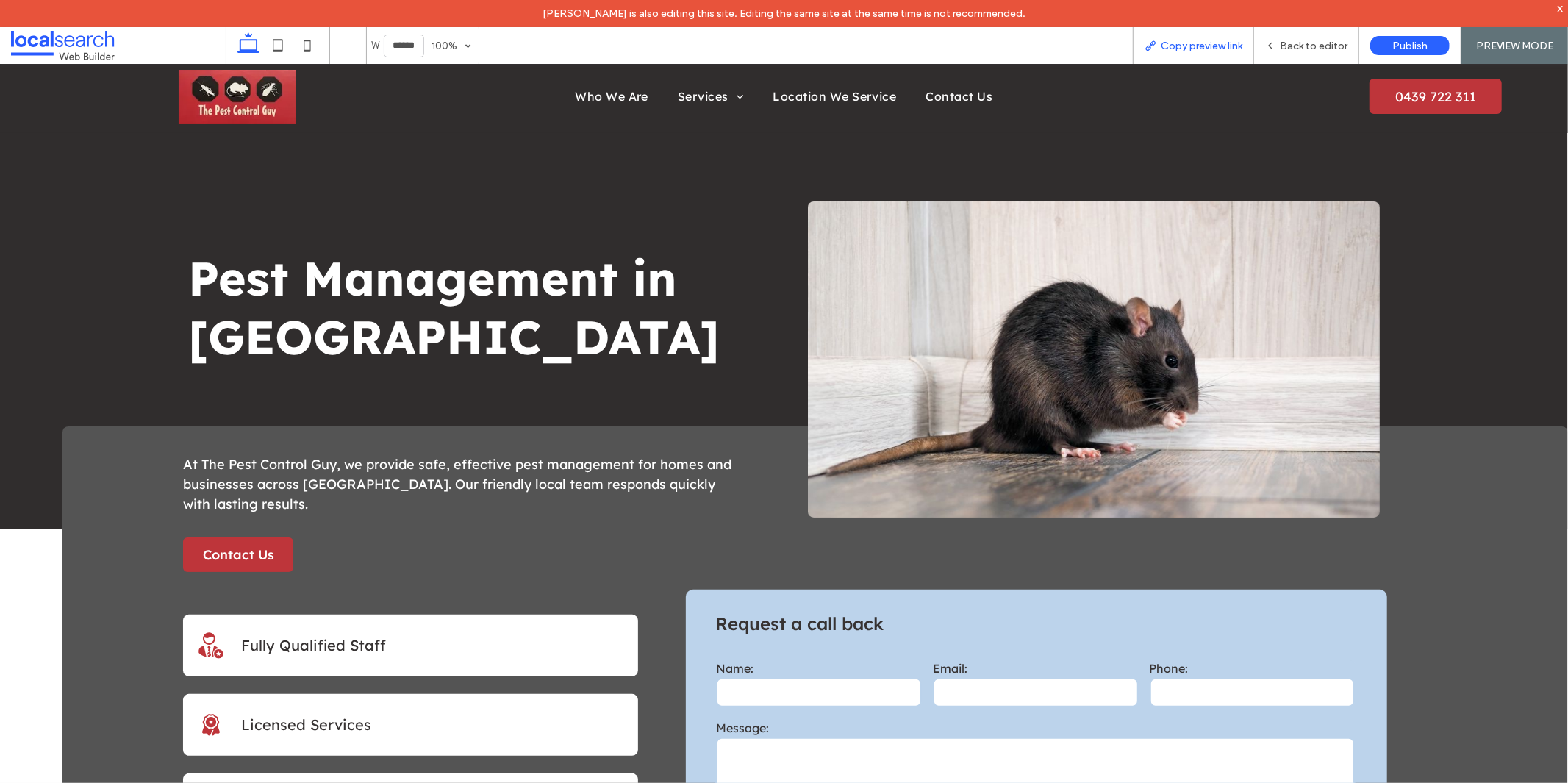
click at [1169, 50] on span "Copy preview link" at bounding box center [1201, 46] width 81 height 12
